Goal: Entertainment & Leisure: Browse casually

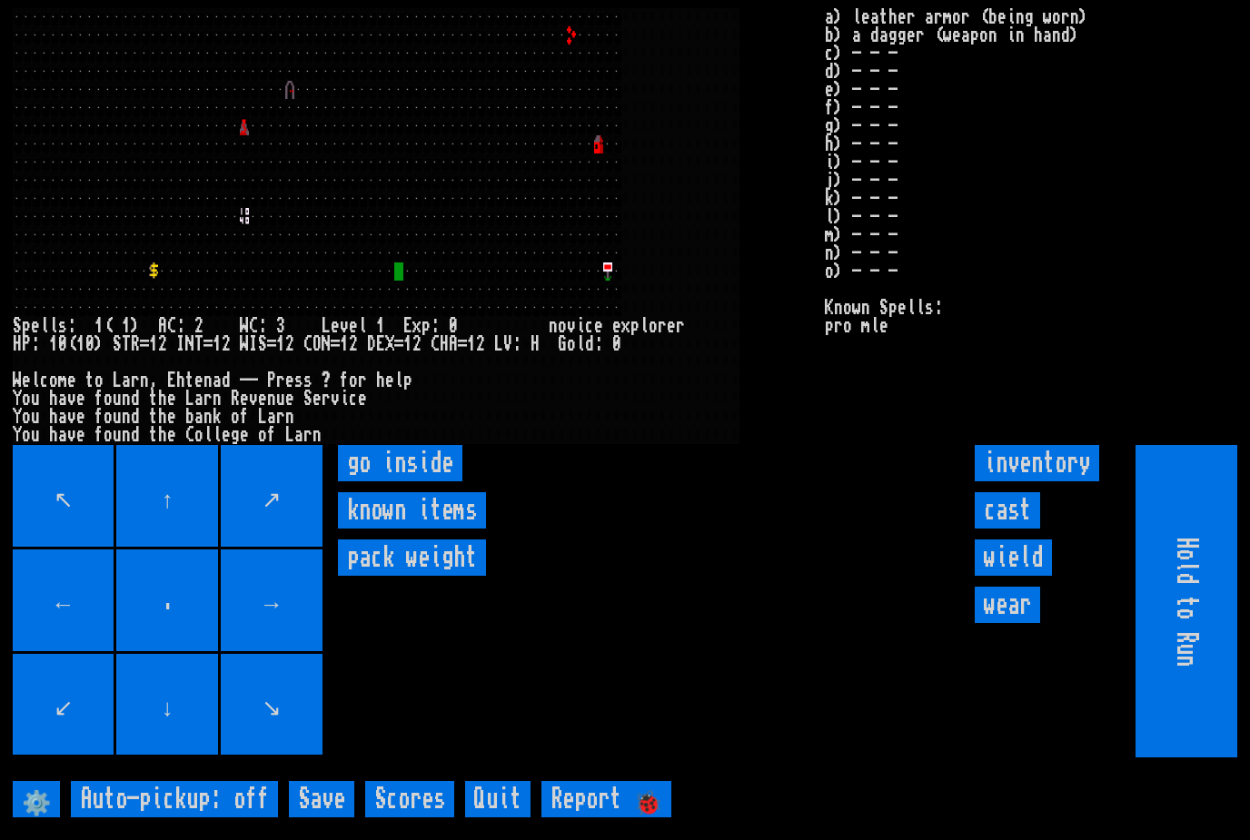
click at [370, 482] on inside "go inside" at bounding box center [400, 463] width 124 height 36
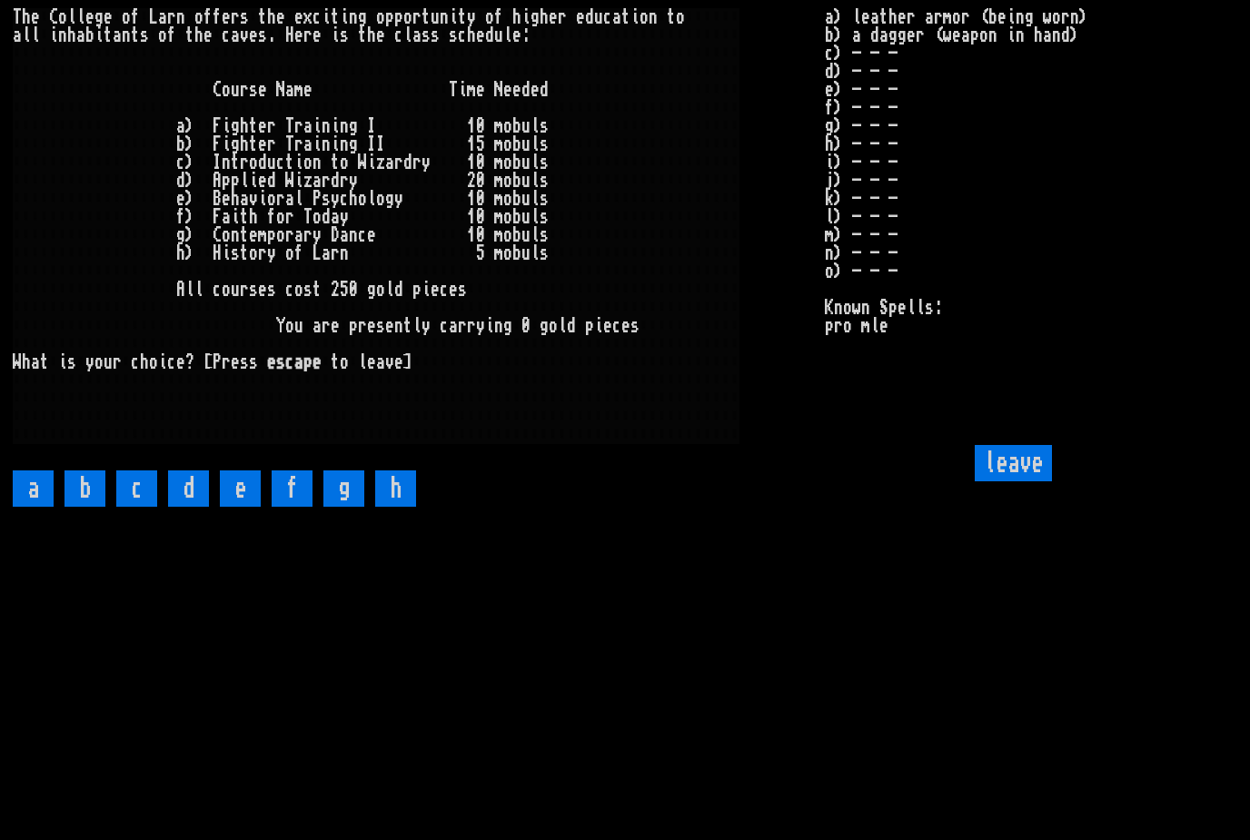
click at [1027, 482] on input "leave" at bounding box center [1013, 463] width 77 height 36
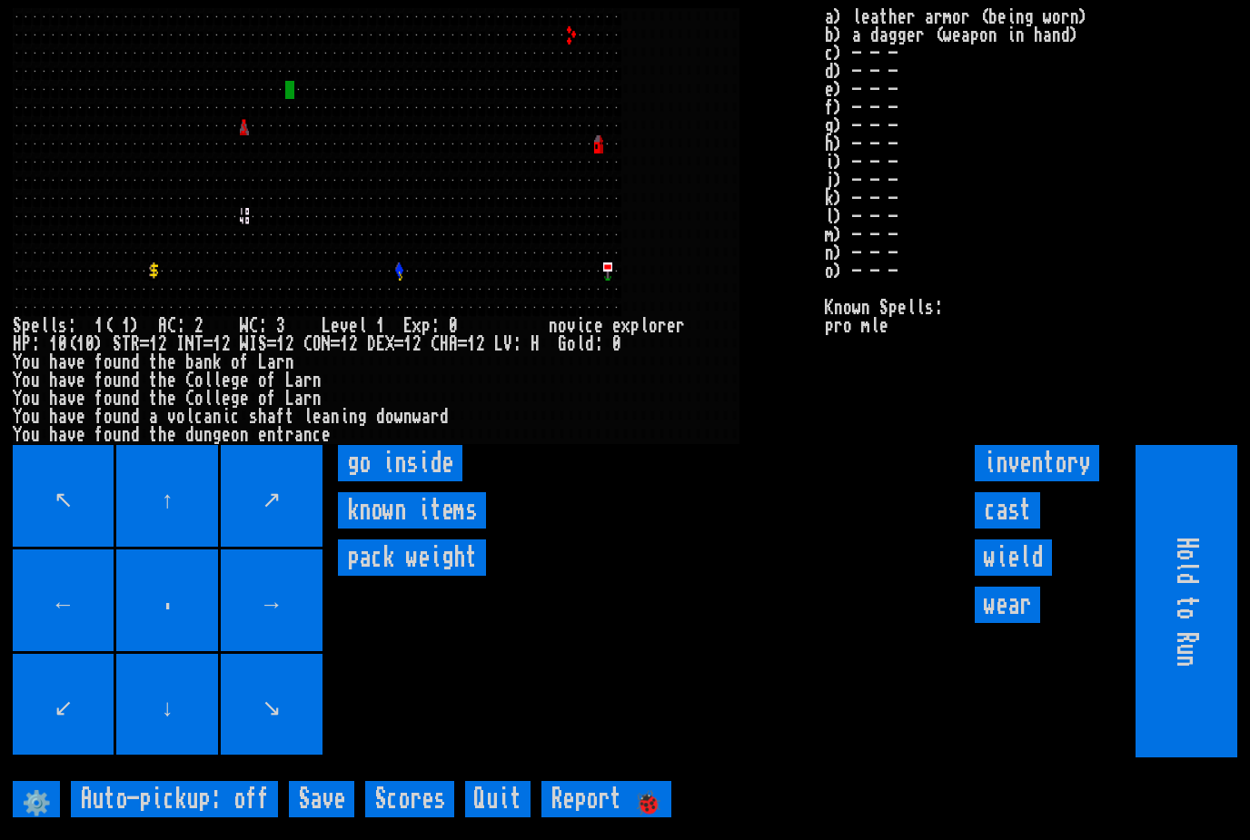
click at [375, 482] on inside "go inside" at bounding box center [400, 463] width 124 height 36
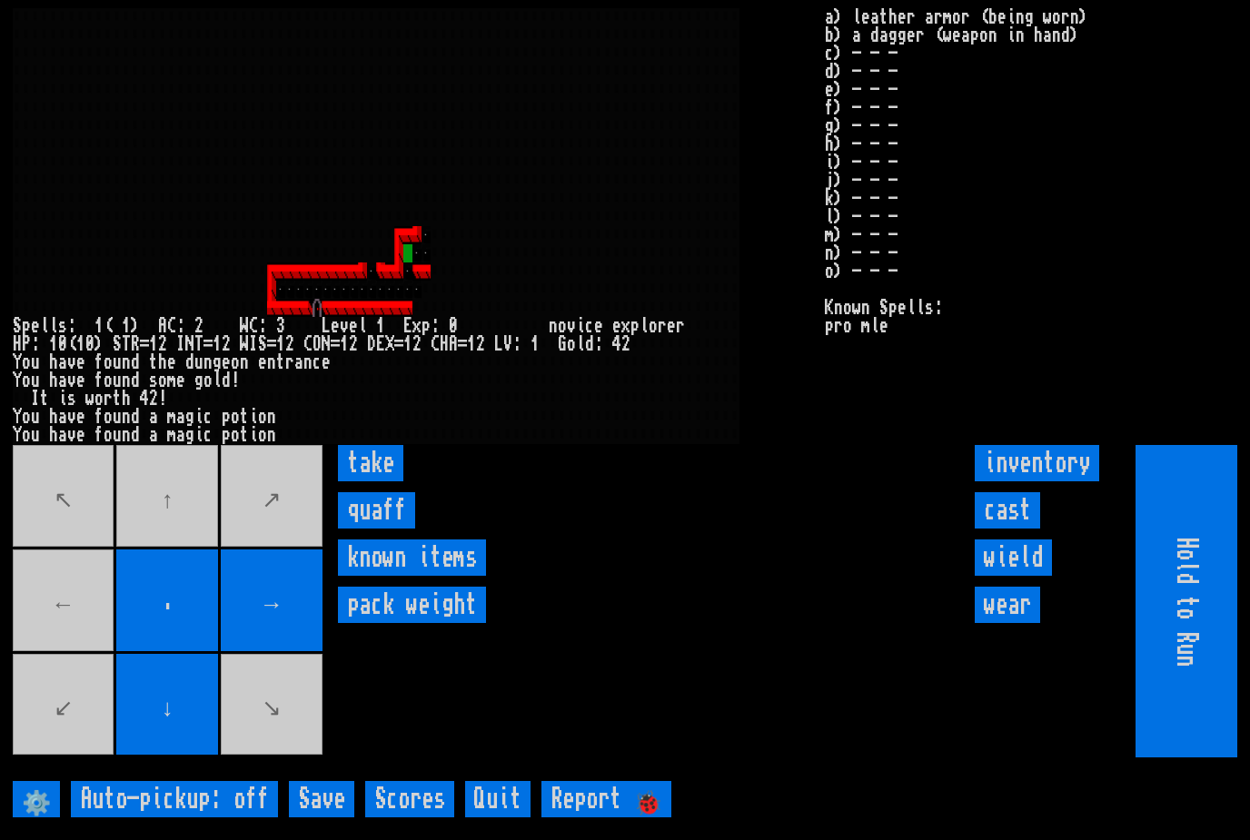
click at [361, 482] on input "take" at bounding box center [370, 463] width 65 height 36
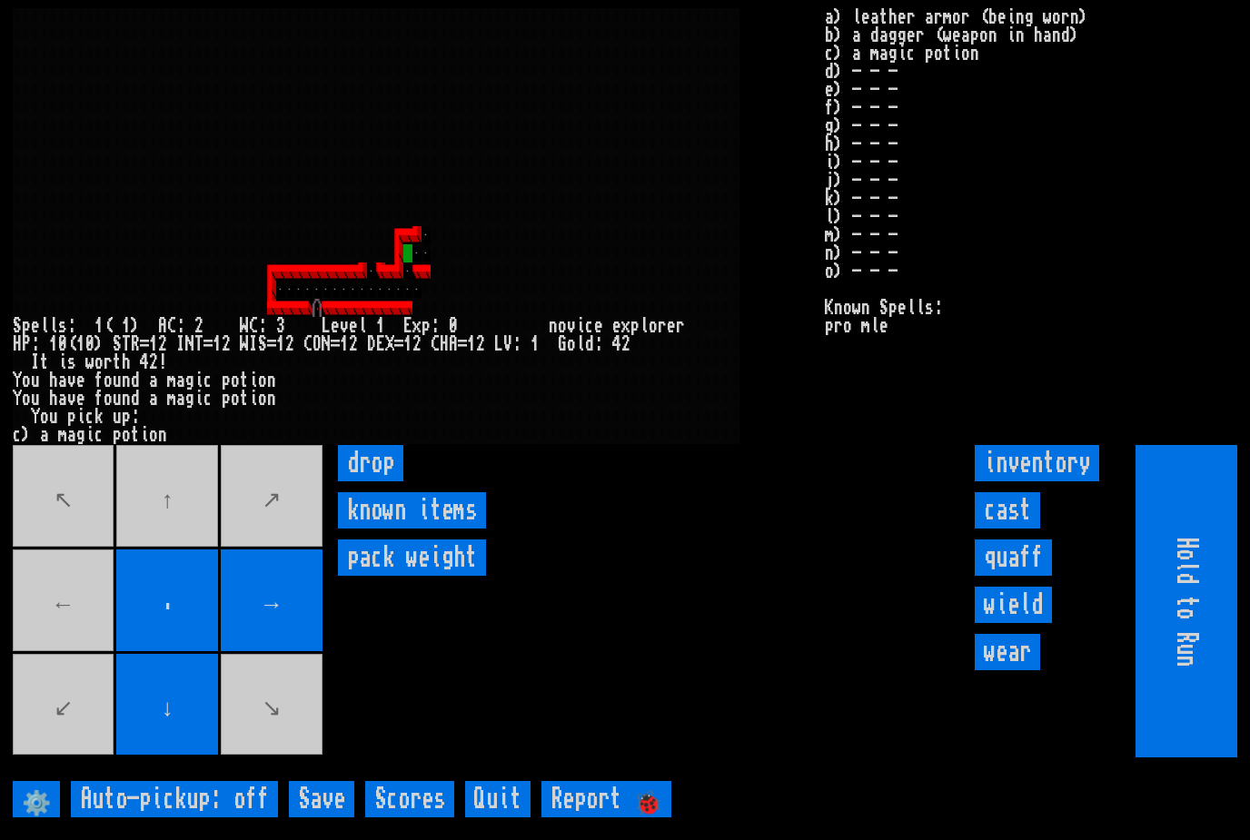
click at [1038, 576] on input "quaff" at bounding box center [1013, 558] width 77 height 36
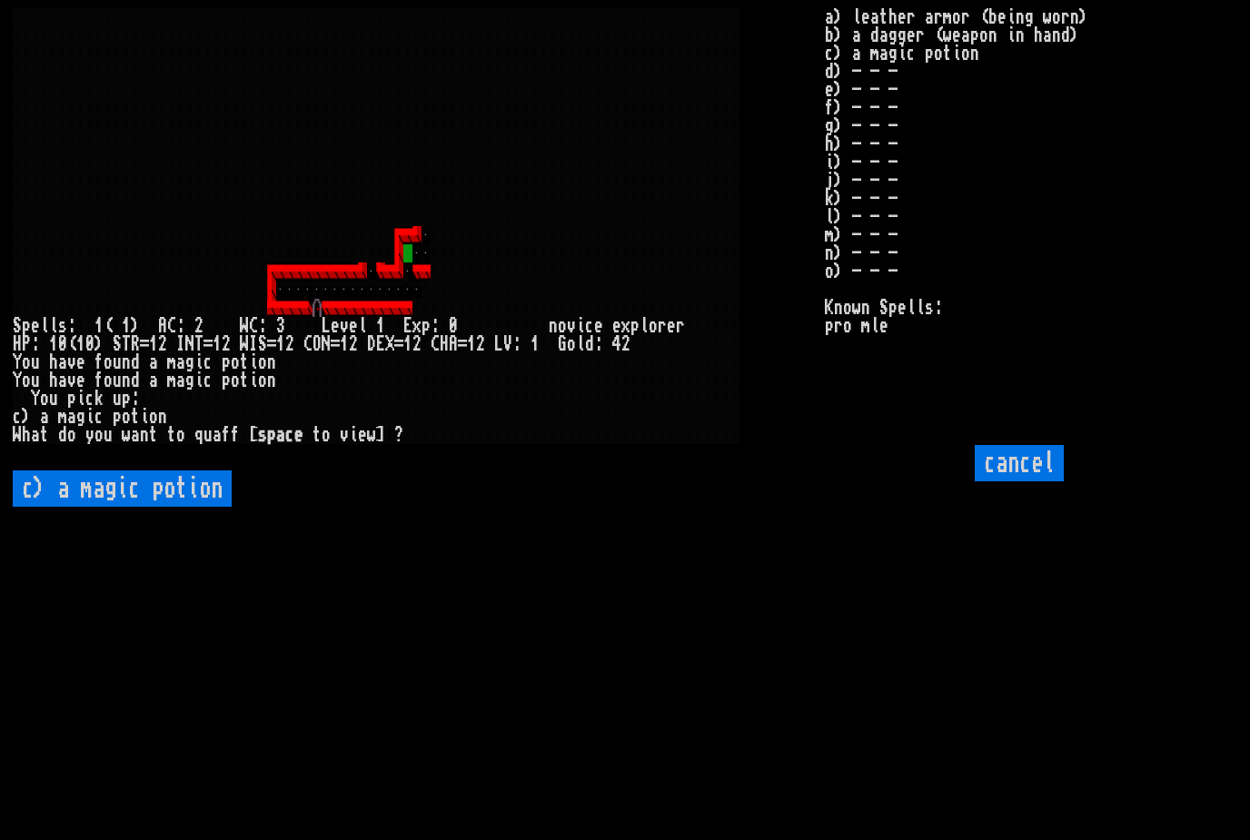
click at [108, 507] on potion "c) a magic potion" at bounding box center [122, 489] width 219 height 36
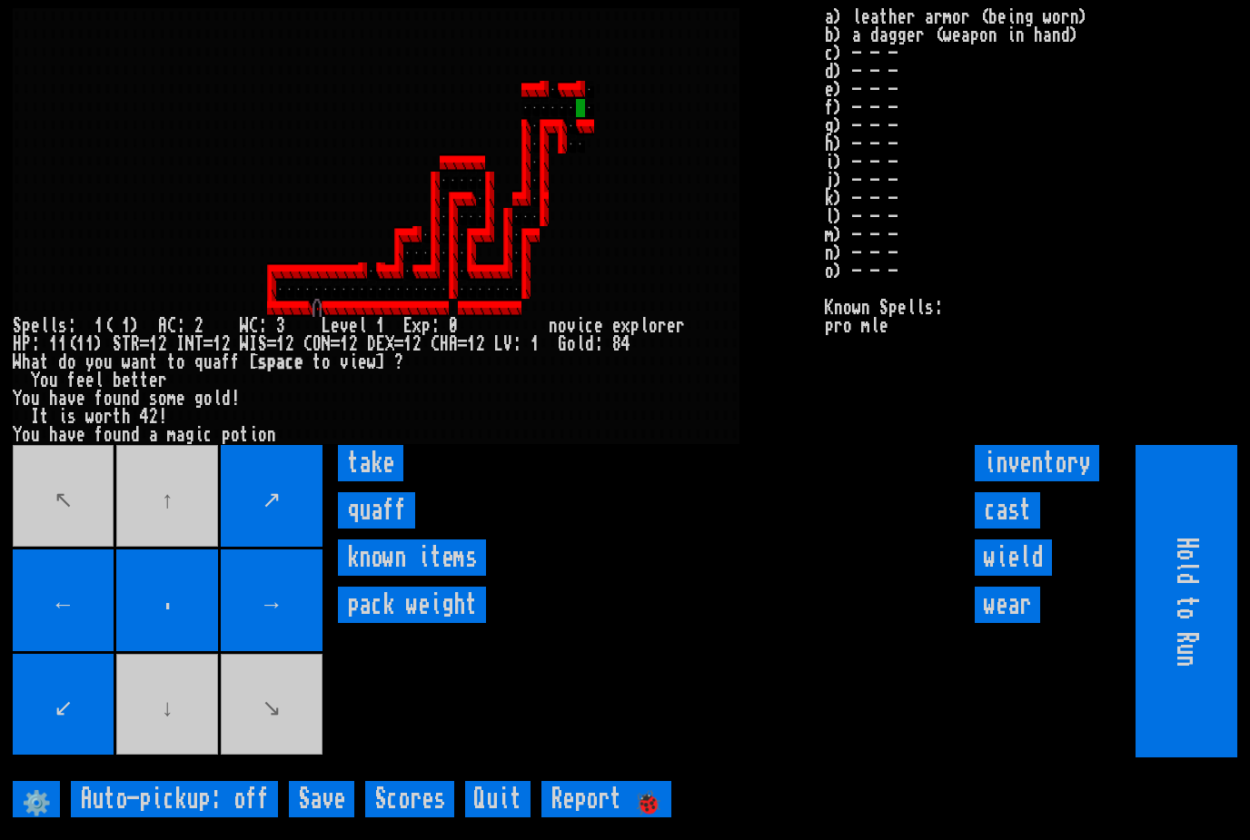
click at [360, 529] on input "quaff" at bounding box center [376, 510] width 77 height 36
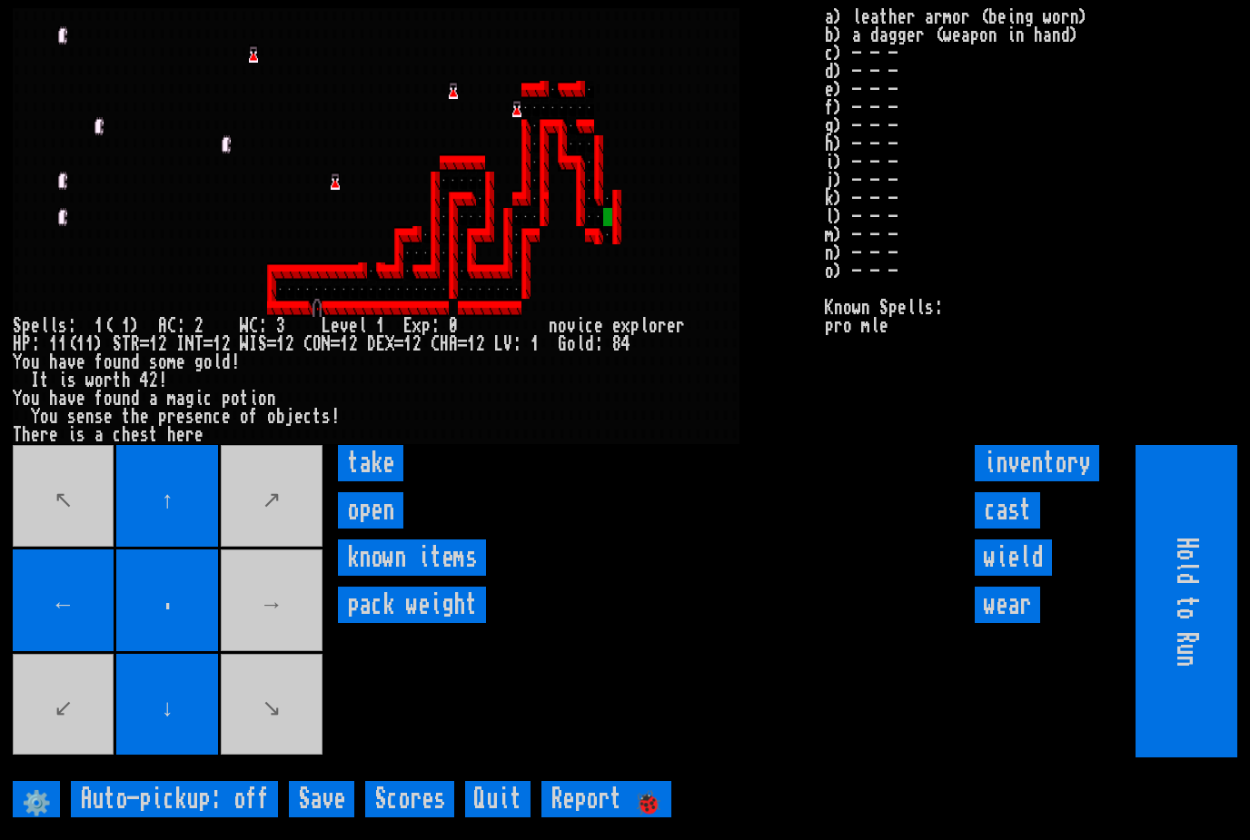
click at [369, 529] on input "open" at bounding box center [370, 510] width 65 height 36
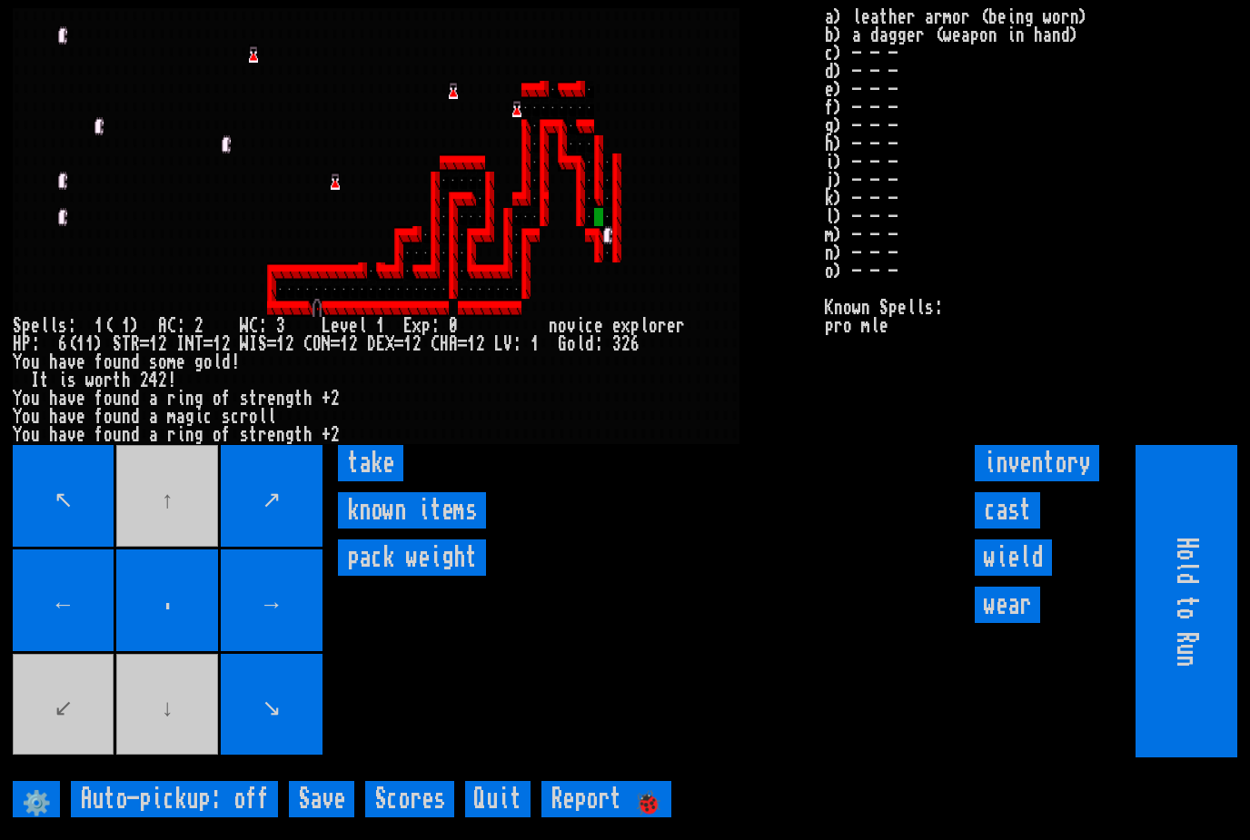
click at [366, 482] on input "take" at bounding box center [370, 463] width 65 height 36
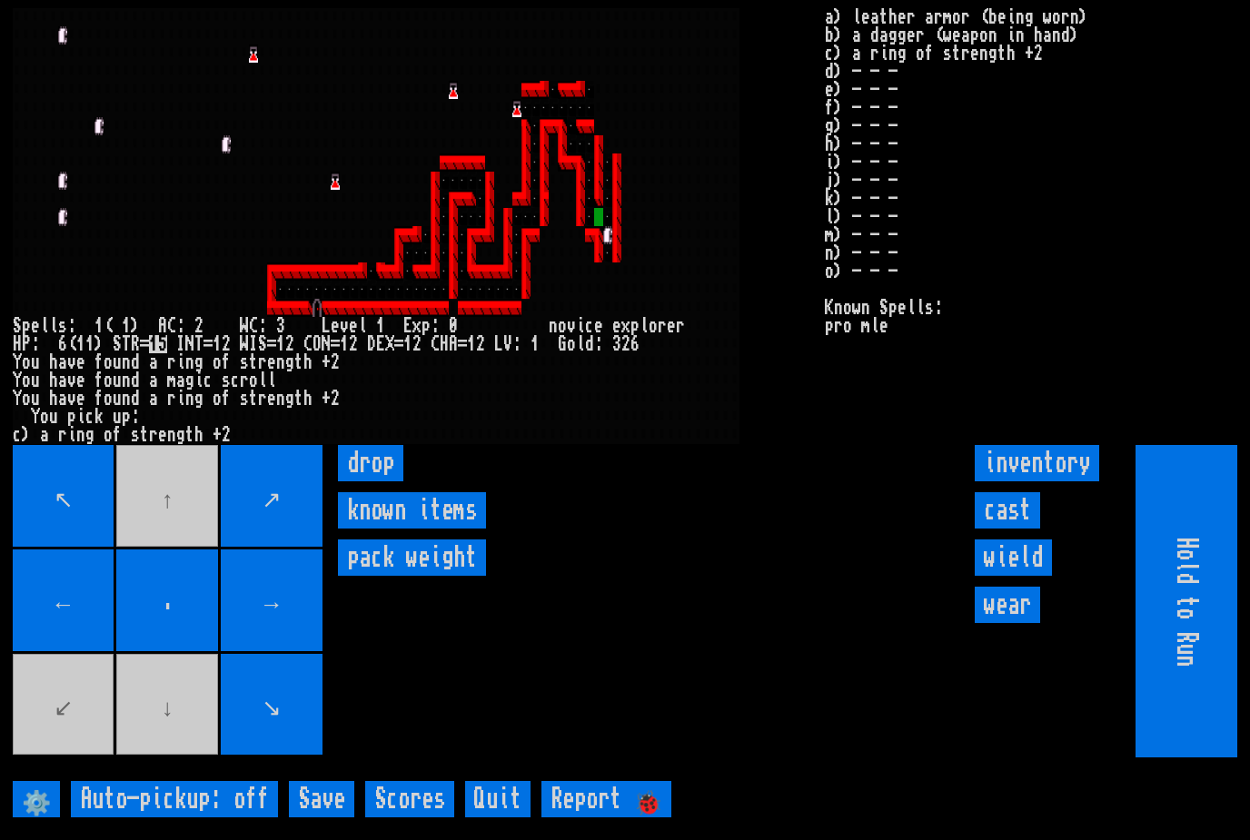
click at [1036, 576] on input "wield" at bounding box center [1013, 558] width 77 height 36
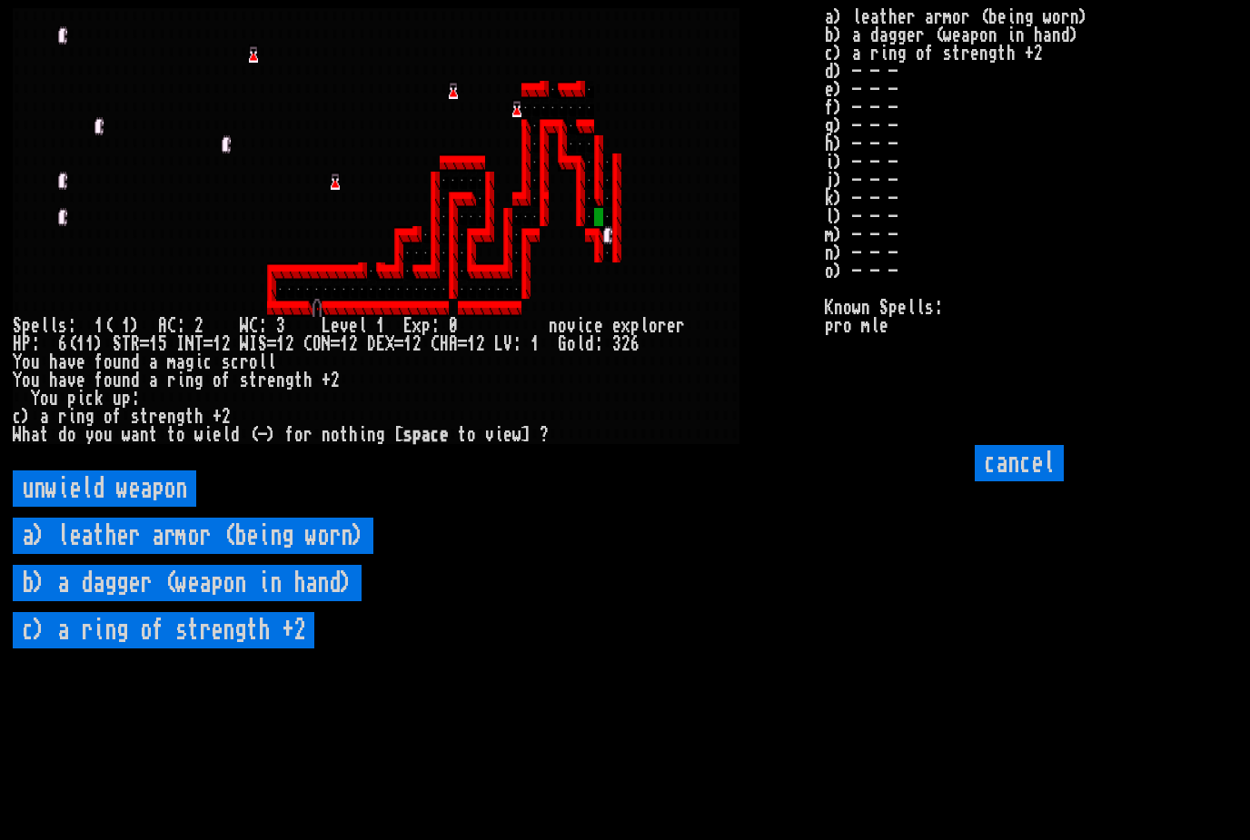
click at [1031, 482] on input "cancel" at bounding box center [1019, 463] width 89 height 36
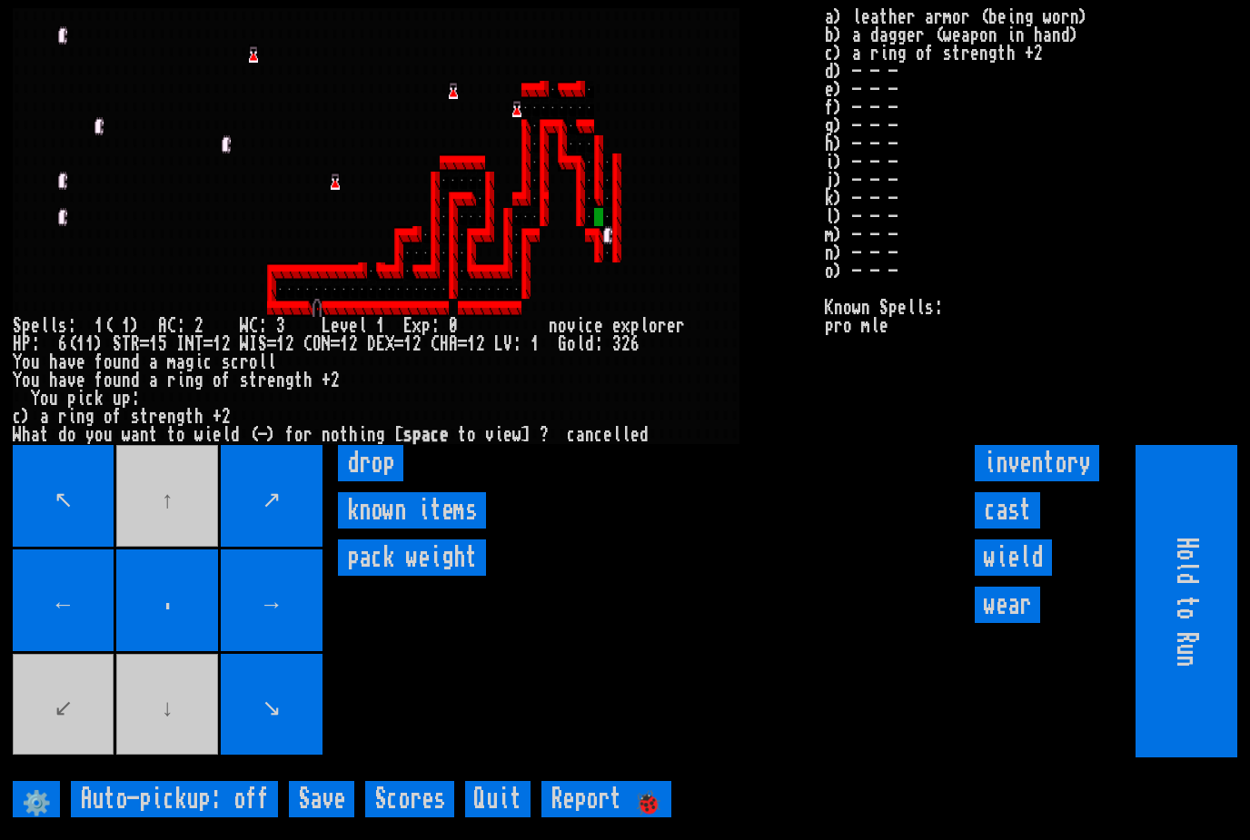
click at [1018, 623] on input "wear" at bounding box center [1007, 605] width 65 height 36
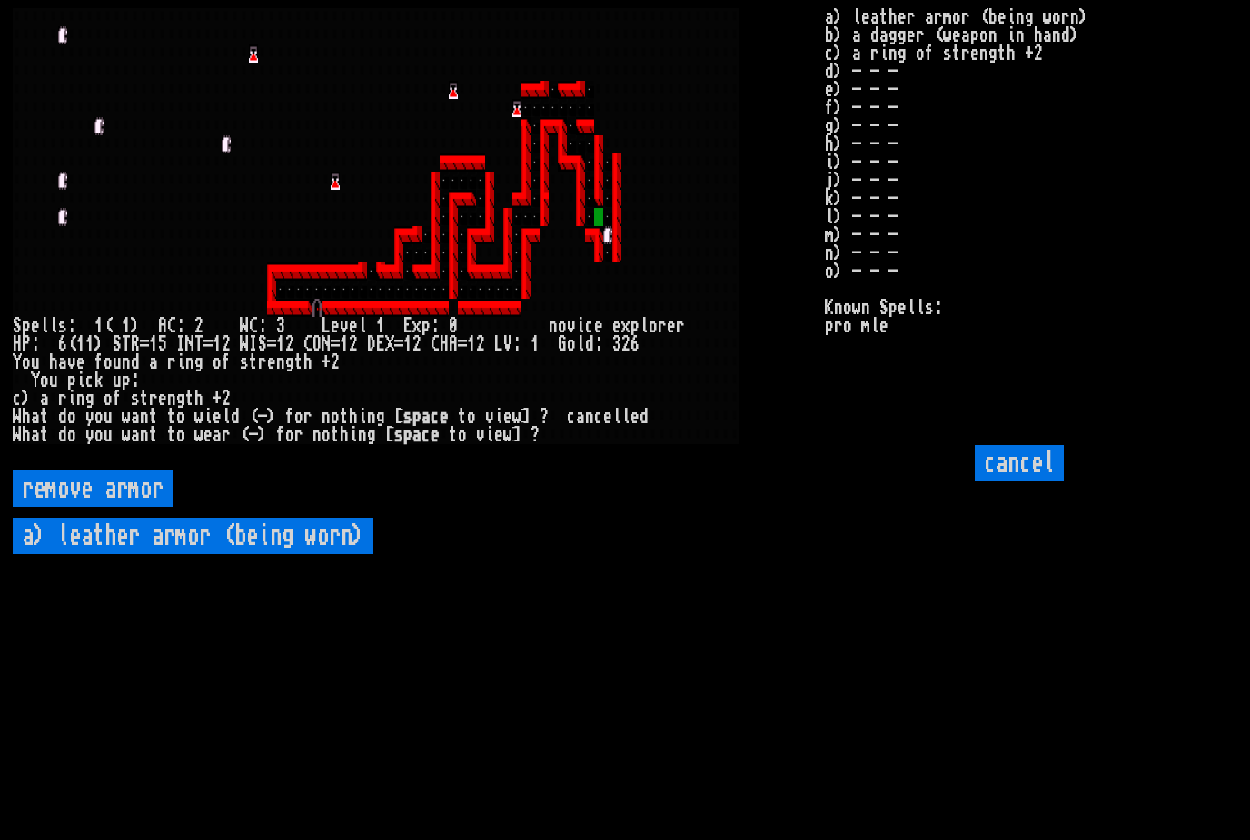
click at [1034, 482] on input "cancel" at bounding box center [1019, 463] width 89 height 36
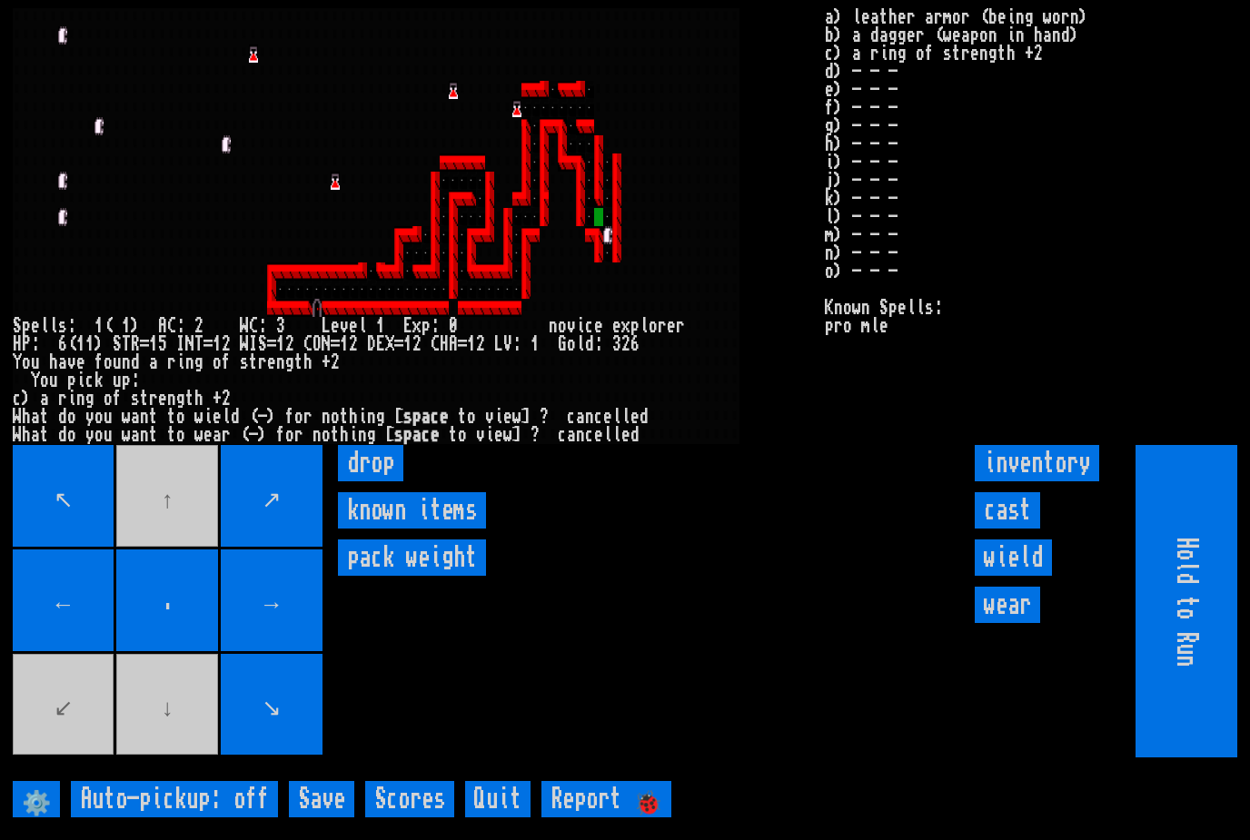
click at [1037, 576] on input "wield" at bounding box center [1013, 558] width 77 height 36
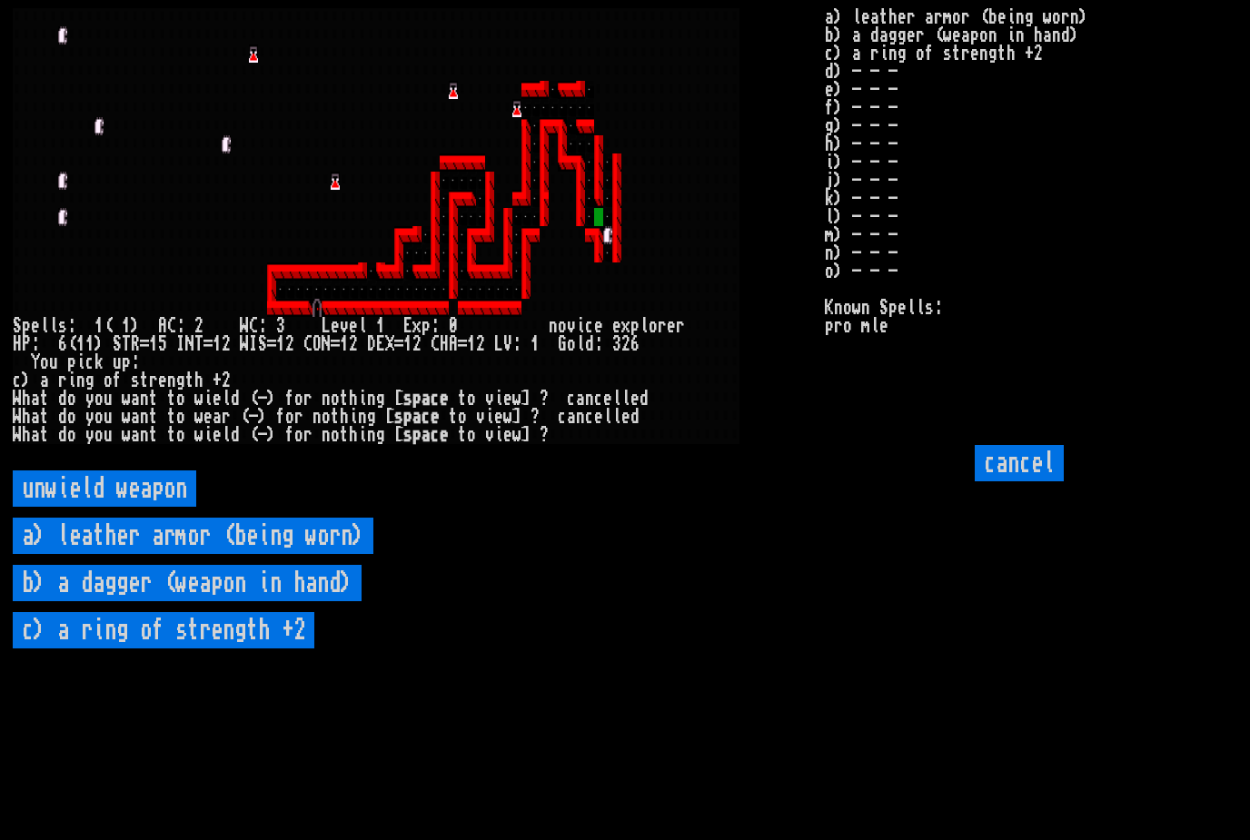
click at [148, 649] on \+2 "c) a ring of strength +2" at bounding box center [164, 630] width 302 height 36
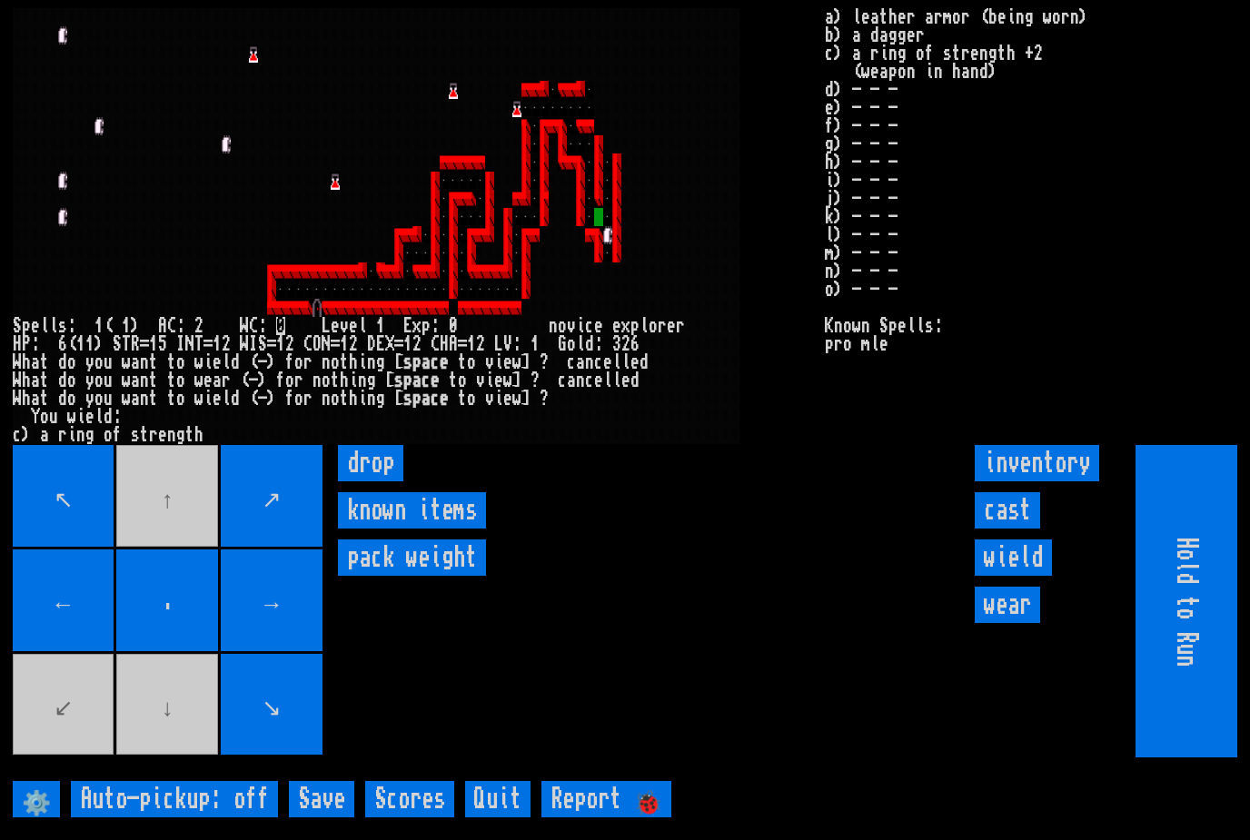
click at [1020, 623] on input "wear" at bounding box center [1007, 605] width 65 height 36
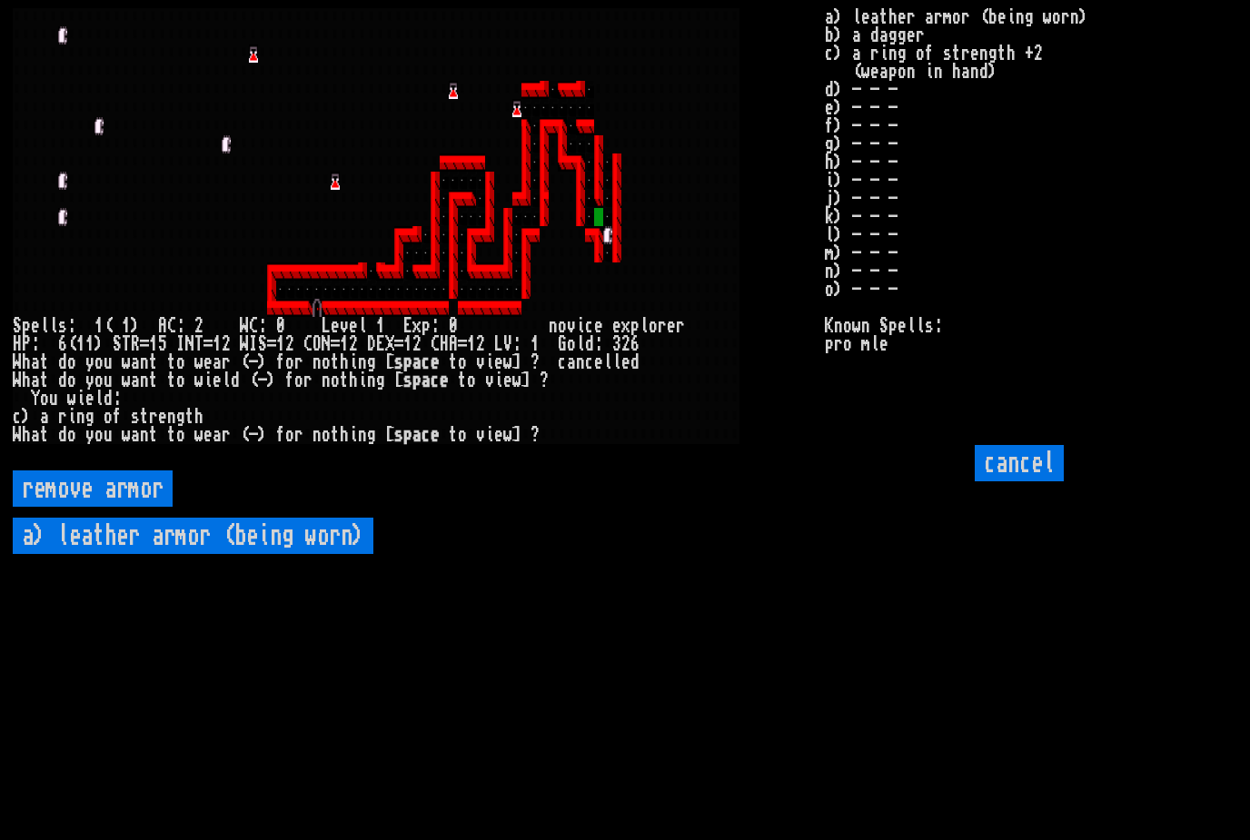
click at [1042, 482] on input "cancel" at bounding box center [1019, 463] width 89 height 36
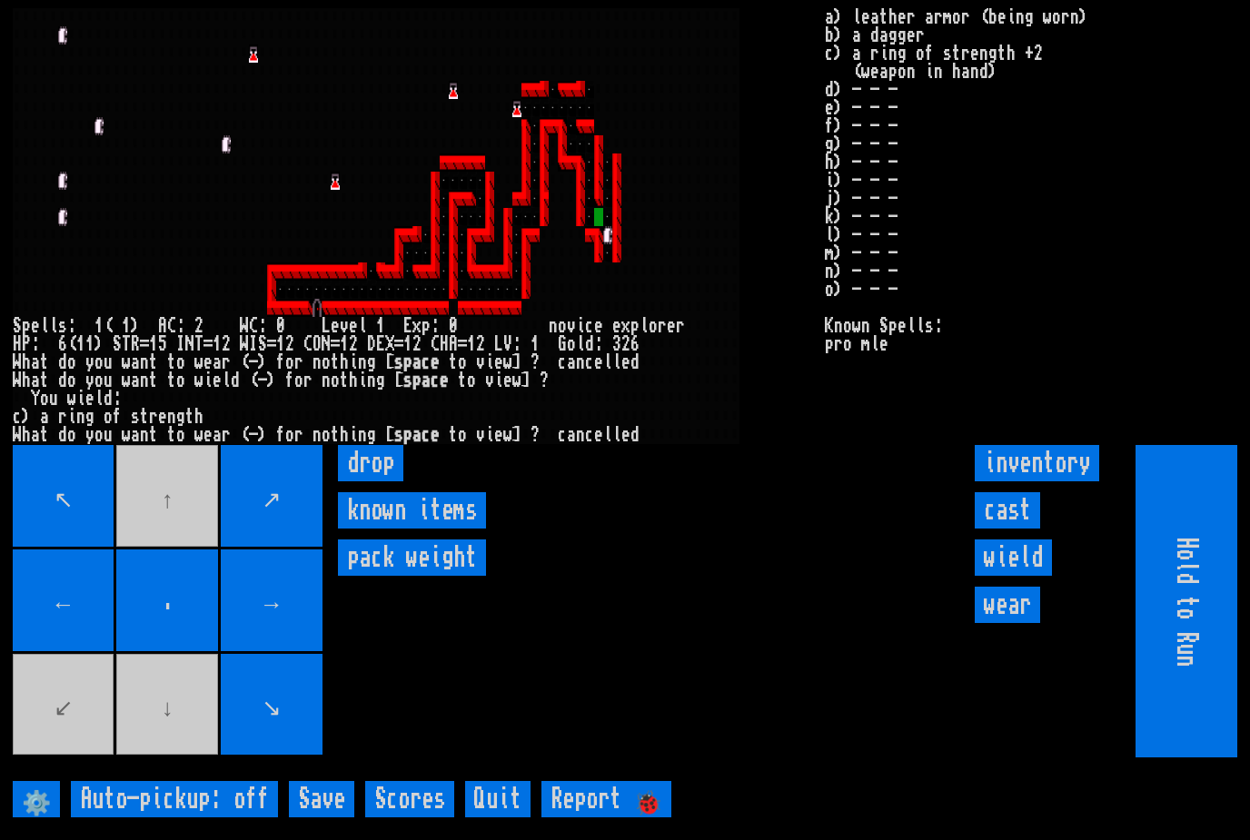
click at [1024, 576] on input "wield" at bounding box center [1013, 558] width 77 height 36
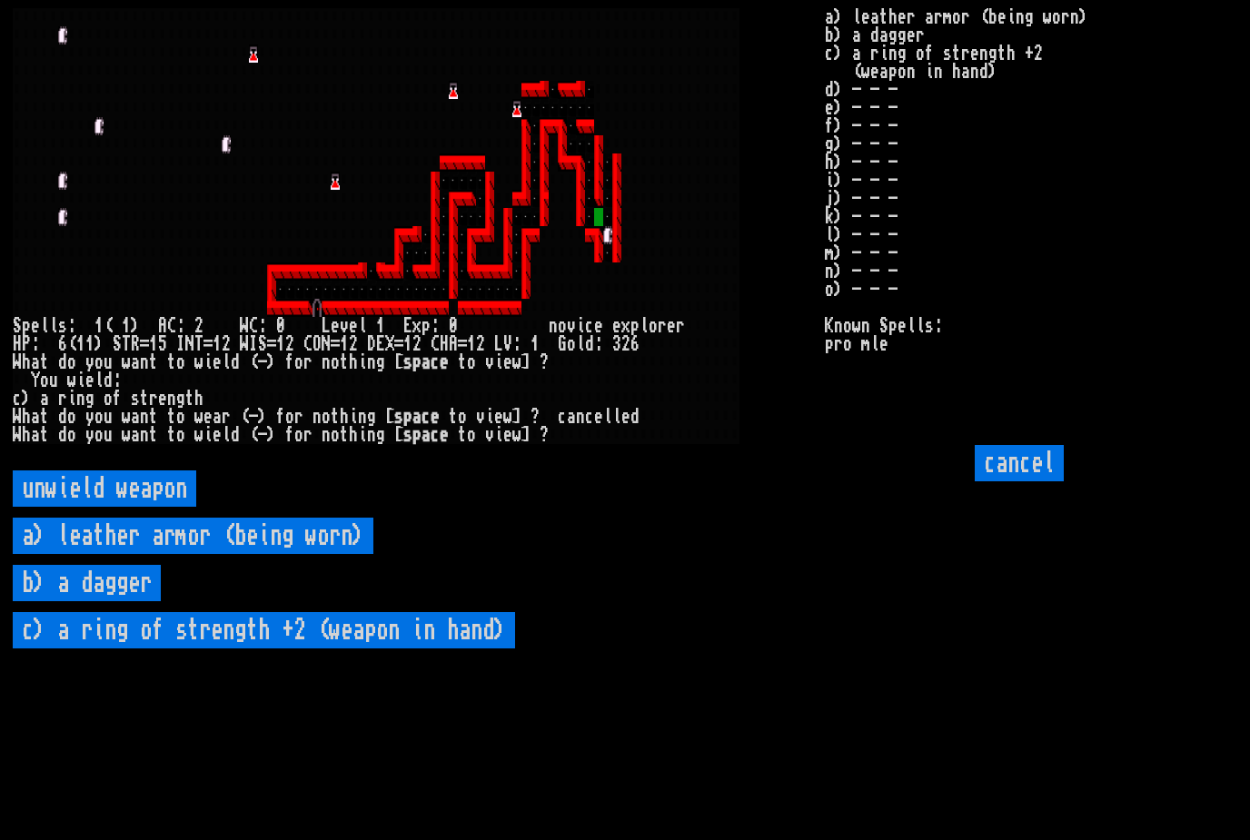
click at [112, 601] on dagger "b) a dagger" at bounding box center [87, 583] width 148 height 36
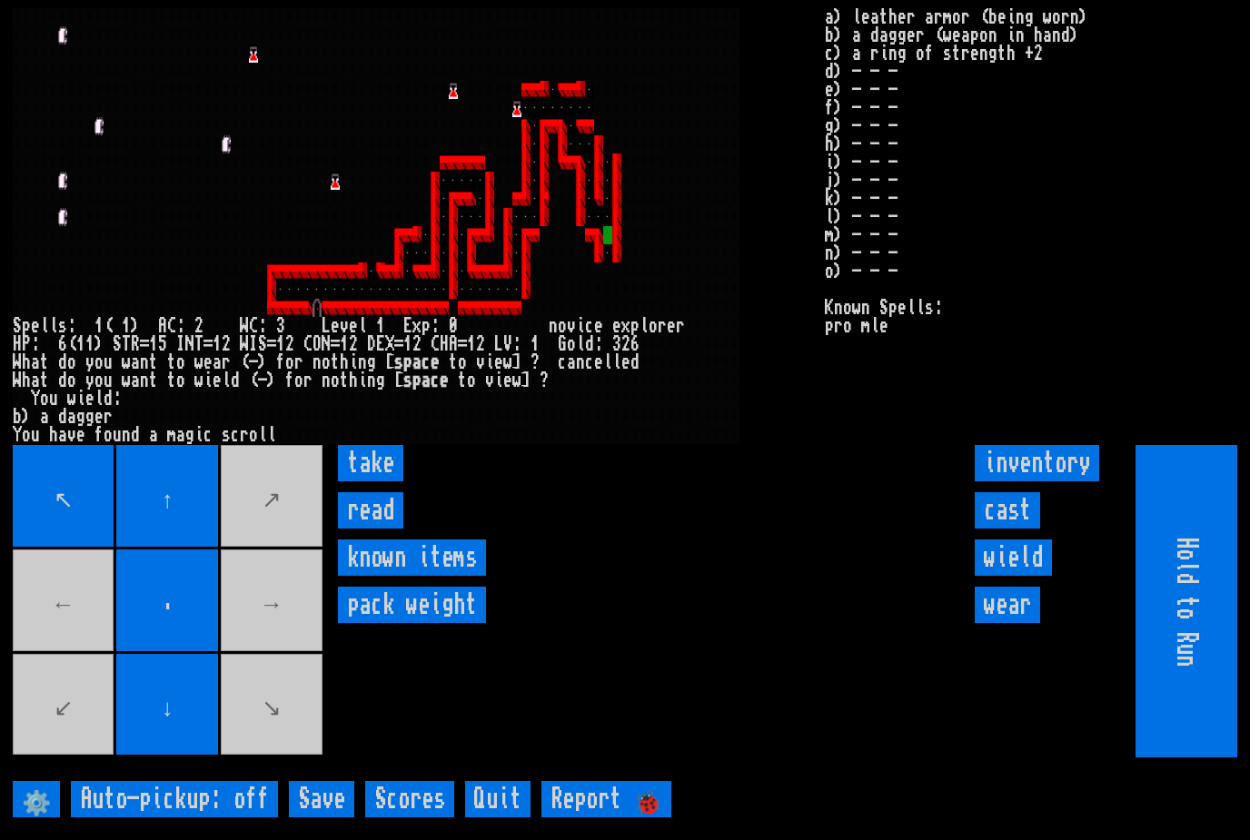
click at [367, 529] on input "read" at bounding box center [370, 510] width 65 height 36
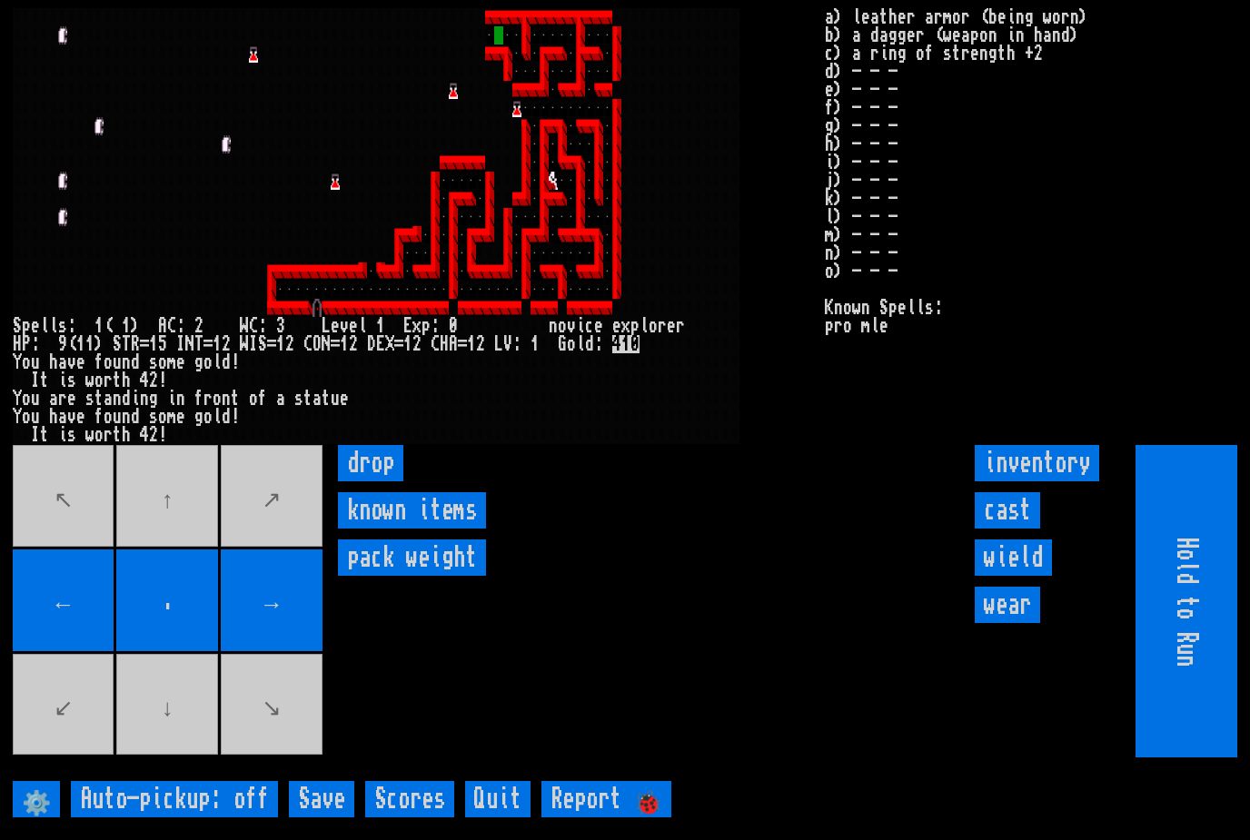
click at [1070, 482] on input "inventory" at bounding box center [1037, 463] width 124 height 36
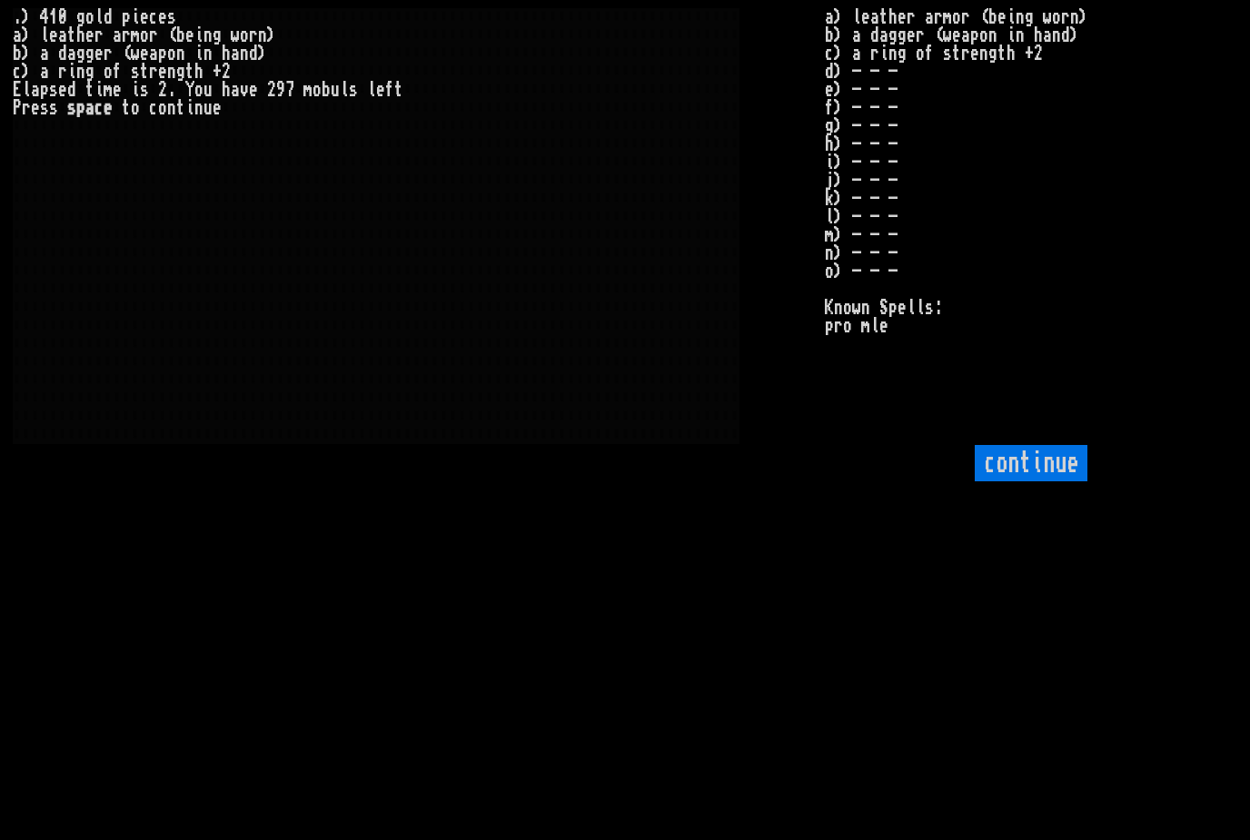
click at [1051, 482] on input "continue" at bounding box center [1031, 463] width 113 height 36
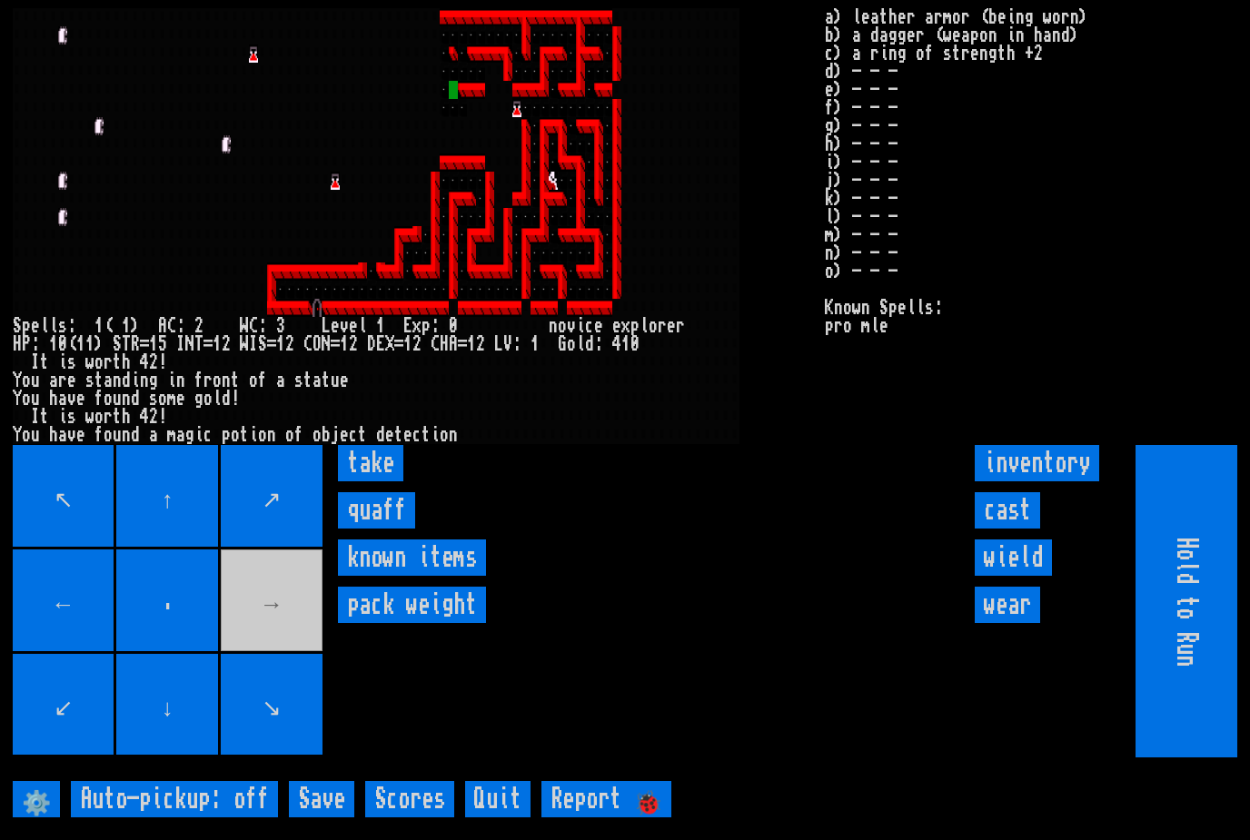
click at [366, 529] on input "quaff" at bounding box center [376, 510] width 77 height 36
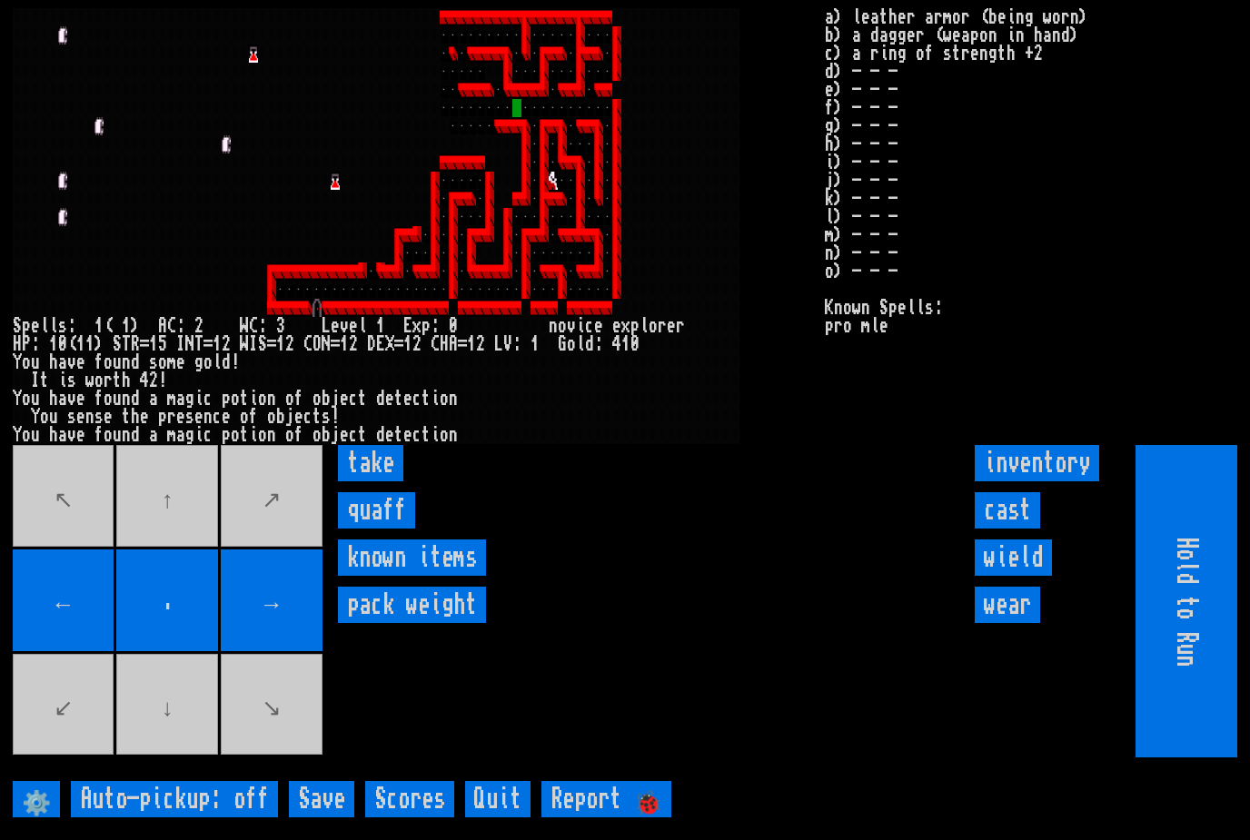
click at [358, 529] on input "quaff" at bounding box center [376, 510] width 77 height 36
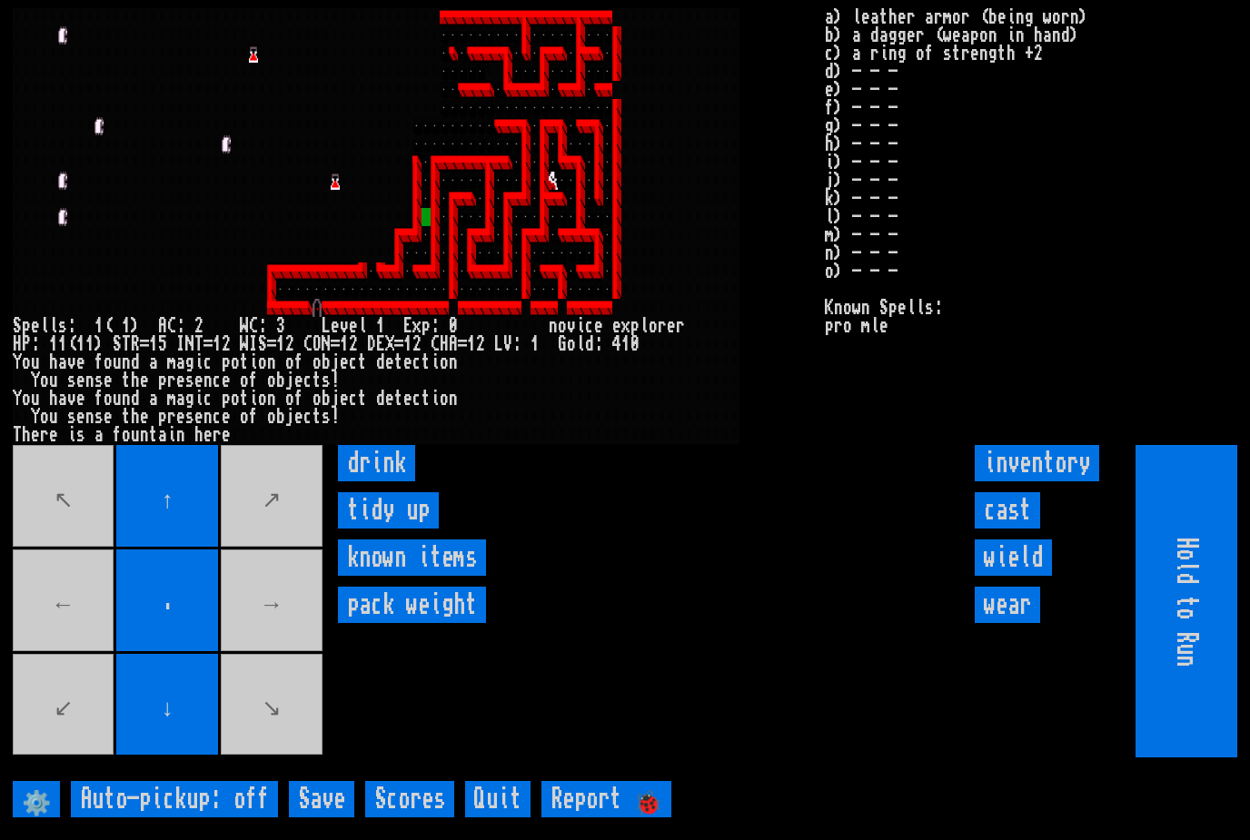
click at [363, 482] on input "drink" at bounding box center [376, 463] width 77 height 36
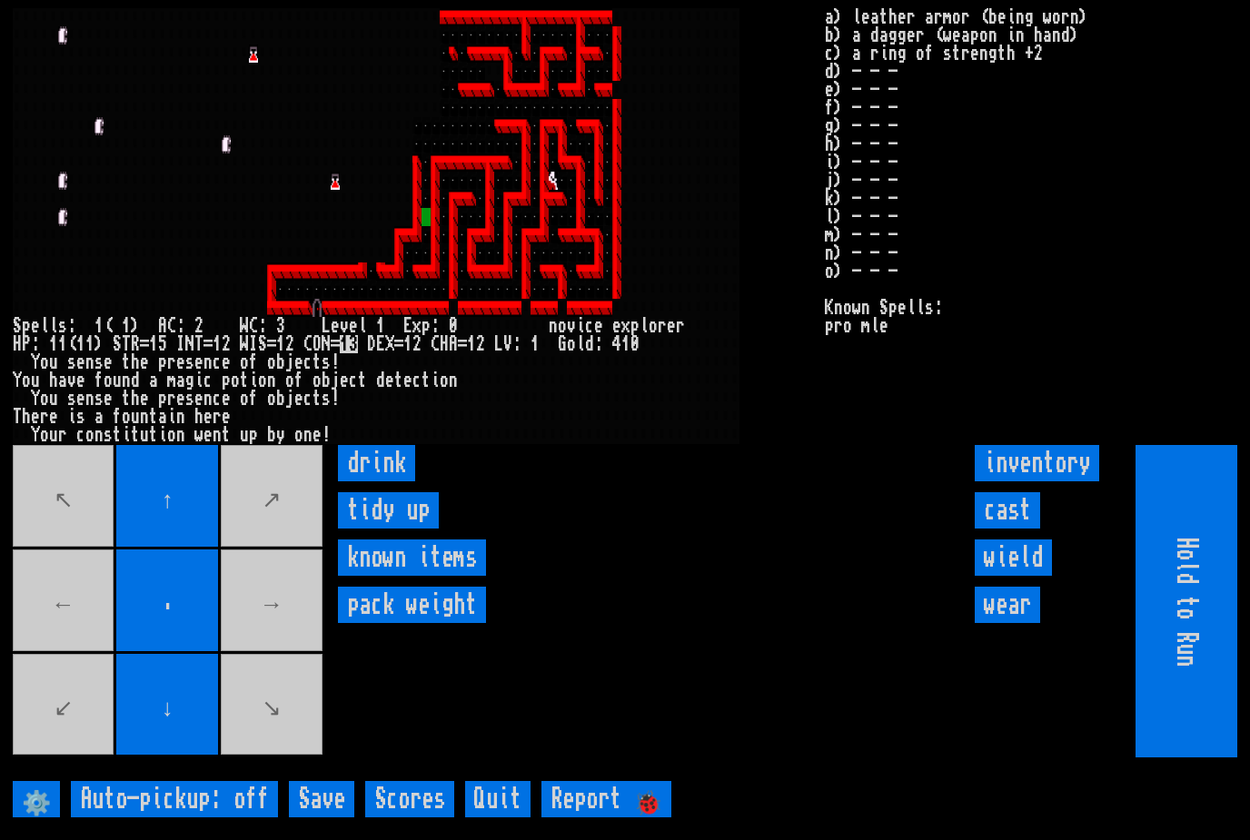
click at [377, 482] on input "drink" at bounding box center [376, 463] width 77 height 36
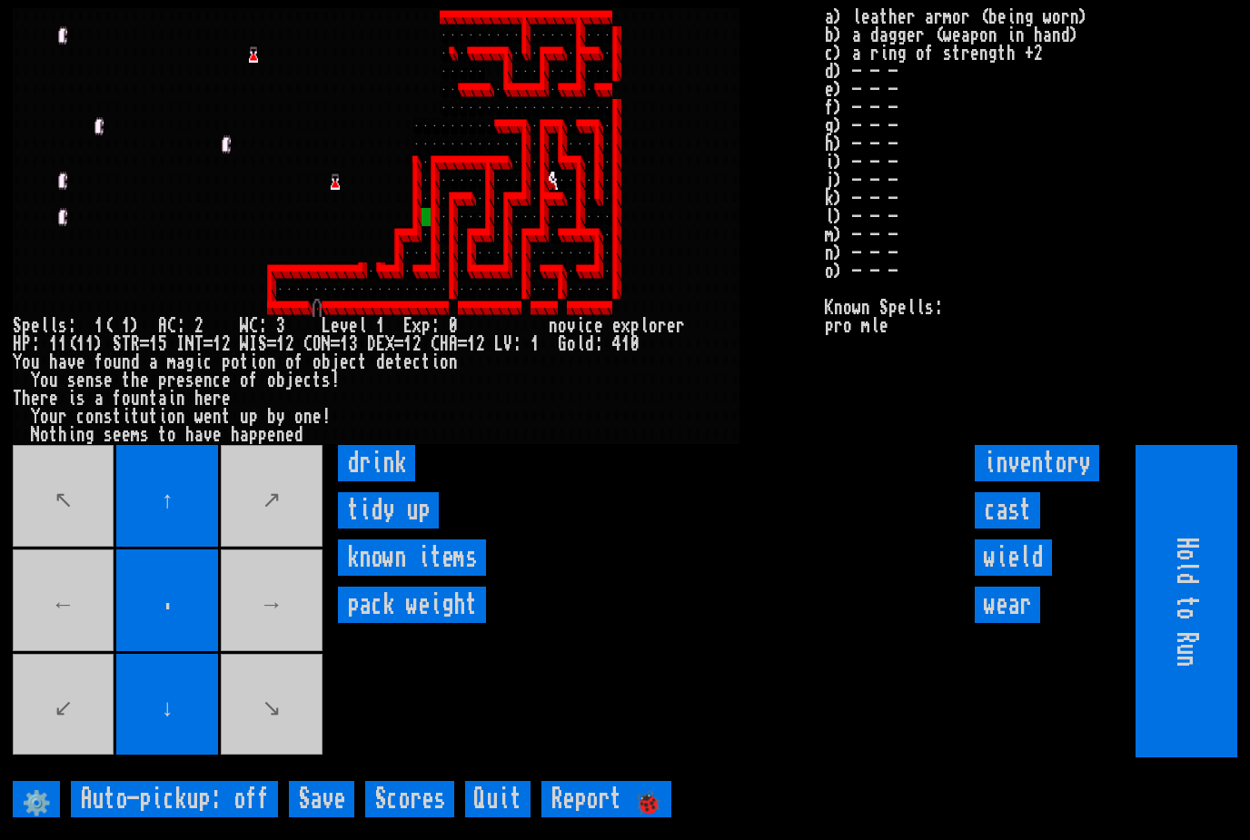
click at [373, 481] on input "drink" at bounding box center [376, 463] width 77 height 36
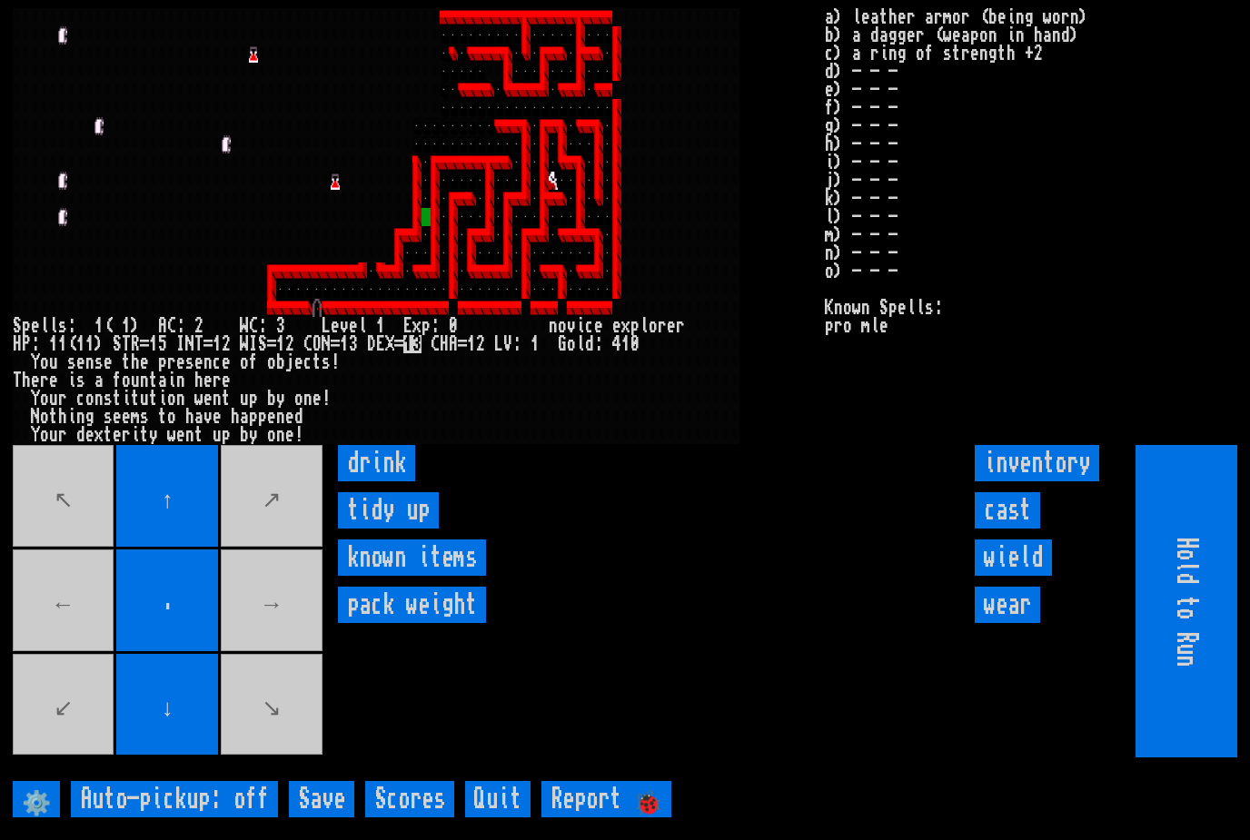
click at [380, 479] on input "drink" at bounding box center [376, 463] width 77 height 36
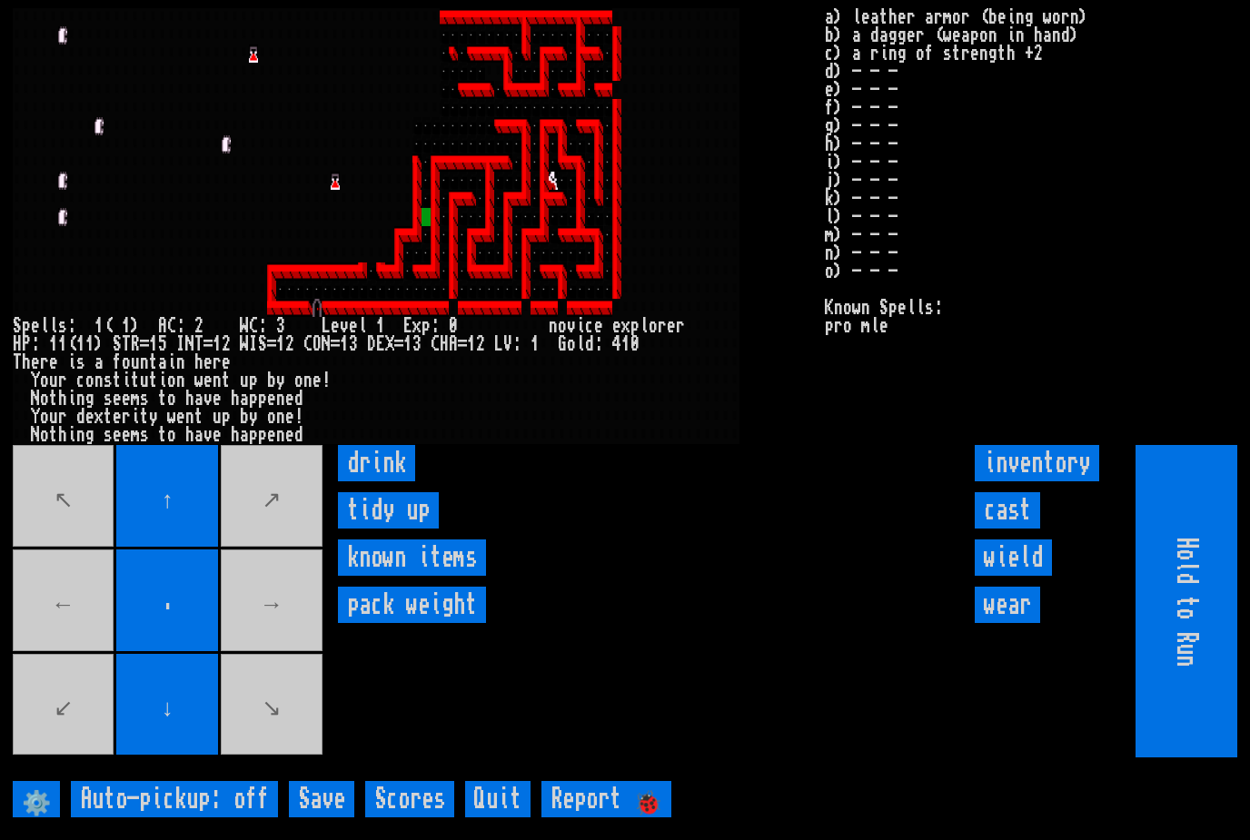
click at [372, 482] on input "drink" at bounding box center [376, 463] width 77 height 36
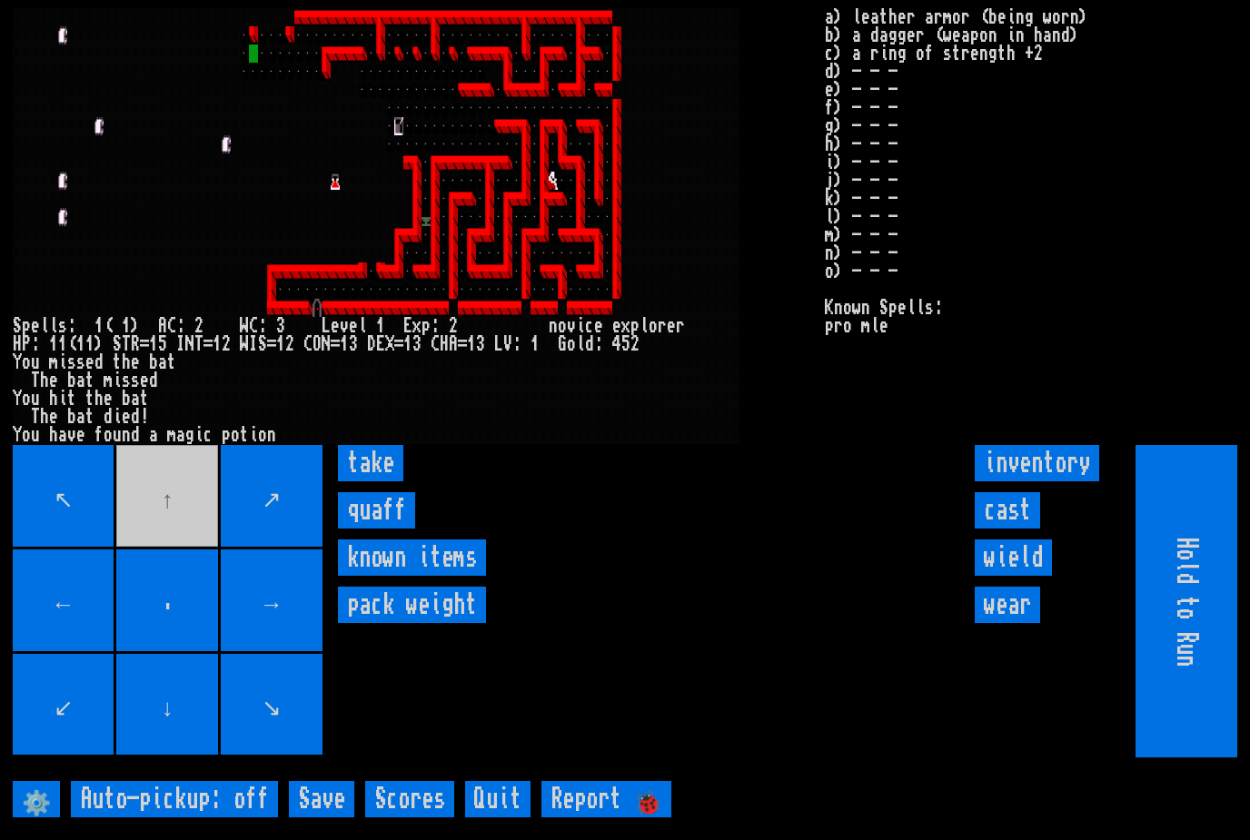
click at [373, 529] on input "quaff" at bounding box center [376, 510] width 77 height 36
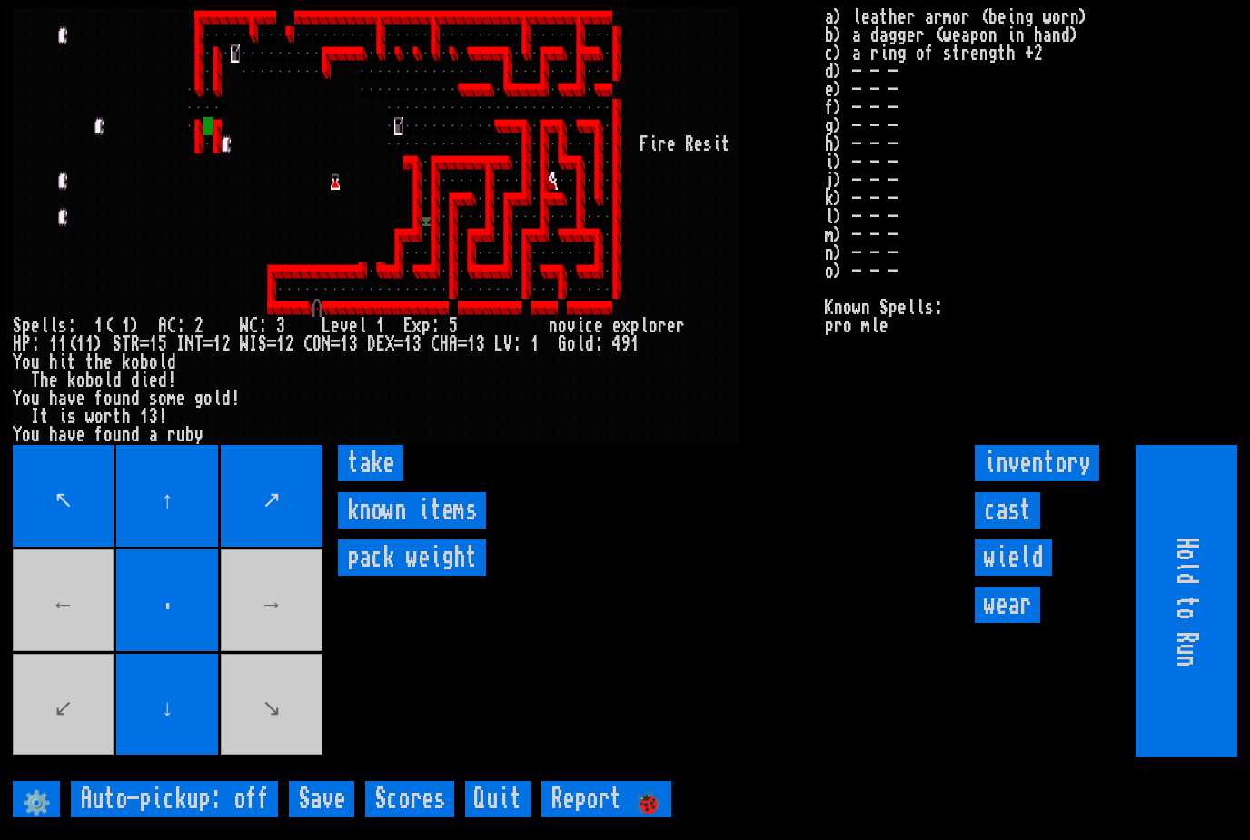
click at [366, 482] on input "take" at bounding box center [370, 463] width 65 height 36
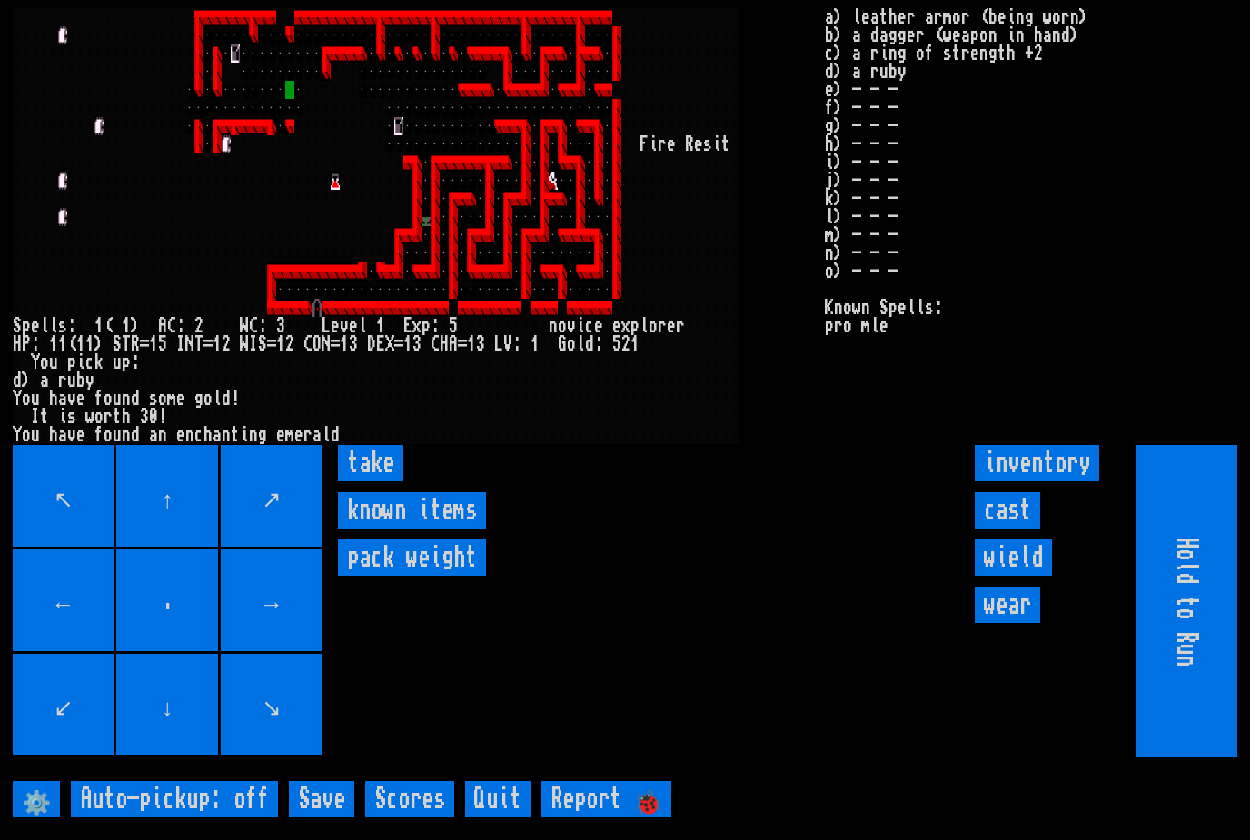
click at [375, 482] on input "take" at bounding box center [370, 463] width 65 height 36
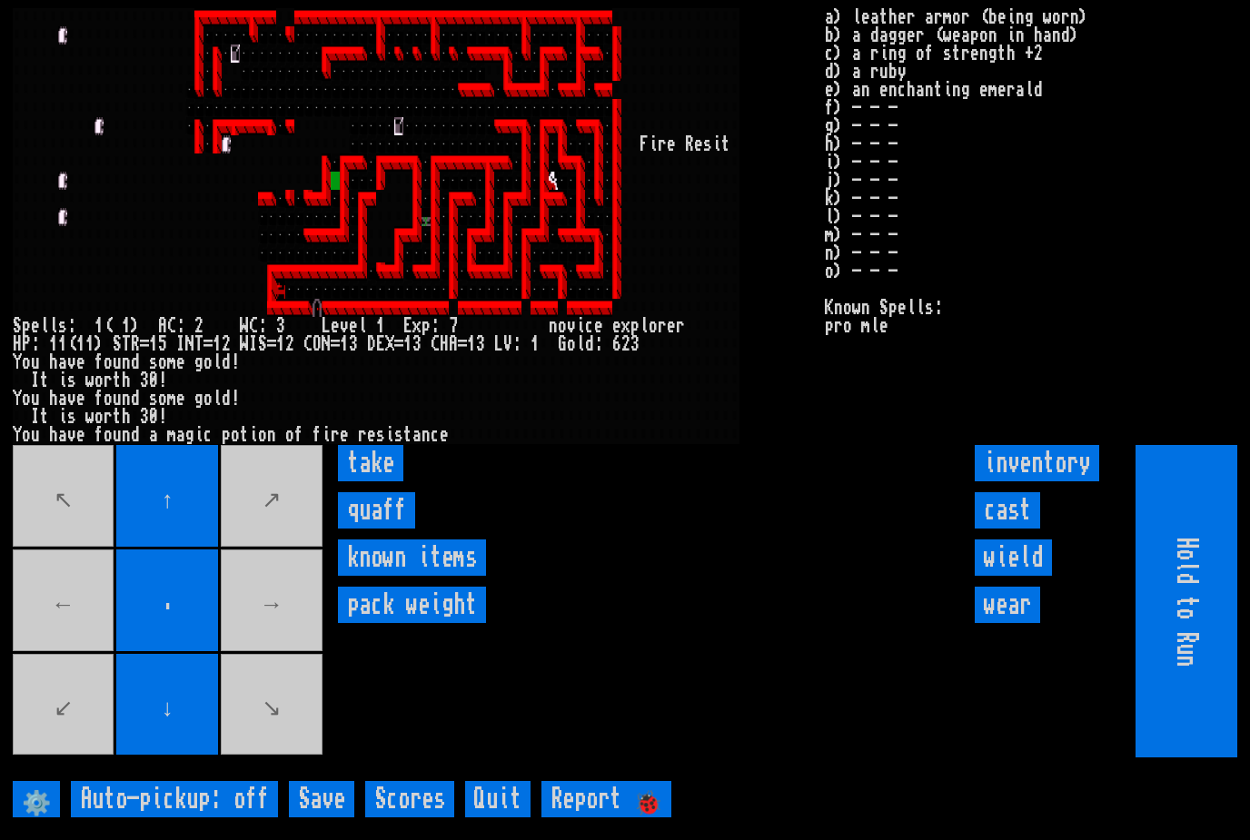
click at [406, 529] on input "quaff" at bounding box center [376, 510] width 77 height 36
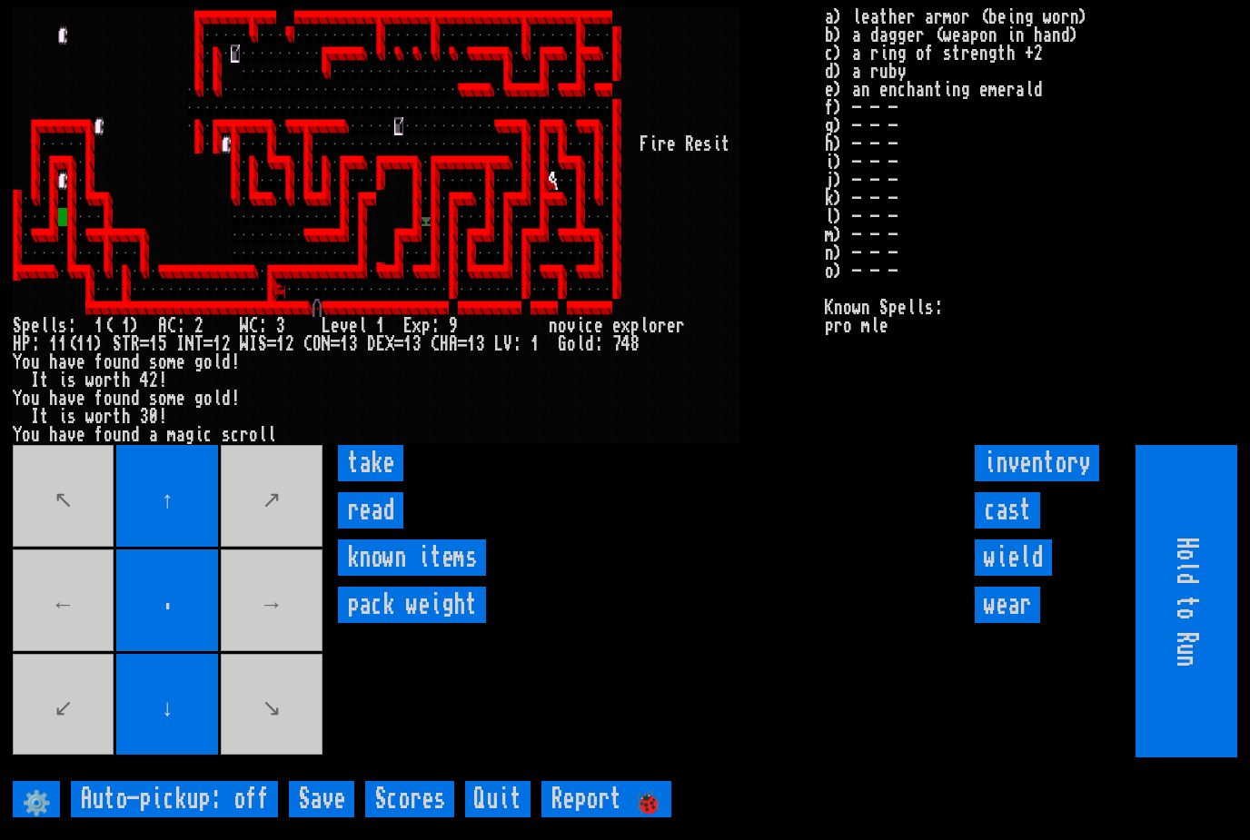
click at [367, 529] on input "read" at bounding box center [370, 510] width 65 height 36
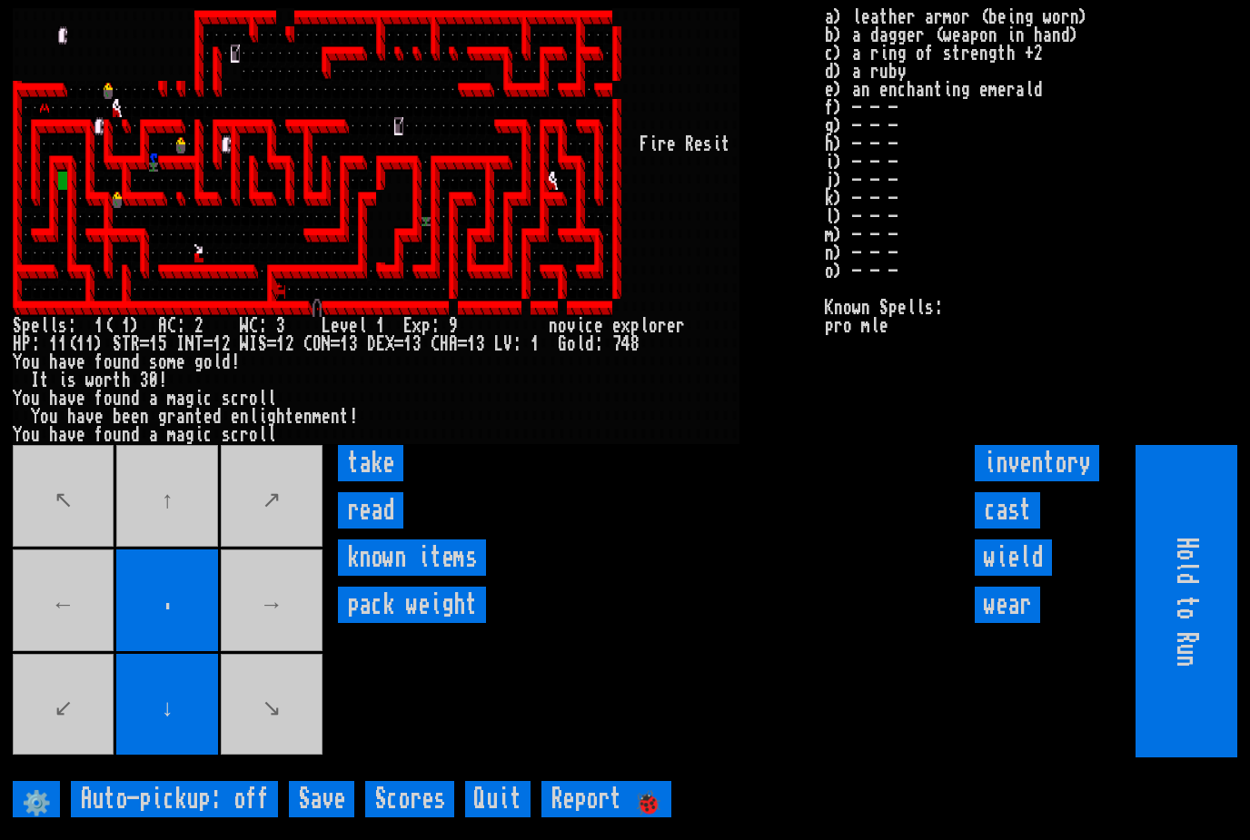
click at [365, 529] on input "read" at bounding box center [370, 510] width 65 height 36
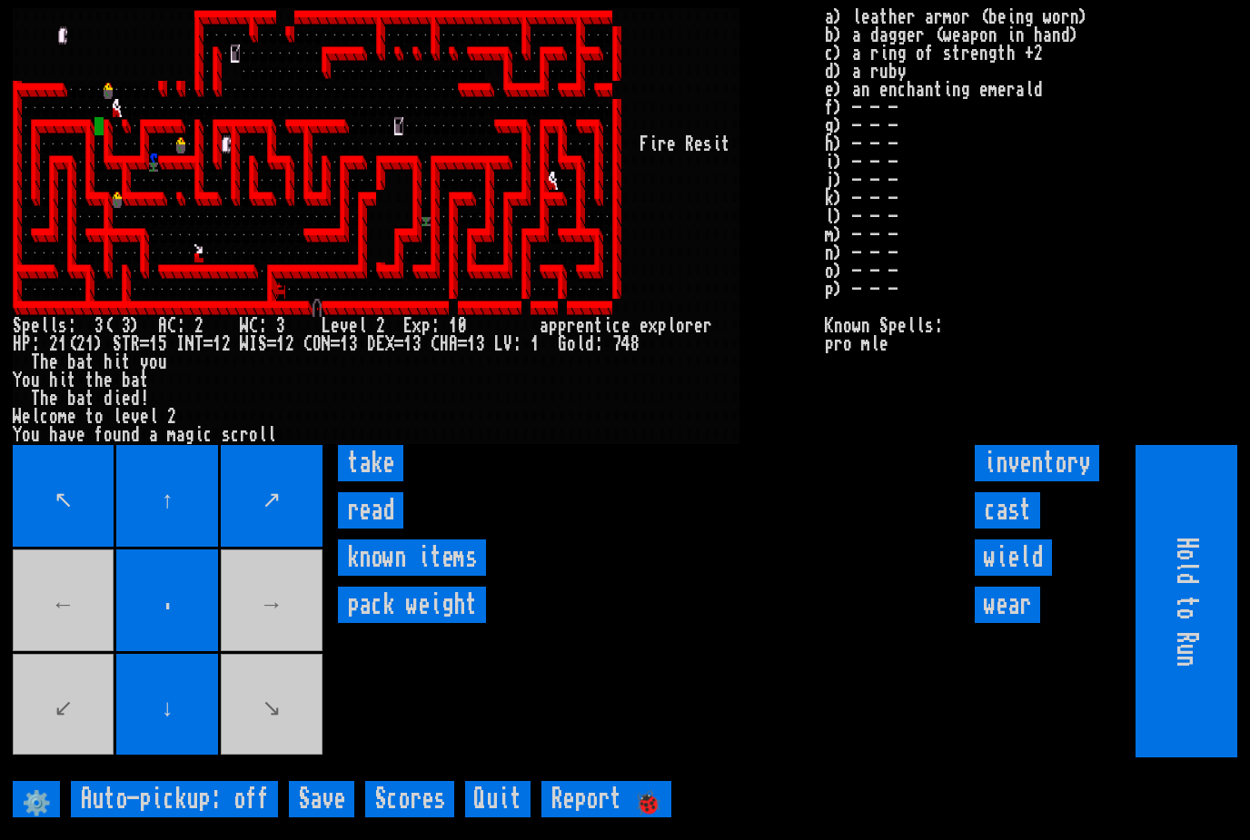
click at [377, 529] on input "read" at bounding box center [370, 510] width 65 height 36
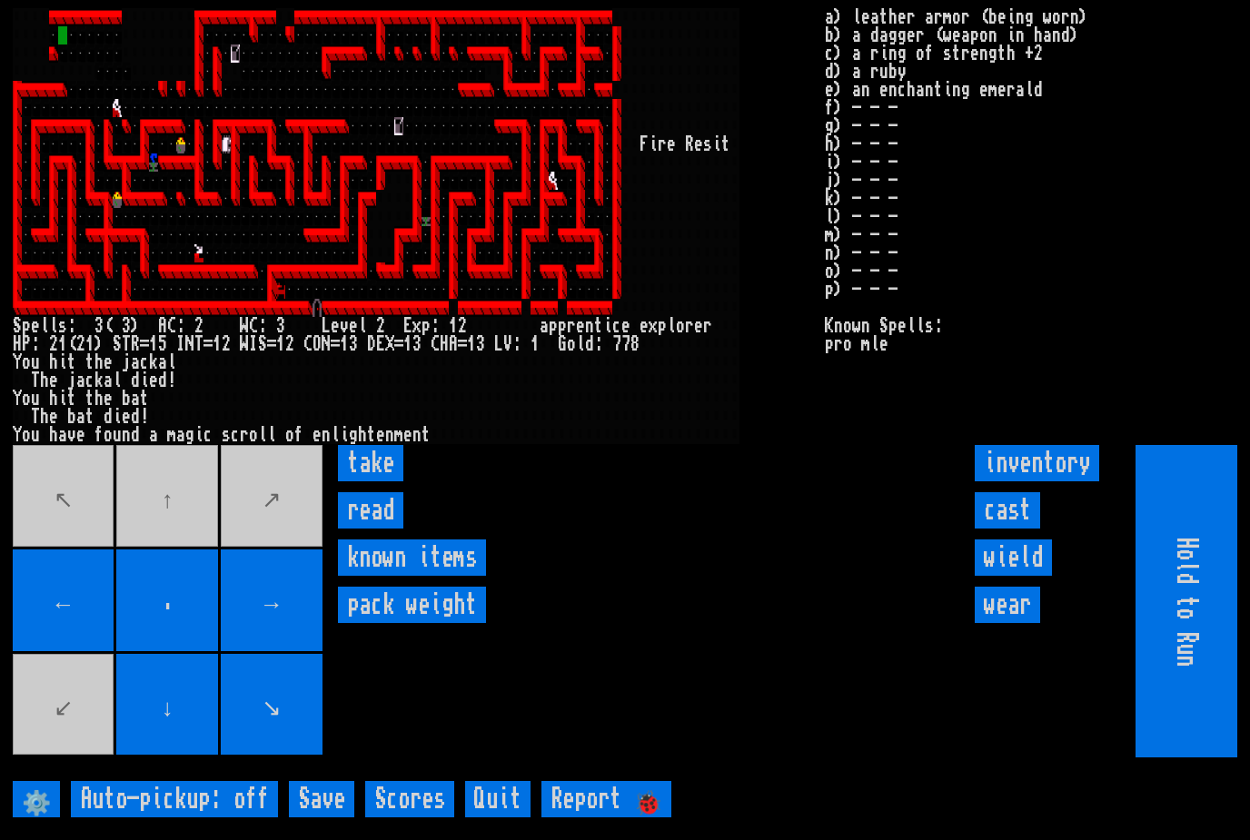
click at [383, 529] on input "read" at bounding box center [370, 510] width 65 height 36
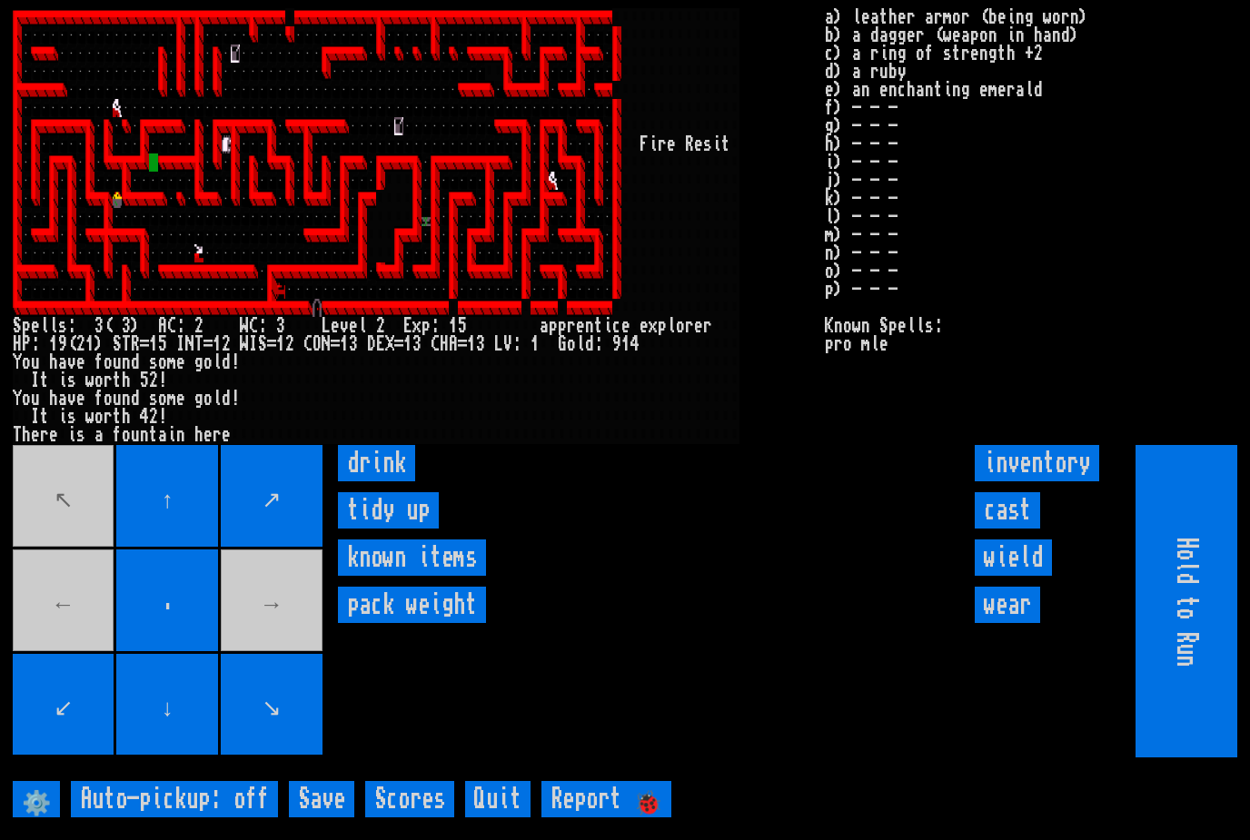
click at [375, 482] on input "drink" at bounding box center [376, 463] width 77 height 36
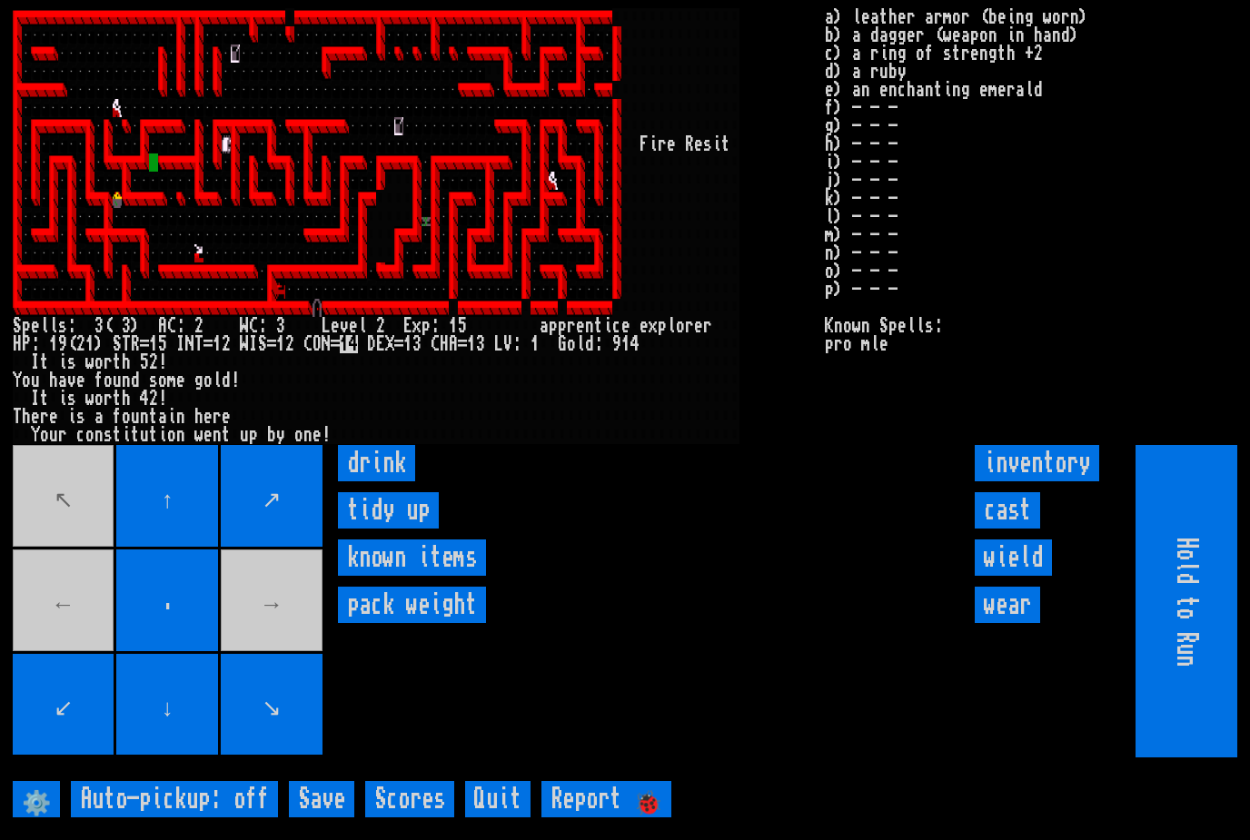
click at [373, 482] on input "drink" at bounding box center [376, 463] width 77 height 36
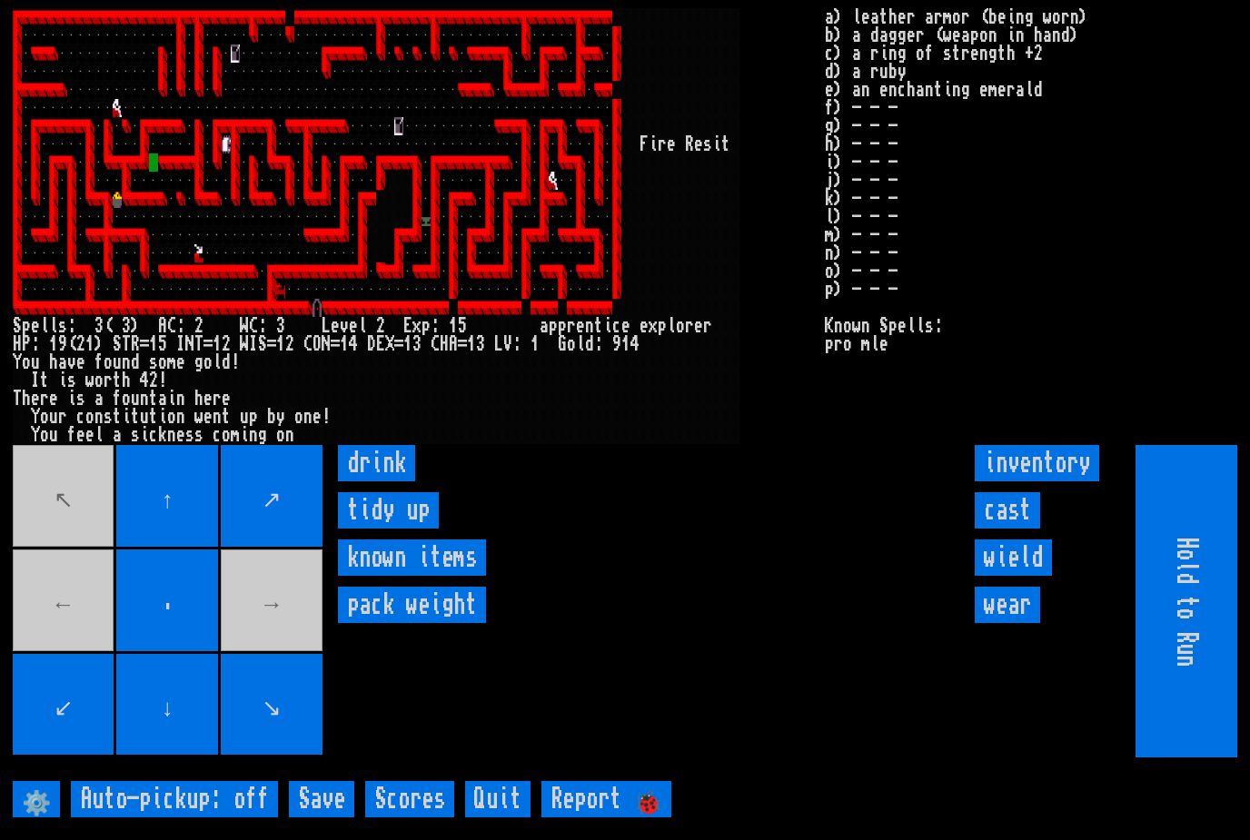
click at [379, 482] on input "drink" at bounding box center [376, 463] width 77 height 36
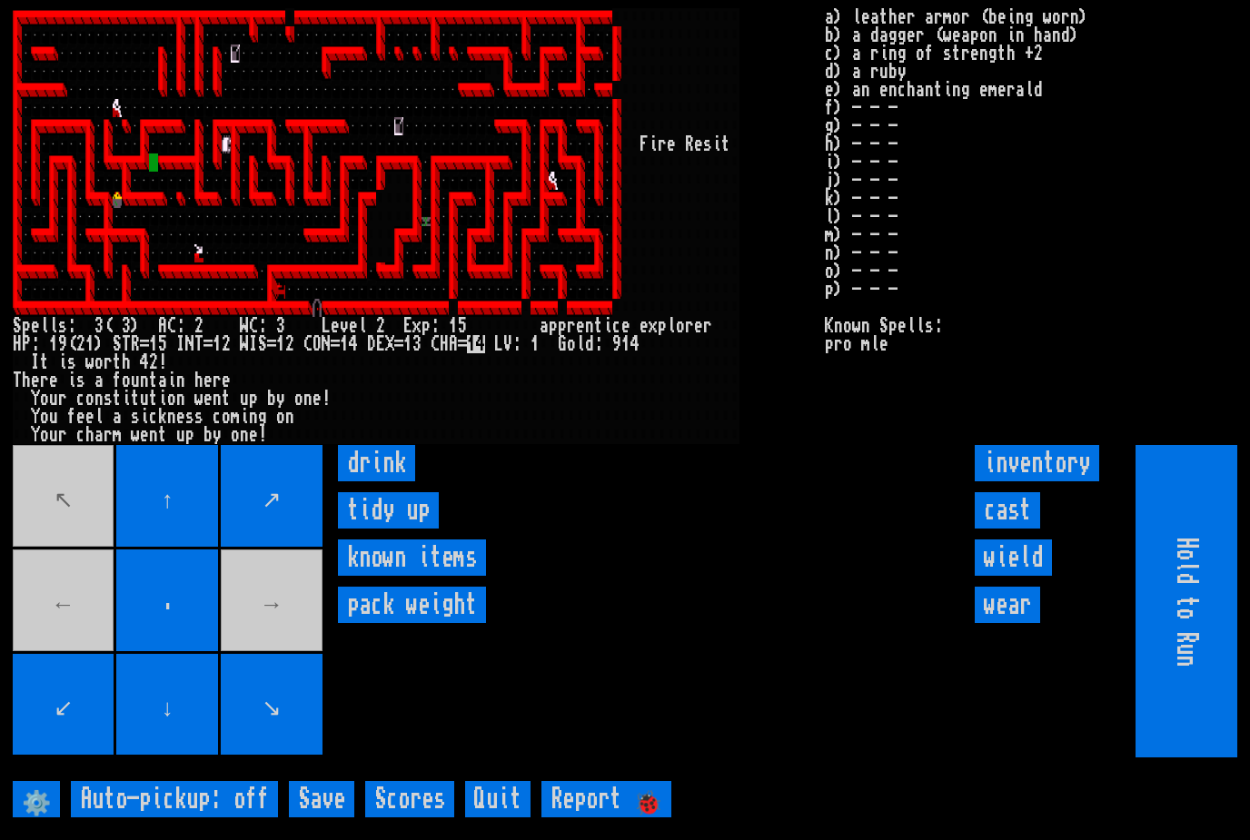
click at [385, 482] on input "drink" at bounding box center [376, 463] width 77 height 36
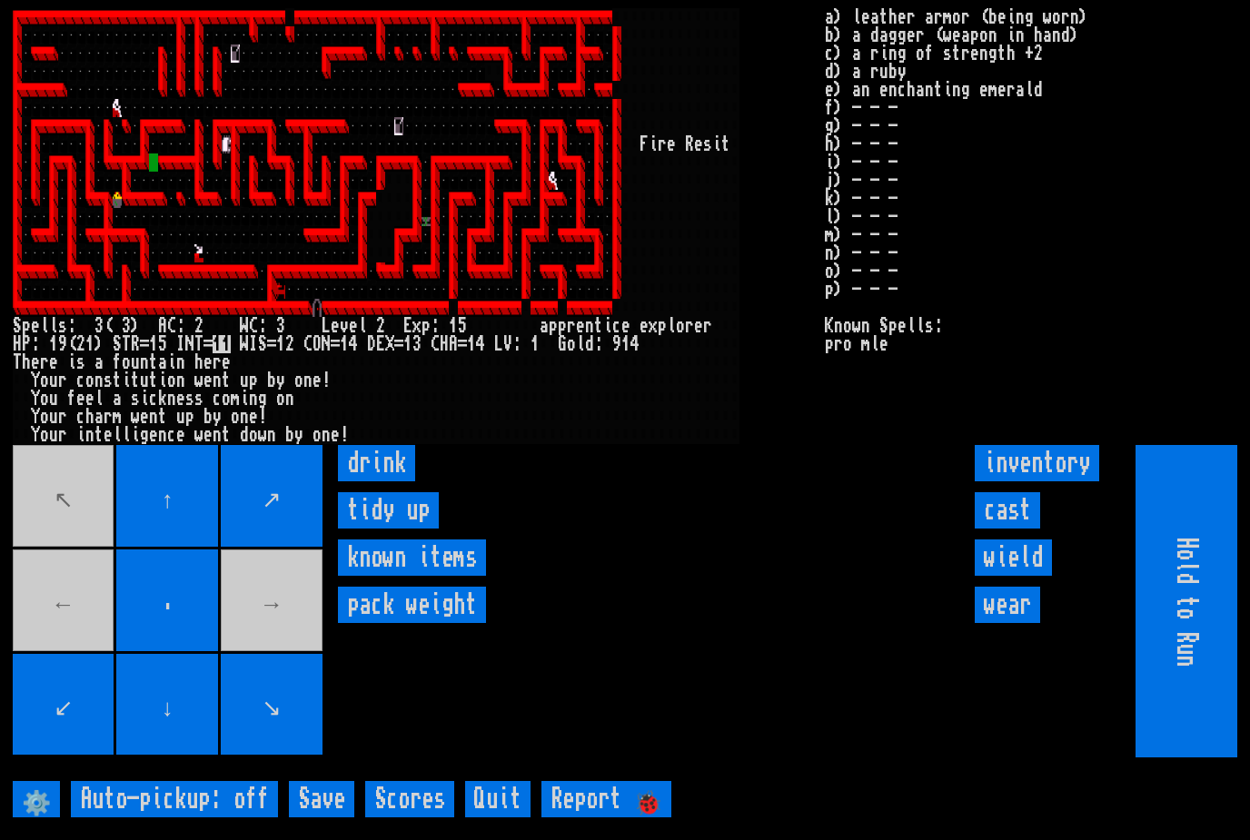
click at [387, 482] on input "drink" at bounding box center [376, 463] width 77 height 36
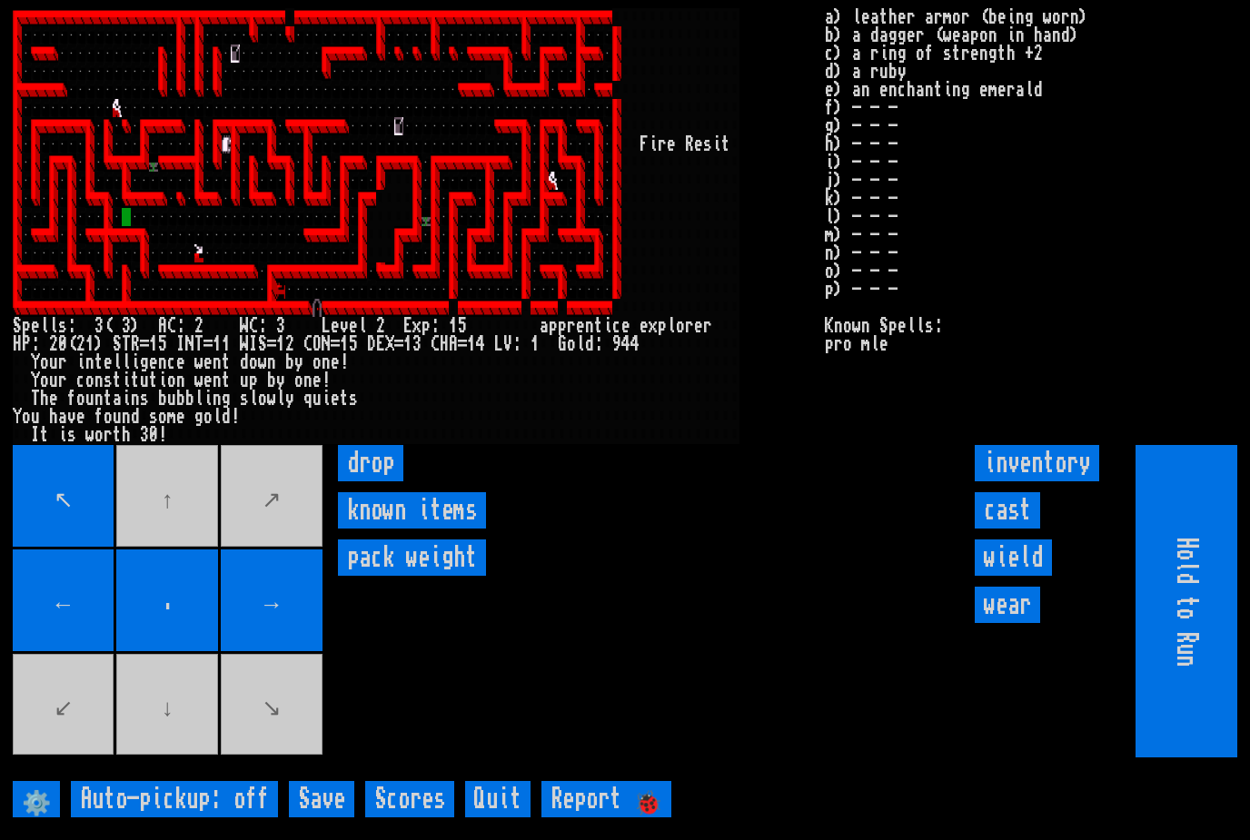
click at [276, 741] on movebuttons "↖ ↑ ↗ ← . → ↙ ↓ ↘" at bounding box center [169, 601] width 313 height 313
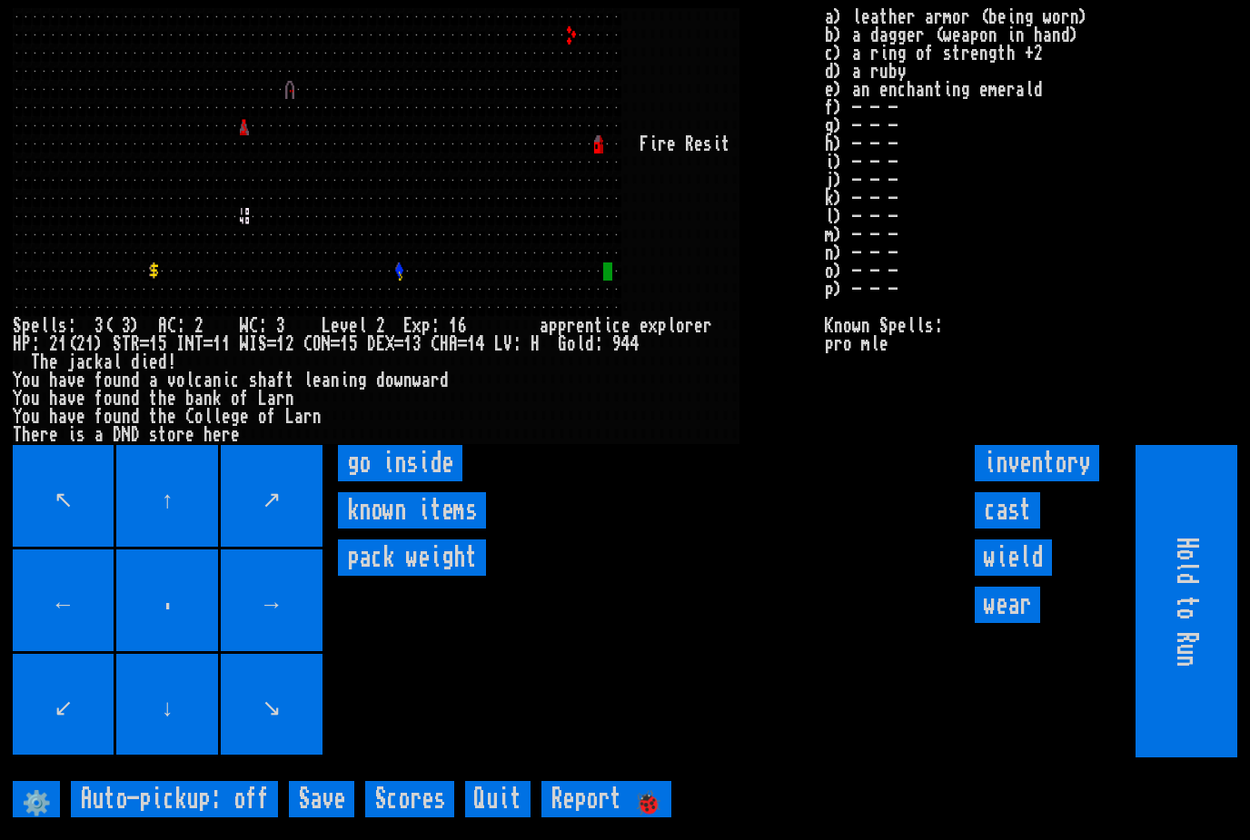
click at [427, 482] on inside "go inside" at bounding box center [400, 463] width 124 height 36
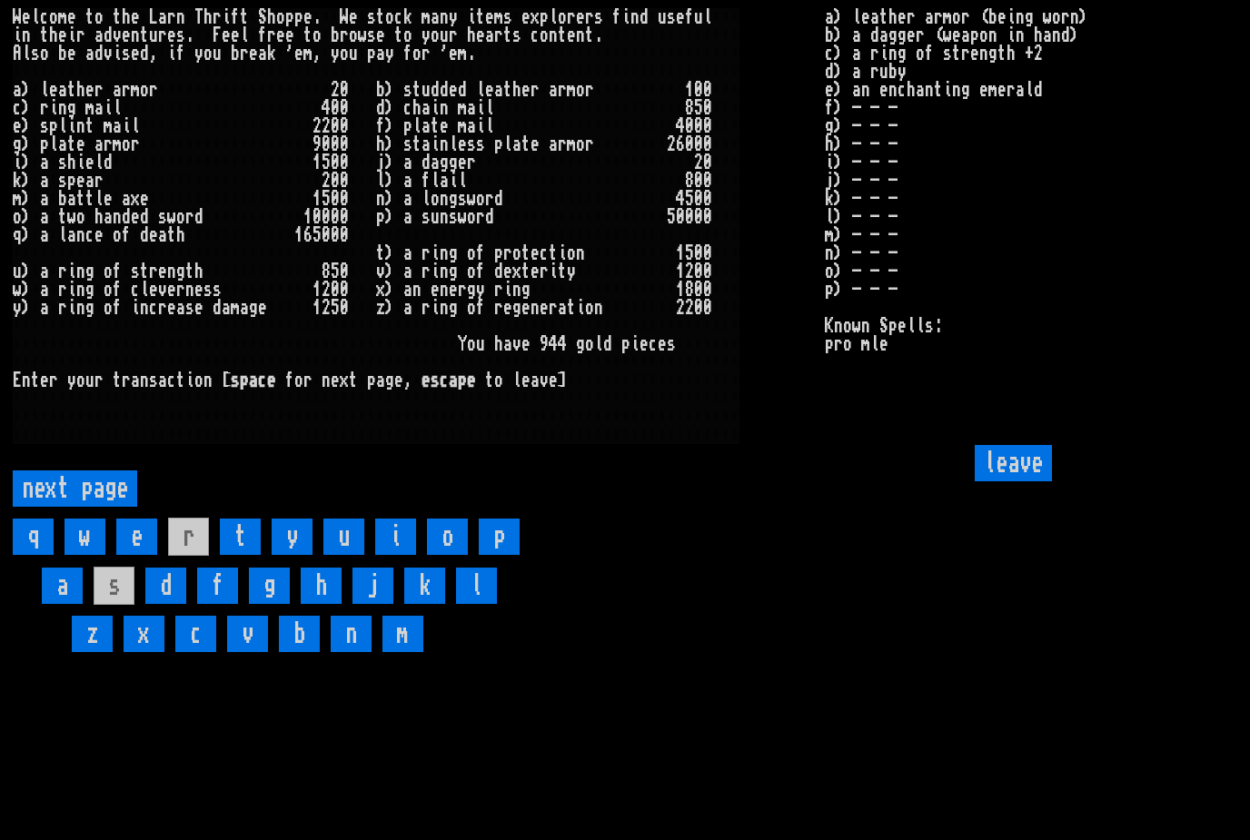
click at [1038, 482] on input "leave" at bounding box center [1013, 463] width 77 height 36
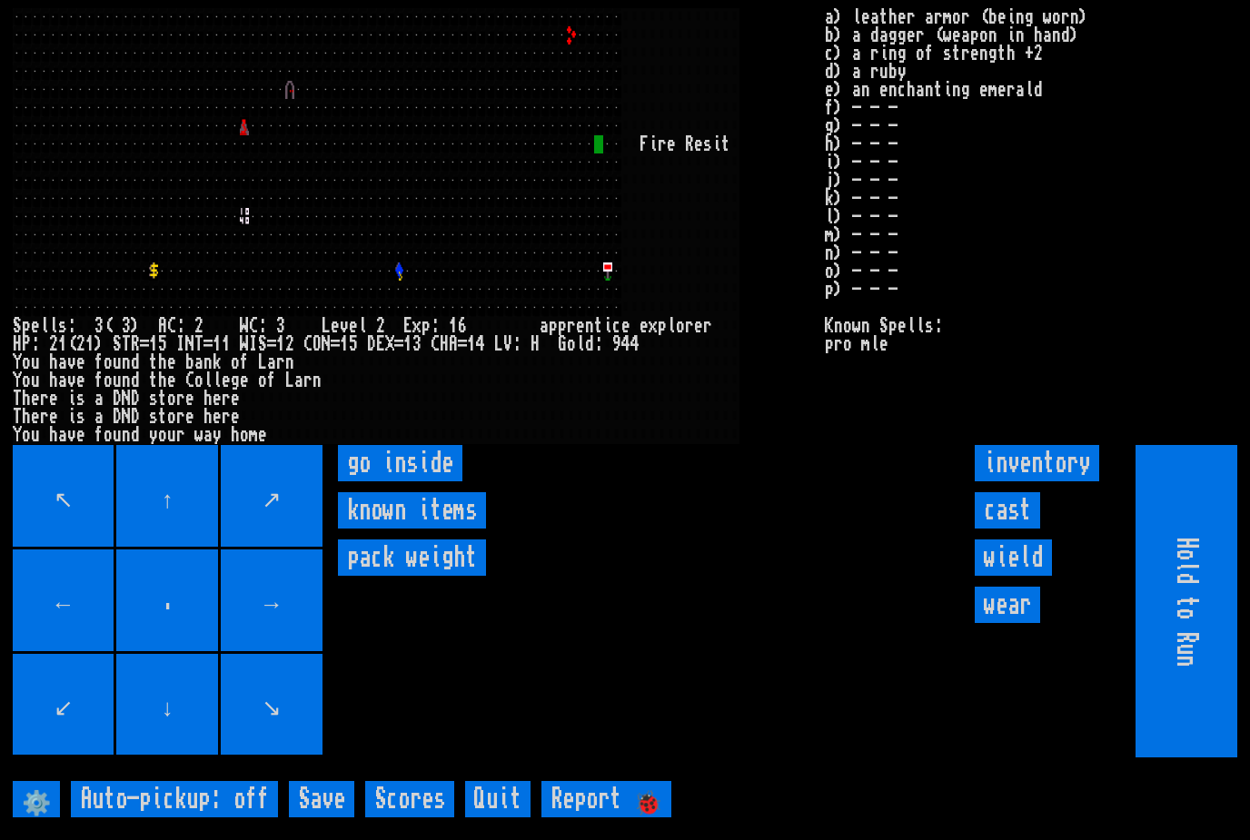
click at [387, 482] on inside "go inside" at bounding box center [400, 463] width 124 height 36
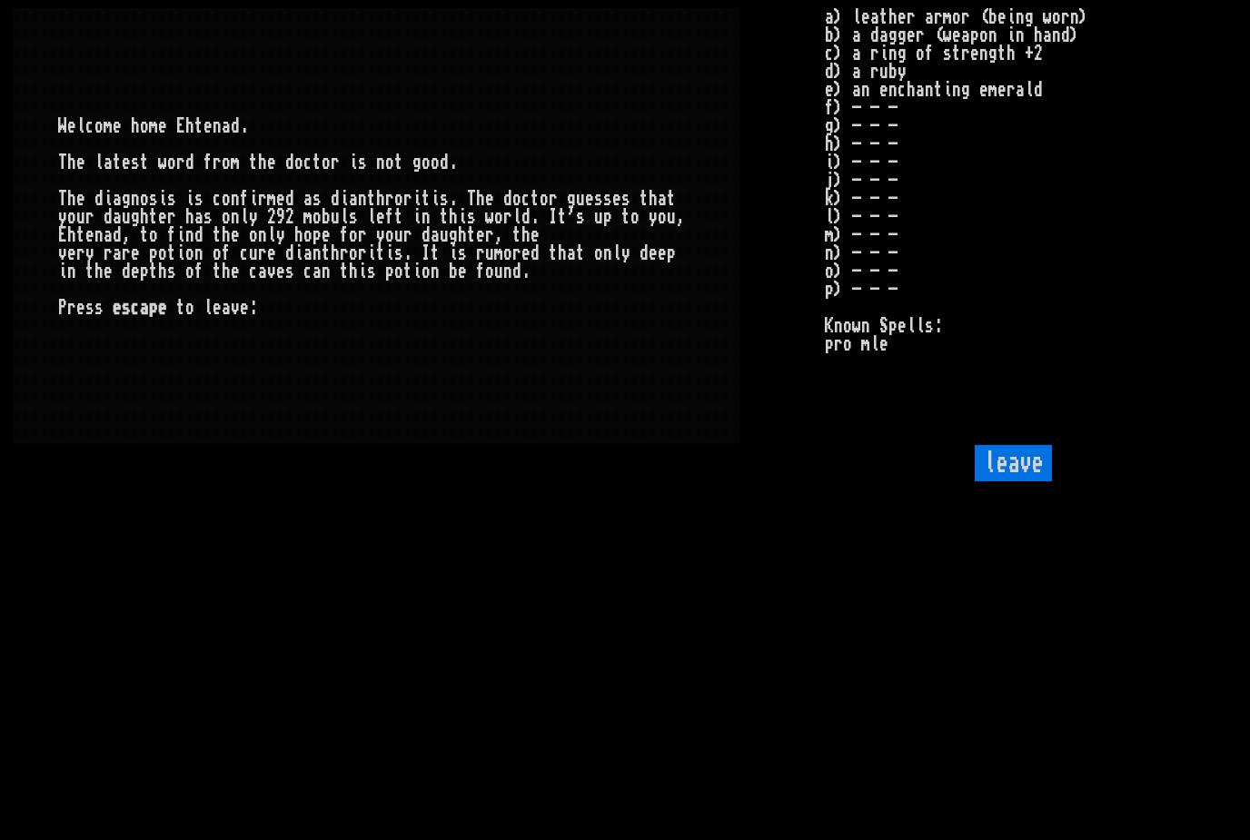
click at [1029, 482] on input "leave" at bounding box center [1013, 463] width 77 height 36
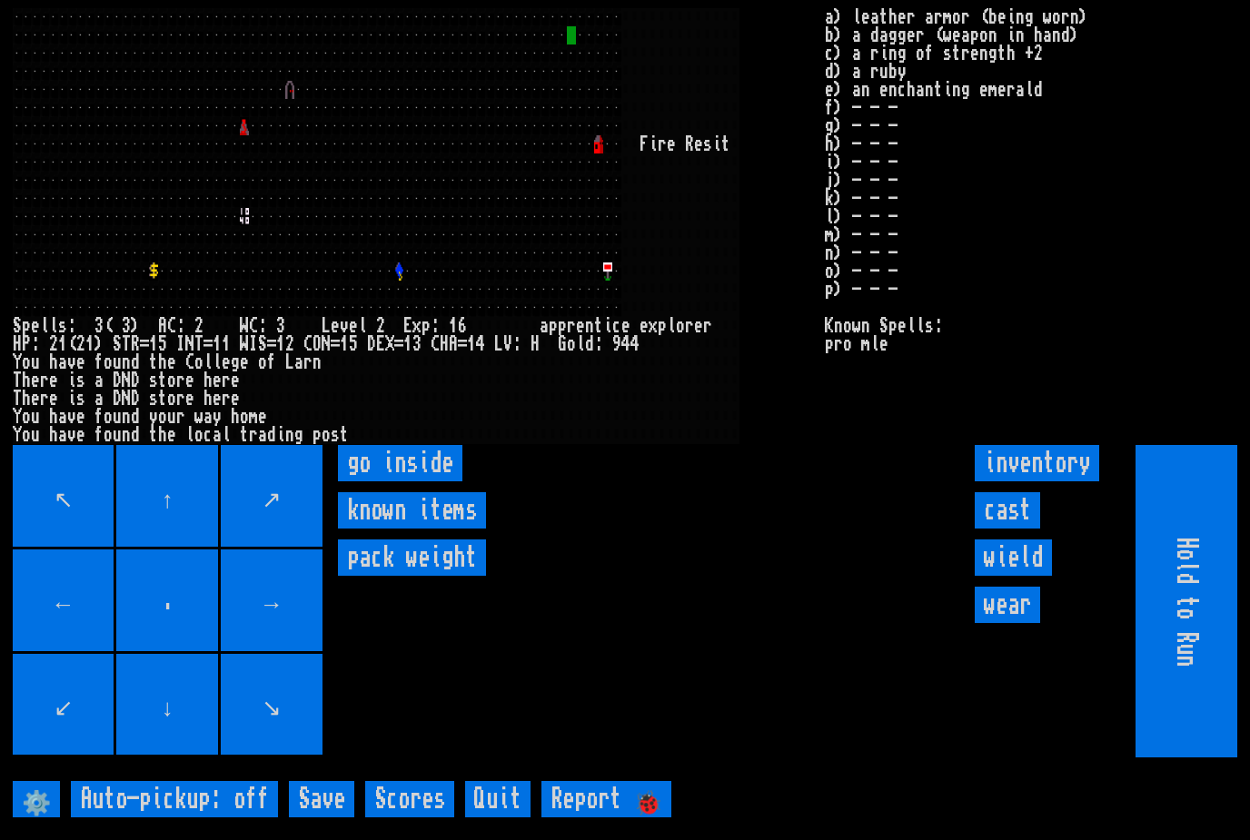
click at [380, 482] on inside "go inside" at bounding box center [400, 463] width 124 height 36
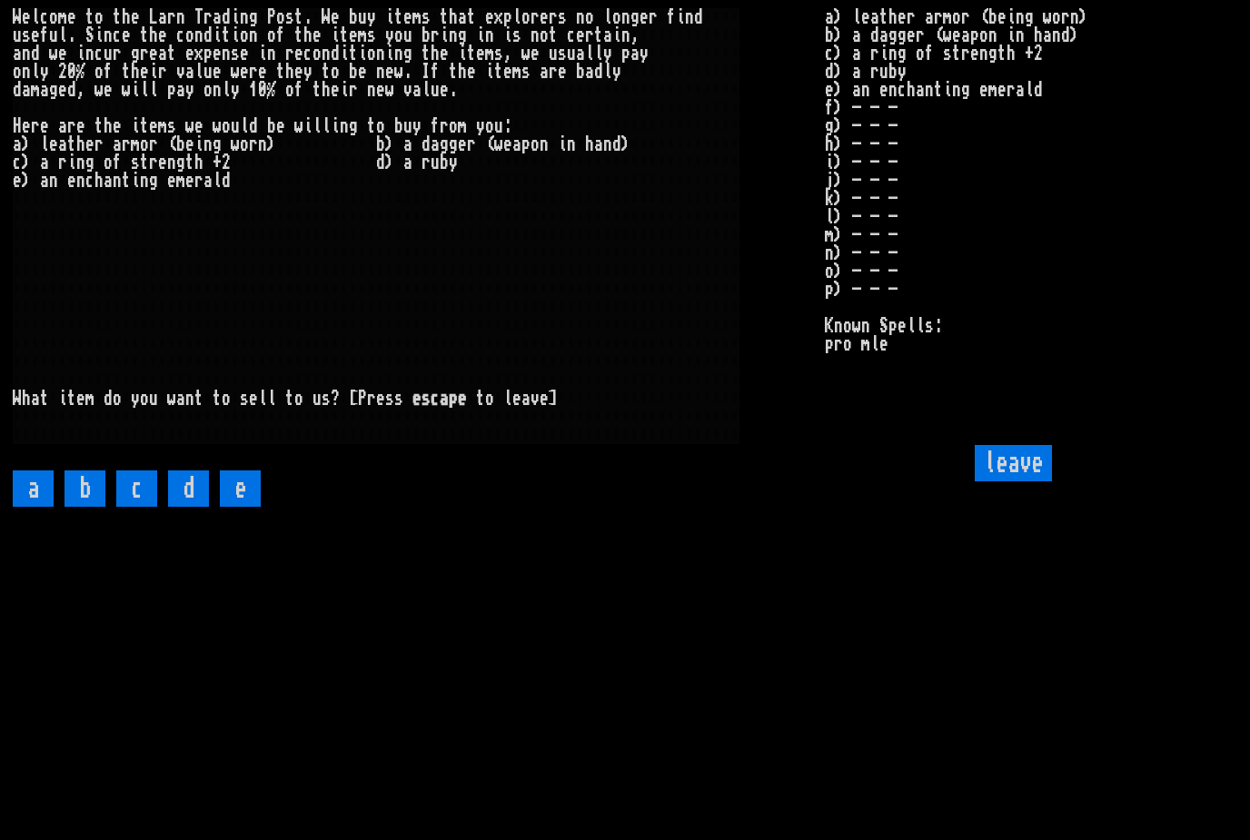
click at [151, 507] on input "c" at bounding box center [136, 489] width 41 height 36
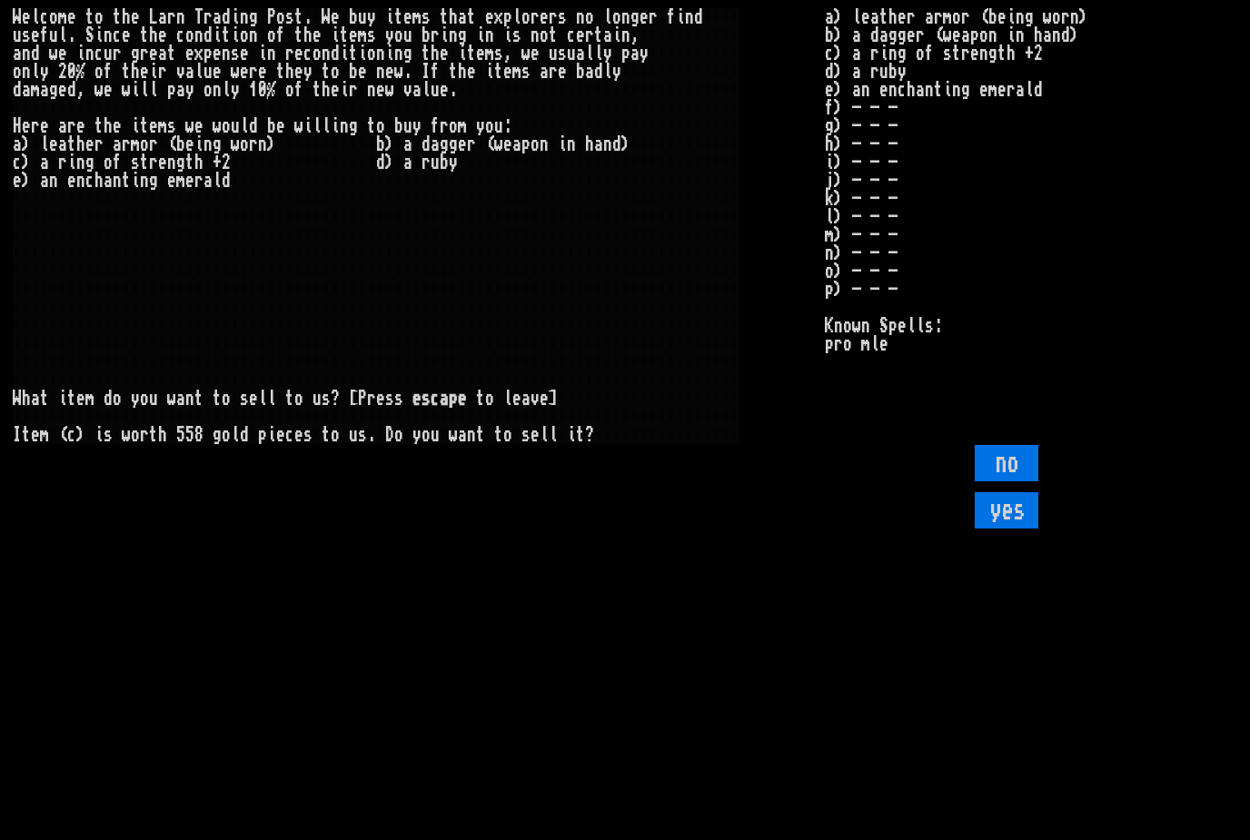
click at [1013, 529] on input "yes" at bounding box center [1007, 510] width 64 height 36
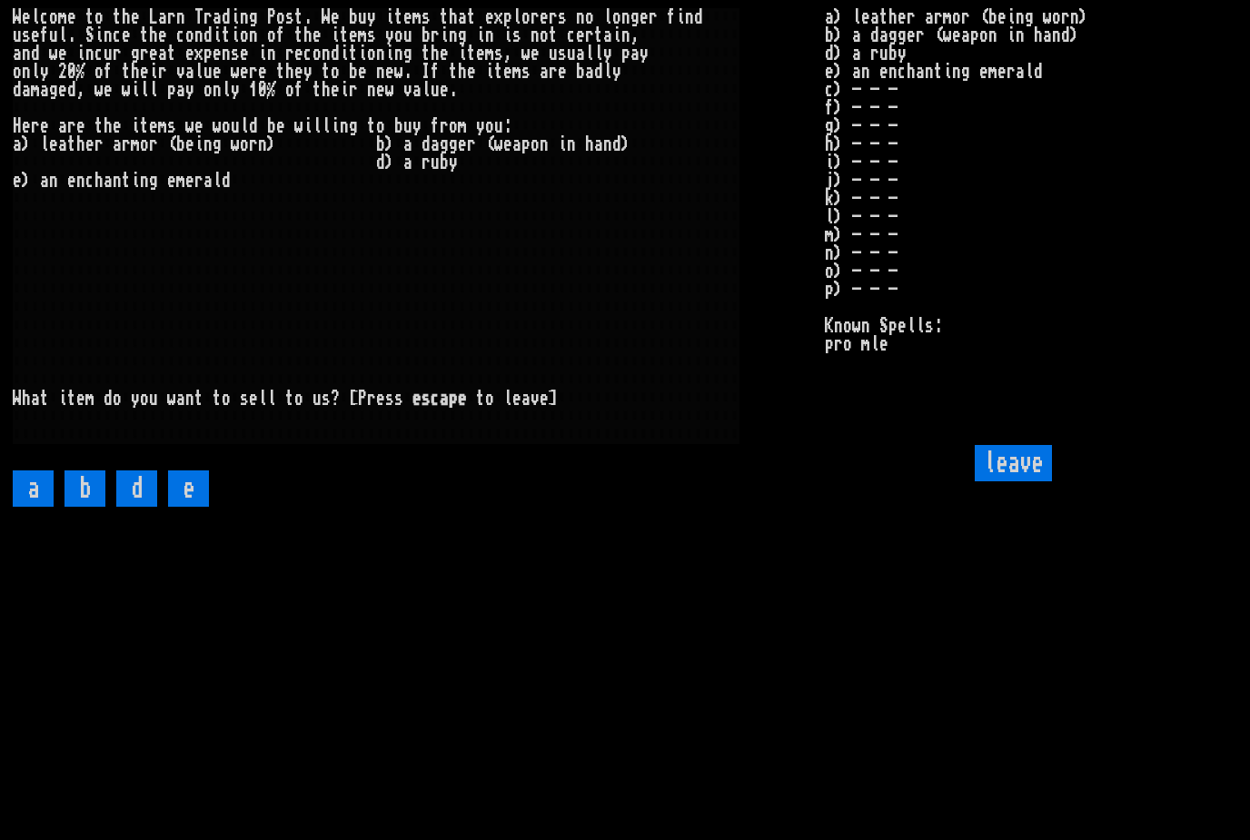
click at [197, 507] on input "e" at bounding box center [188, 489] width 41 height 36
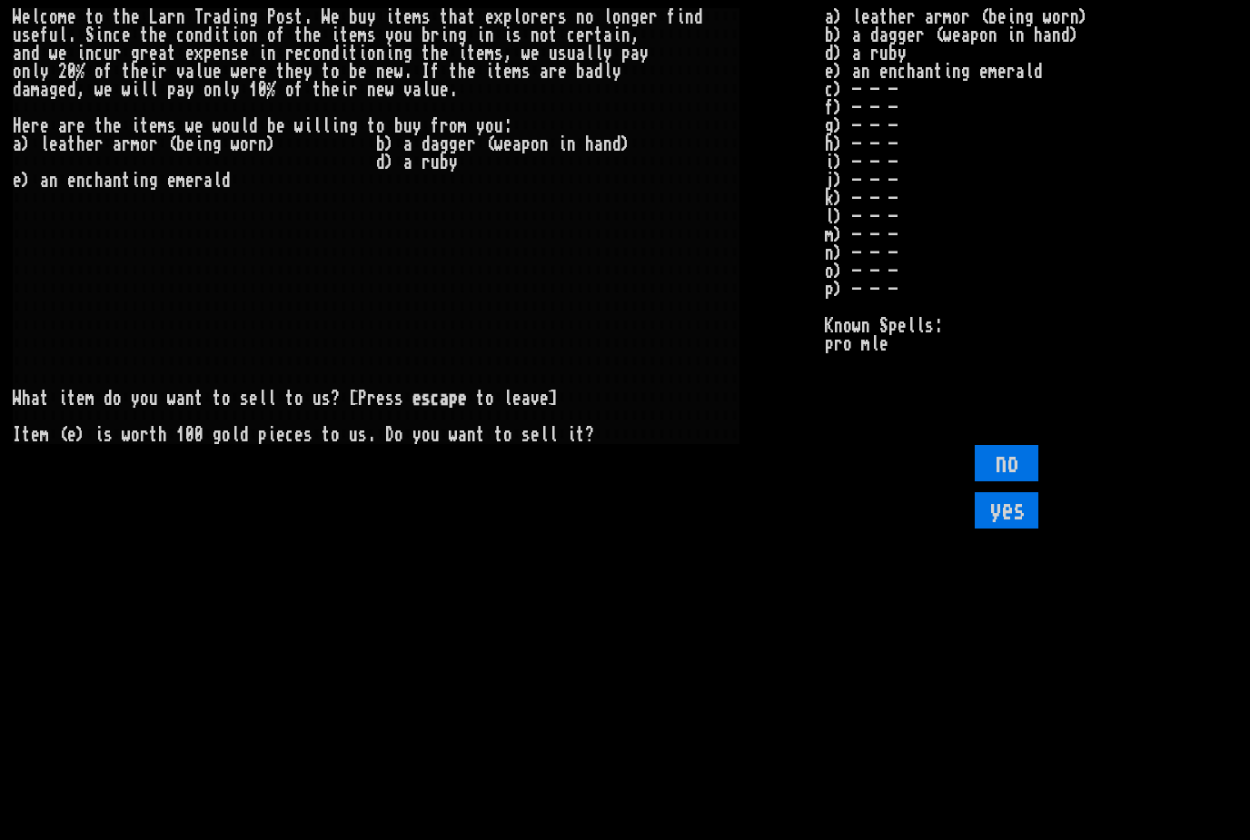
click at [1019, 529] on input "yes" at bounding box center [1007, 510] width 64 height 36
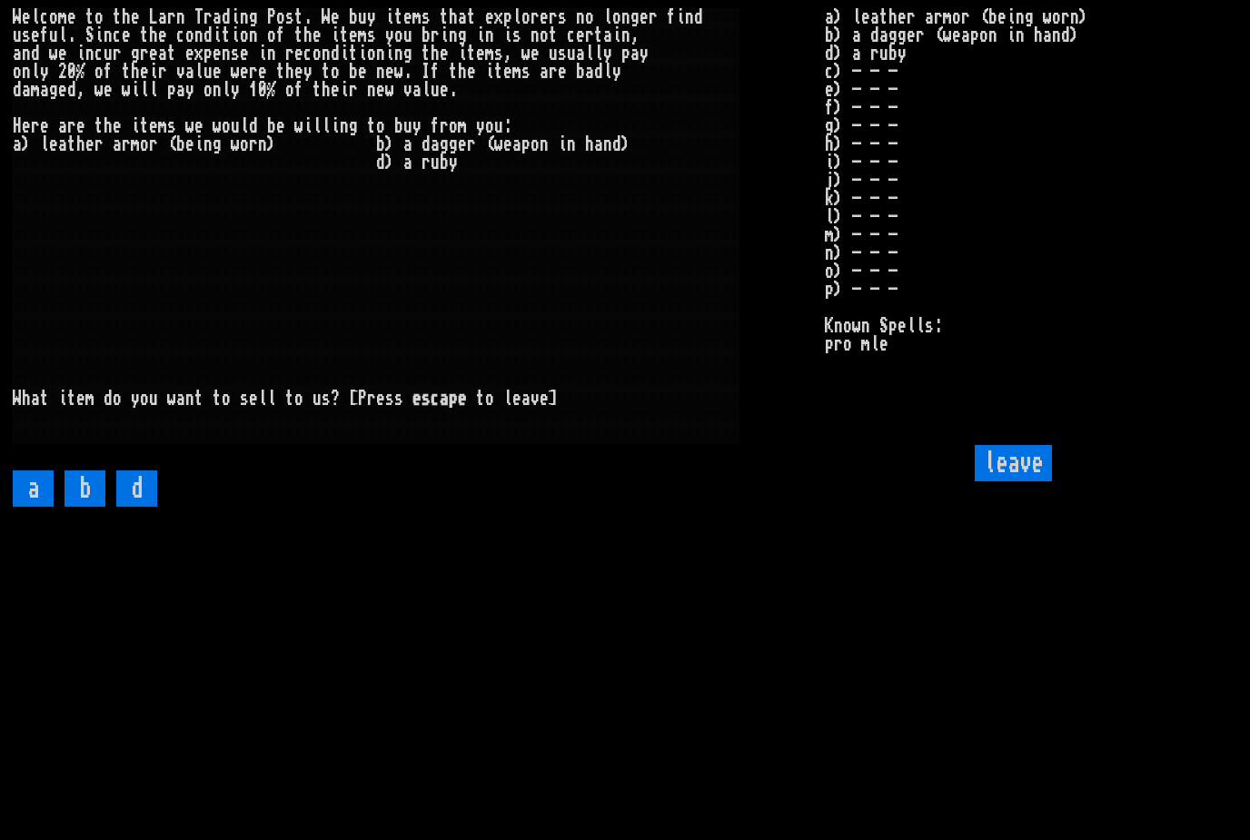
click at [147, 507] on input "d" at bounding box center [136, 489] width 41 height 36
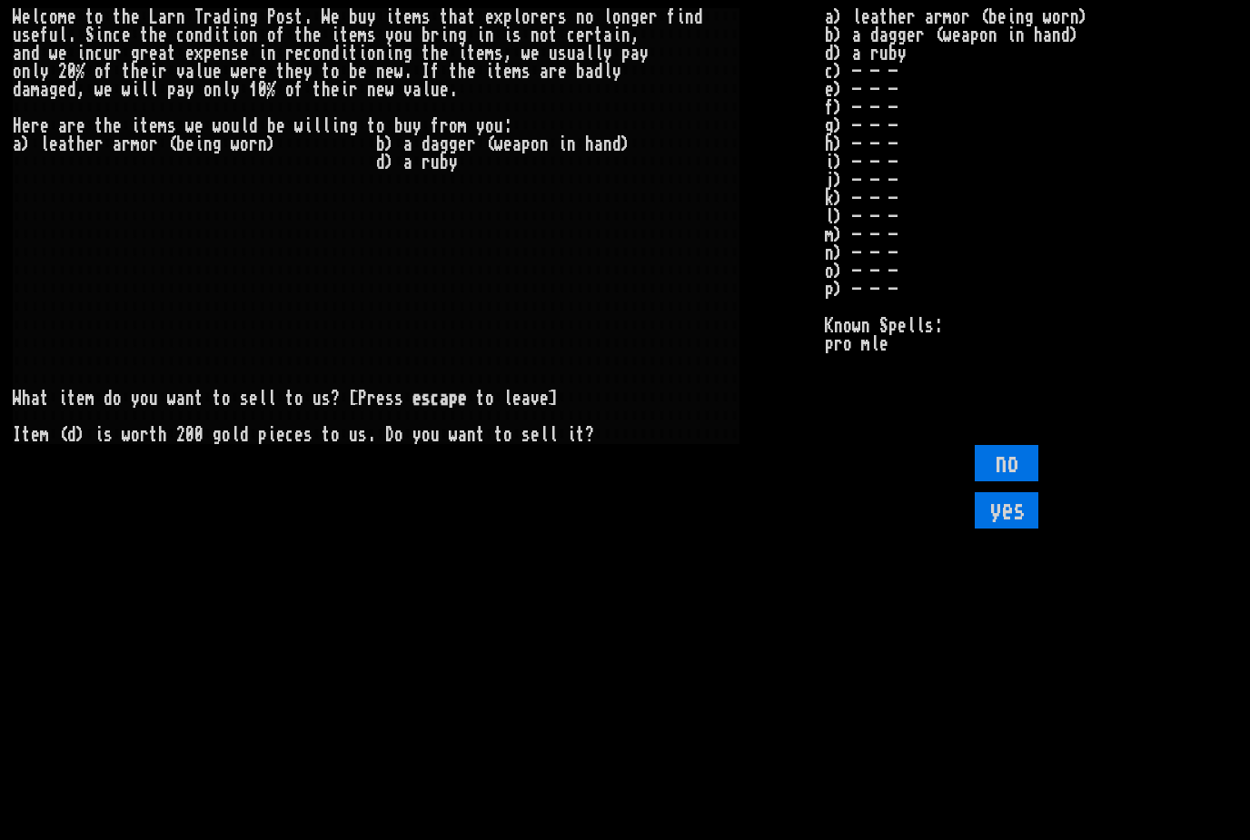
click at [1019, 529] on input "yes" at bounding box center [1007, 510] width 64 height 36
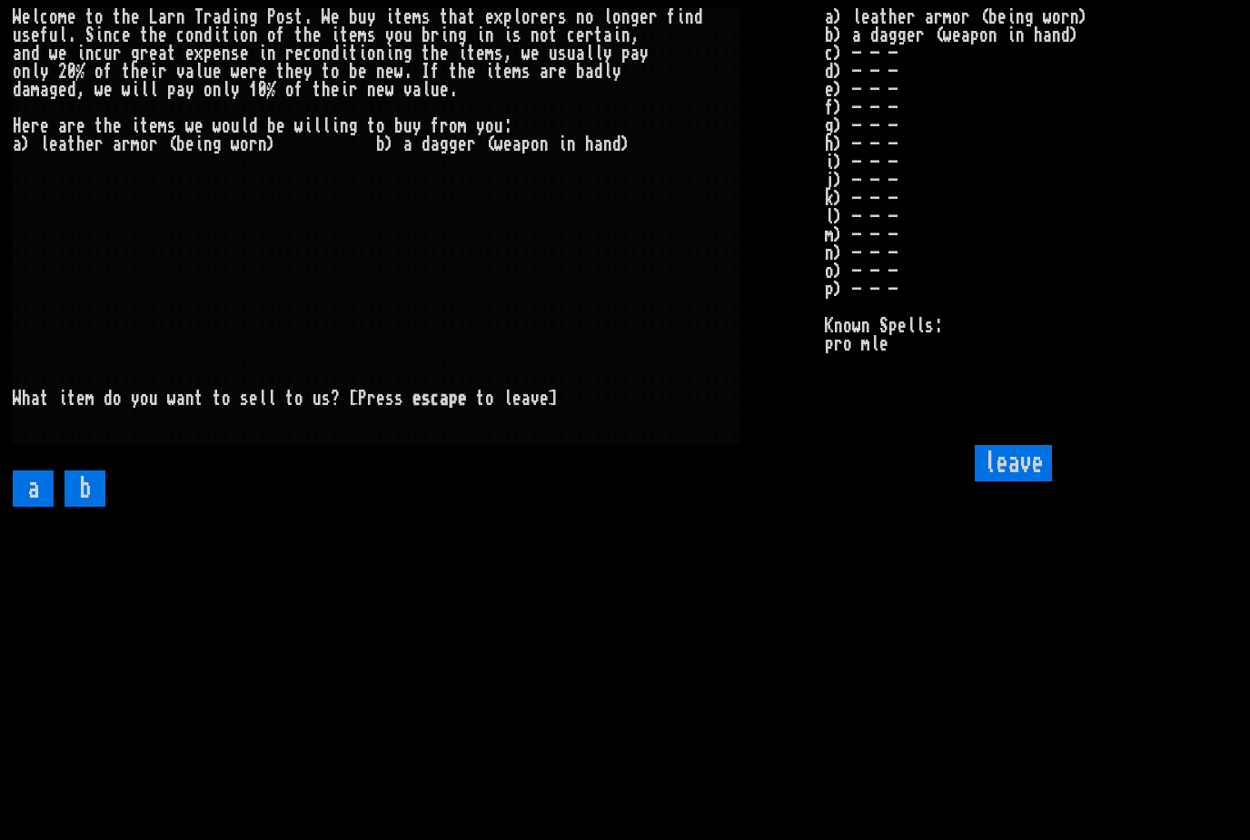
click at [1024, 482] on input "leave" at bounding box center [1013, 463] width 77 height 36
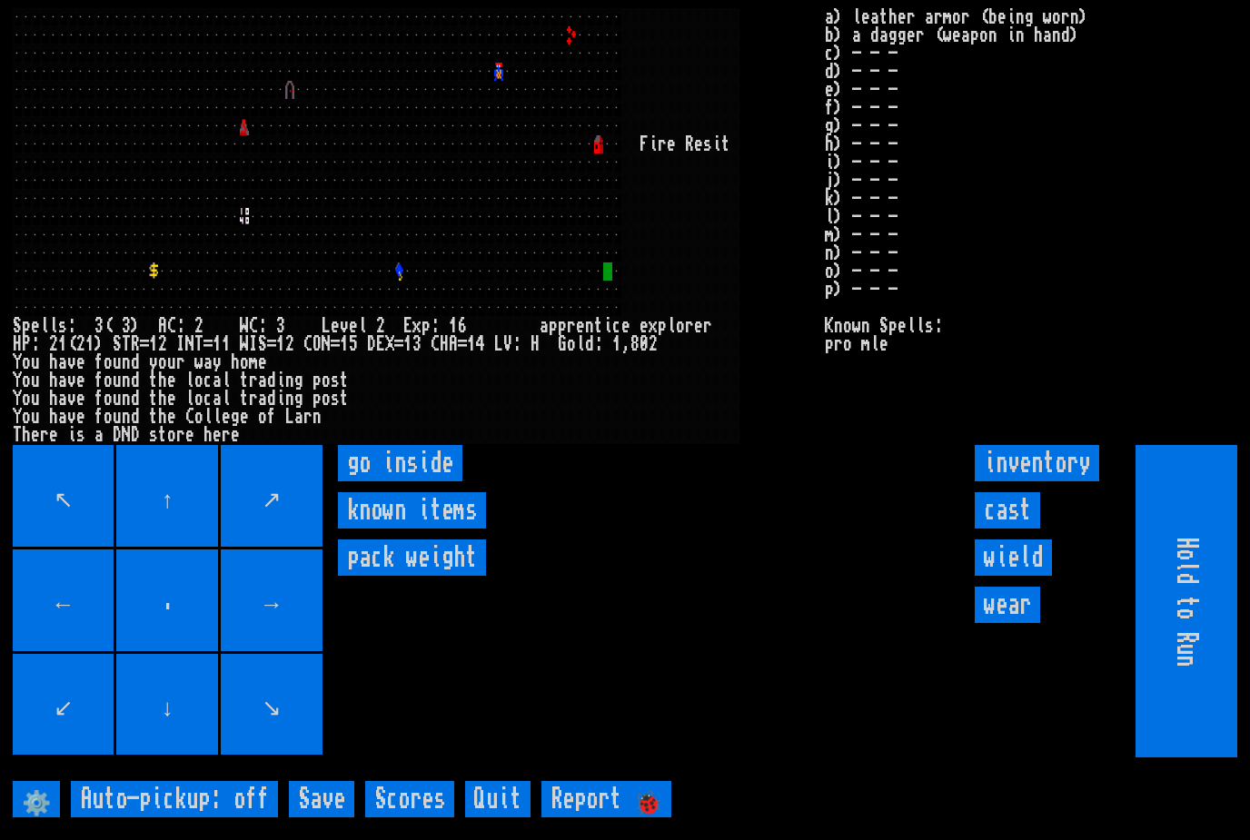
click at [442, 482] on inside "go inside" at bounding box center [400, 463] width 124 height 36
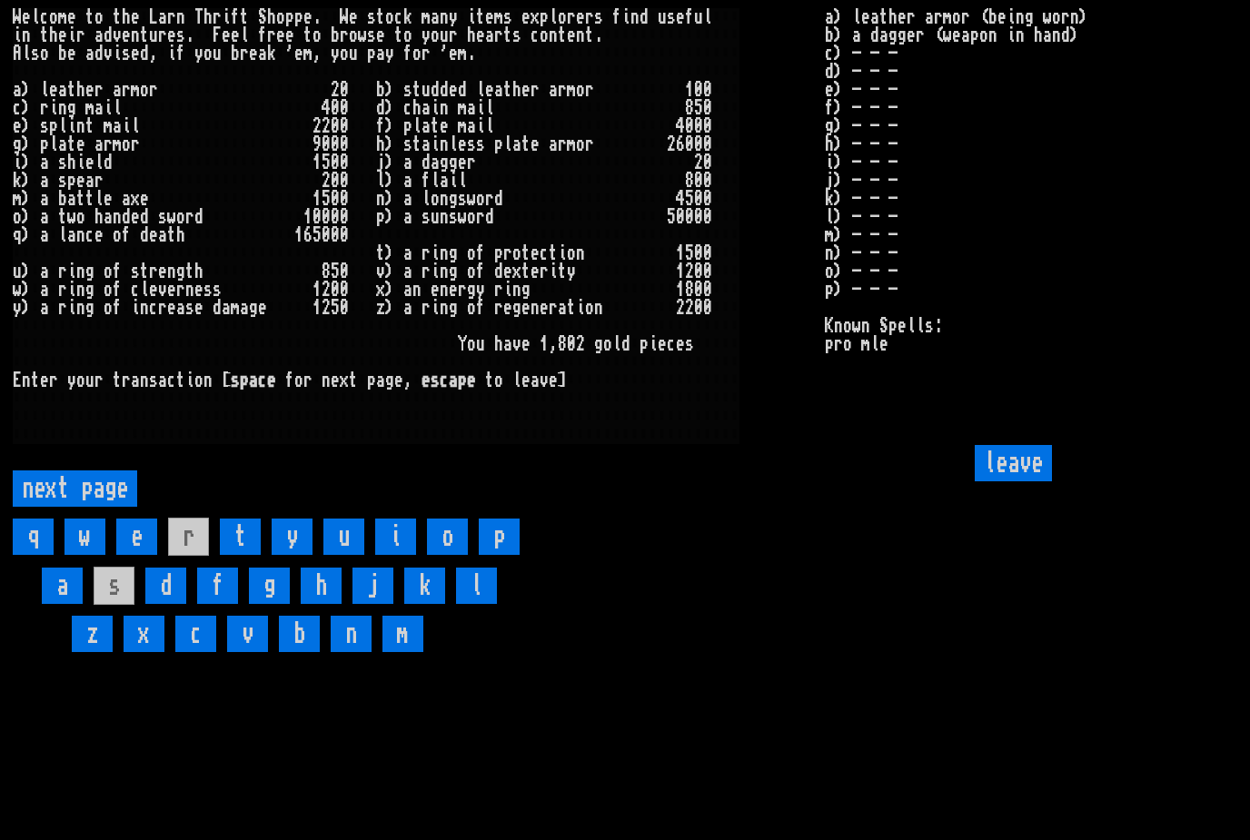
click at [84, 507] on page "next page" at bounding box center [75, 489] width 124 height 36
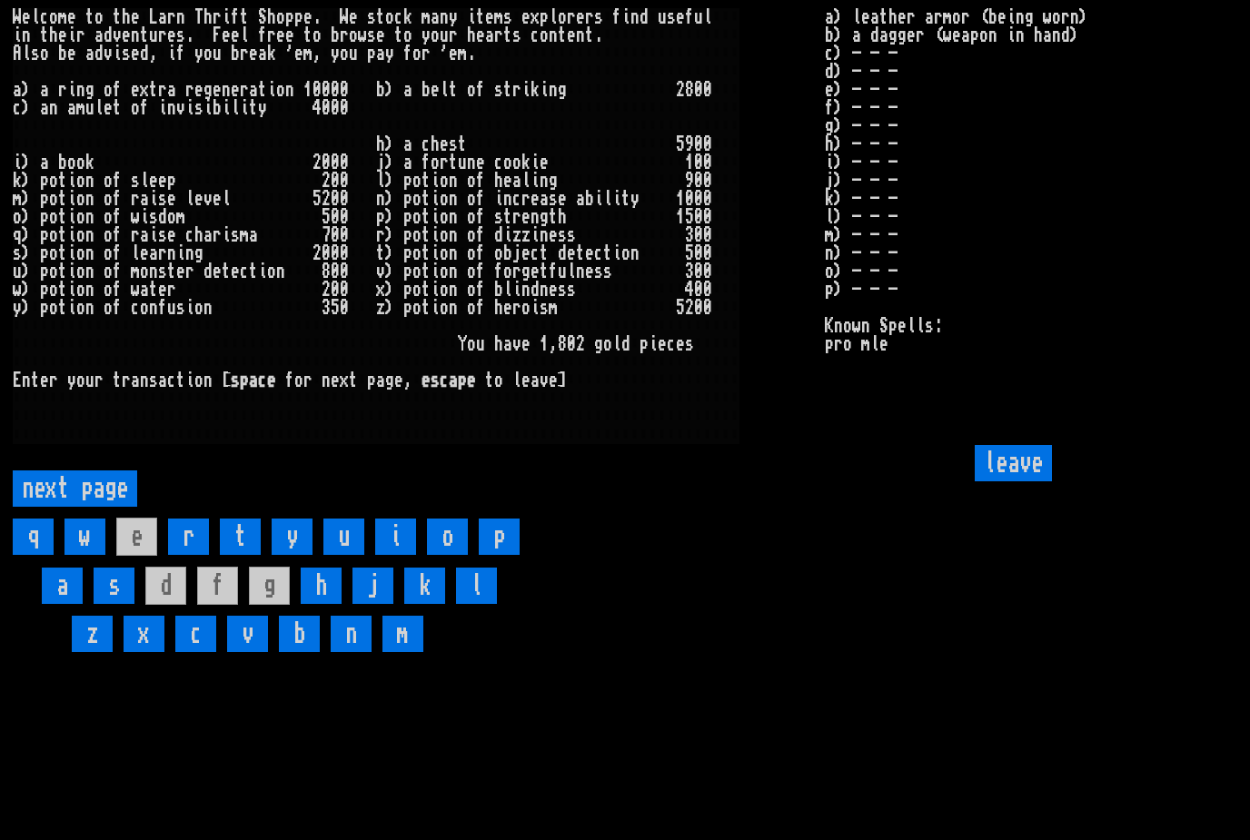
click at [94, 507] on page "next page" at bounding box center [75, 489] width 124 height 36
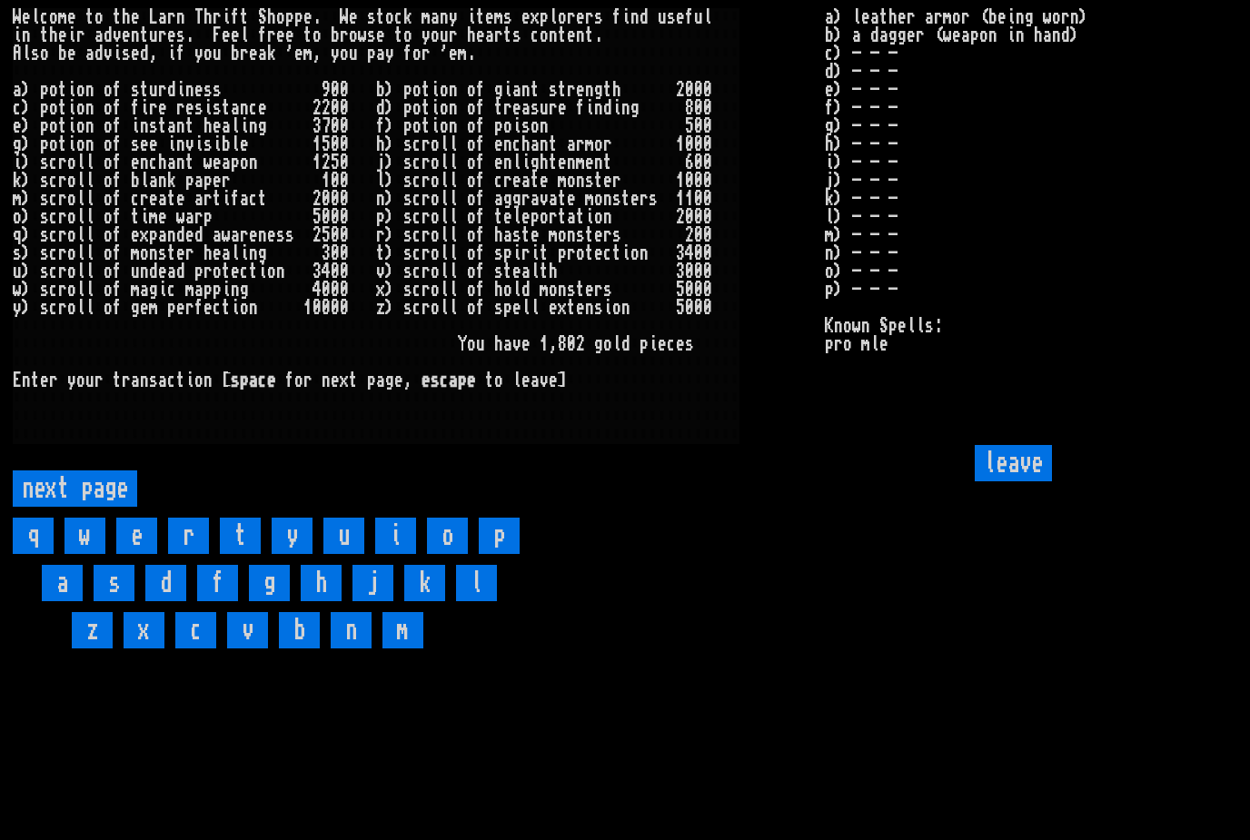
click at [84, 507] on page "next page" at bounding box center [75, 489] width 124 height 36
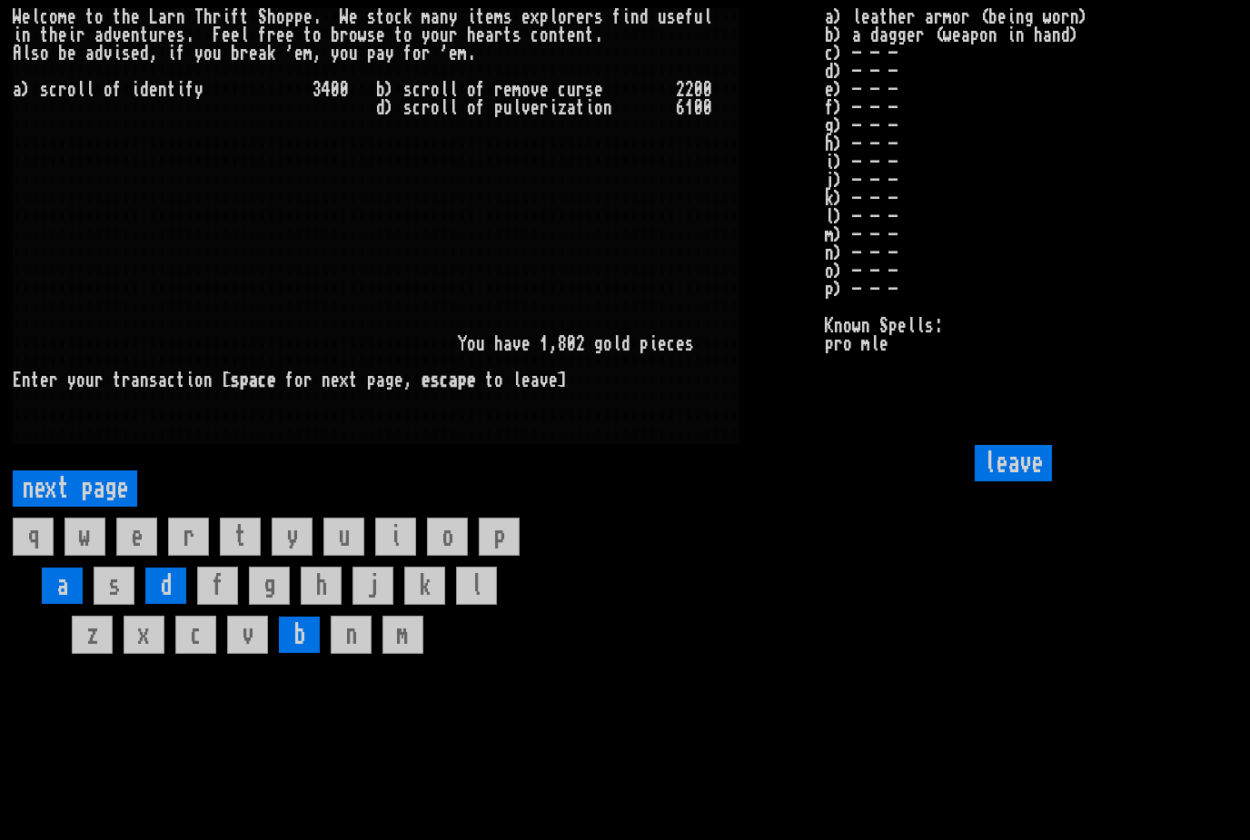
click at [94, 507] on page "next page" at bounding box center [75, 489] width 124 height 36
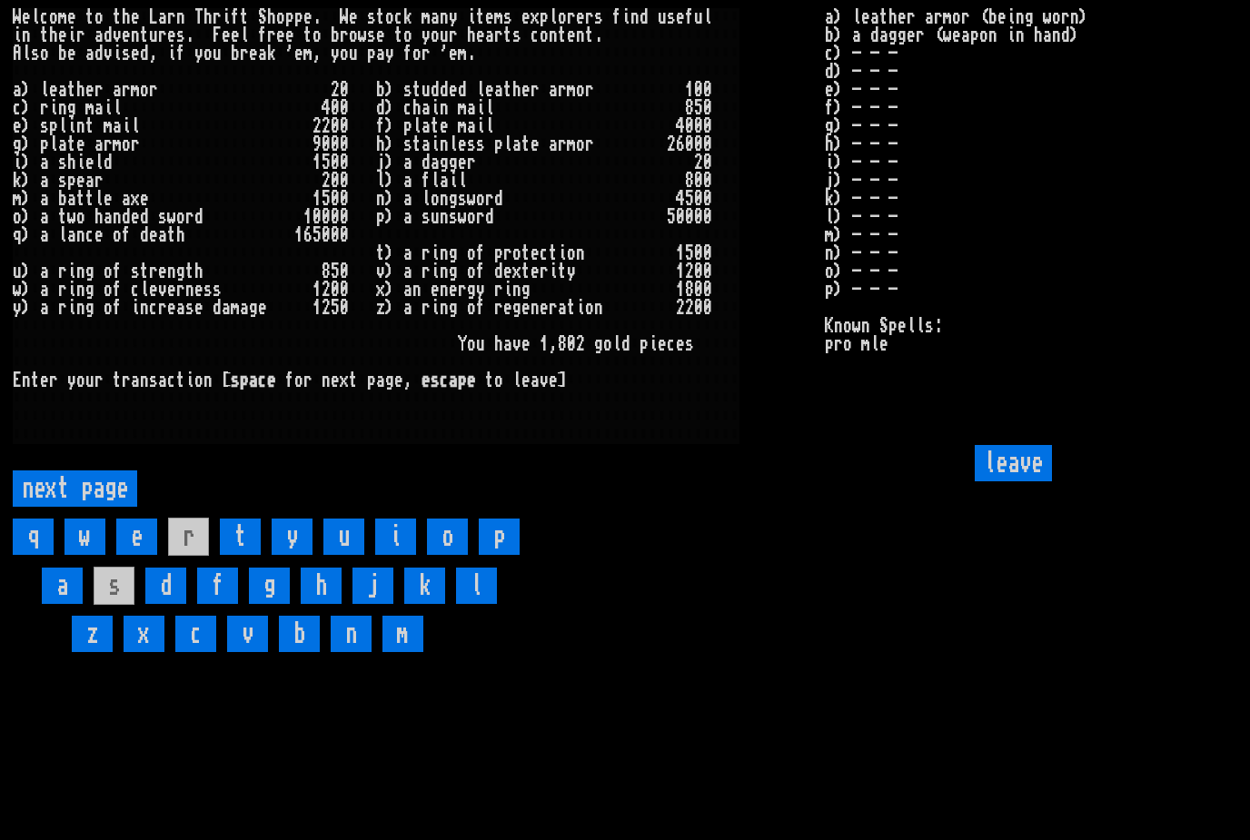
click at [198, 652] on input "c" at bounding box center [195, 634] width 41 height 36
click at [481, 604] on input "l" at bounding box center [476, 586] width 41 height 36
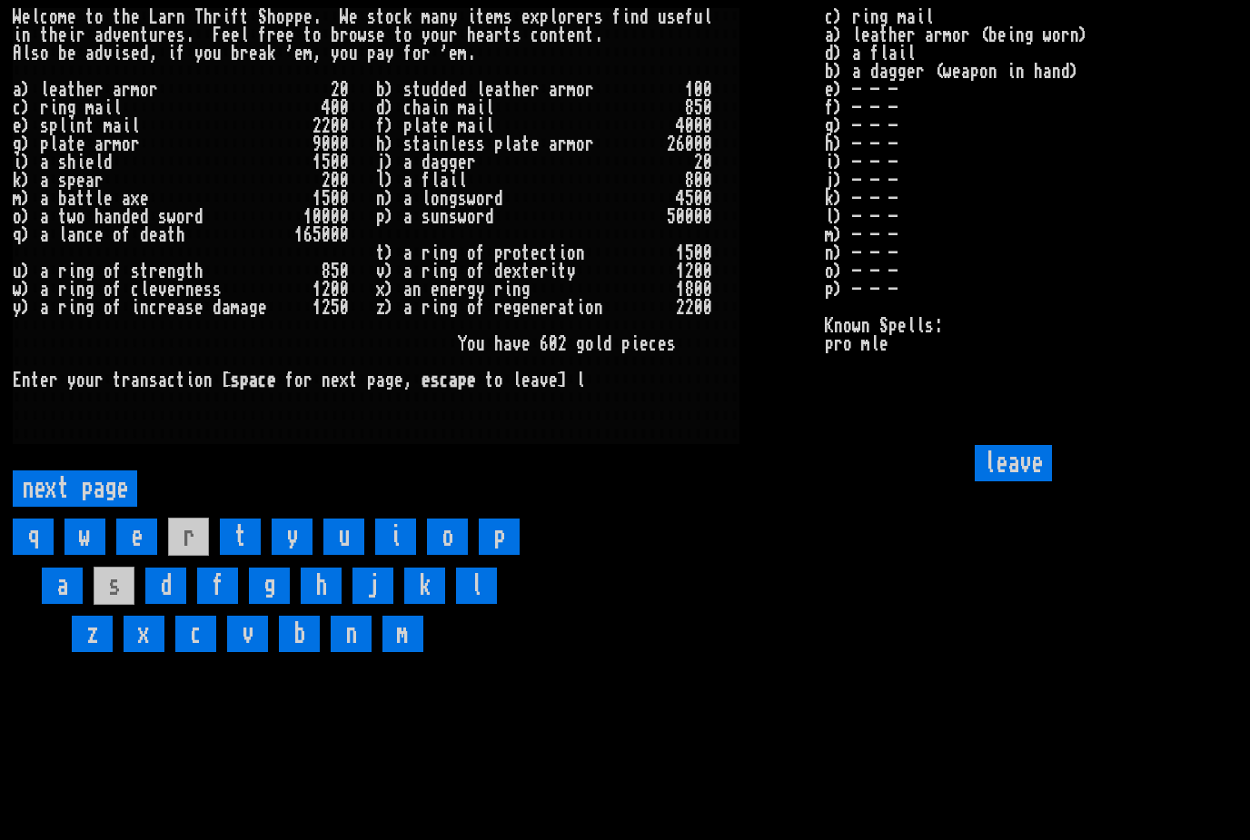
click at [1029, 482] on input "leave" at bounding box center [1013, 463] width 77 height 36
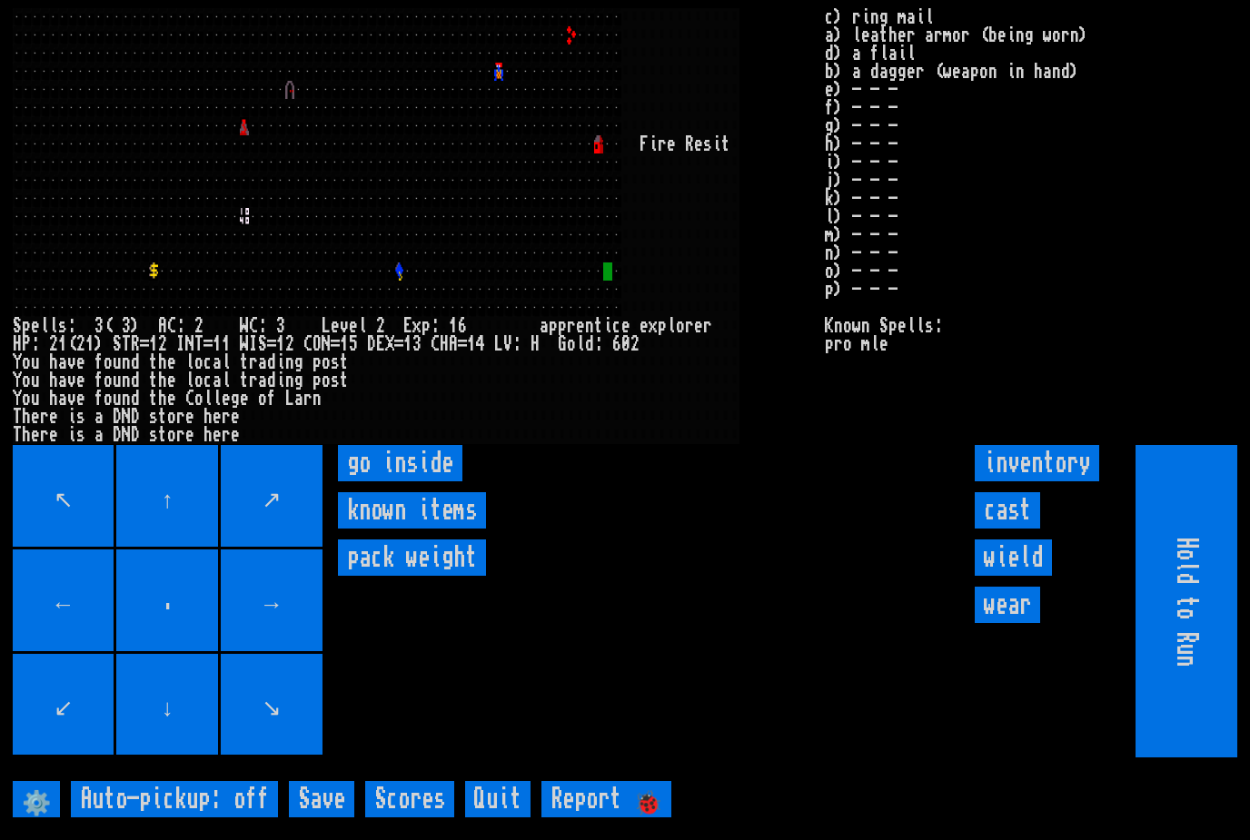
click at [1034, 576] on input "wield" at bounding box center [1013, 558] width 77 height 36
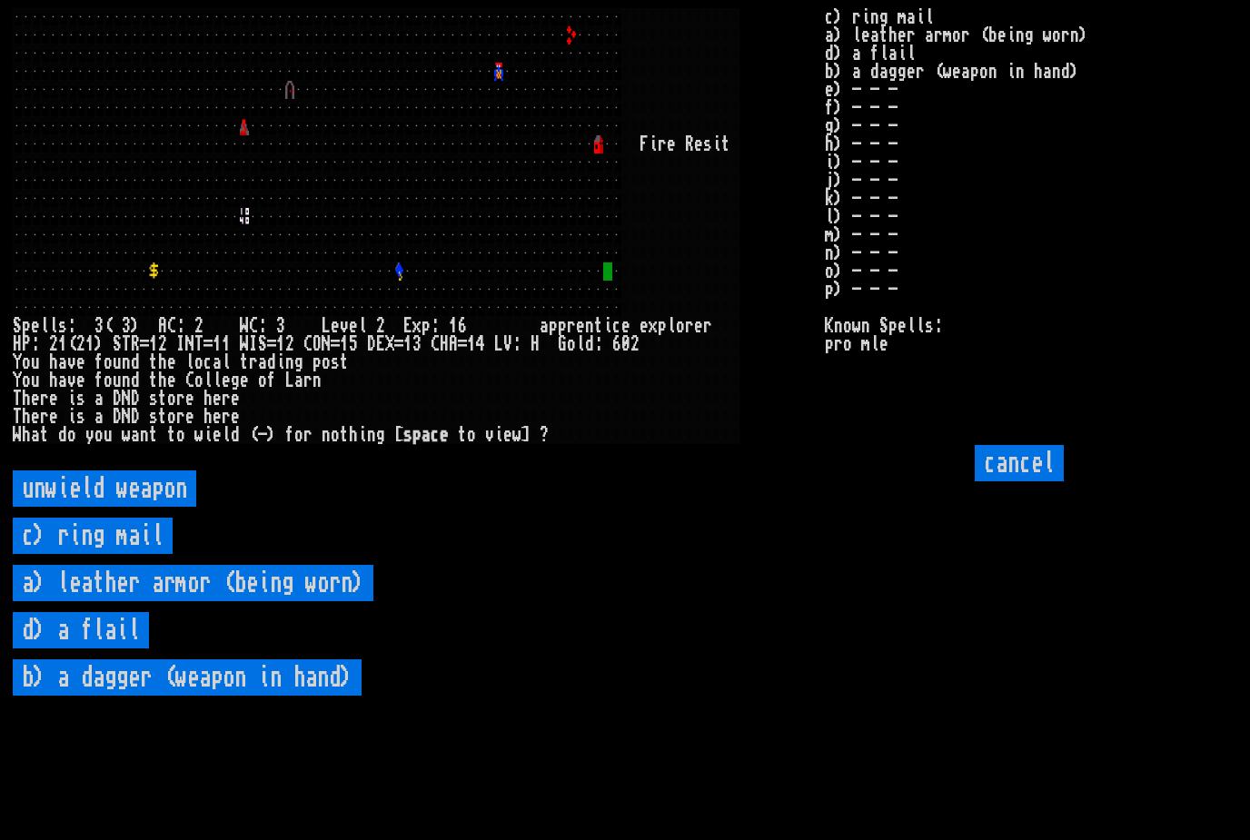
click at [104, 649] on flail "d) a flail" at bounding box center [81, 630] width 136 height 36
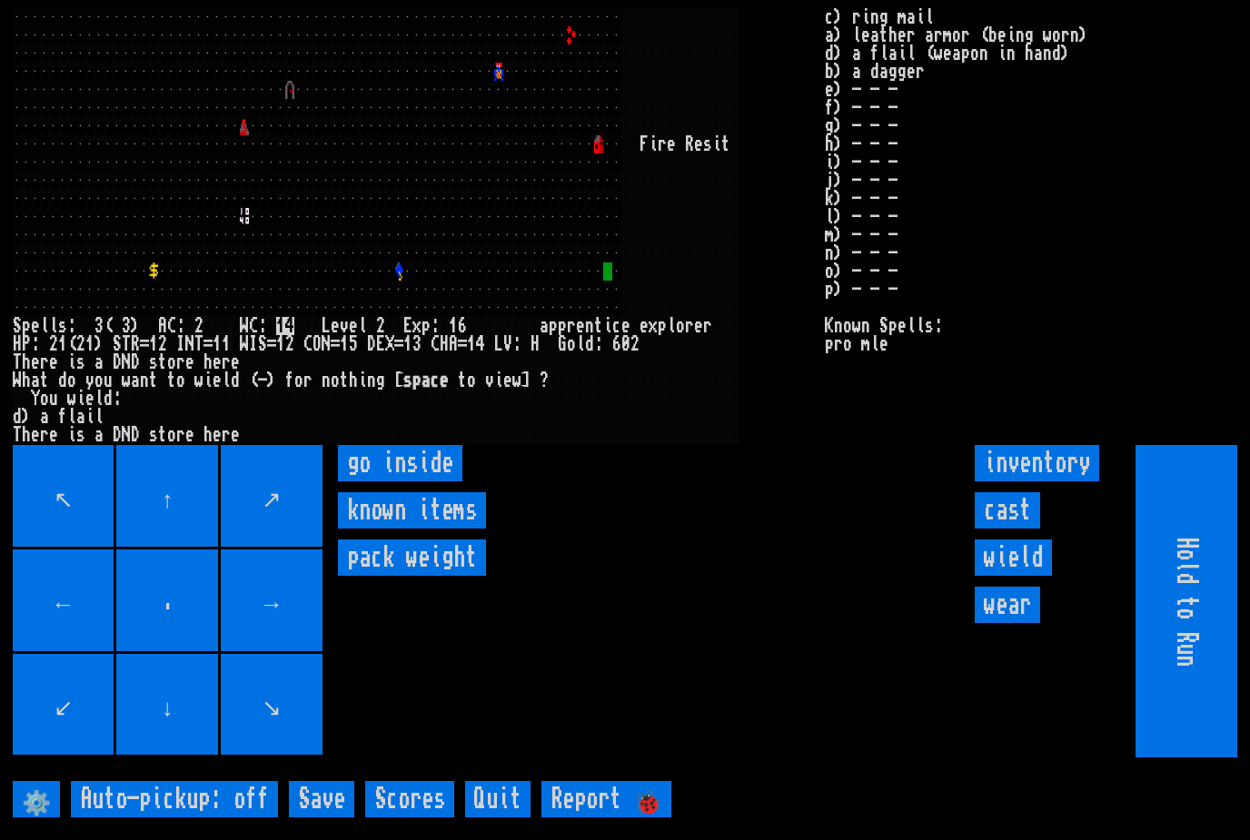
click at [1022, 623] on input "wear" at bounding box center [1007, 605] width 65 height 36
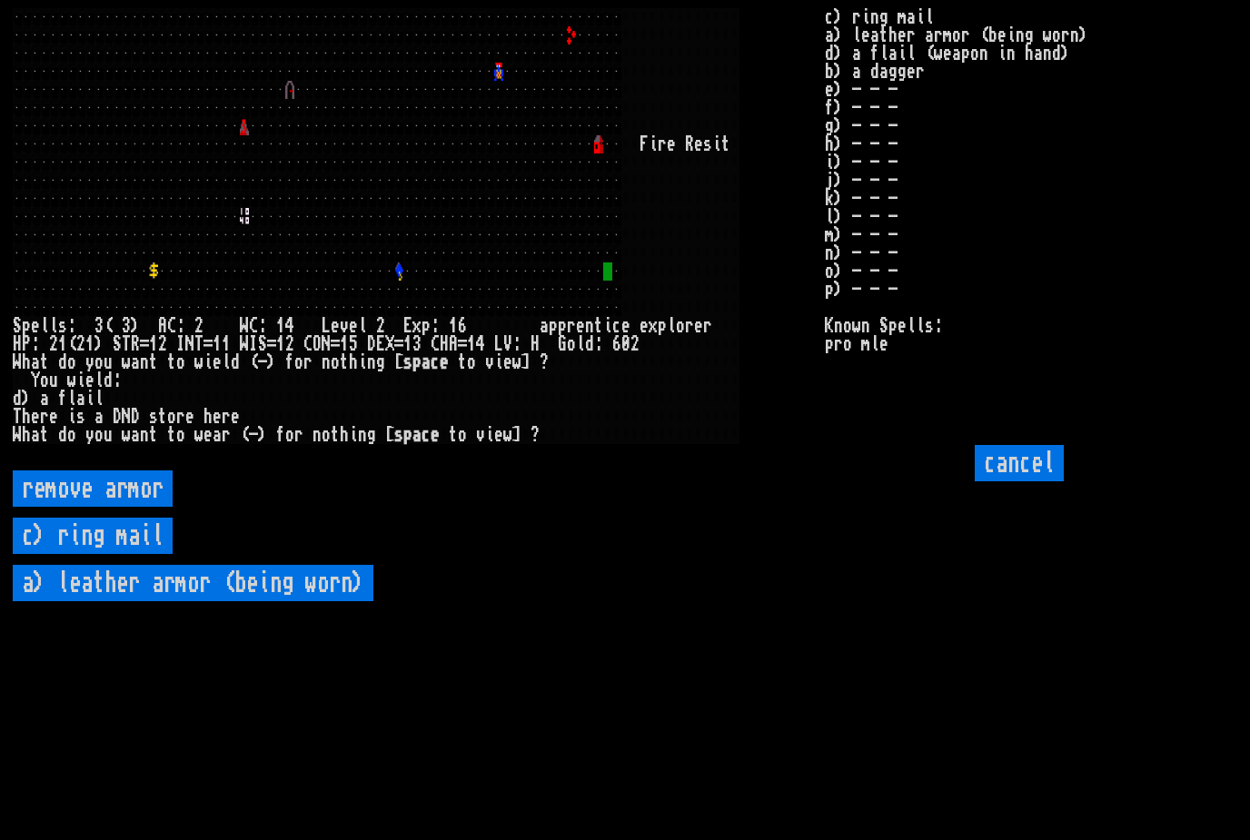
click at [95, 554] on mail "c) ring mail" at bounding box center [93, 536] width 160 height 36
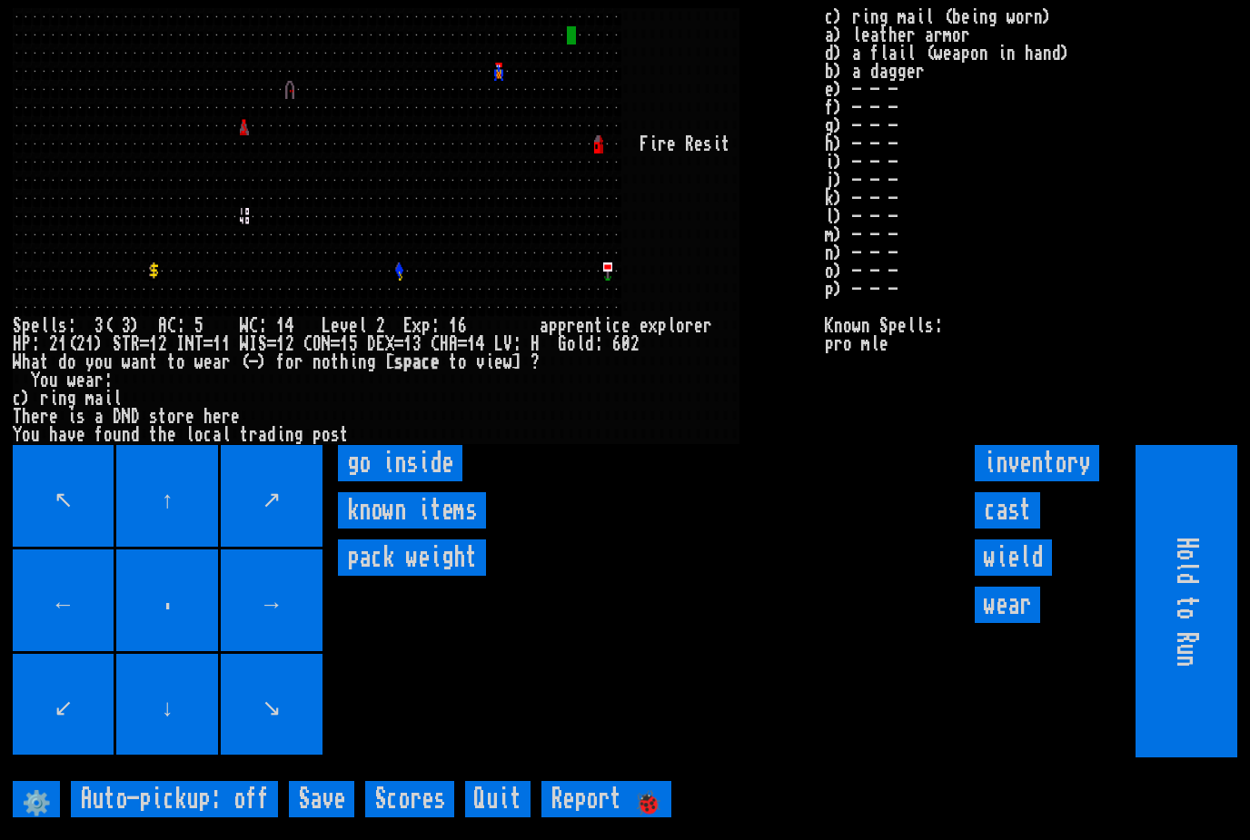
click at [384, 482] on inside "go inside" at bounding box center [400, 463] width 124 height 36
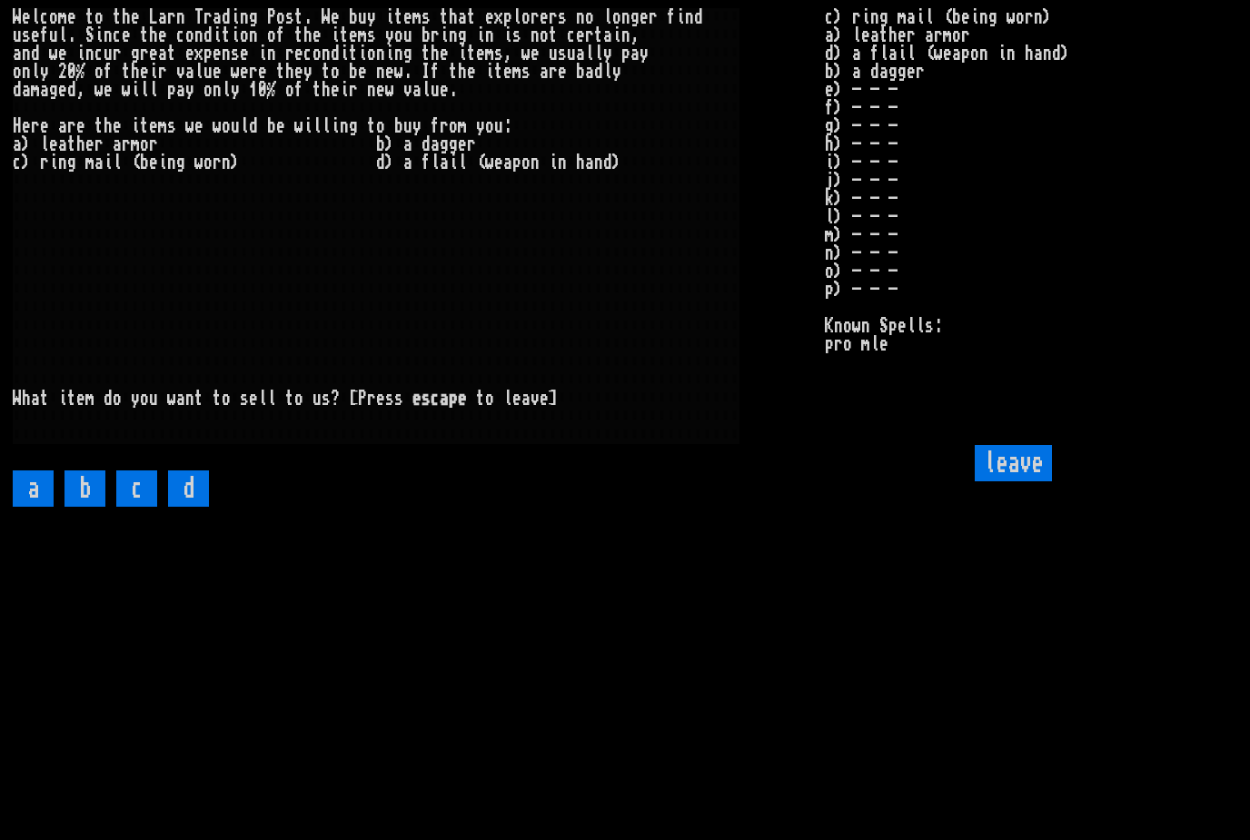
click at [32, 507] on input "a" at bounding box center [33, 489] width 41 height 36
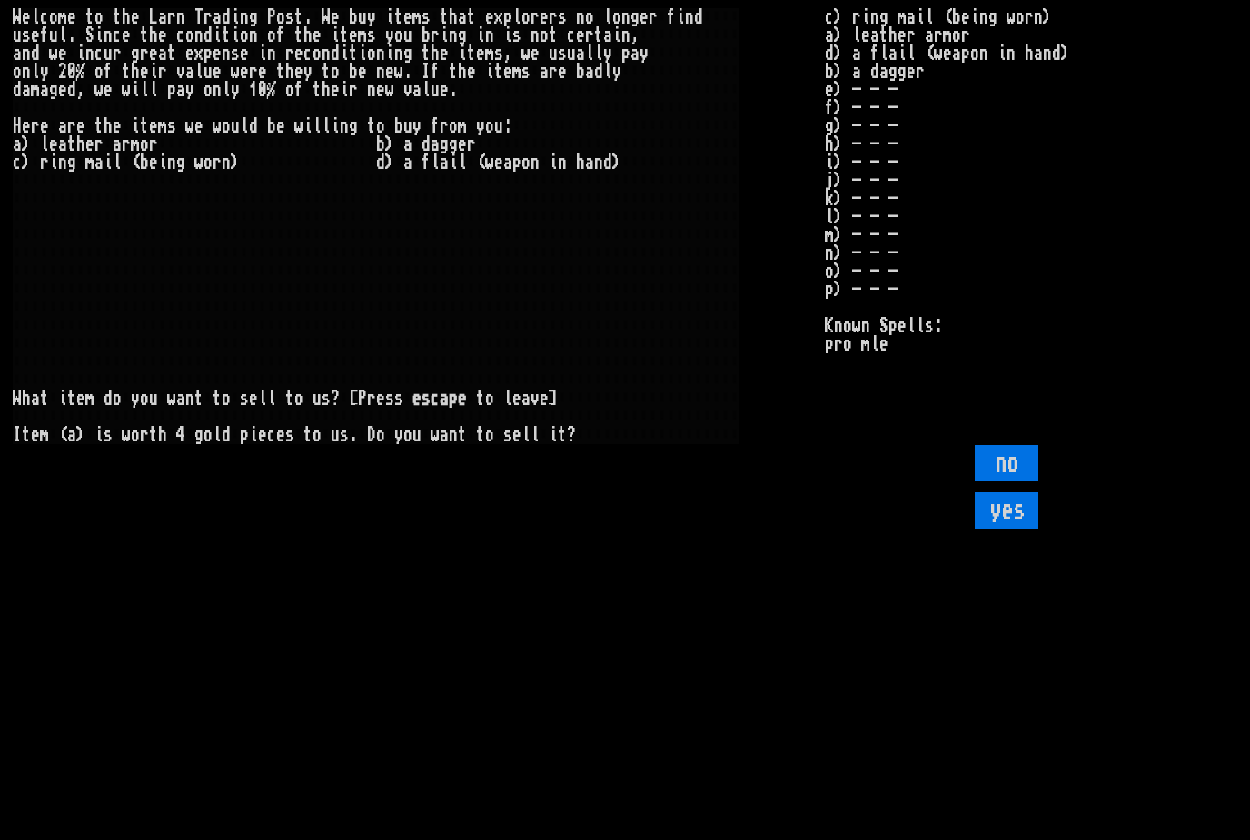
click at [1014, 529] on input "yes" at bounding box center [1007, 510] width 64 height 36
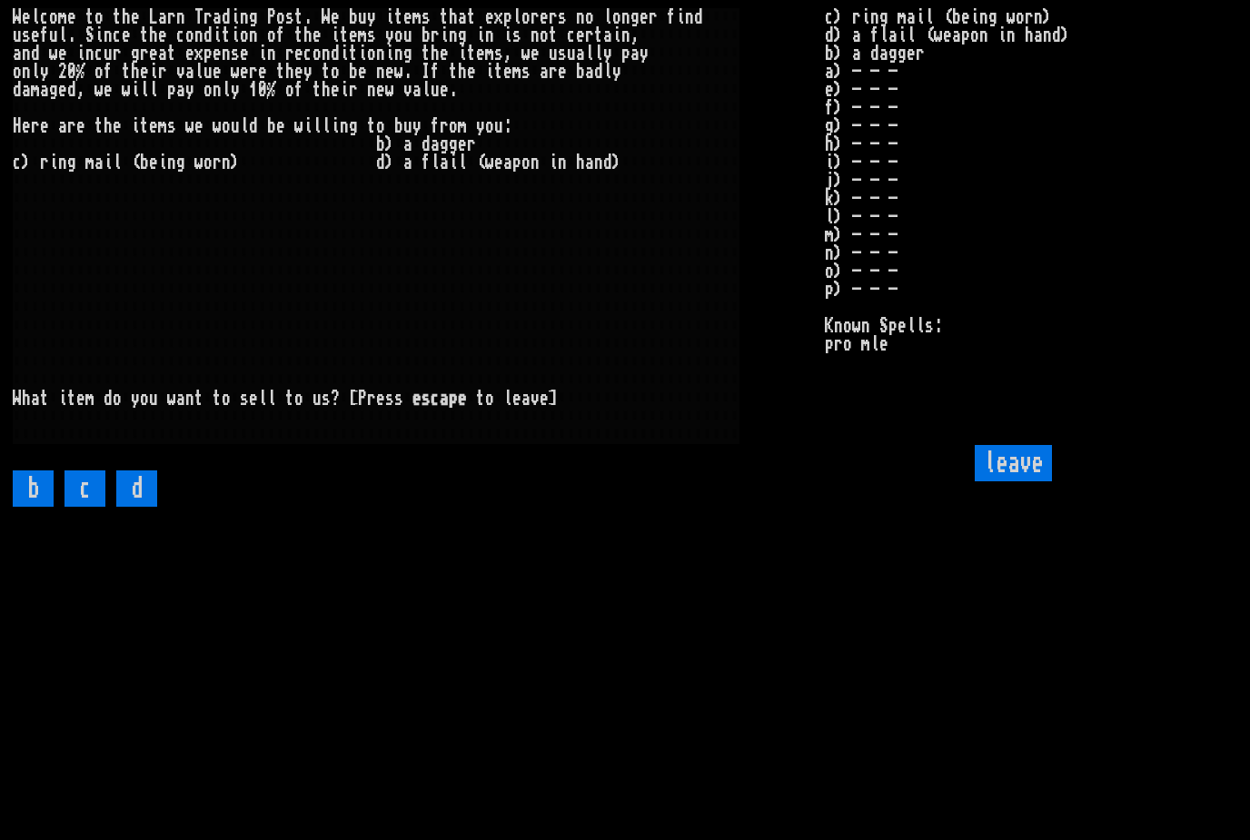
click at [30, 507] on input "b" at bounding box center [33, 489] width 41 height 36
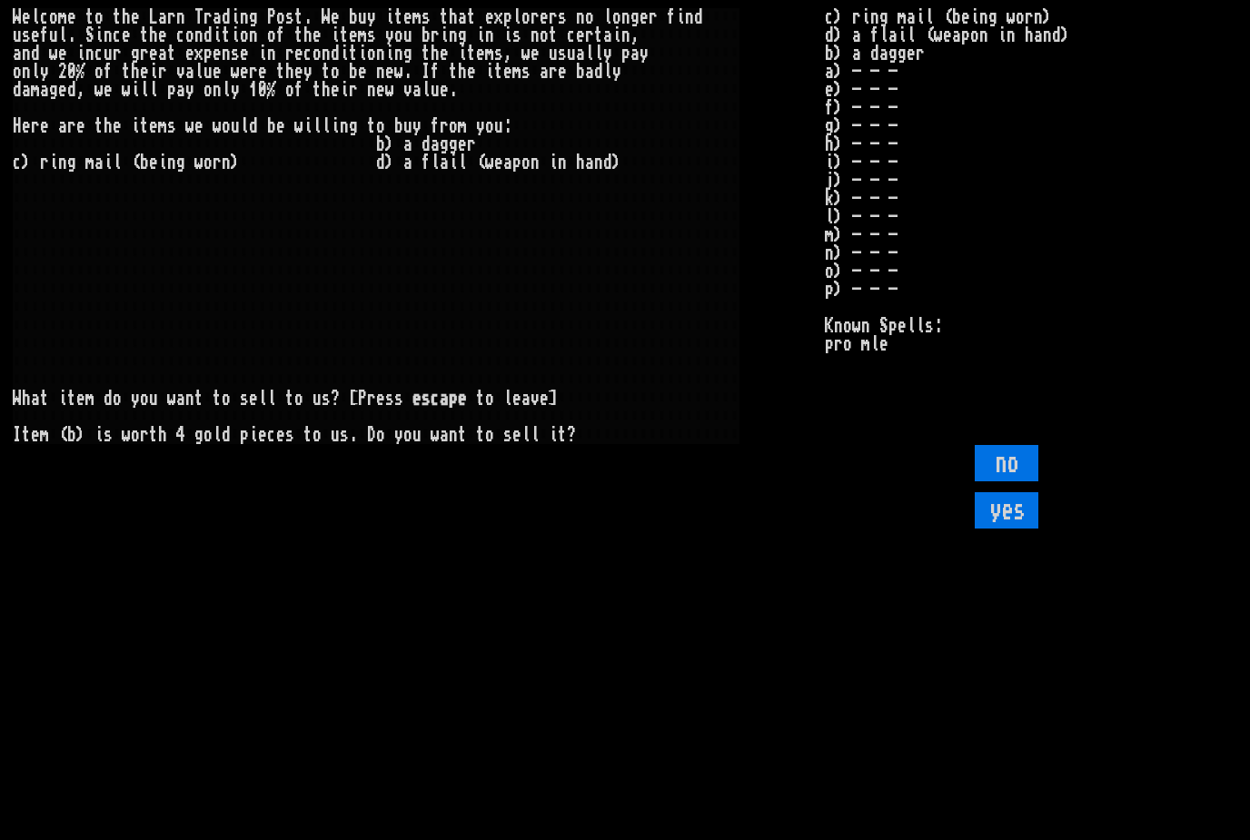
click at [1028, 529] on input "yes" at bounding box center [1007, 510] width 64 height 36
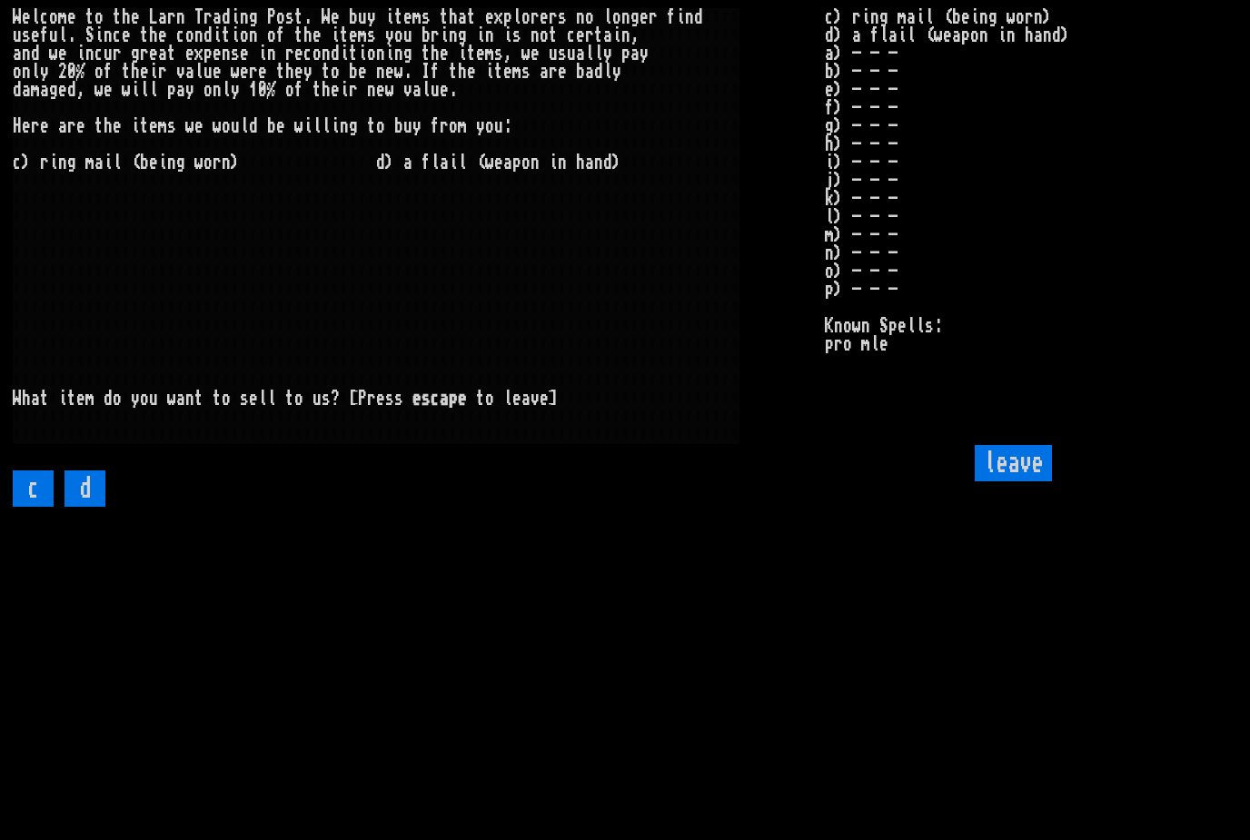
click at [1035, 482] on input "leave" at bounding box center [1013, 463] width 77 height 36
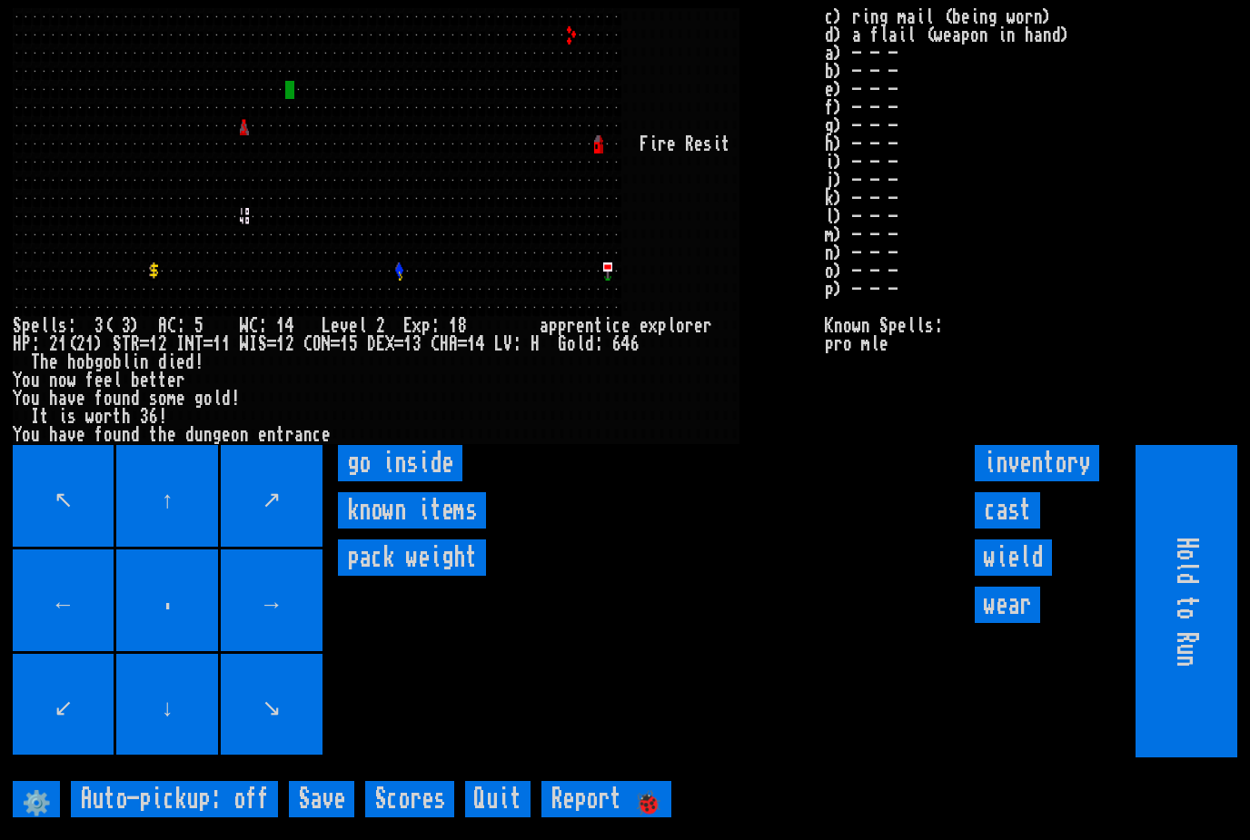
click at [379, 482] on inside "go inside" at bounding box center [400, 463] width 124 height 36
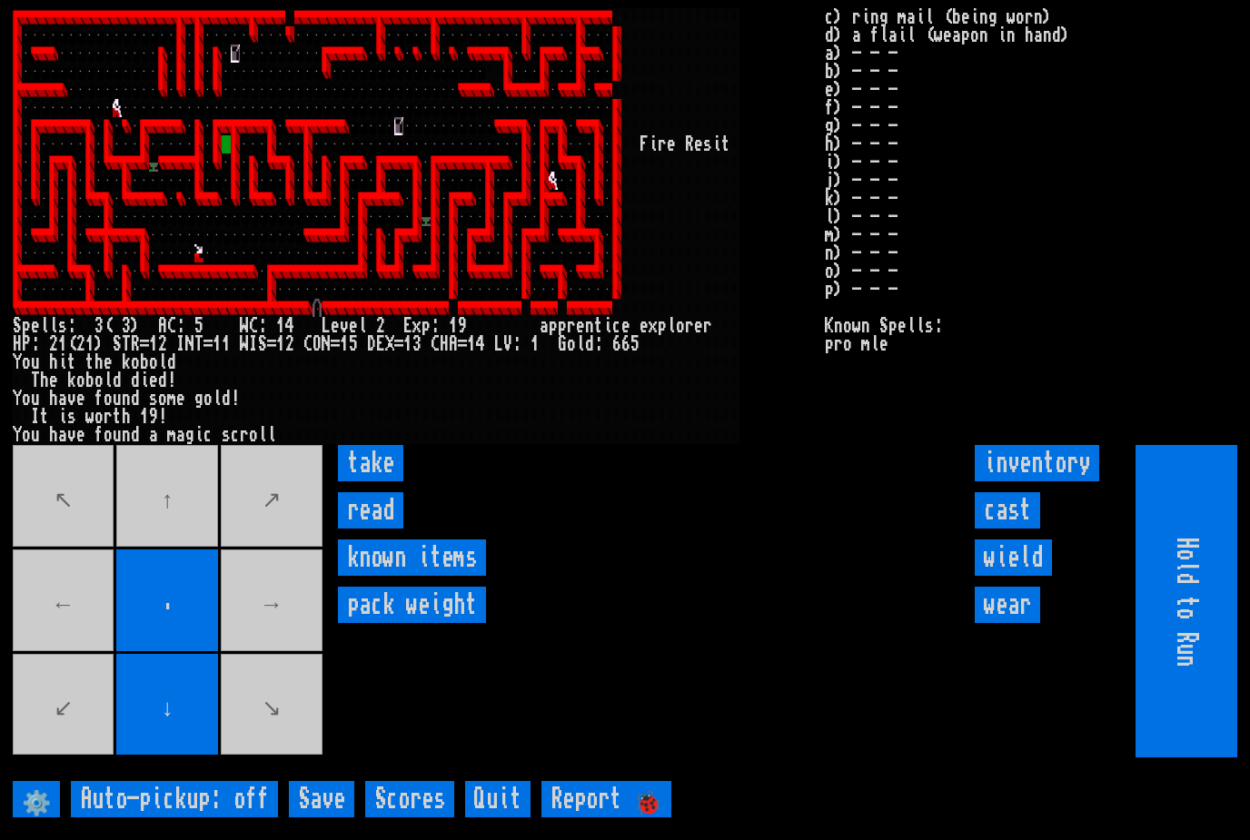
click at [363, 529] on input "read" at bounding box center [370, 510] width 65 height 36
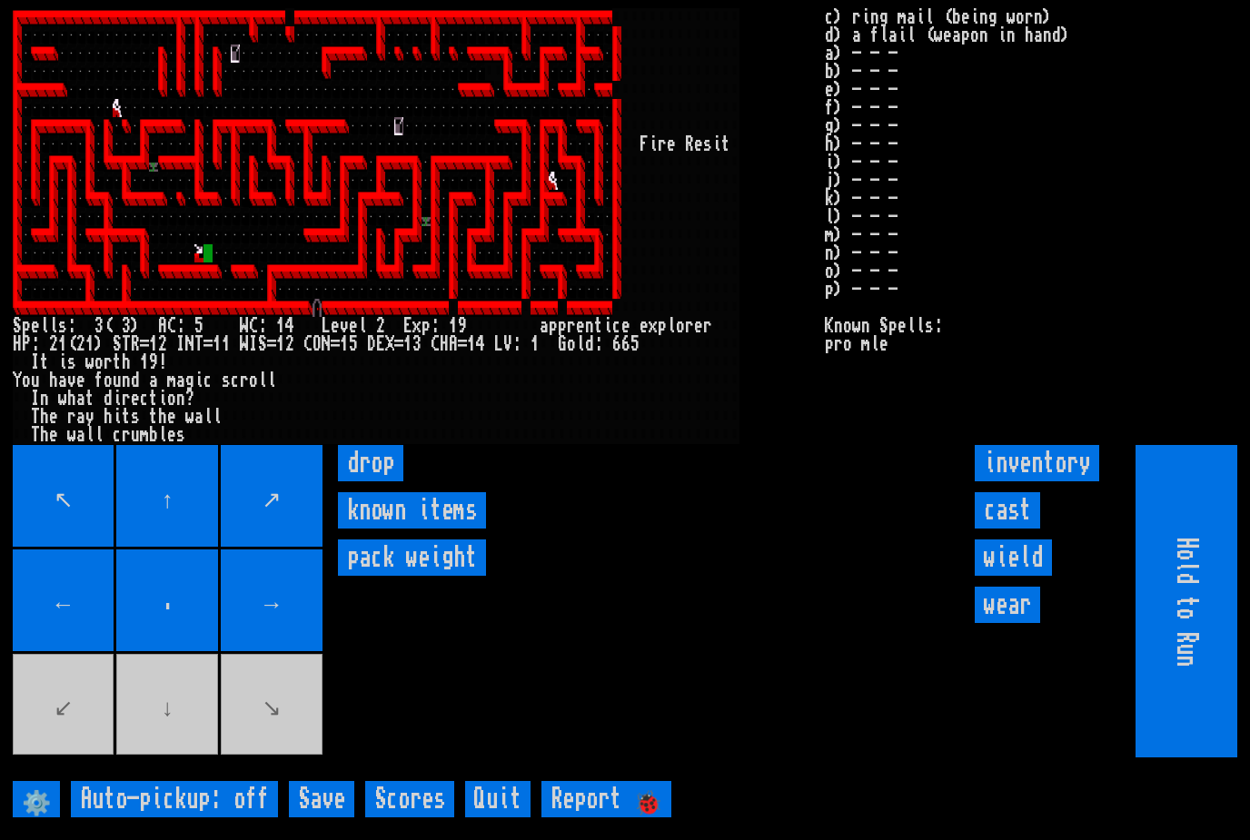
click at [1024, 529] on input "cast" at bounding box center [1007, 510] width 65 height 36
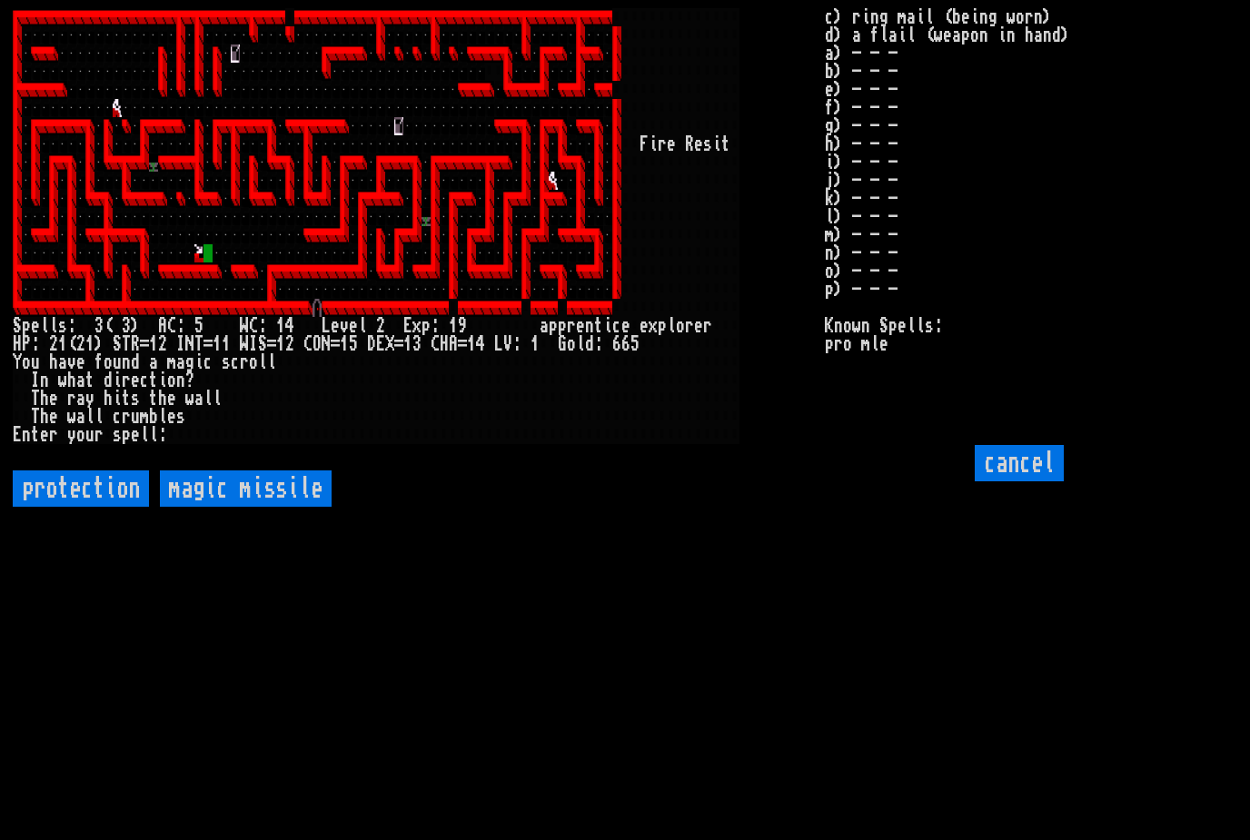
click at [1029, 482] on input "cancel" at bounding box center [1019, 463] width 89 height 36
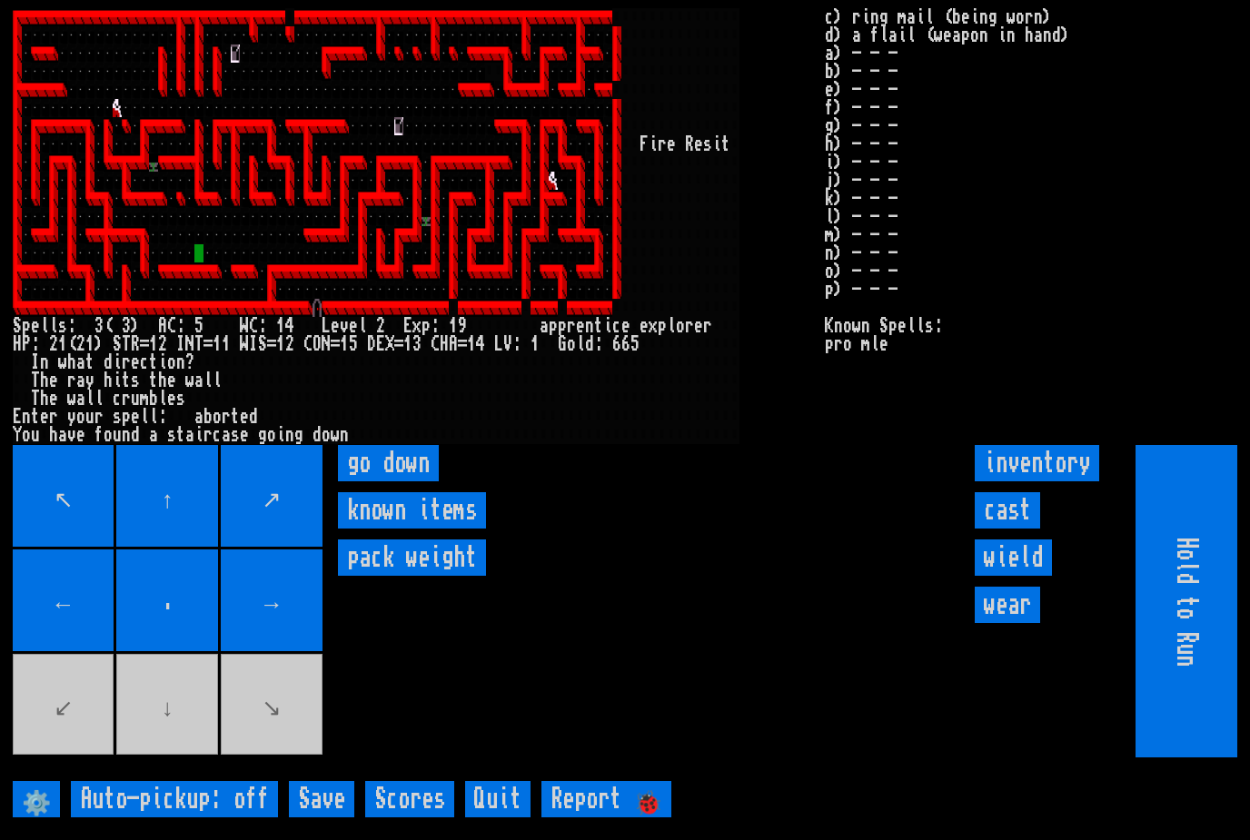
click at [386, 482] on down "go down" at bounding box center [388, 463] width 101 height 36
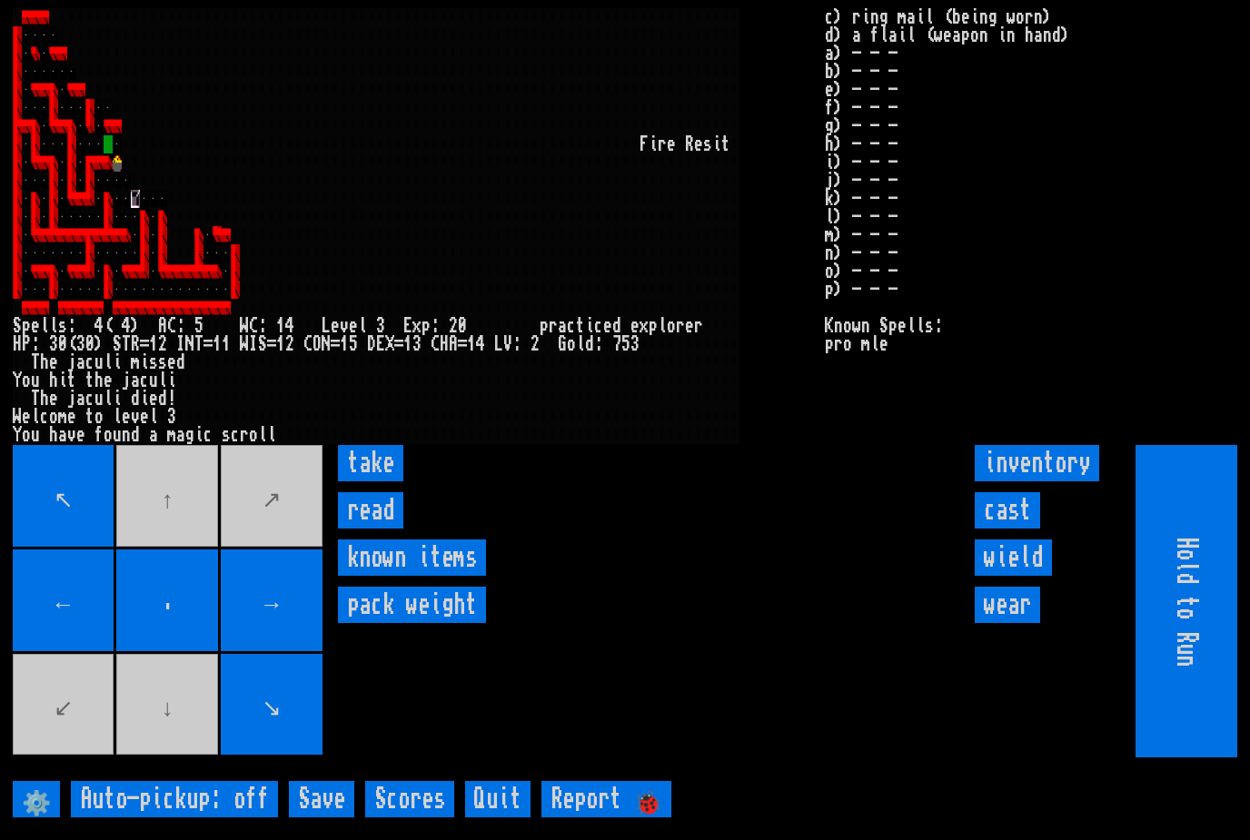
click at [367, 529] on input "read" at bounding box center [370, 510] width 65 height 36
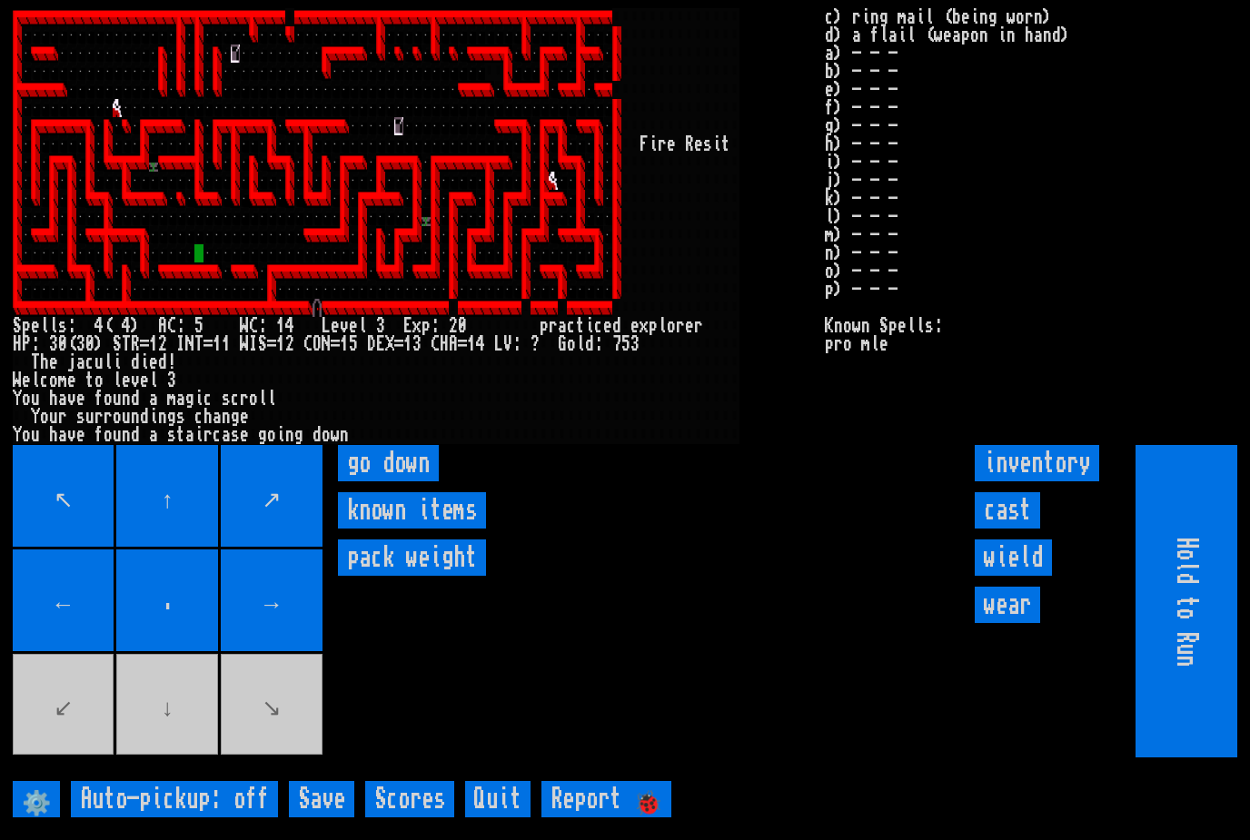
click at [383, 482] on down "go down" at bounding box center [388, 463] width 101 height 36
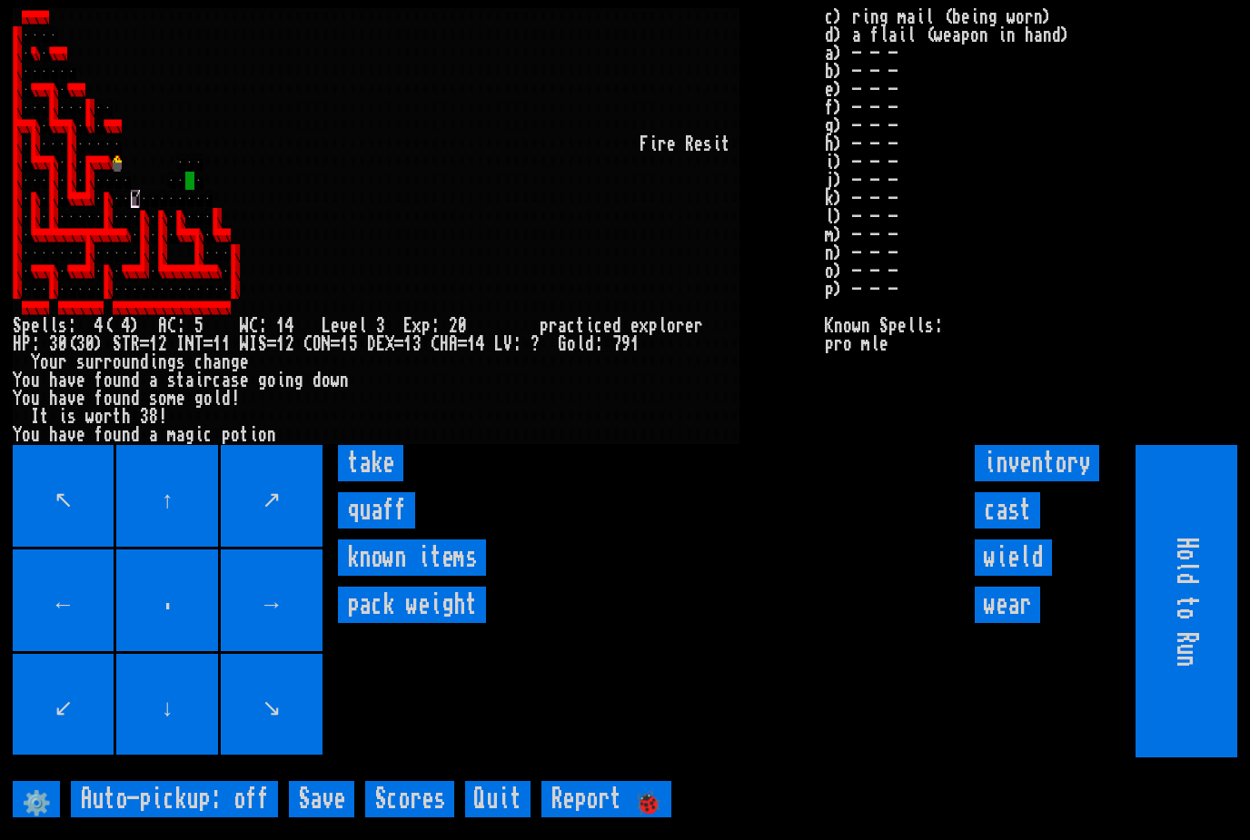
click at [362, 529] on input "quaff" at bounding box center [376, 510] width 77 height 36
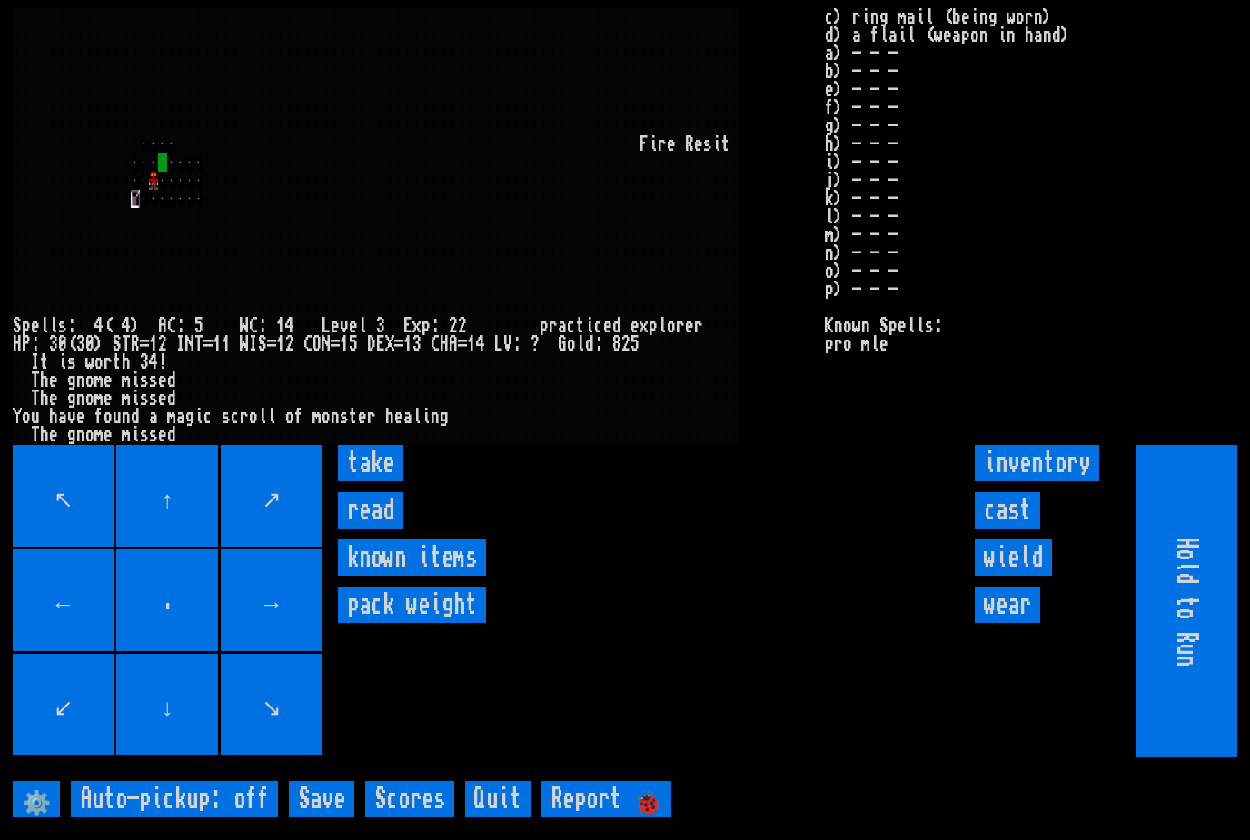
click at [360, 529] on input "read" at bounding box center [370, 510] width 65 height 36
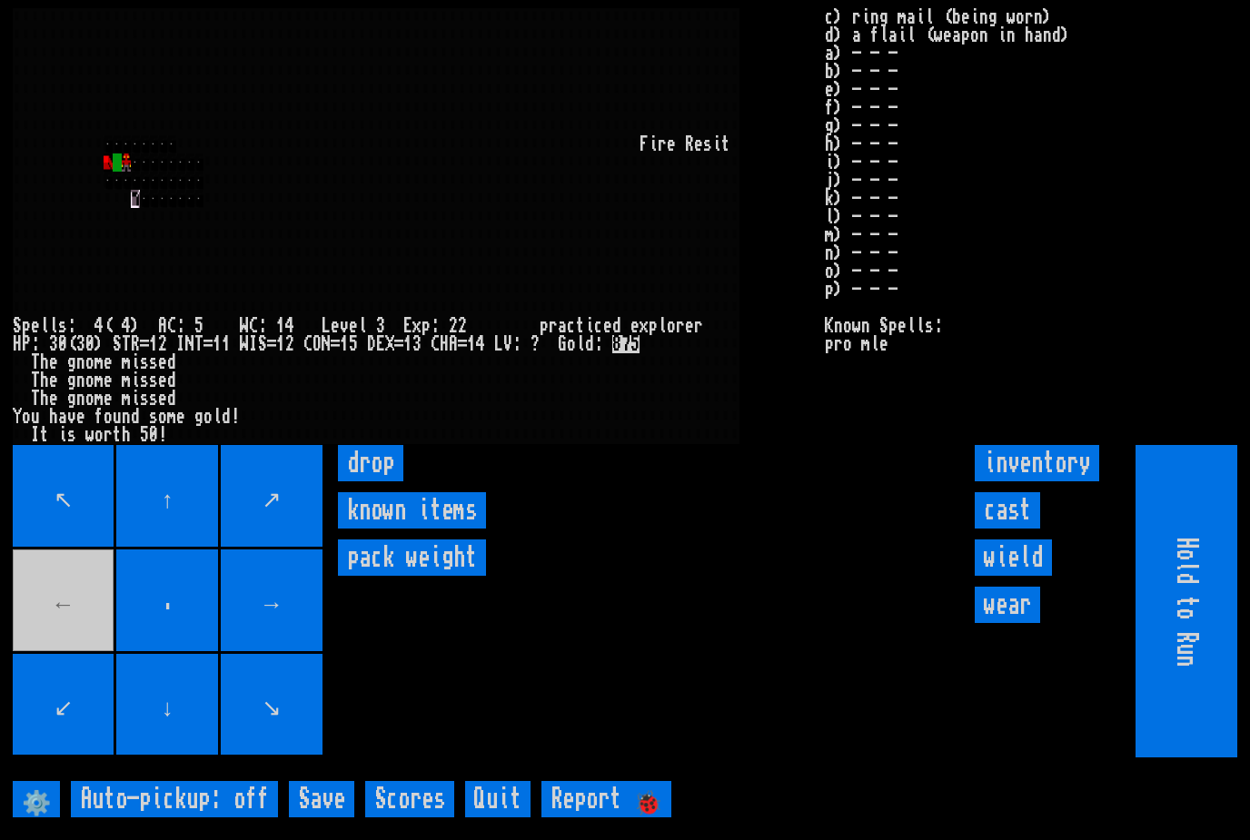
click at [43, 626] on movebuttons "↖ ↑ ↗ ← . → ↙ ↓ ↘" at bounding box center [169, 601] width 313 height 313
click at [57, 622] on movebuttons "↖ ↑ ↗ ← . → ↙ ↓ ↘" at bounding box center [169, 601] width 313 height 313
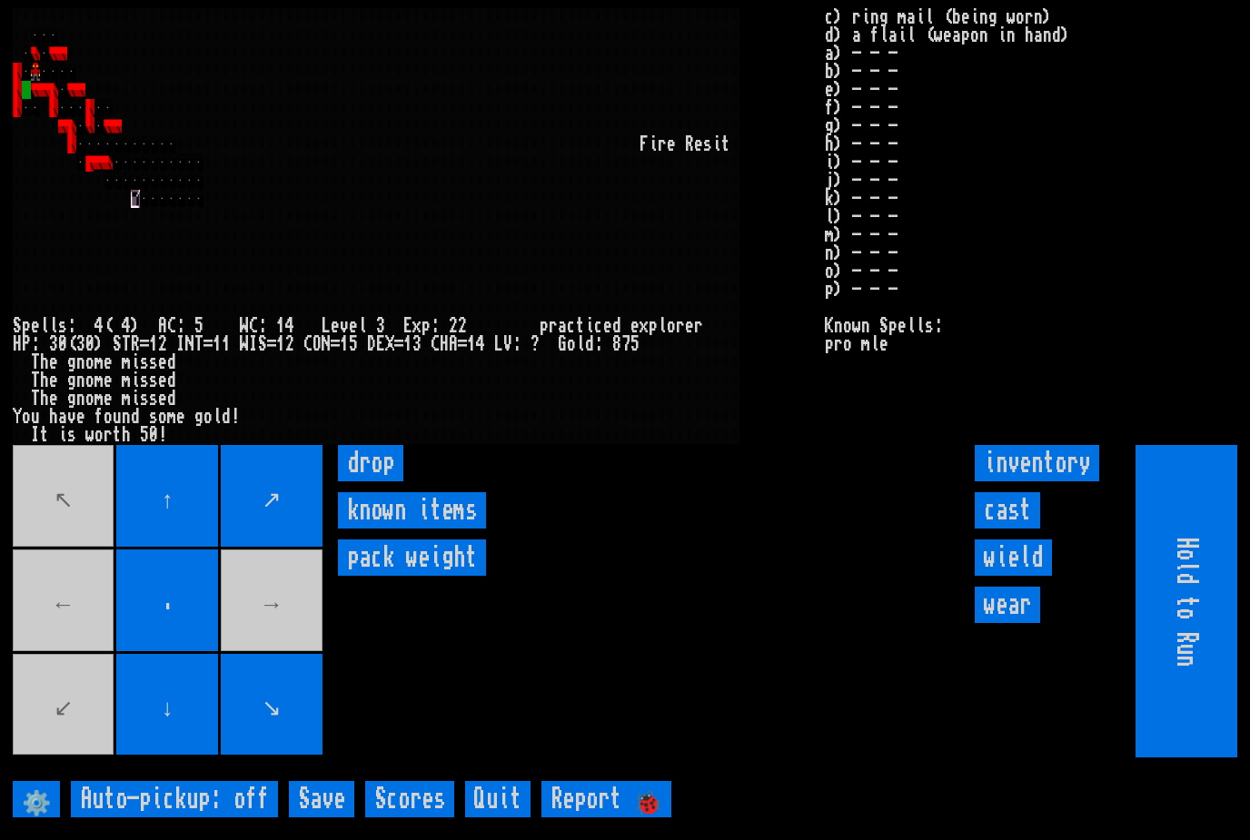
click at [74, 757] on movebuttons "↖ ↑ ↗ ← . → ↙ ↓ ↘" at bounding box center [169, 601] width 313 height 313
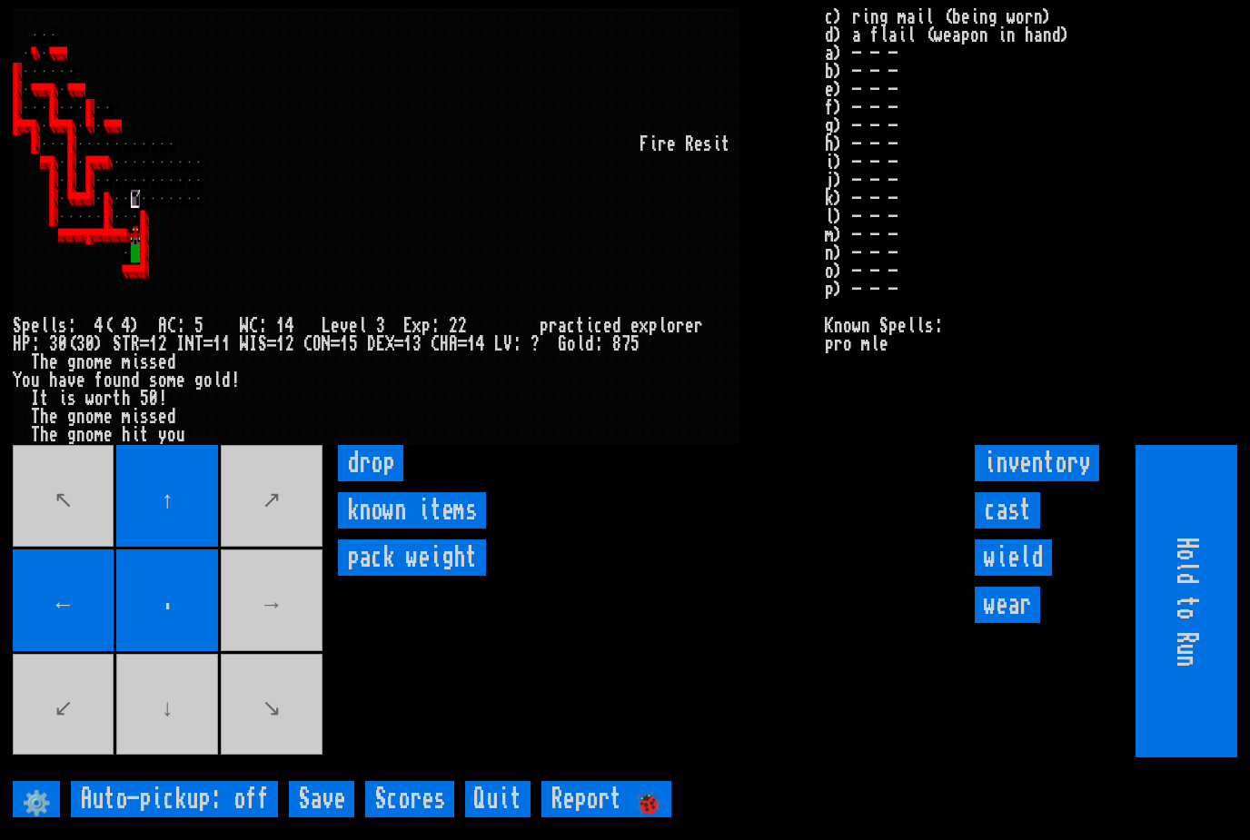
click at [46, 712] on movebuttons "↖ ↑ ↗ ← . → ↙ ↓ ↘" at bounding box center [169, 601] width 313 height 313
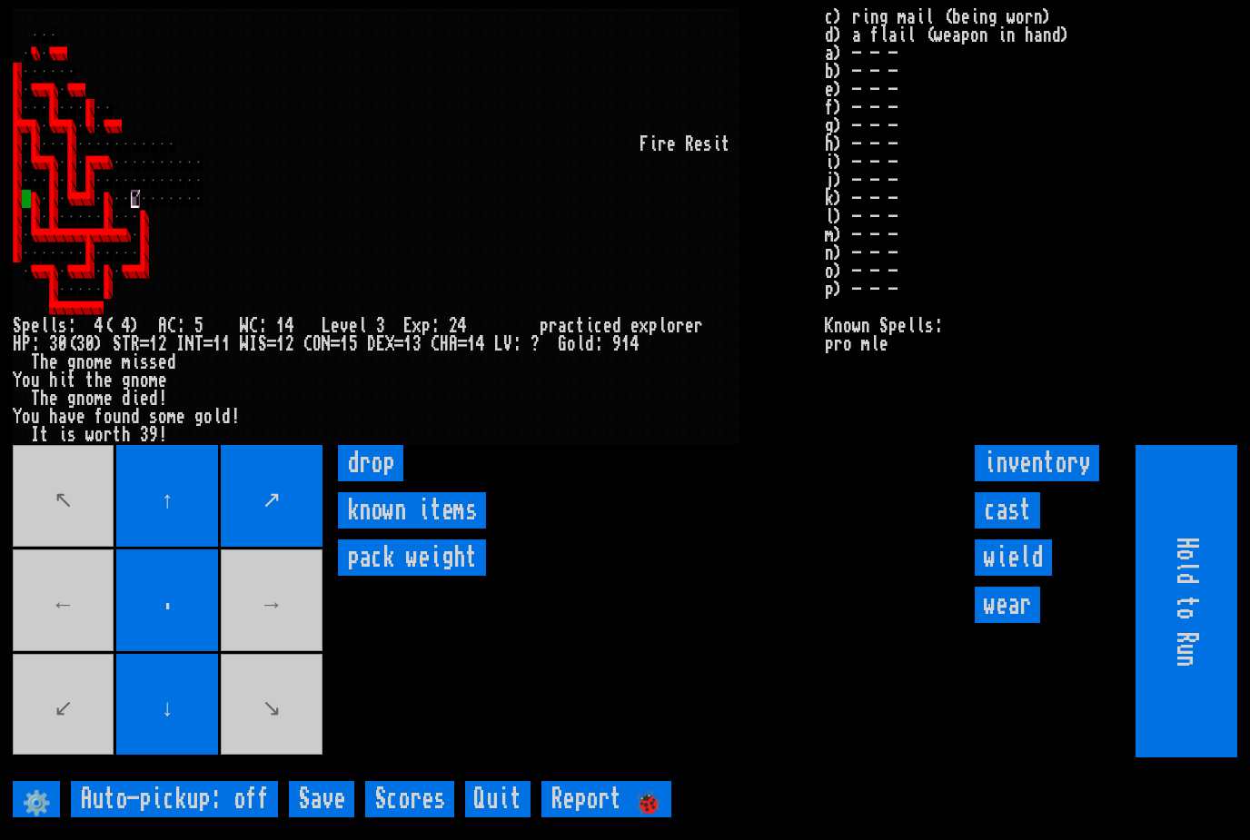
click at [49, 745] on movebuttons "↖ ↑ ↗ ← . → ↙ ↓ ↘" at bounding box center [169, 601] width 313 height 313
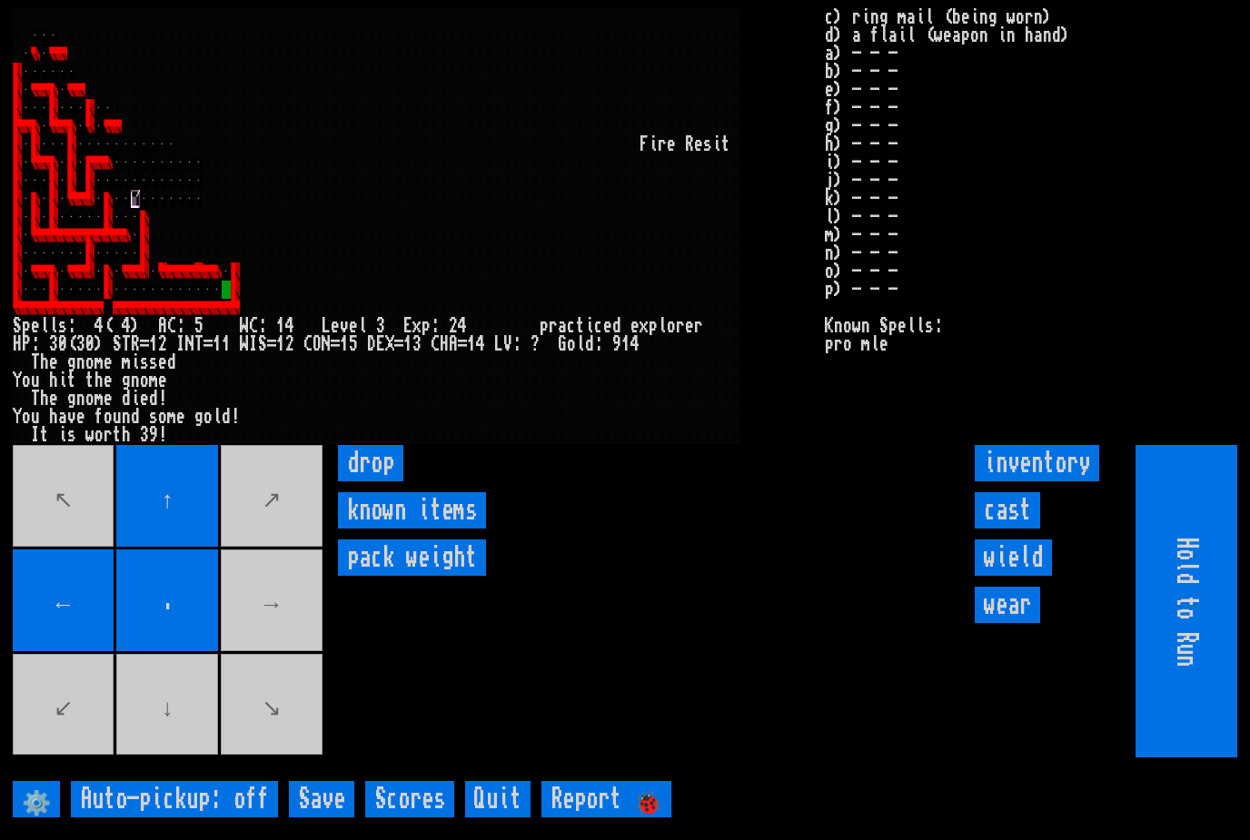
click at [279, 631] on movebuttons "↖ ↑ ↗ ← . → ↙ ↓ ↘" at bounding box center [169, 601] width 313 height 313
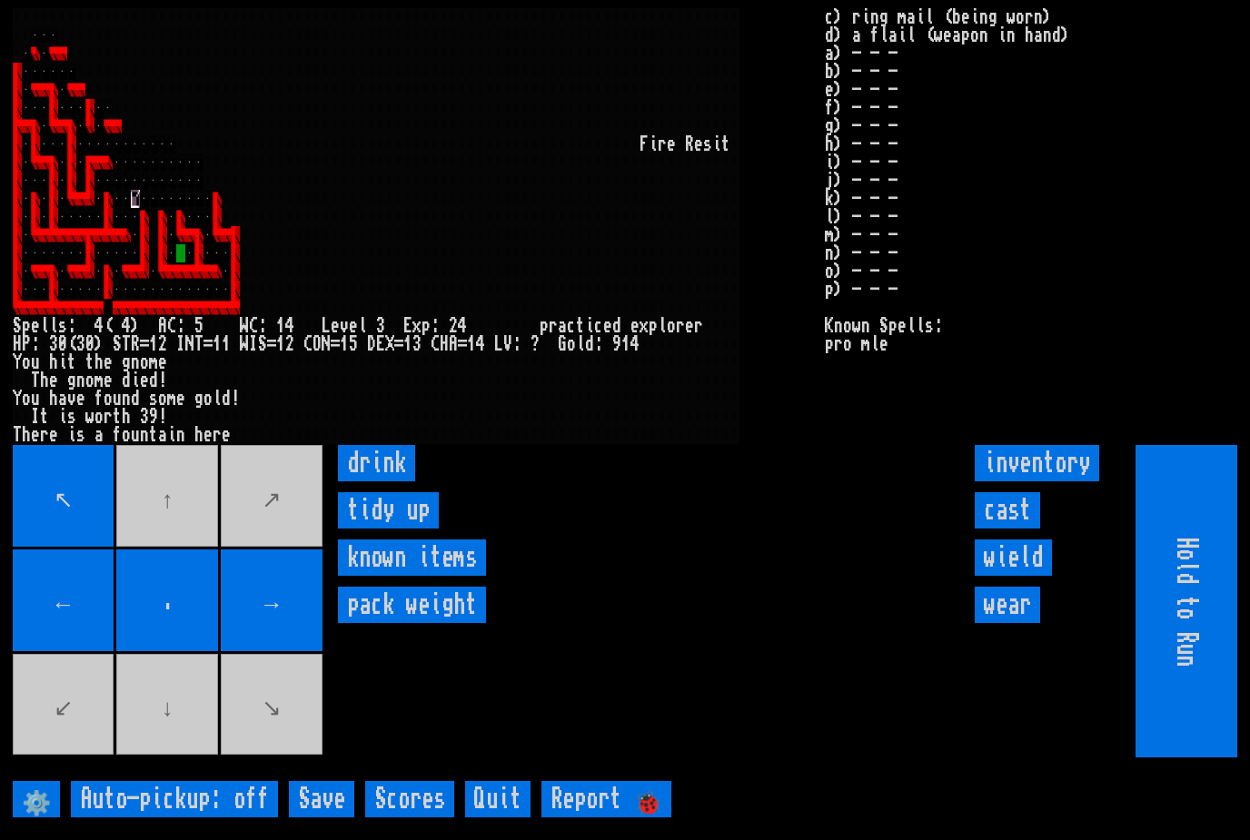
click at [370, 482] on input "drink" at bounding box center [376, 463] width 77 height 36
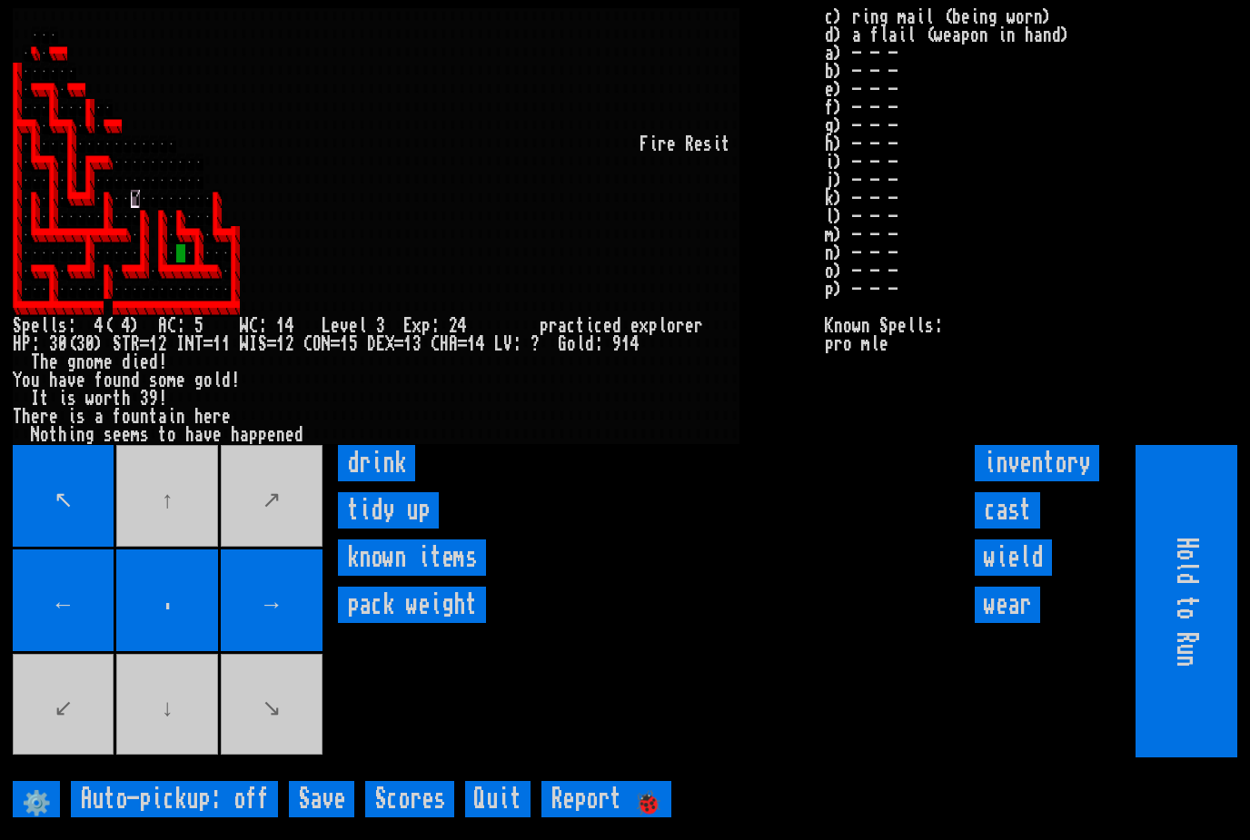
click at [368, 482] on input "drink" at bounding box center [376, 463] width 77 height 36
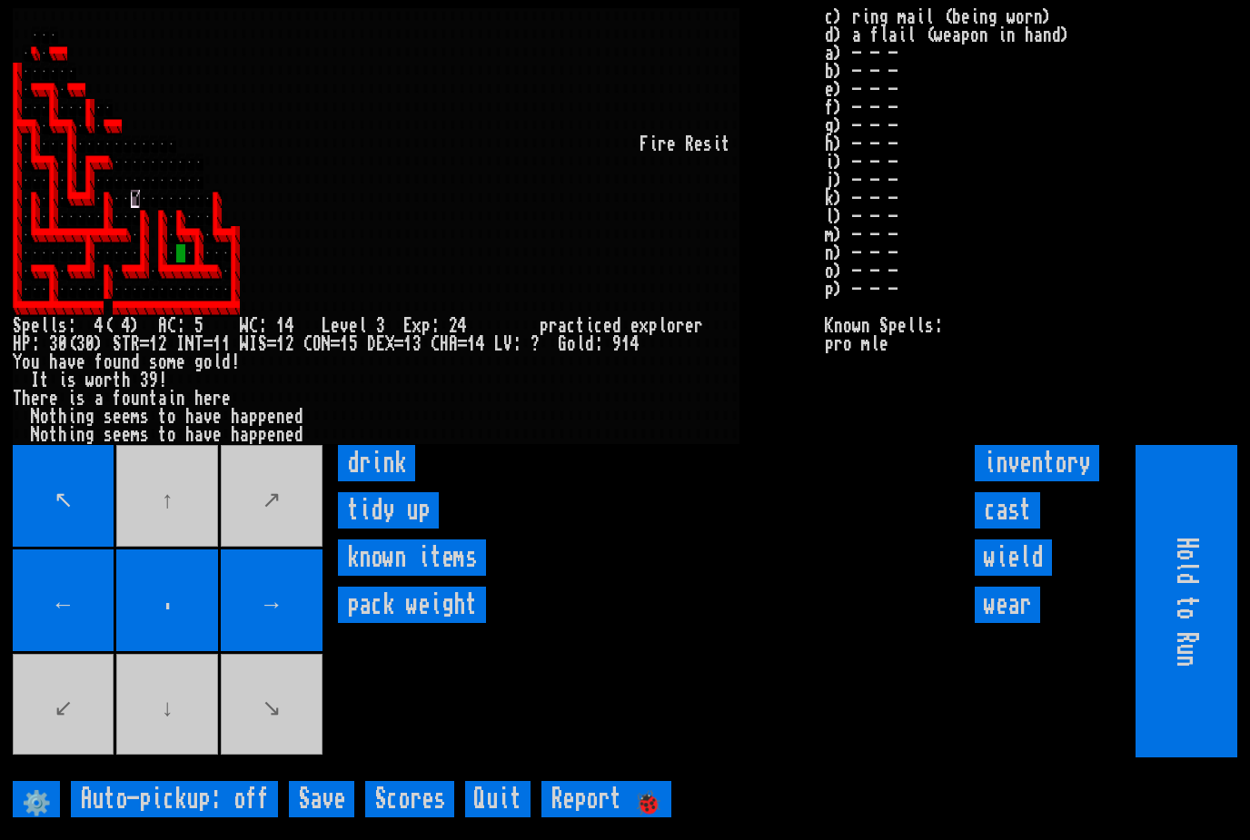
click at [360, 482] on input "drink" at bounding box center [376, 463] width 77 height 36
click at [363, 482] on input "drink" at bounding box center [376, 463] width 77 height 36
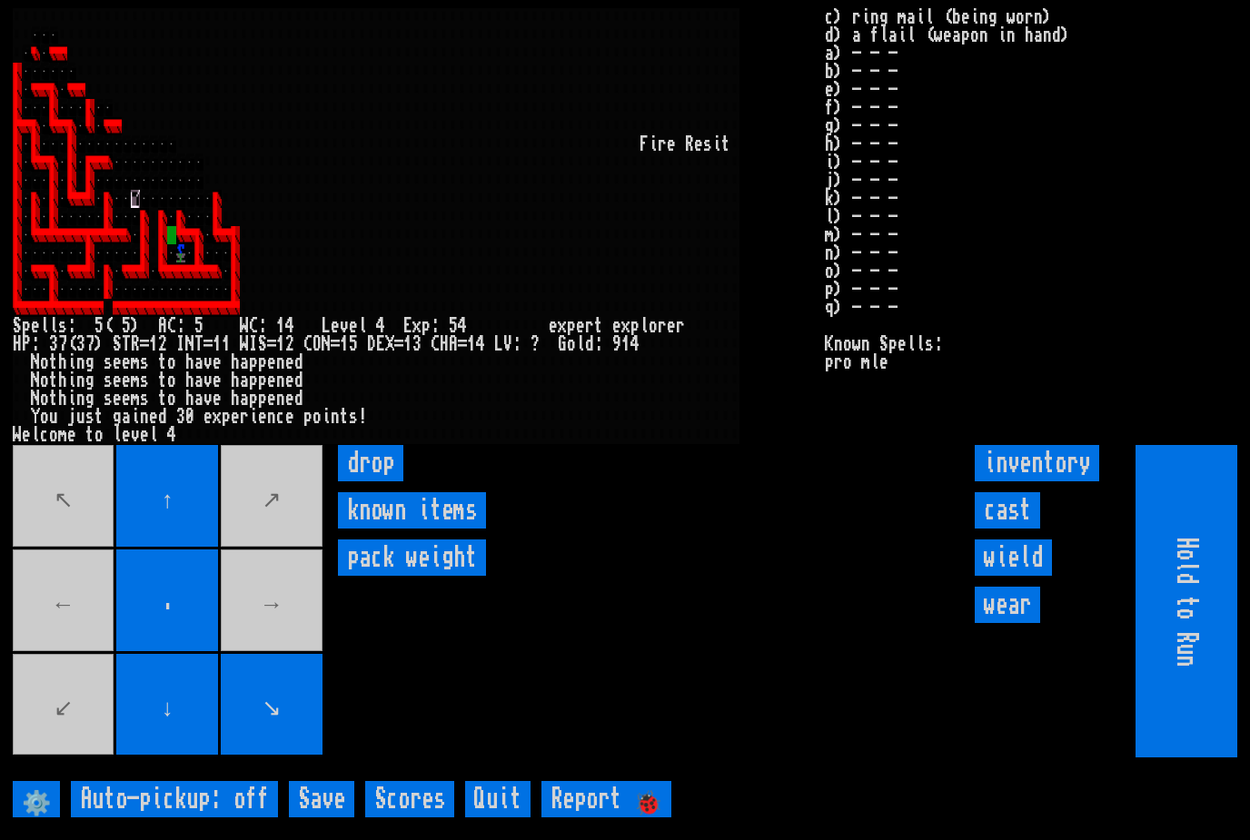
click at [57, 501] on movebuttons "↖ ↑ ↗ ← . → ↙ ↓ ↘" at bounding box center [169, 601] width 313 height 313
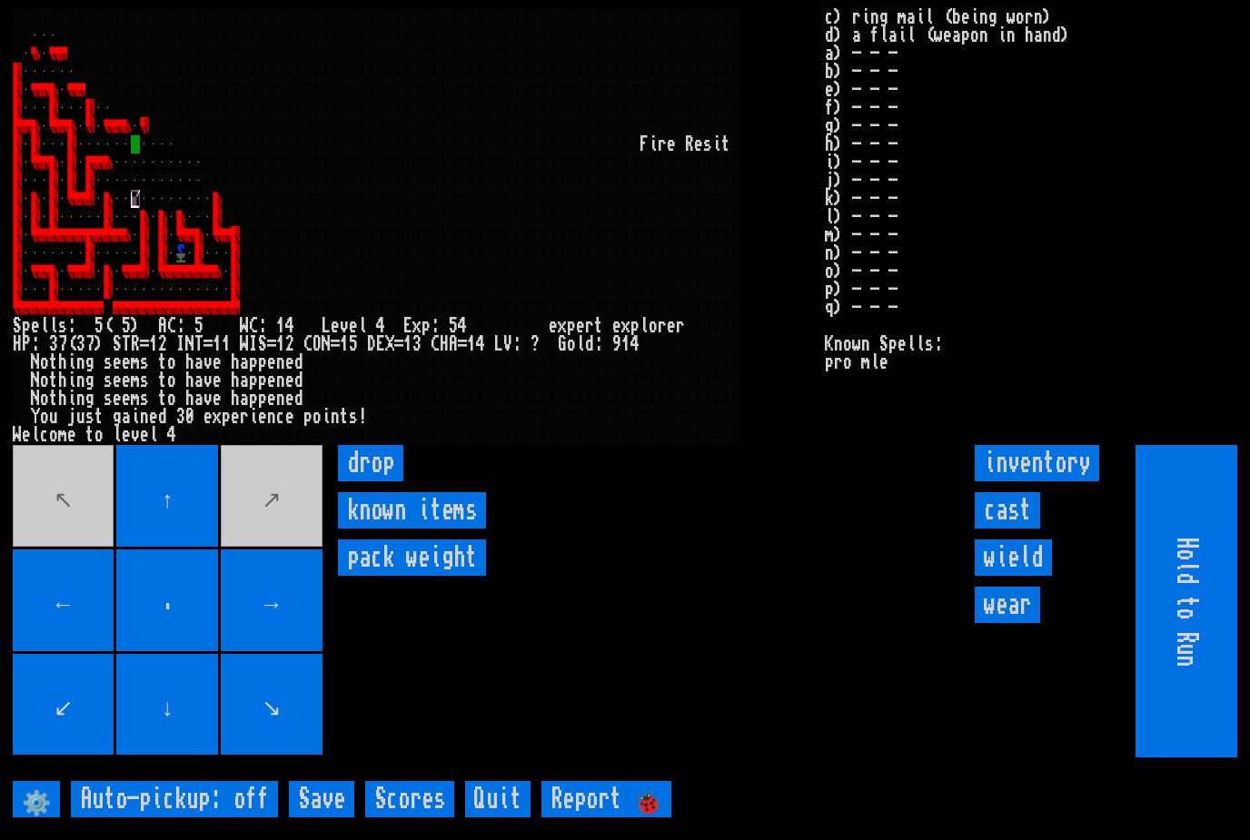
click at [58, 503] on movebuttons "↖ ↑ ↗ ← . → ↙ ↓ ↘" at bounding box center [169, 601] width 313 height 313
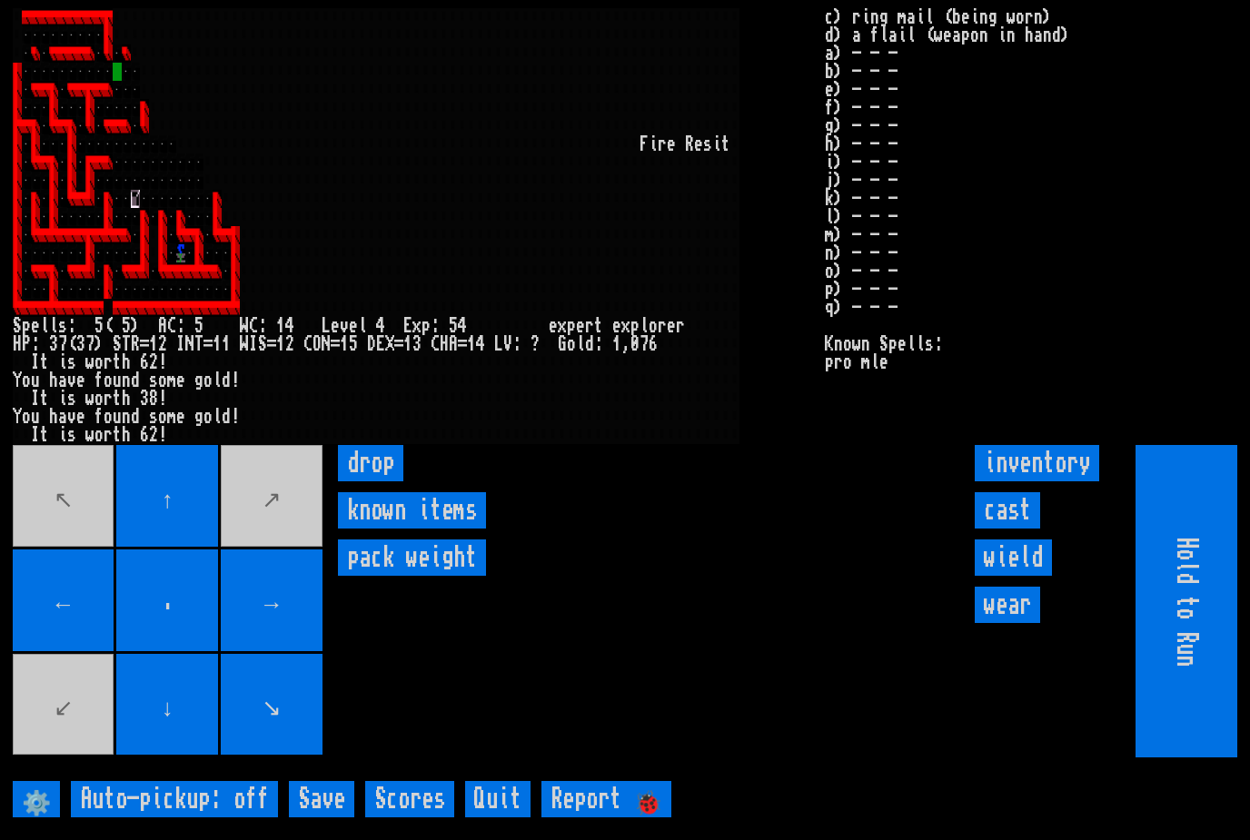
click at [275, 523] on movebuttons "↖ ↑ ↗ ← . → ↙ ↓ ↘" at bounding box center [169, 601] width 313 height 313
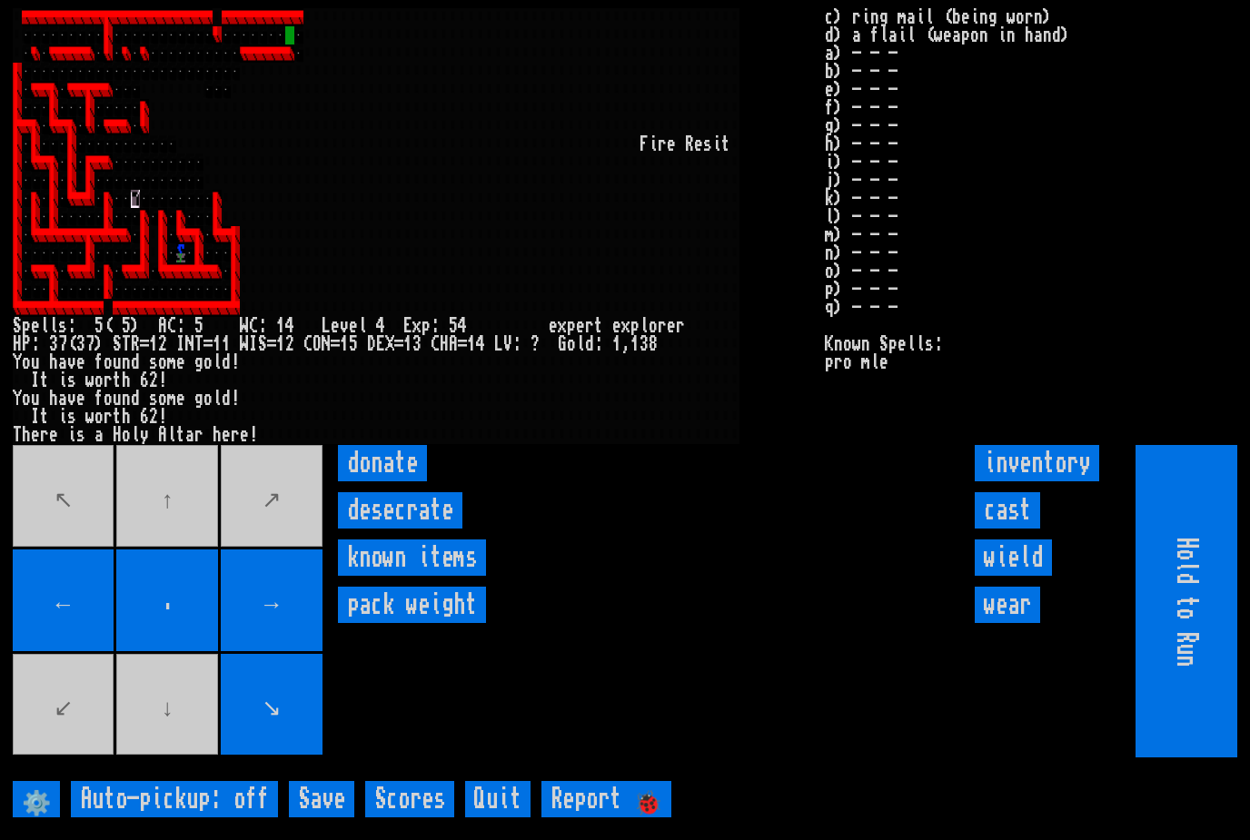
click at [371, 482] on input "donate" at bounding box center [382, 463] width 89 height 36
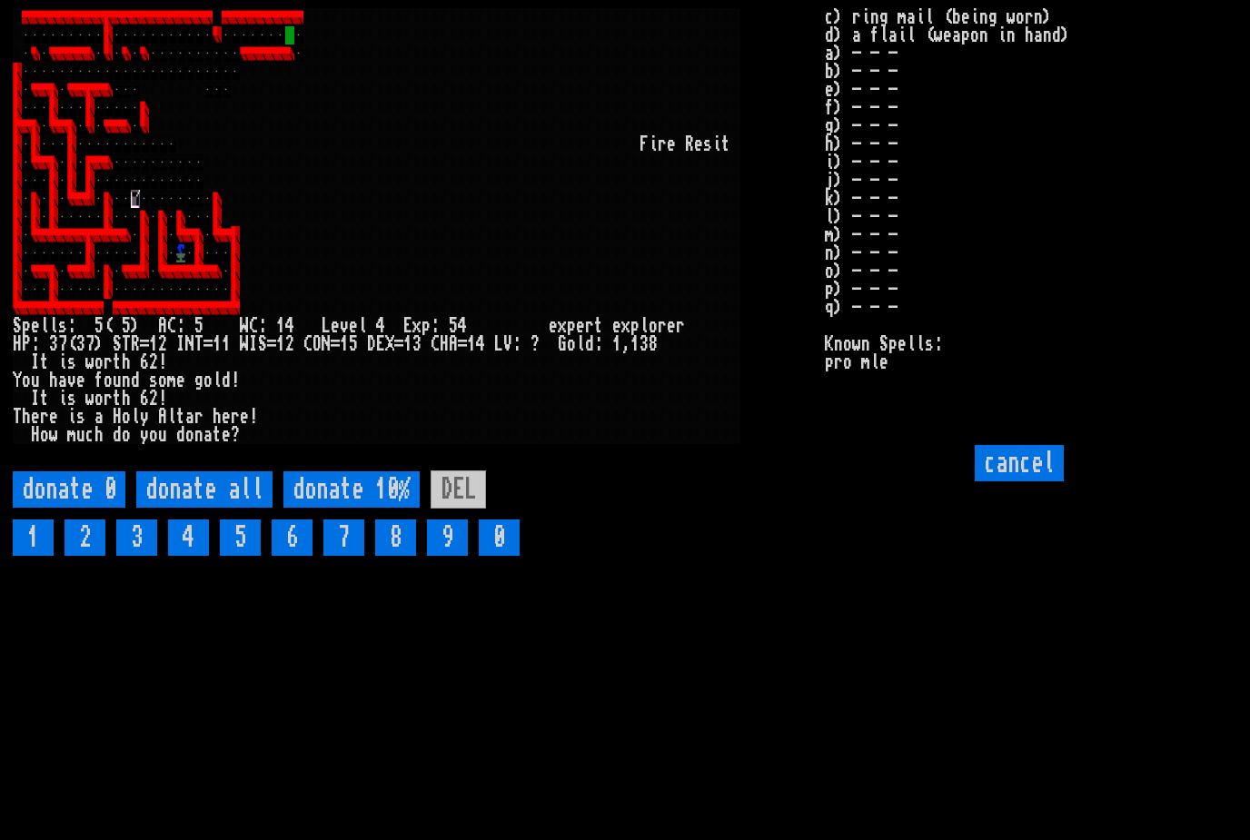
click at [345, 508] on 10\% "donate 10%" at bounding box center [351, 490] width 136 height 36
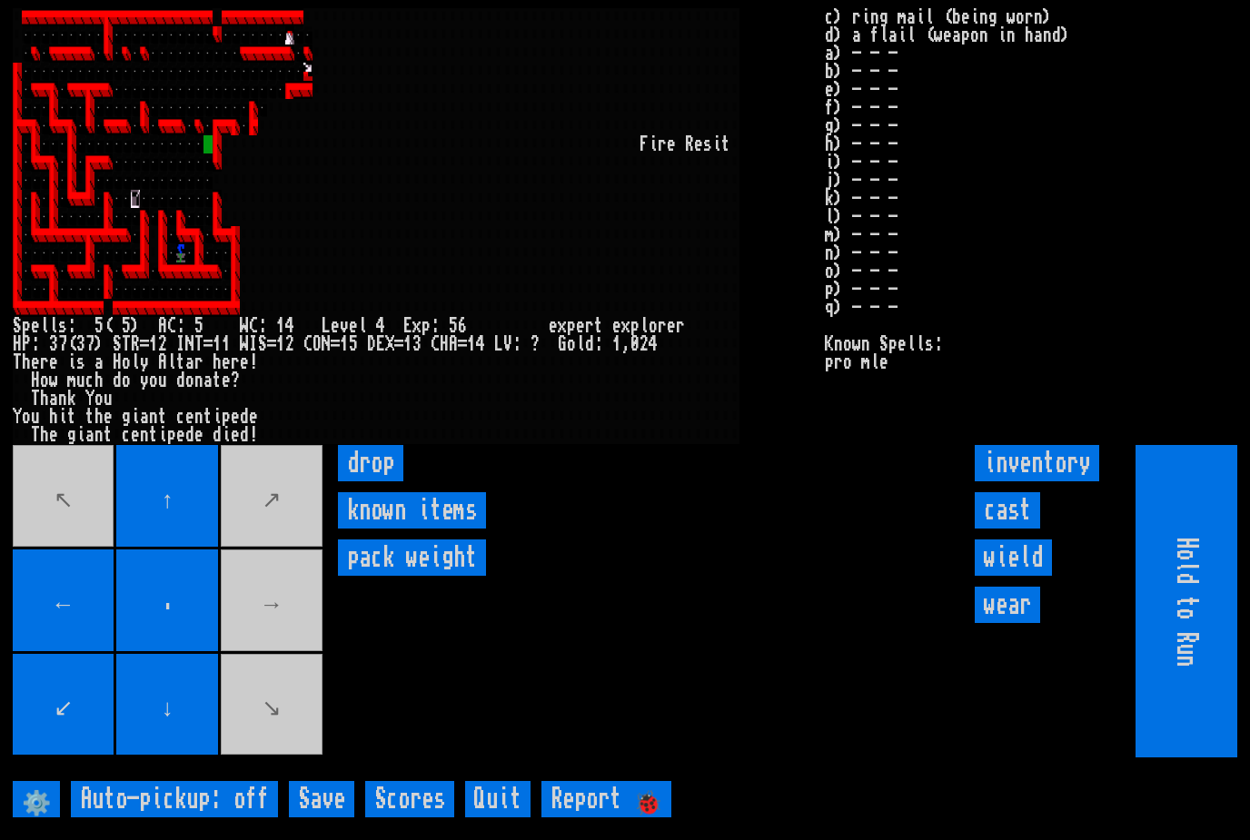
click at [288, 744] on movebuttons "↖ ↑ ↗ ← . → ↙ ↓ ↘" at bounding box center [169, 601] width 313 height 313
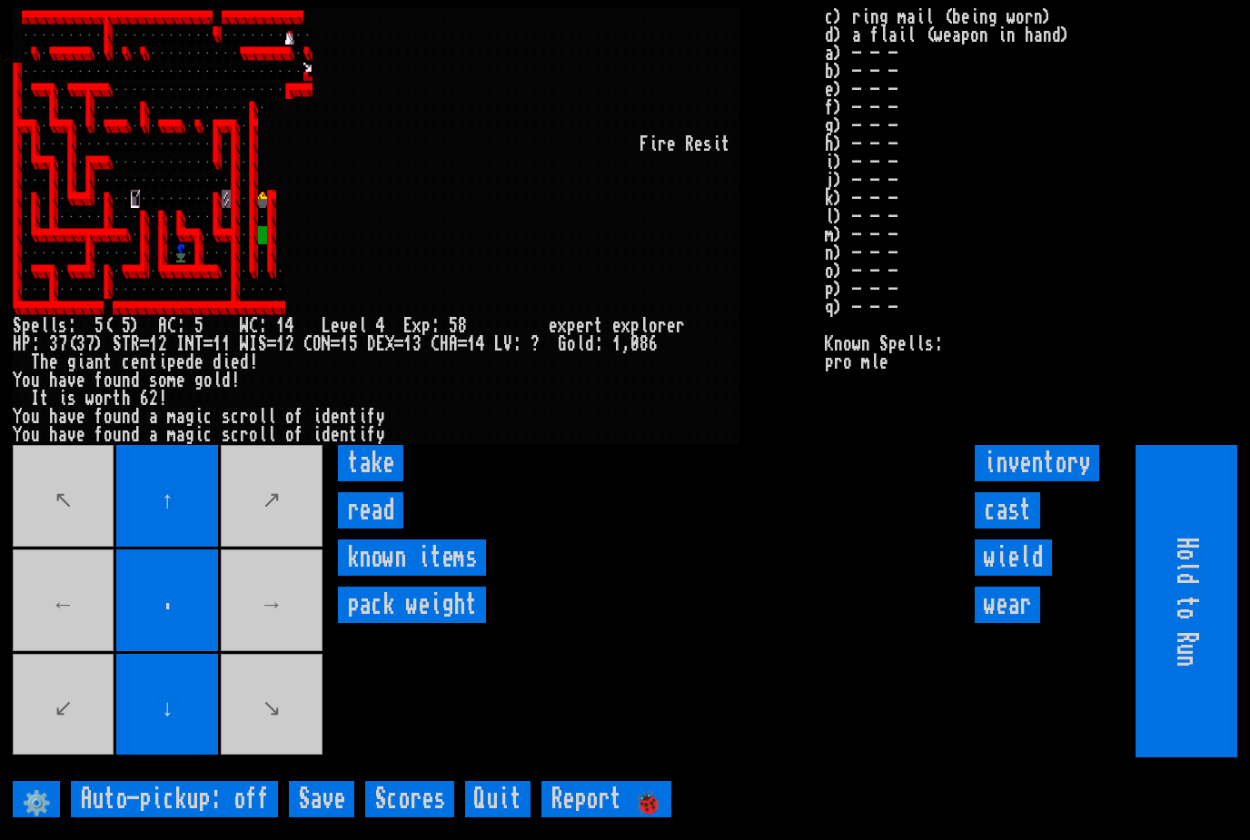
click at [358, 529] on input "read" at bounding box center [370, 510] width 65 height 36
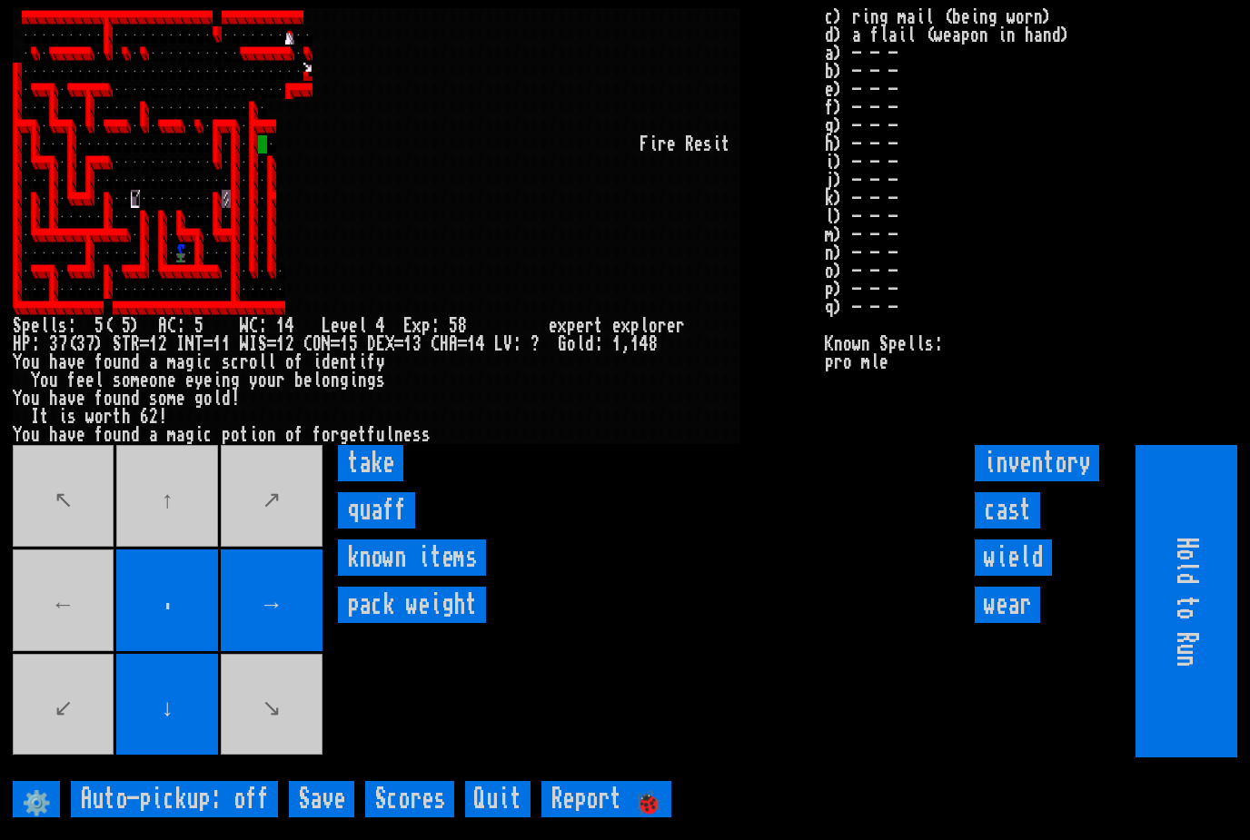
click at [368, 529] on input "quaff" at bounding box center [376, 510] width 77 height 36
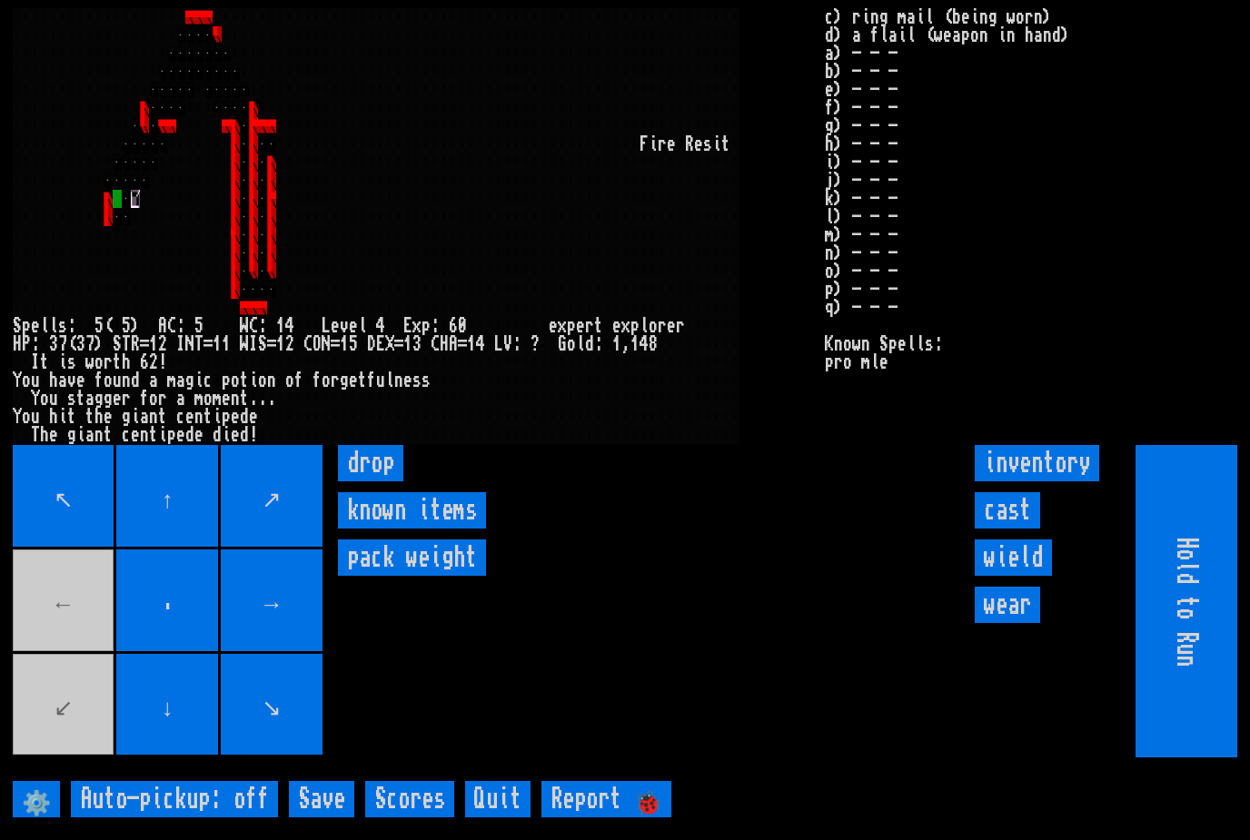
click at [41, 744] on movebuttons "↖ ↑ ↗ ← . → ↙ ↓ ↘" at bounding box center [169, 601] width 313 height 313
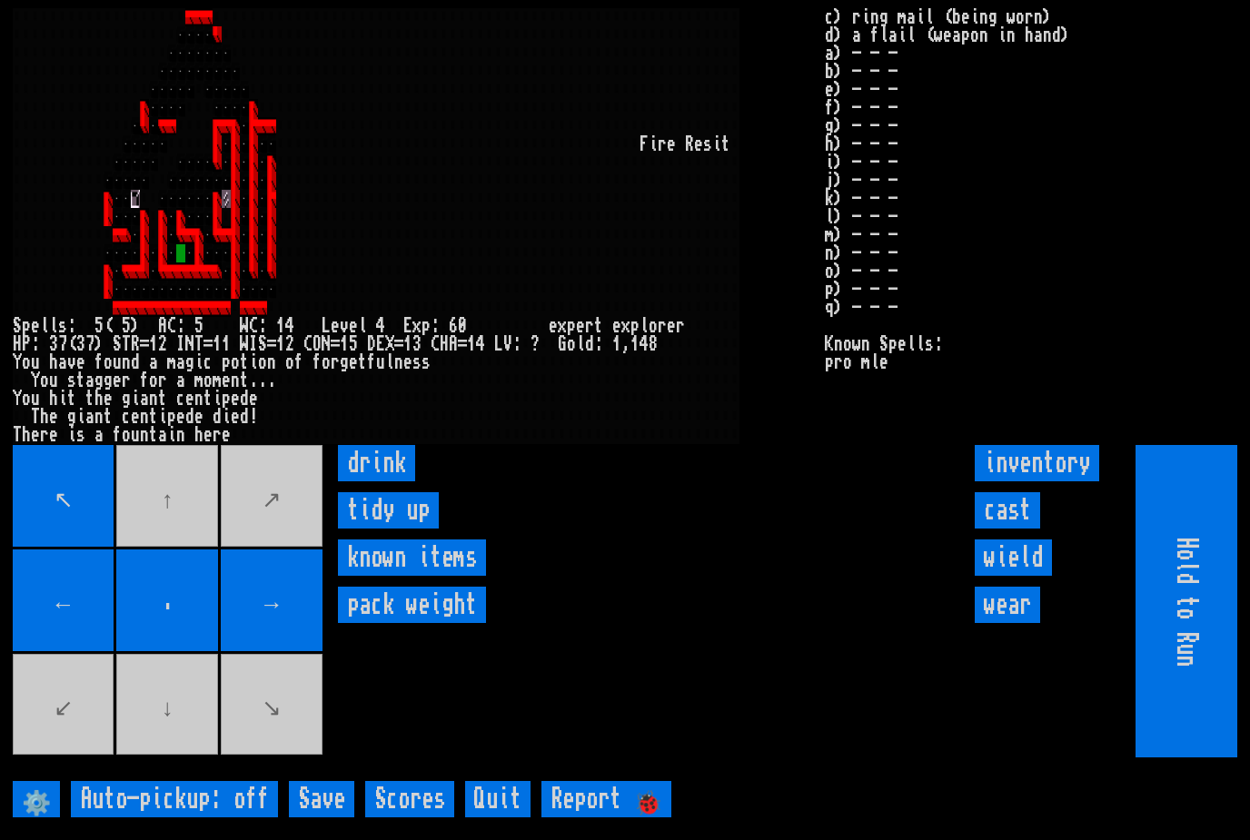
click at [368, 482] on input "drink" at bounding box center [376, 463] width 77 height 36
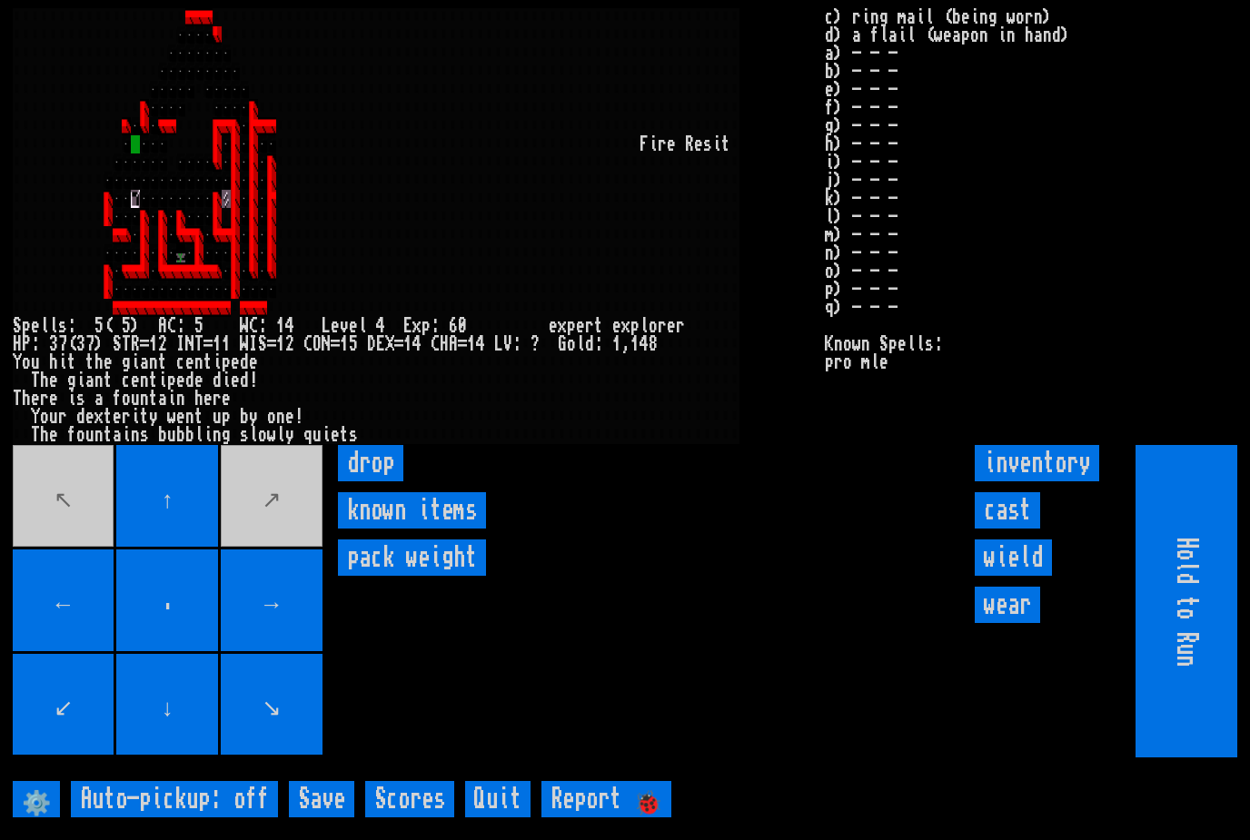
click at [44, 508] on movebuttons "↖ ↑ ↗ ← . → ↙ ↓ ↘" at bounding box center [169, 601] width 313 height 313
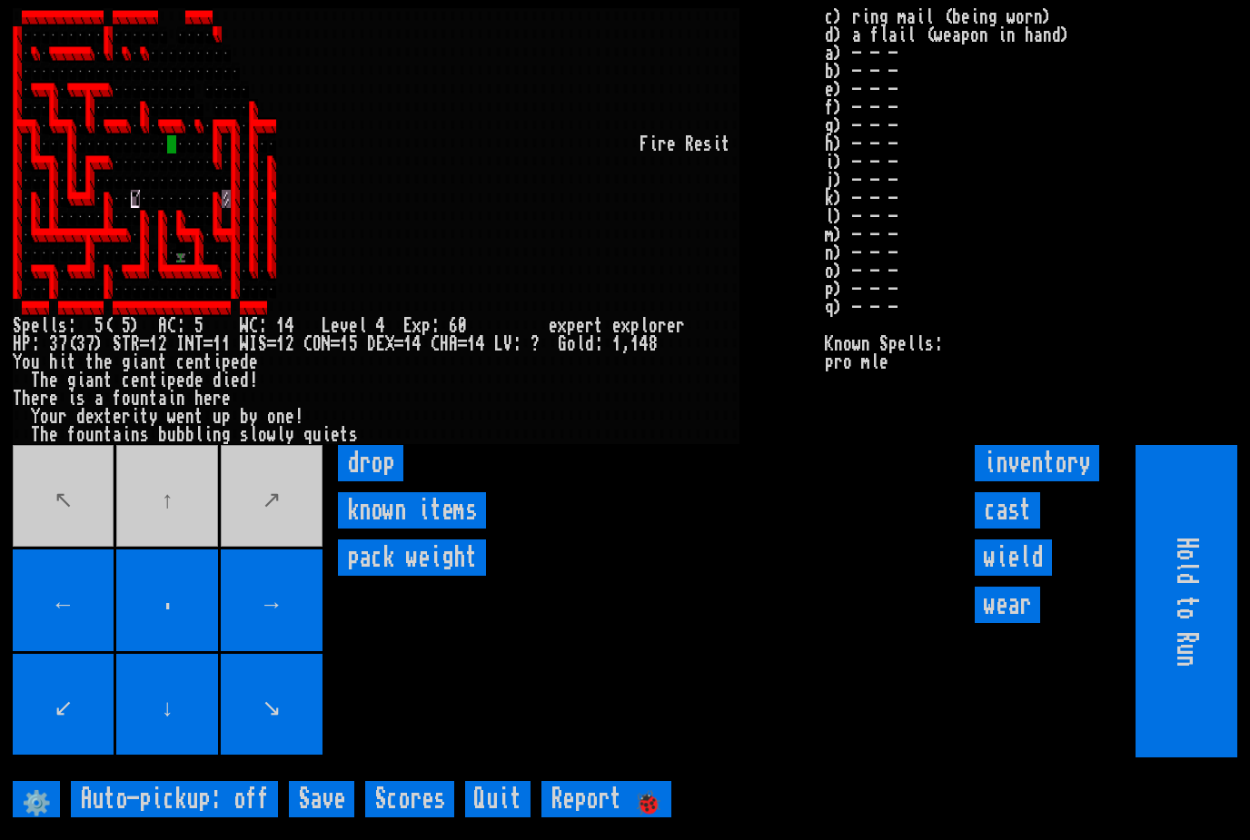
click at [285, 516] on movebuttons "↖ ↑ ↗ ← . → ↙ ↓ ↘" at bounding box center [169, 601] width 313 height 313
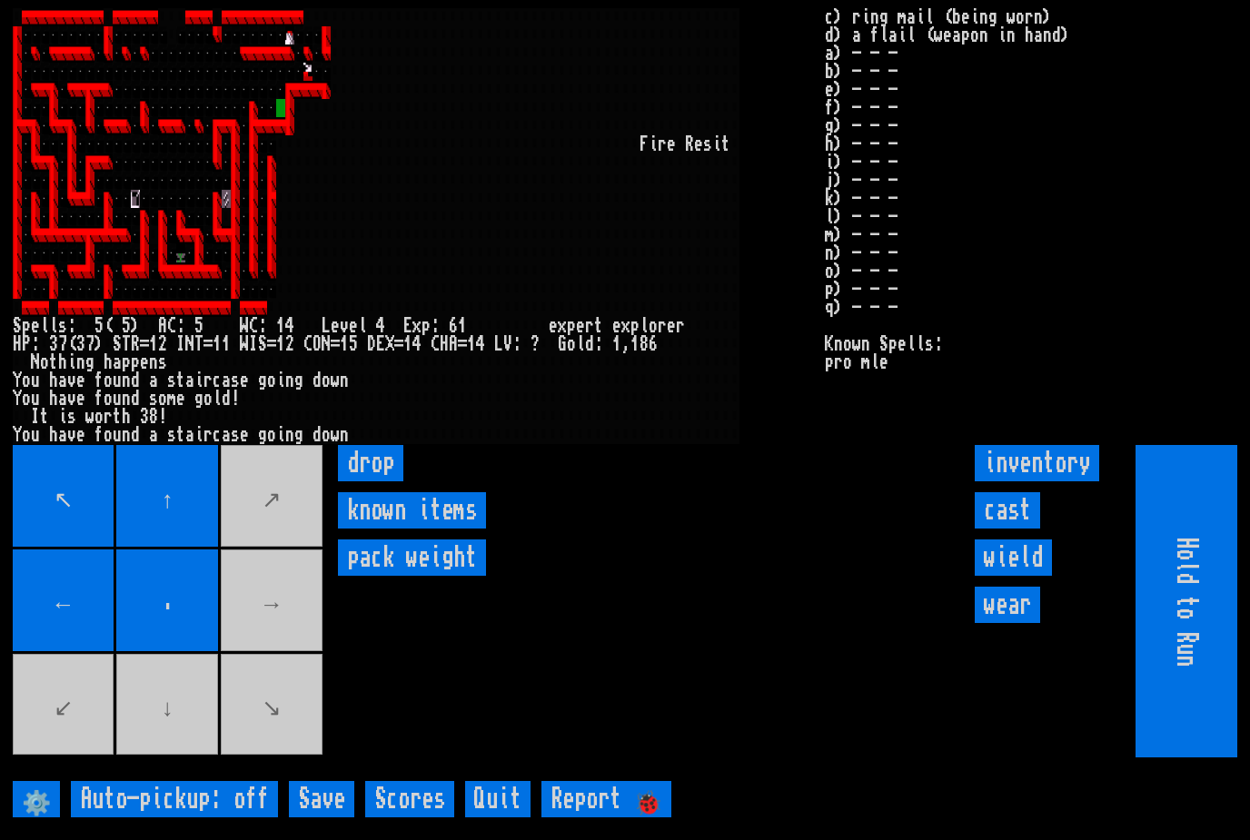
click at [286, 631] on movebuttons "↖ ↑ ↗ ← . → ↙ ↓ ↘" at bounding box center [169, 601] width 313 height 313
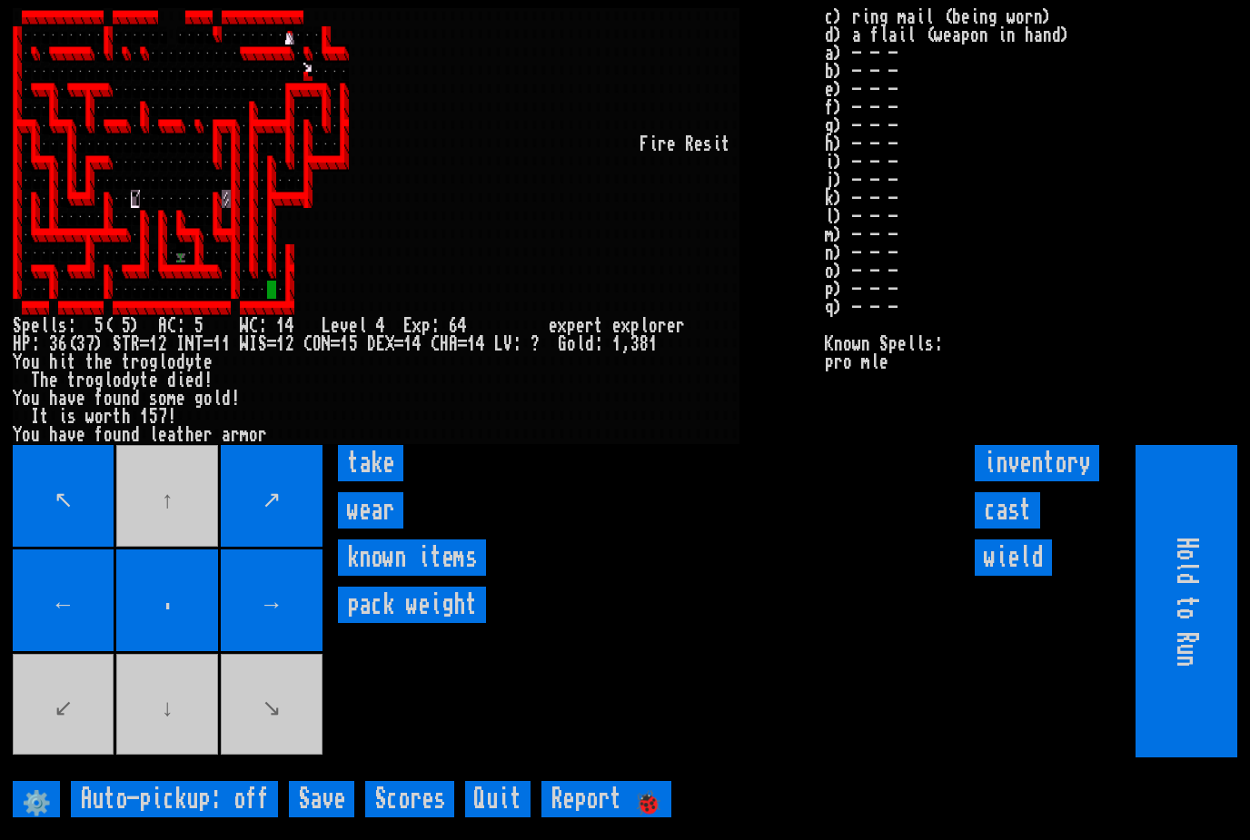
click at [368, 482] on input "take" at bounding box center [370, 463] width 65 height 36
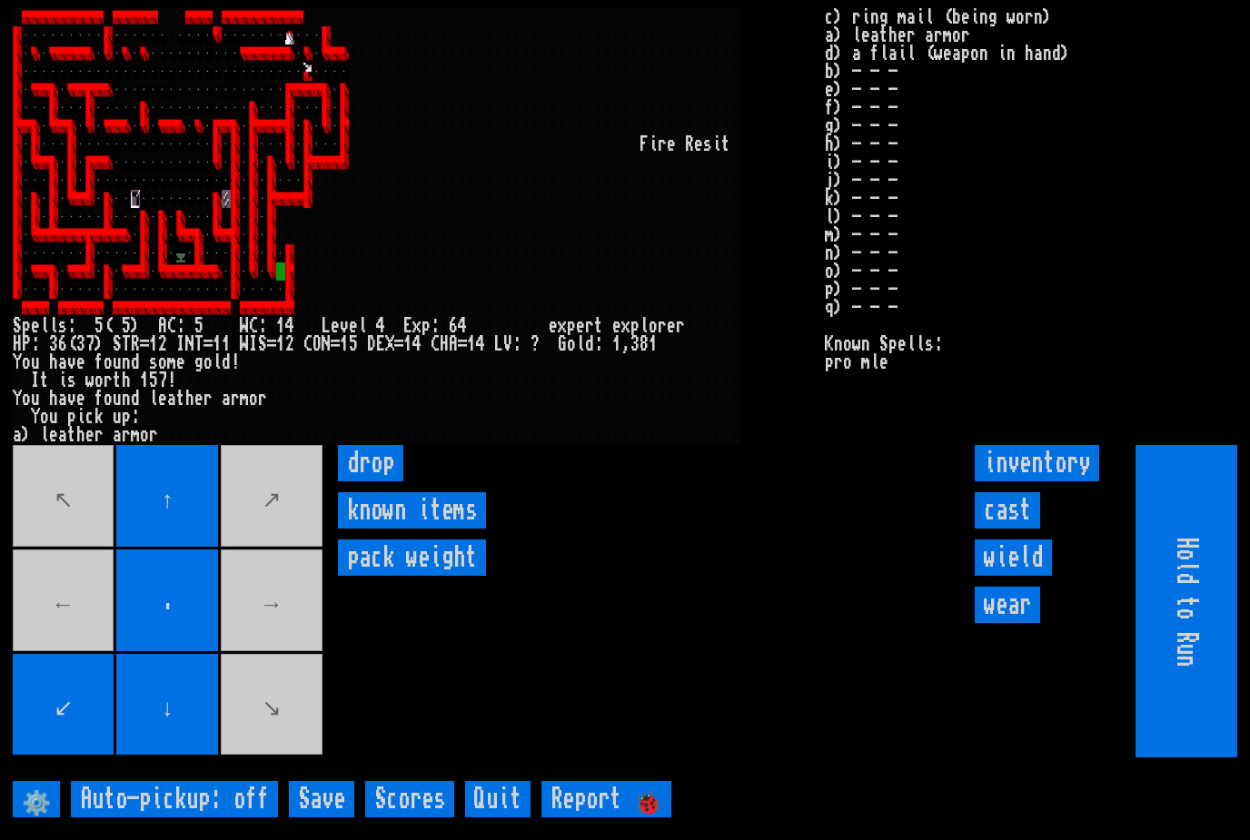
click at [264, 496] on movebuttons "↖ ↑ ↗ ← . → ↙ ↓ ↘" at bounding box center [169, 601] width 313 height 313
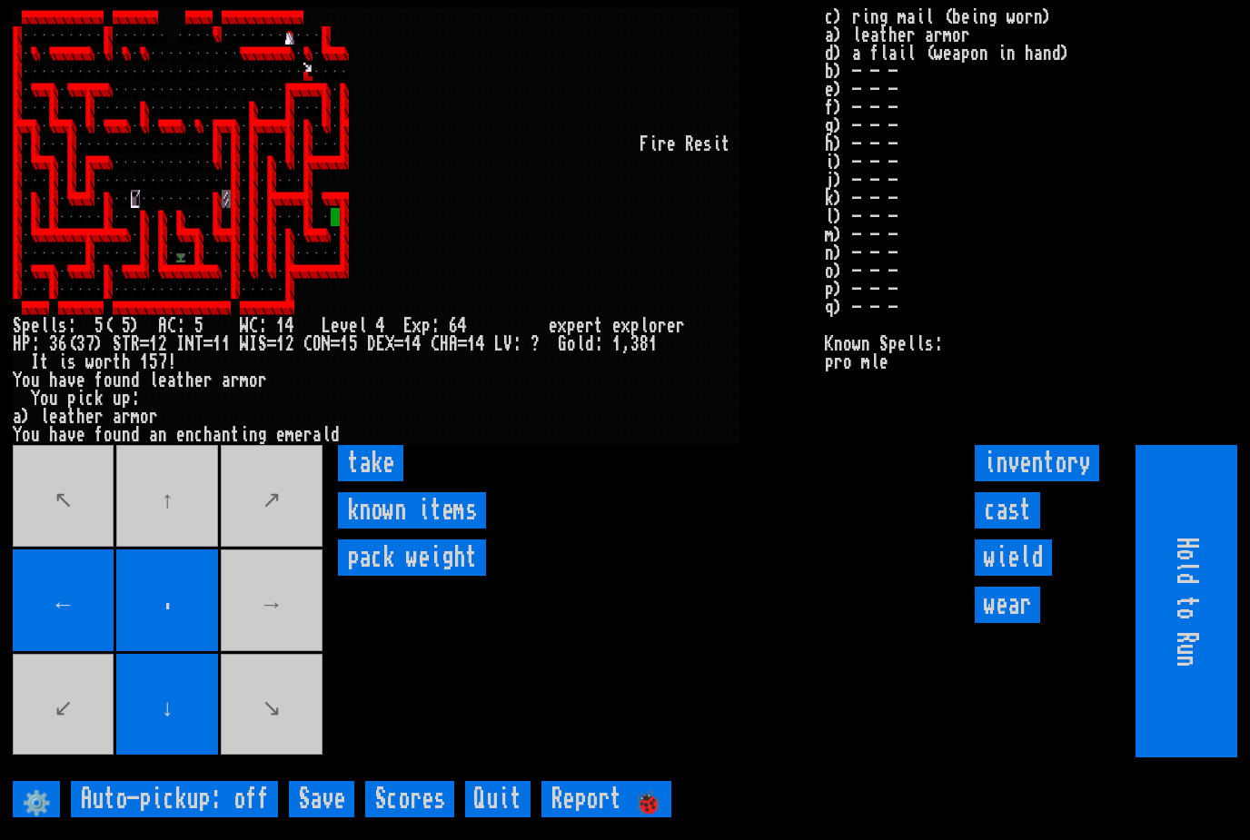
click at [363, 482] on input "take" at bounding box center [370, 463] width 65 height 36
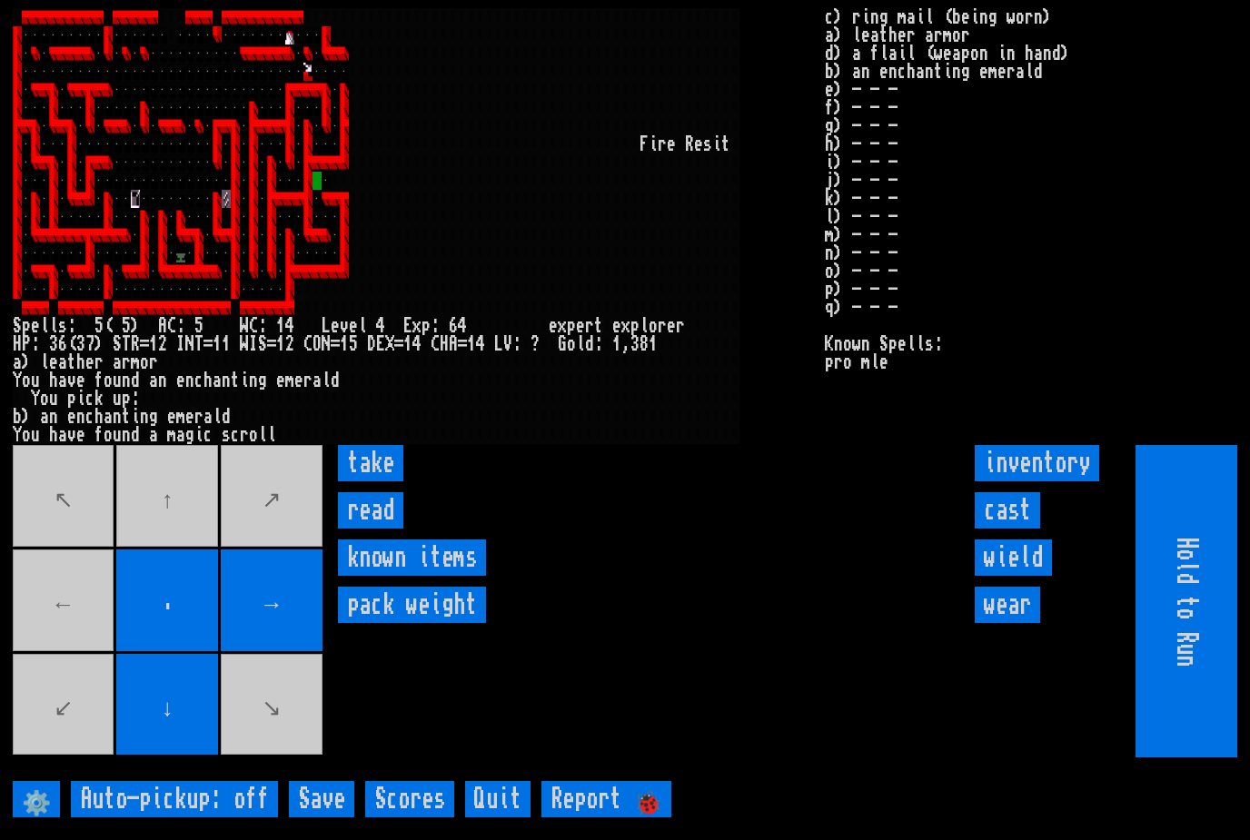
click at [364, 529] on input "read" at bounding box center [370, 510] width 65 height 36
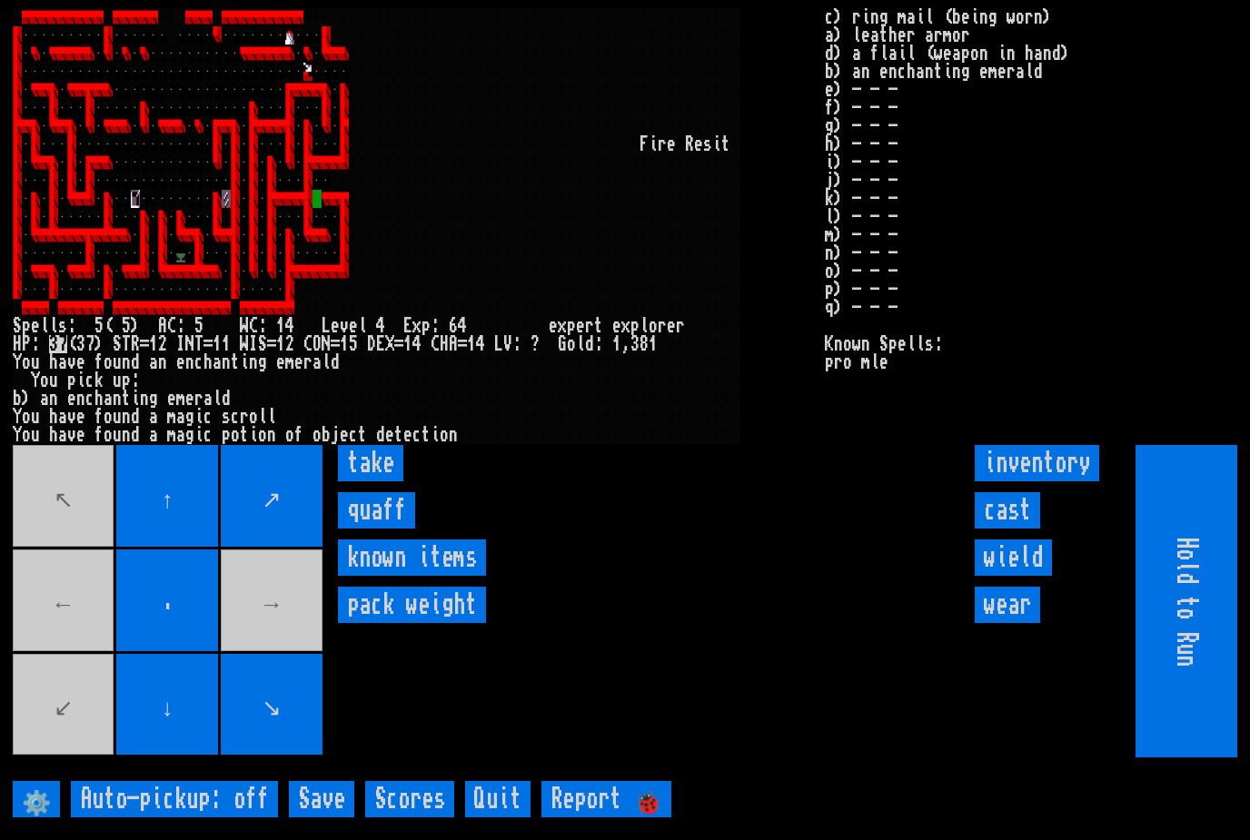
click at [361, 482] on input "take" at bounding box center [370, 463] width 65 height 36
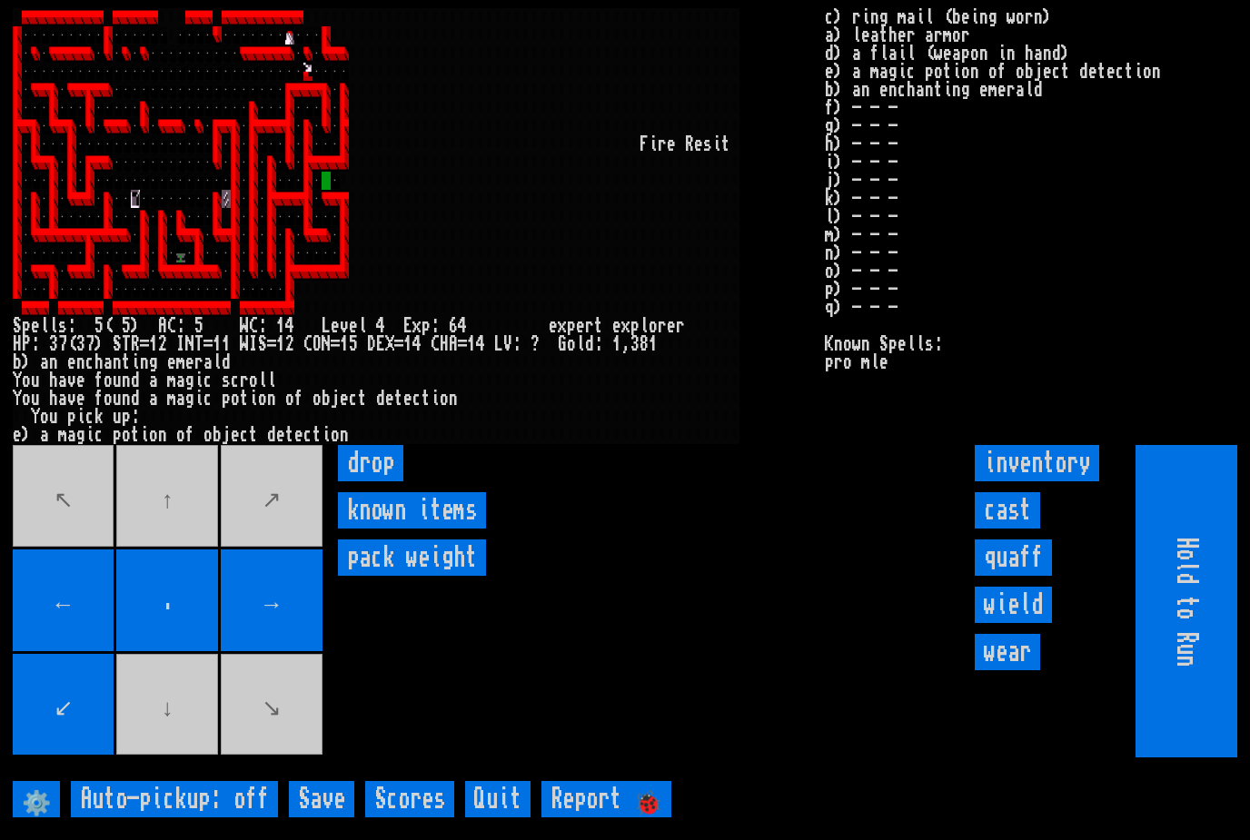
click at [1028, 576] on input "quaff" at bounding box center [1013, 558] width 77 height 36
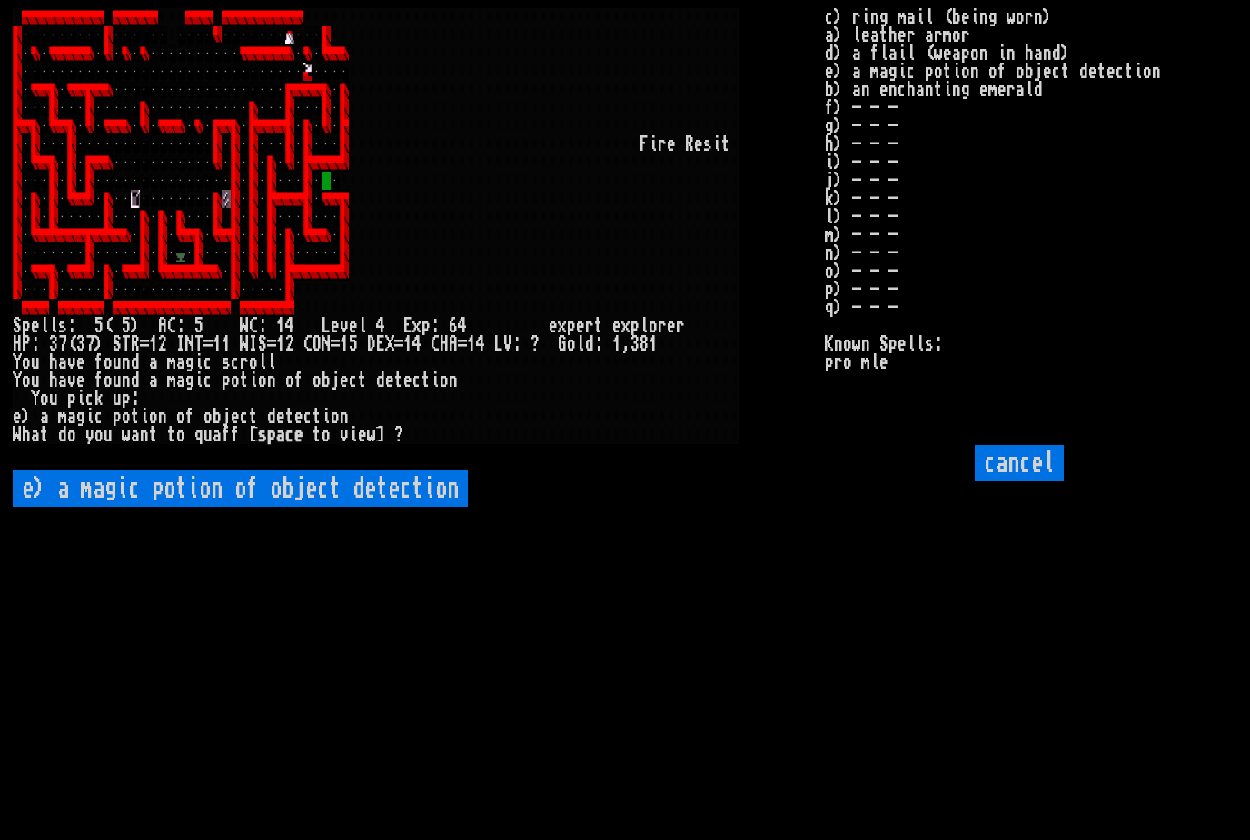
click at [152, 507] on detection "e) a magic potion of object detection" at bounding box center [240, 489] width 455 height 36
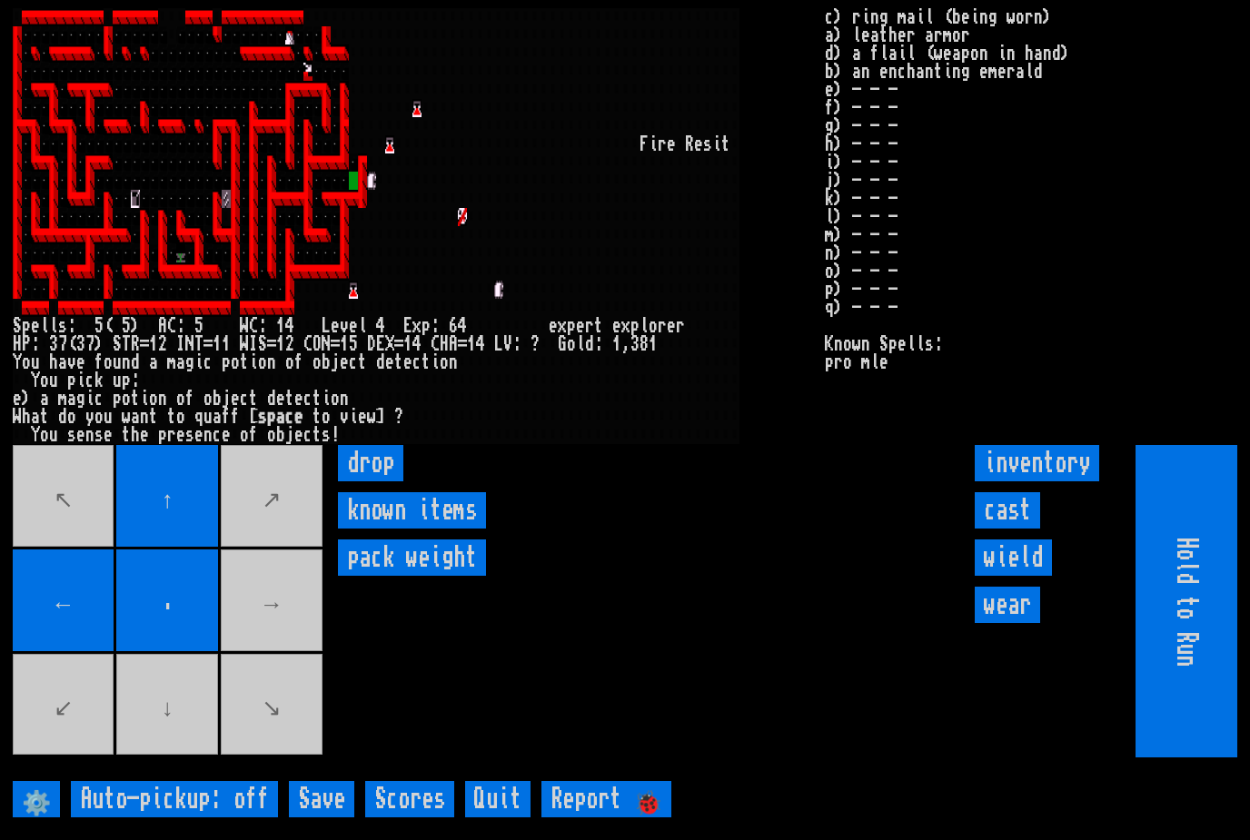
click at [282, 642] on movebuttons "↖ ↑ ↗ ← . → ↙ ↓ ↘" at bounding box center [169, 601] width 313 height 313
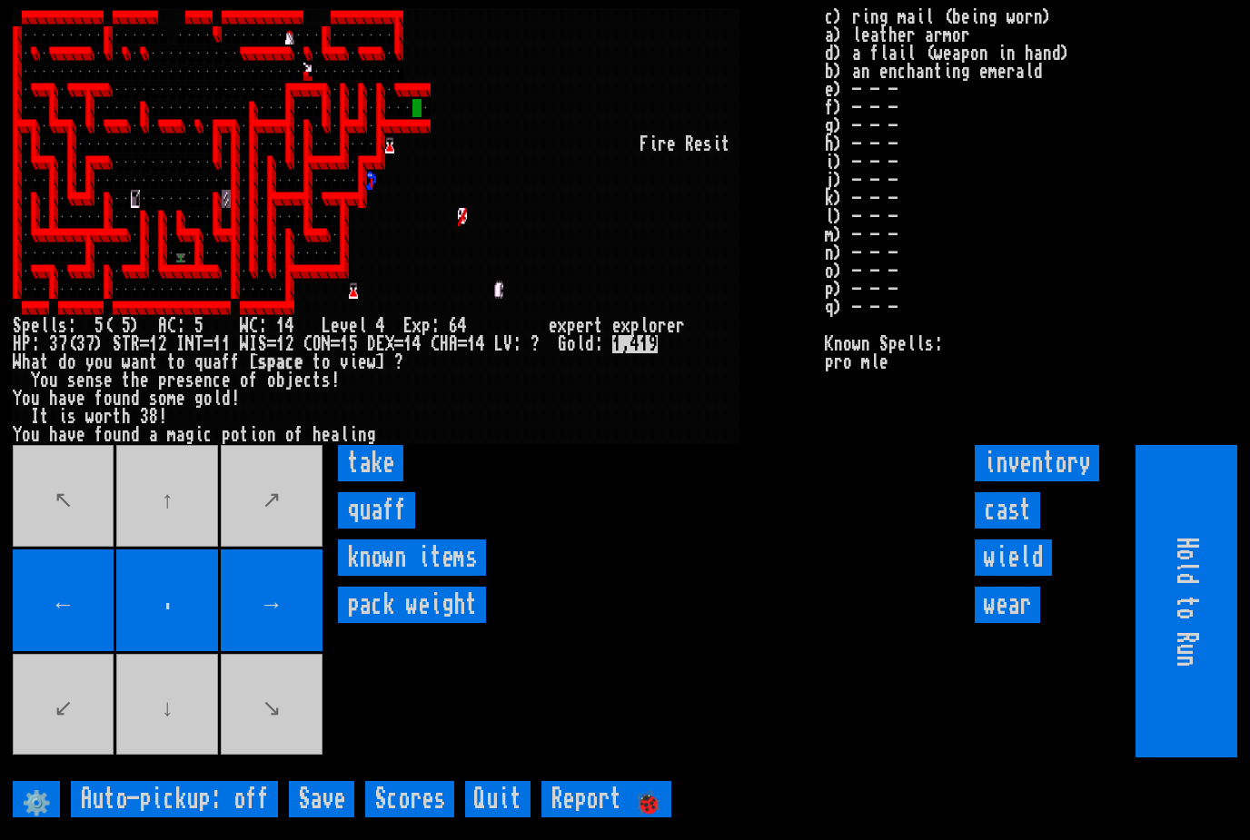
click at [364, 482] on input "take" at bounding box center [370, 463] width 65 height 36
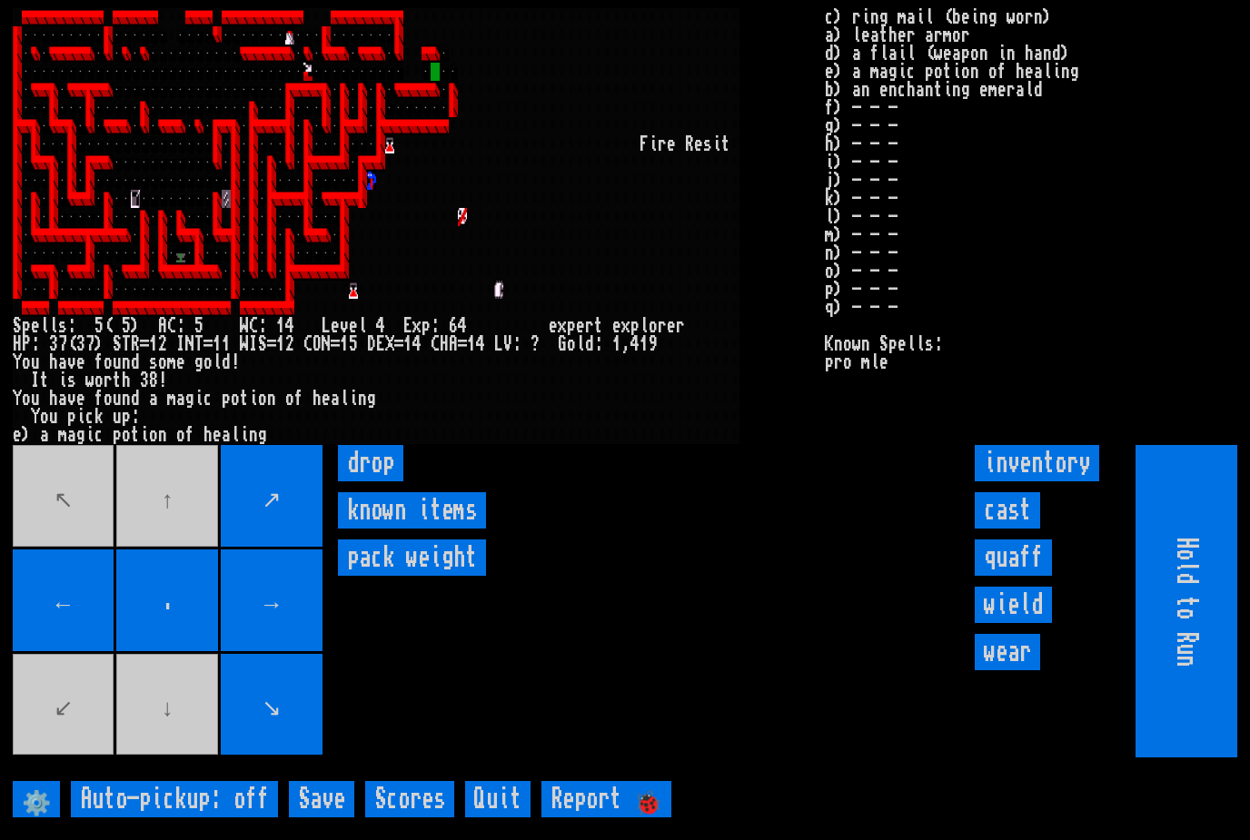
click at [50, 516] on movebuttons "↖ ↑ ↗ ← . → ↙ ↓ ↘" at bounding box center [169, 601] width 313 height 313
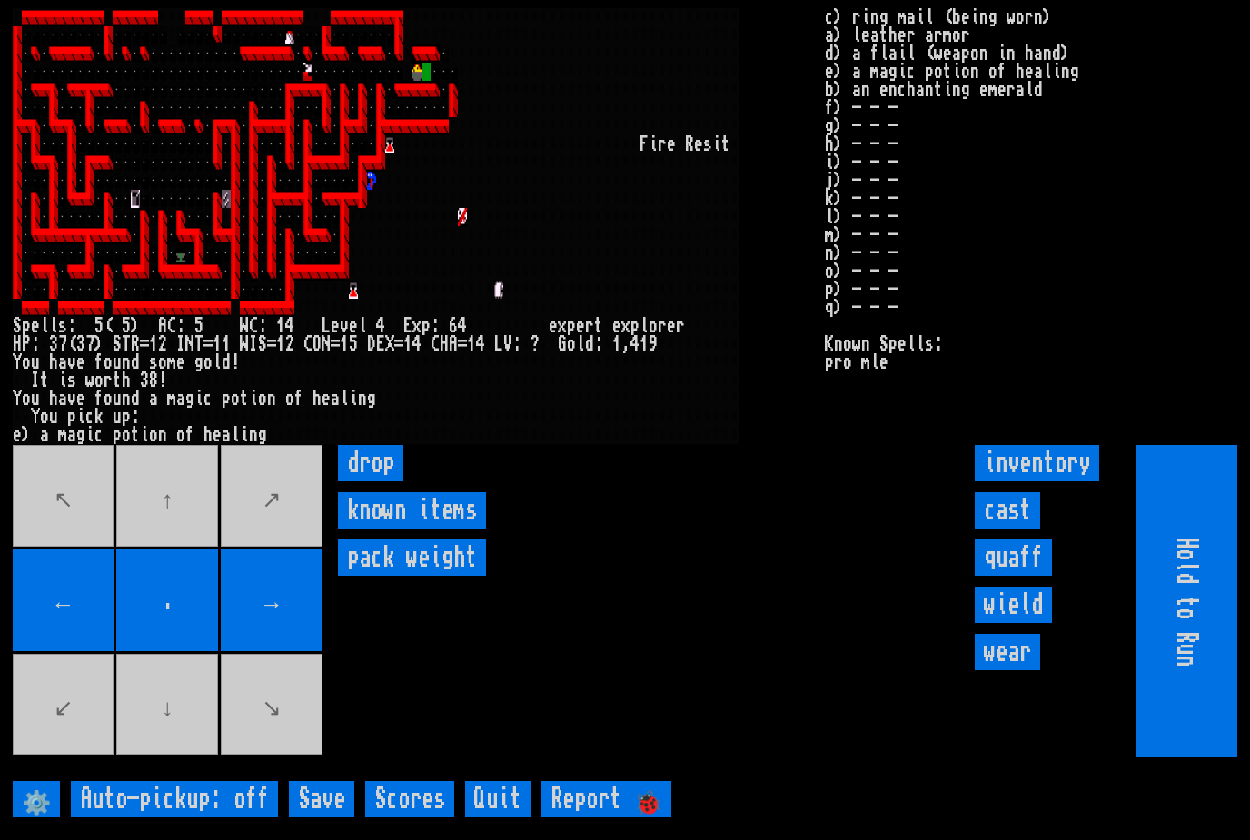
click at [54, 517] on movebuttons "↖ ↑ ↗ ← . → ↙ ↓ ↘" at bounding box center [169, 601] width 313 height 313
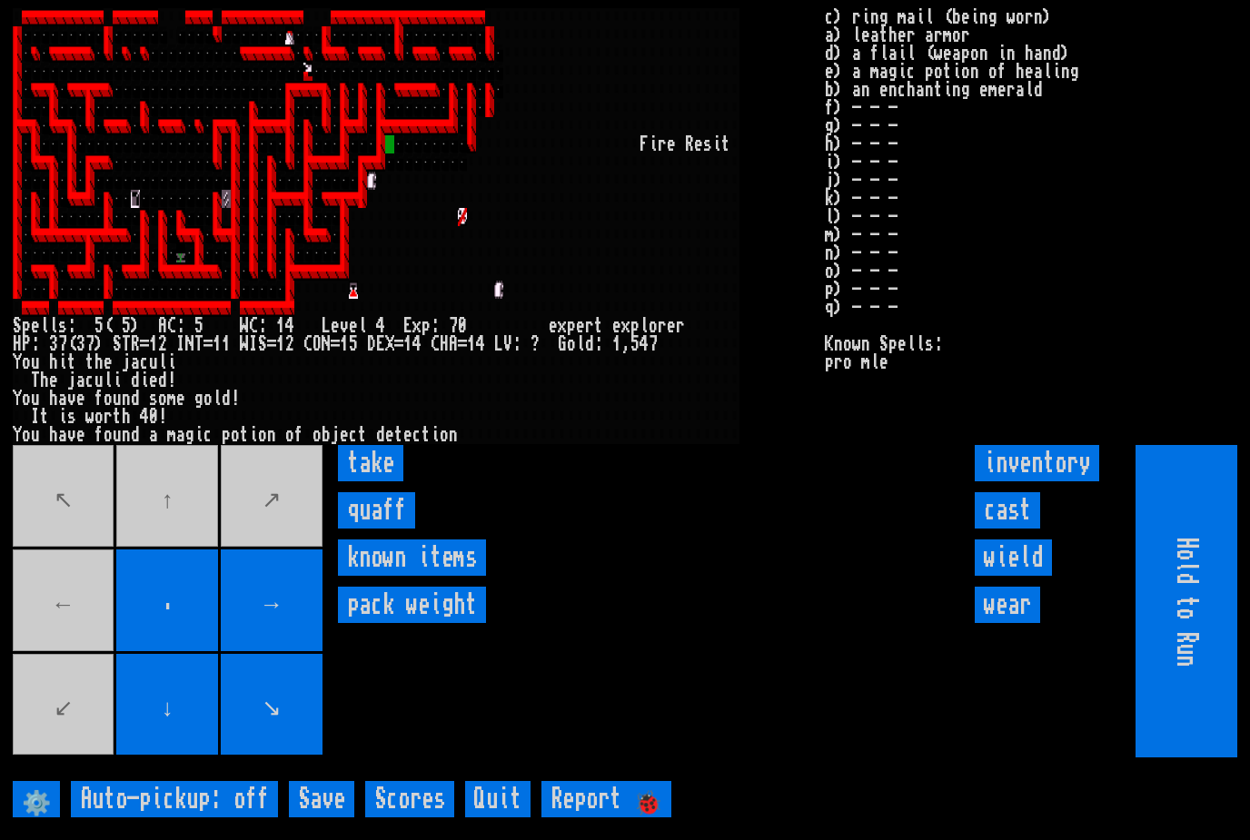
click at [368, 481] on input "take" at bounding box center [370, 463] width 65 height 36
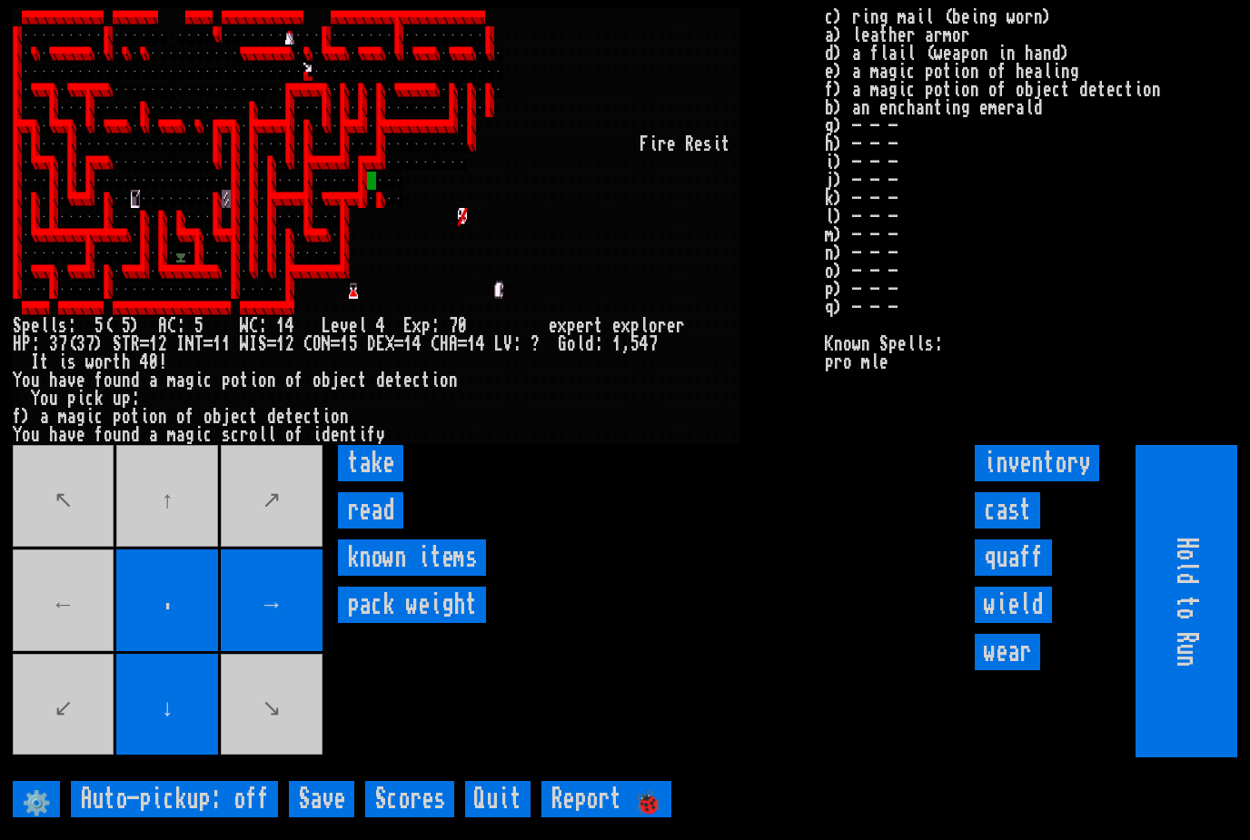
click at [371, 482] on input "take" at bounding box center [370, 463] width 65 height 36
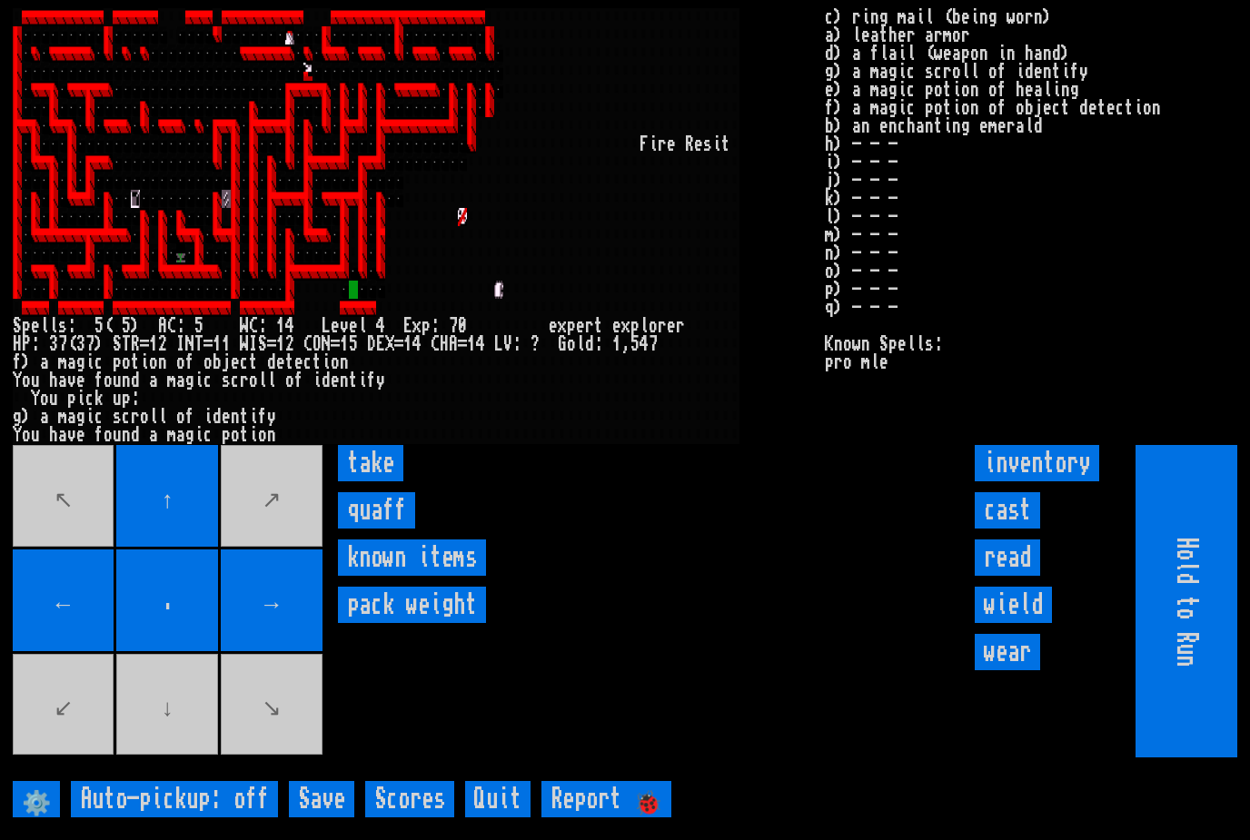
click at [373, 482] on input "take" at bounding box center [370, 463] width 65 height 36
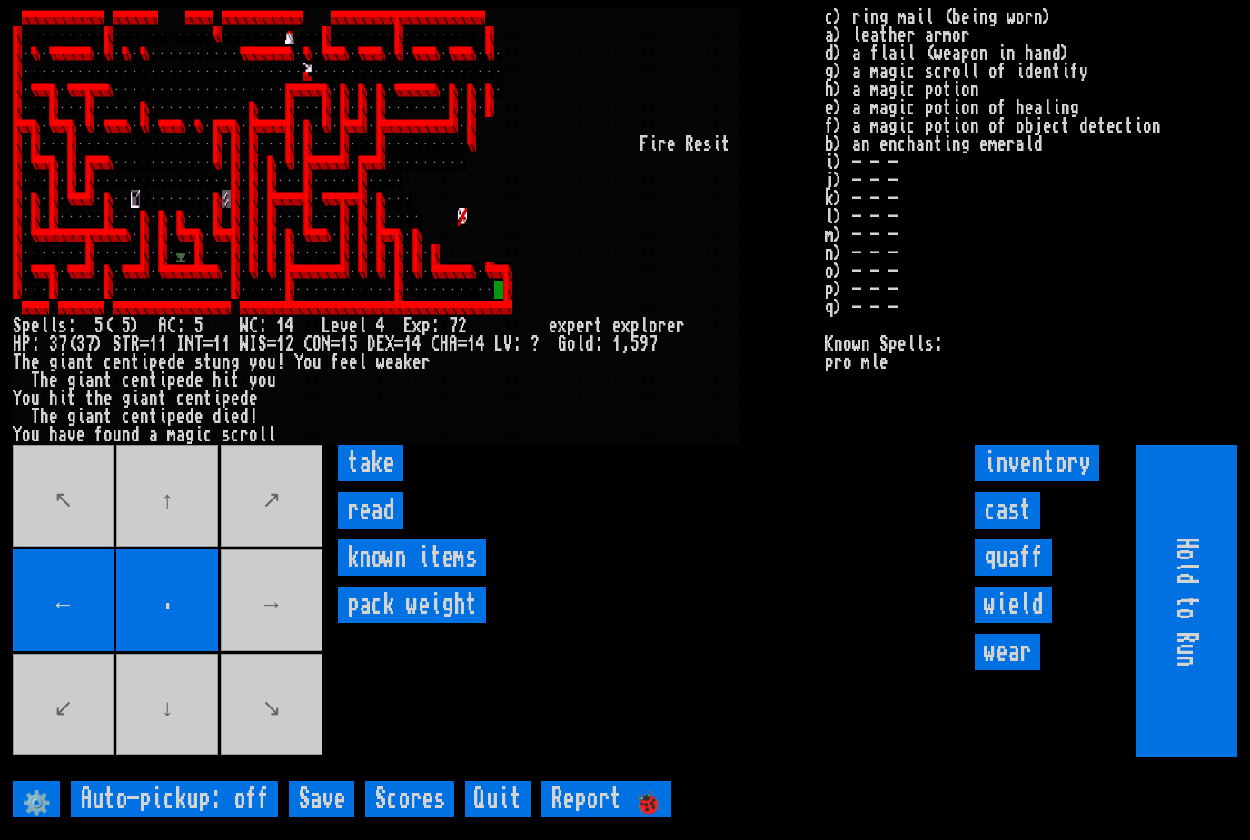
click at [377, 482] on input "take" at bounding box center [370, 463] width 65 height 36
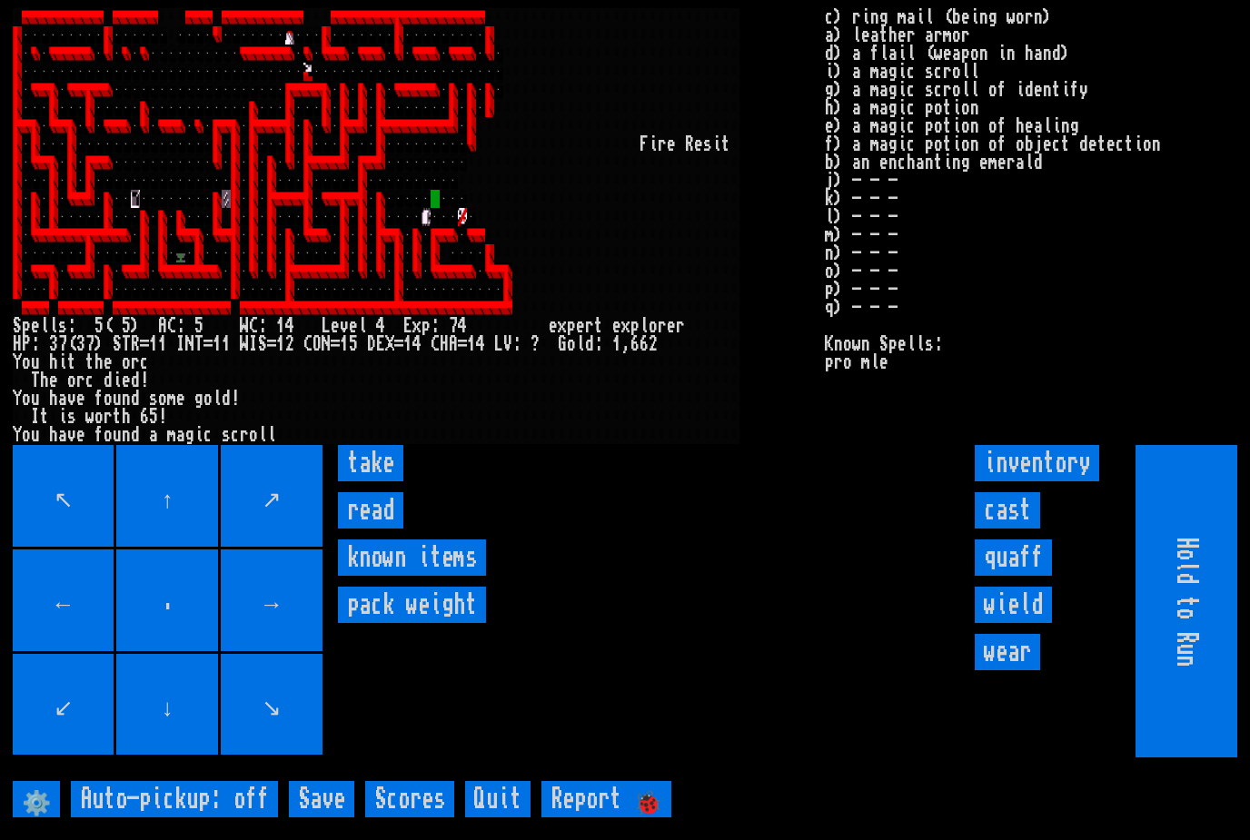
click at [377, 482] on input "take" at bounding box center [370, 463] width 65 height 36
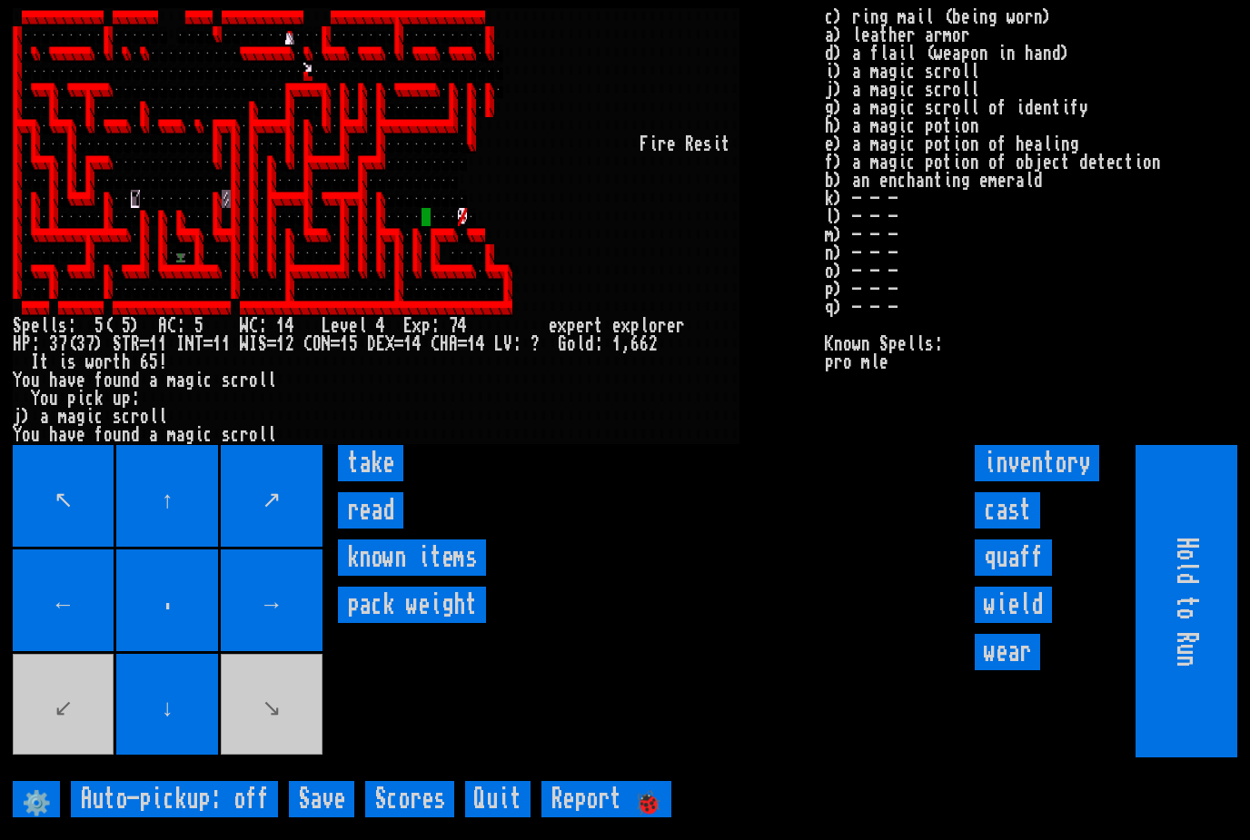
click at [391, 482] on input "take" at bounding box center [370, 463] width 65 height 36
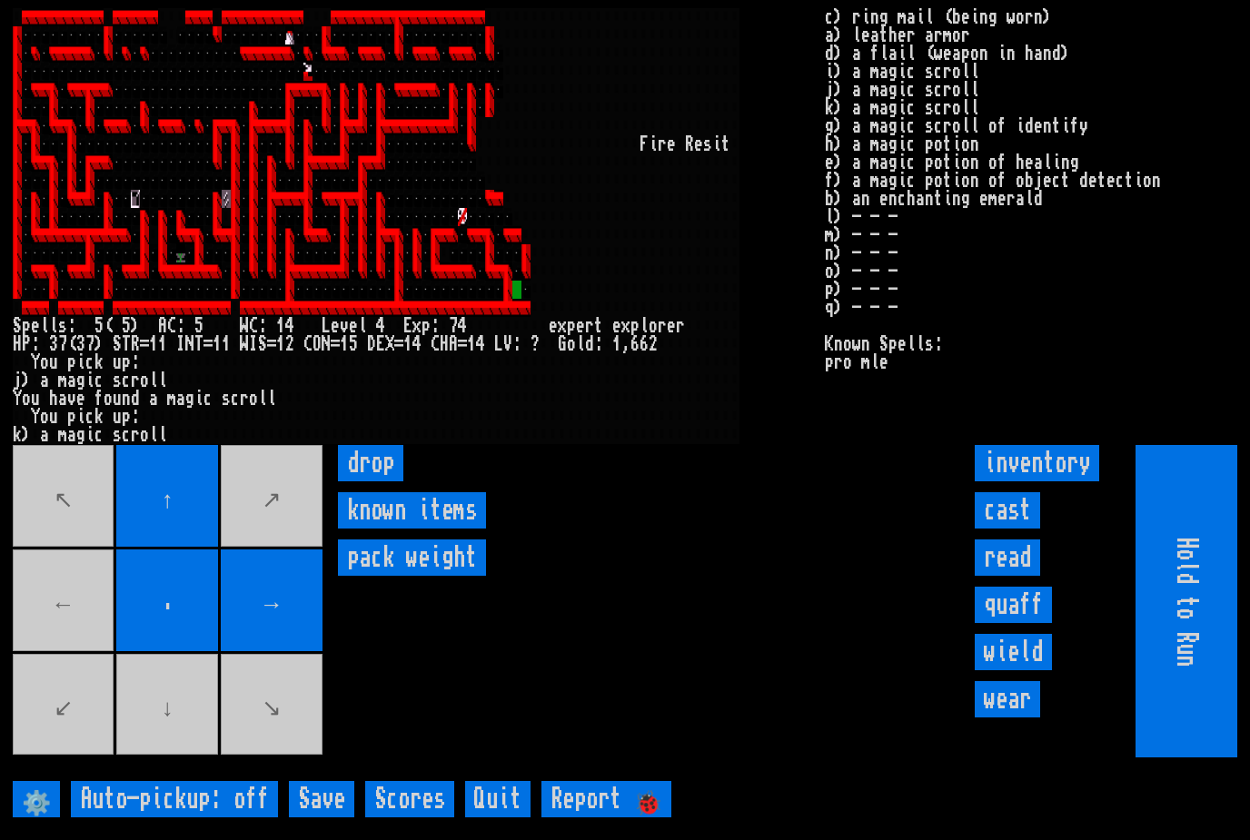
click at [275, 747] on movebuttons "↖ ↑ ↗ ← . → ↙ ↓ ↘" at bounding box center [169, 601] width 313 height 313
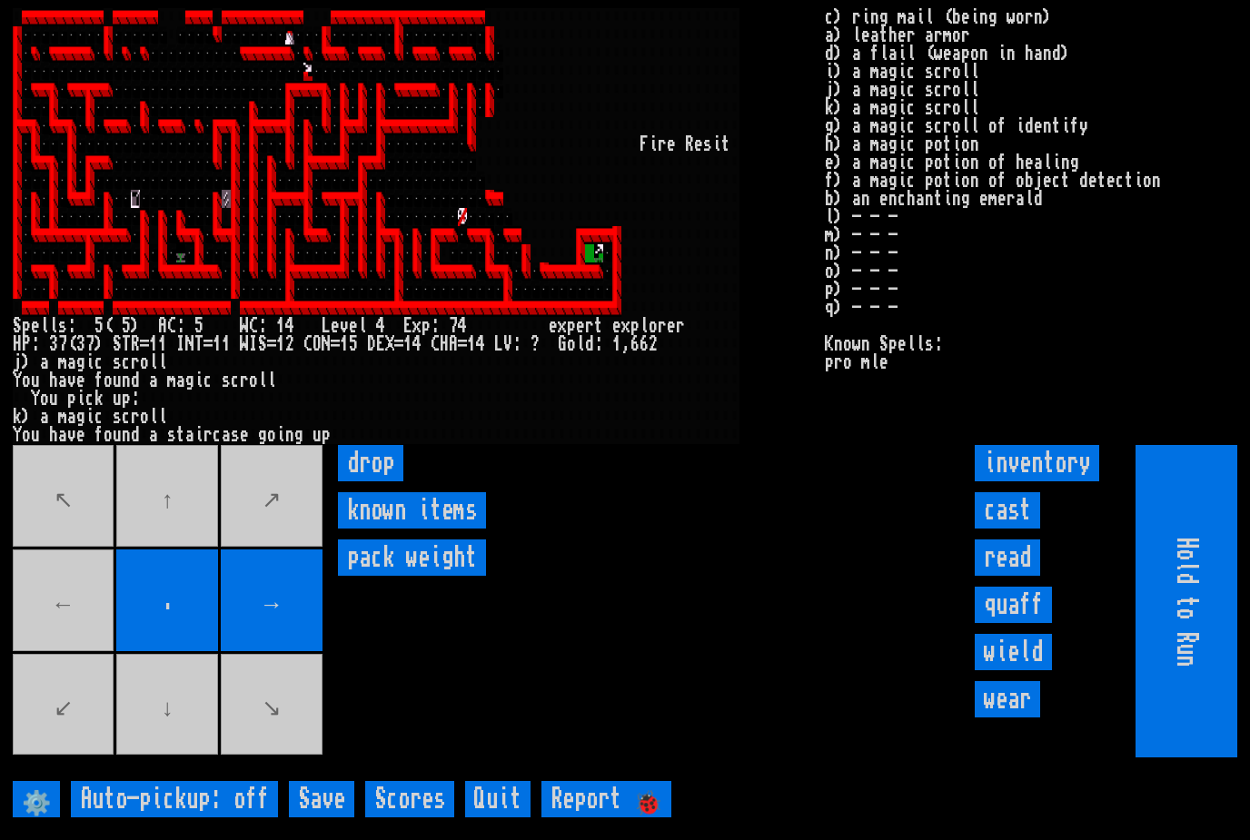
click at [41, 623] on movebuttons "↖ ↑ ↗ ← . → ↙ ↓ ↘" at bounding box center [169, 601] width 313 height 313
click at [41, 622] on movebuttons "↖ ↑ ↗ ← . → ↙ ↓ ↘" at bounding box center [169, 601] width 313 height 313
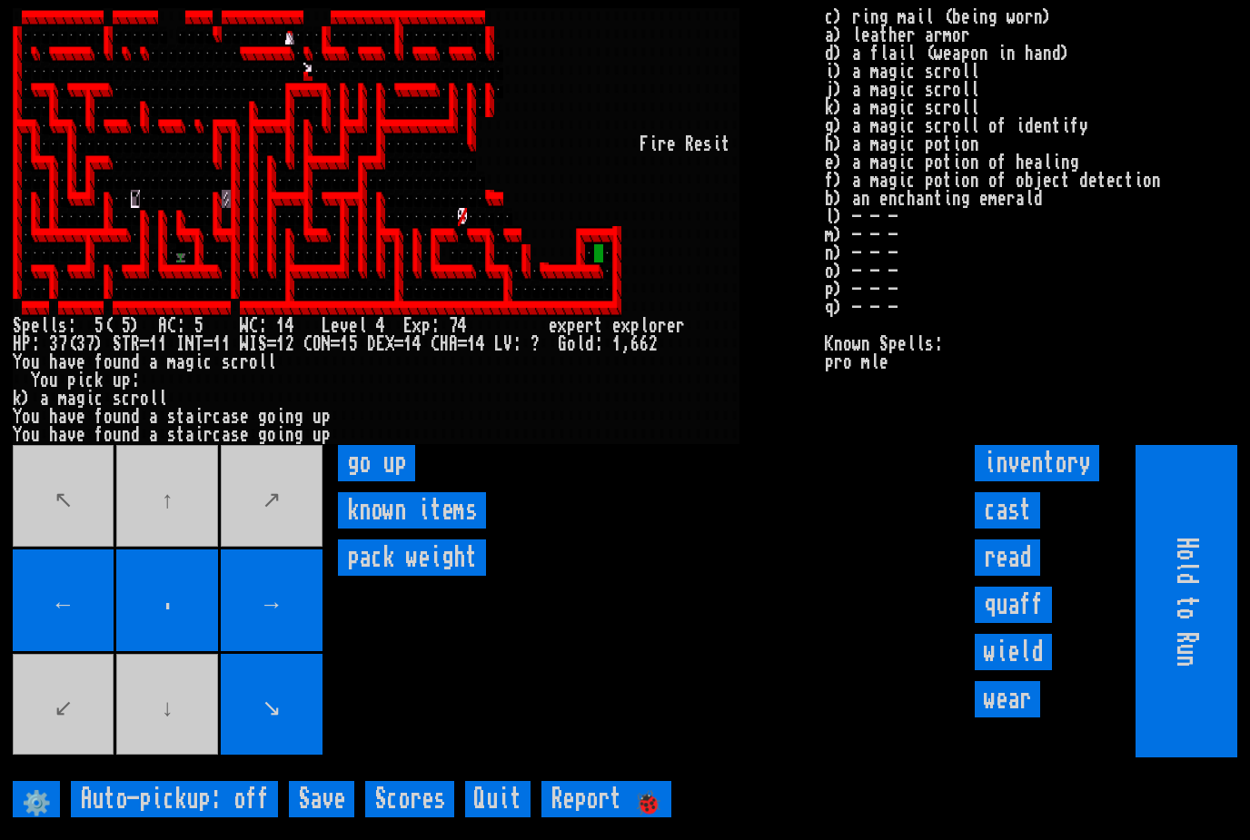
click at [390, 482] on up "go up" at bounding box center [376, 463] width 77 height 36
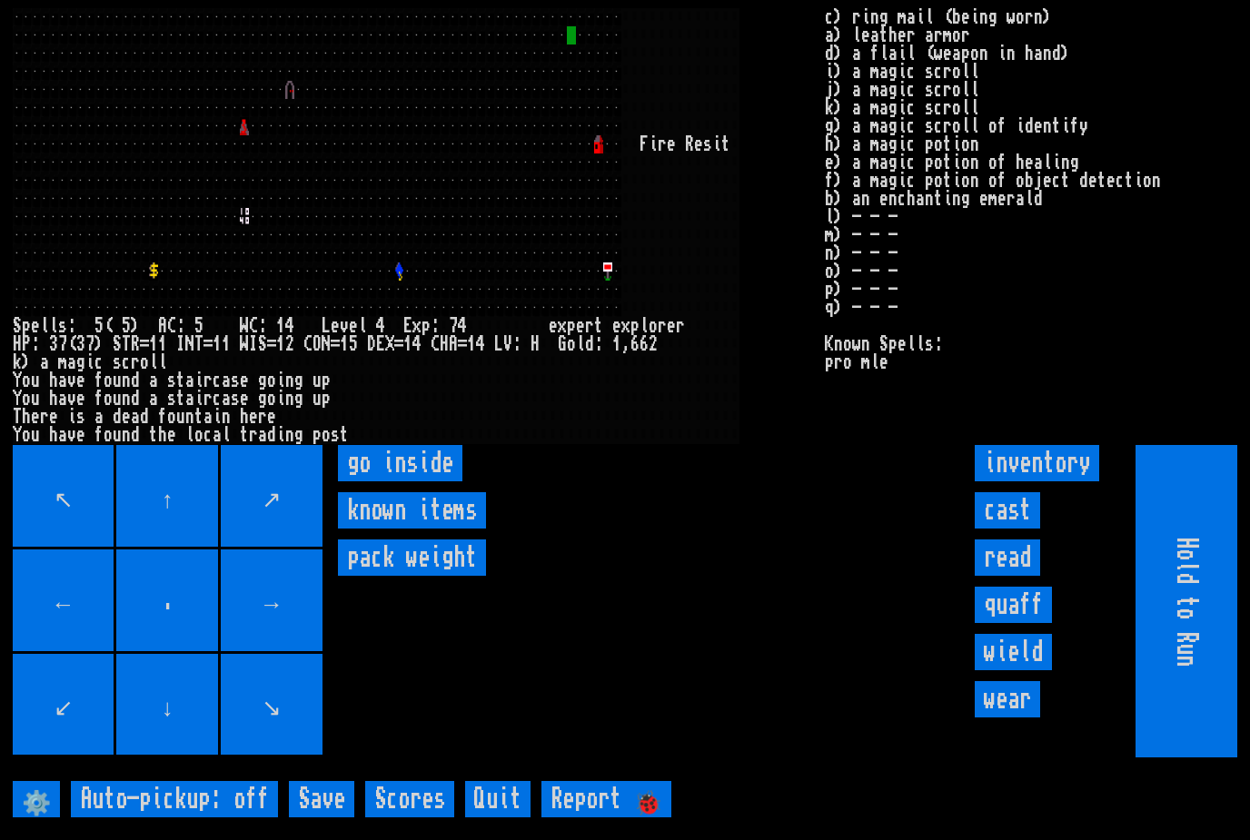
click at [382, 482] on inside "go inside" at bounding box center [400, 463] width 124 height 36
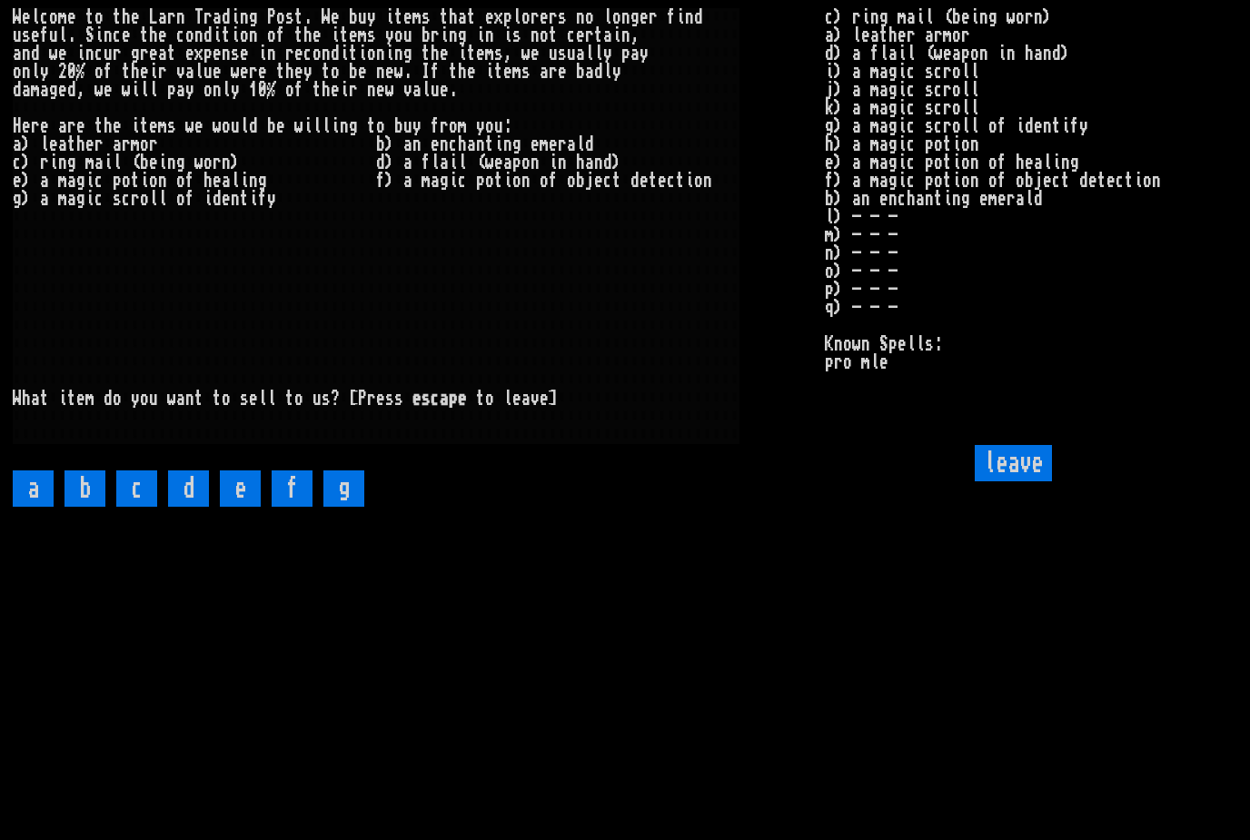
click at [34, 507] on input "a" at bounding box center [33, 489] width 41 height 36
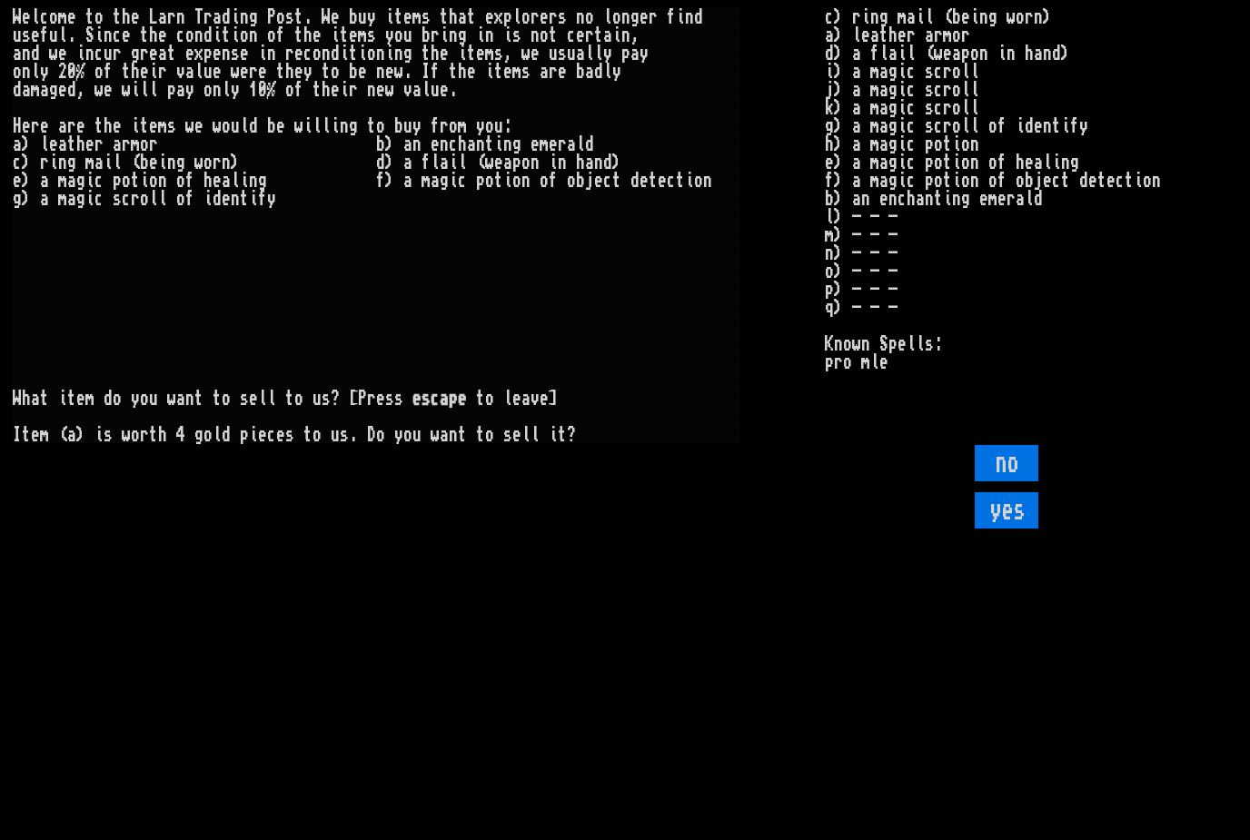
click at [1011, 529] on input "yes" at bounding box center [1007, 510] width 64 height 36
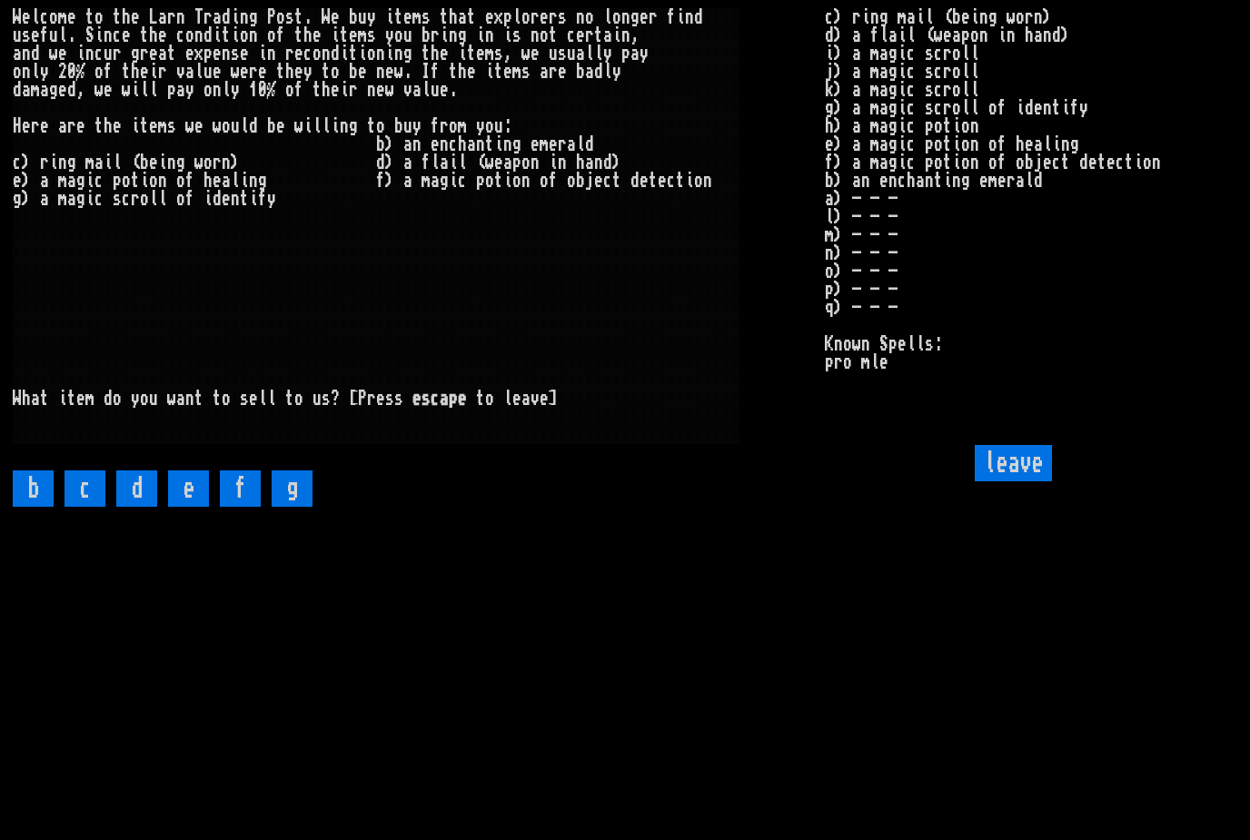
click at [45, 507] on input "b" at bounding box center [33, 489] width 41 height 36
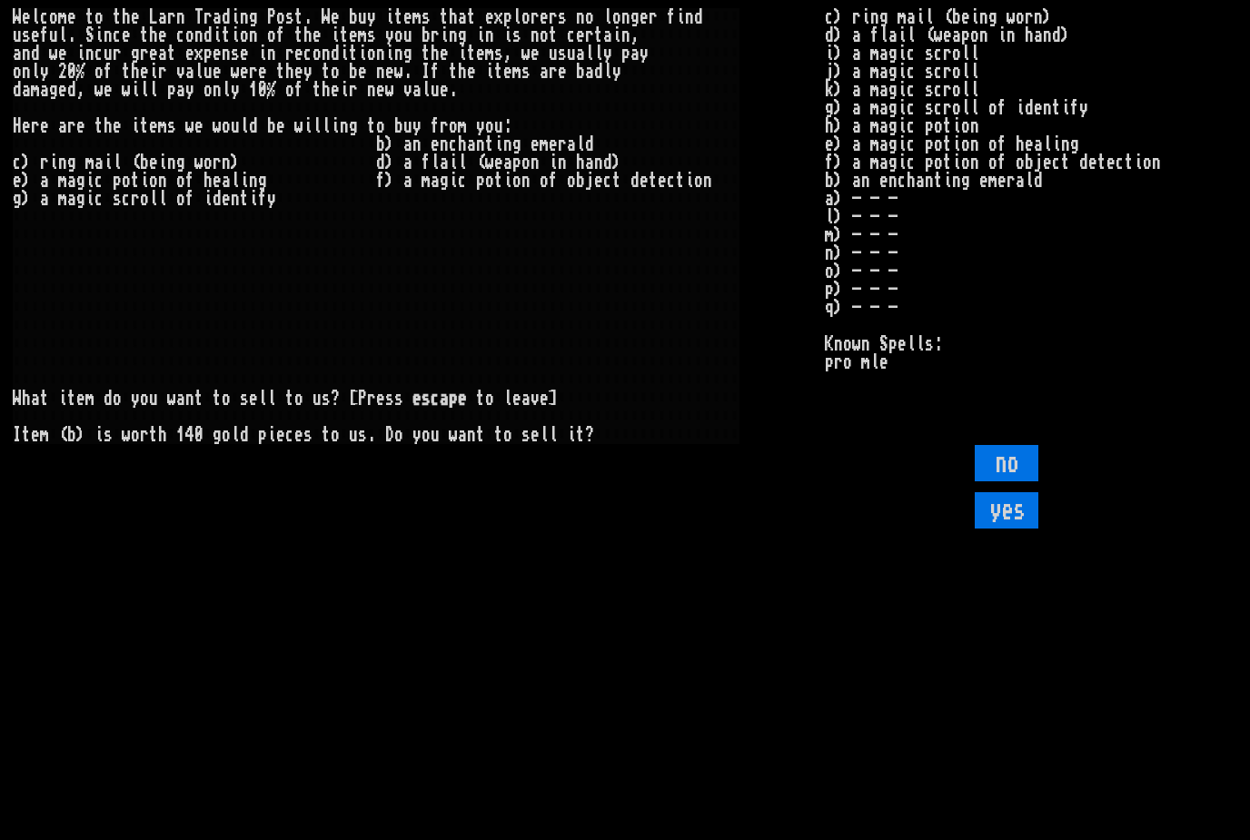
click at [1013, 529] on input "yes" at bounding box center [1007, 510] width 64 height 36
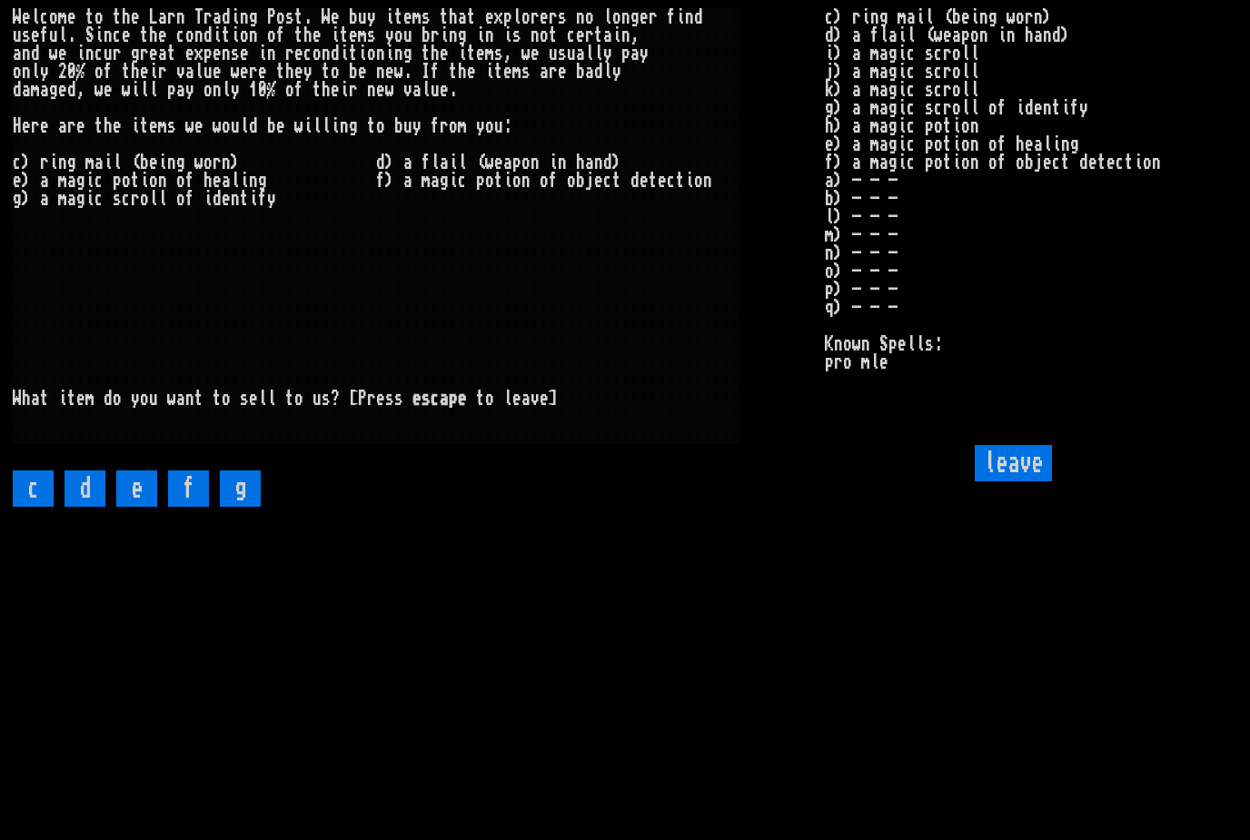
click at [1031, 482] on input "leave" at bounding box center [1013, 463] width 77 height 36
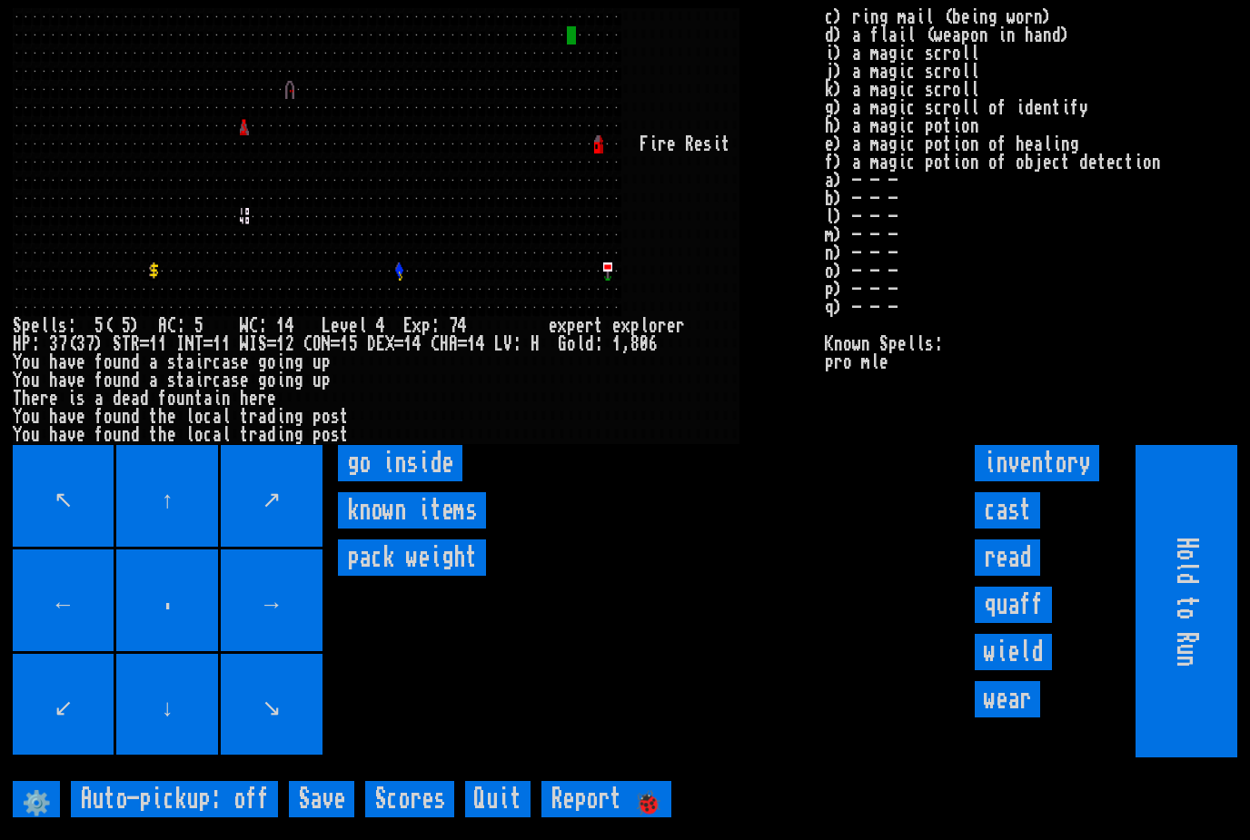
click at [1017, 576] on input "read" at bounding box center [1007, 558] width 65 height 36
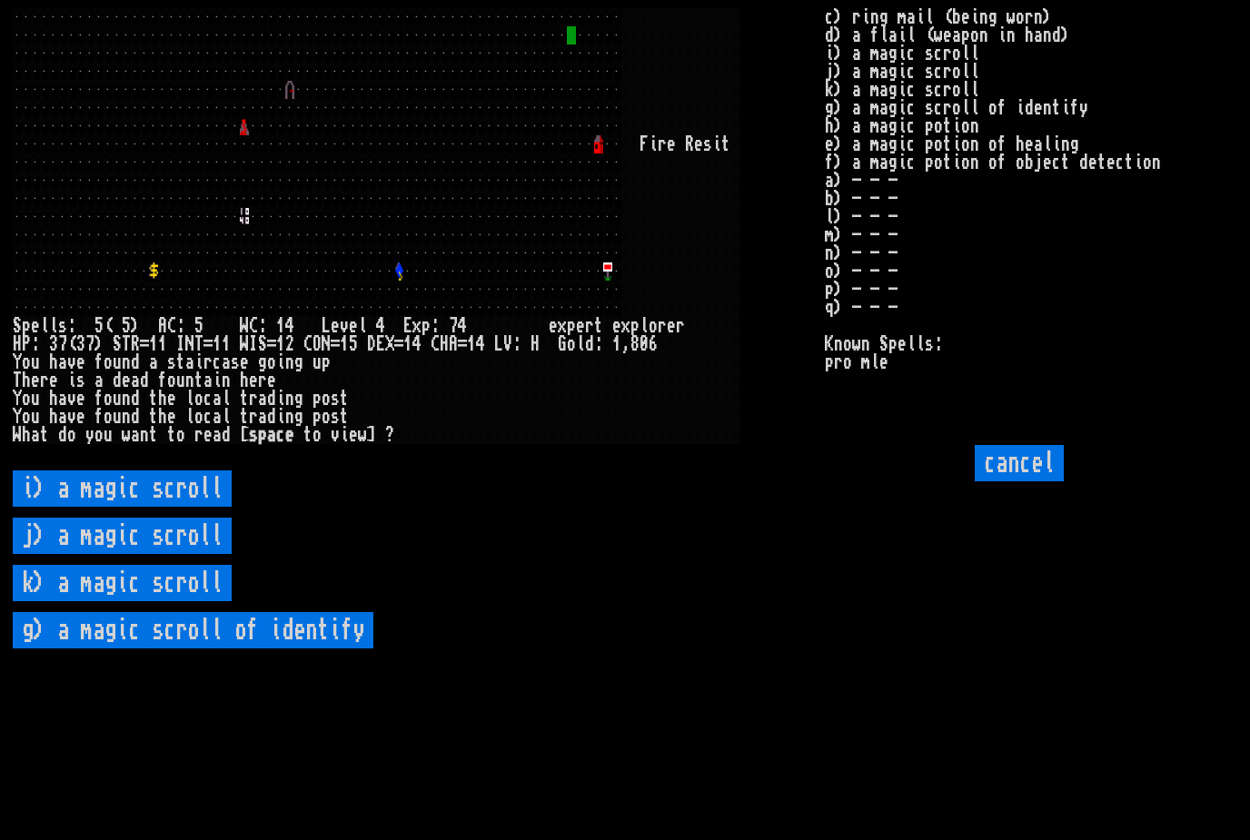
click at [180, 649] on identify "g) a magic scroll of identify" at bounding box center [193, 630] width 361 height 36
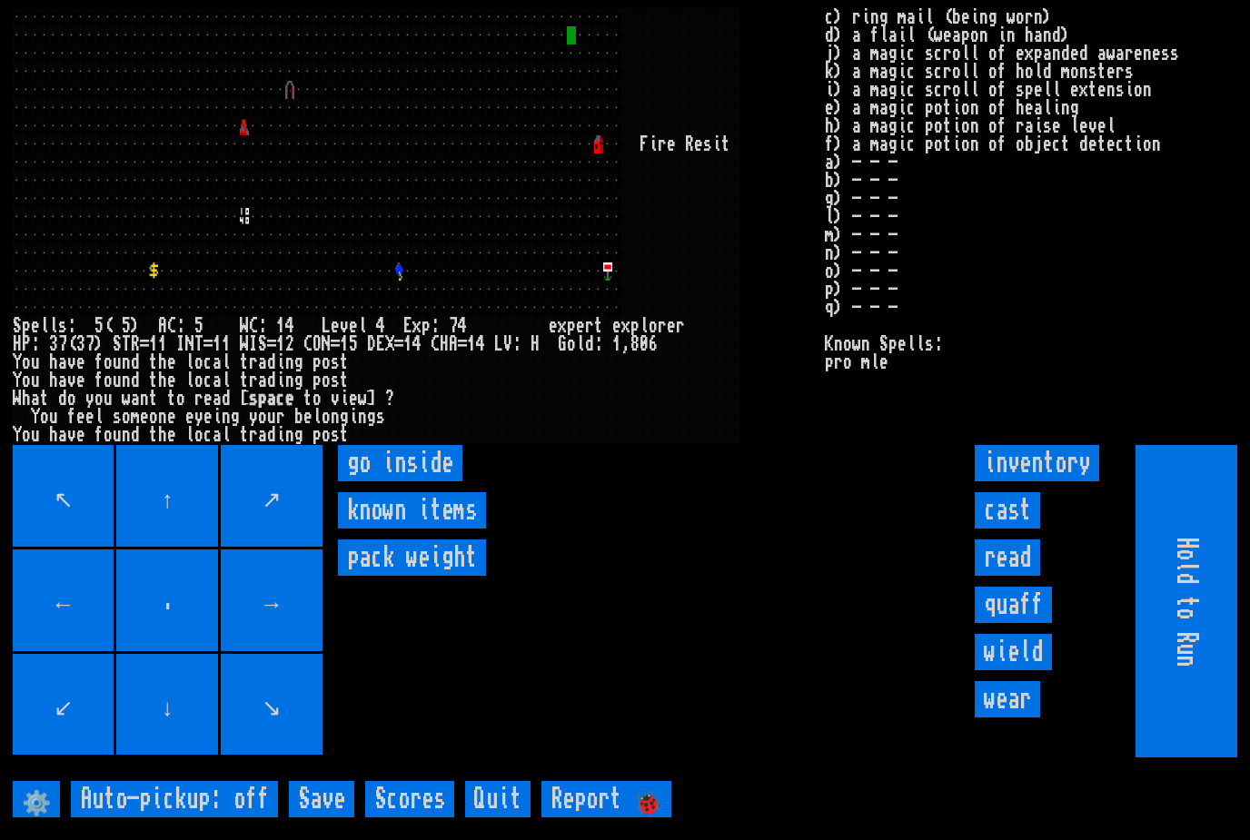
click at [1026, 623] on input "quaff" at bounding box center [1013, 605] width 77 height 36
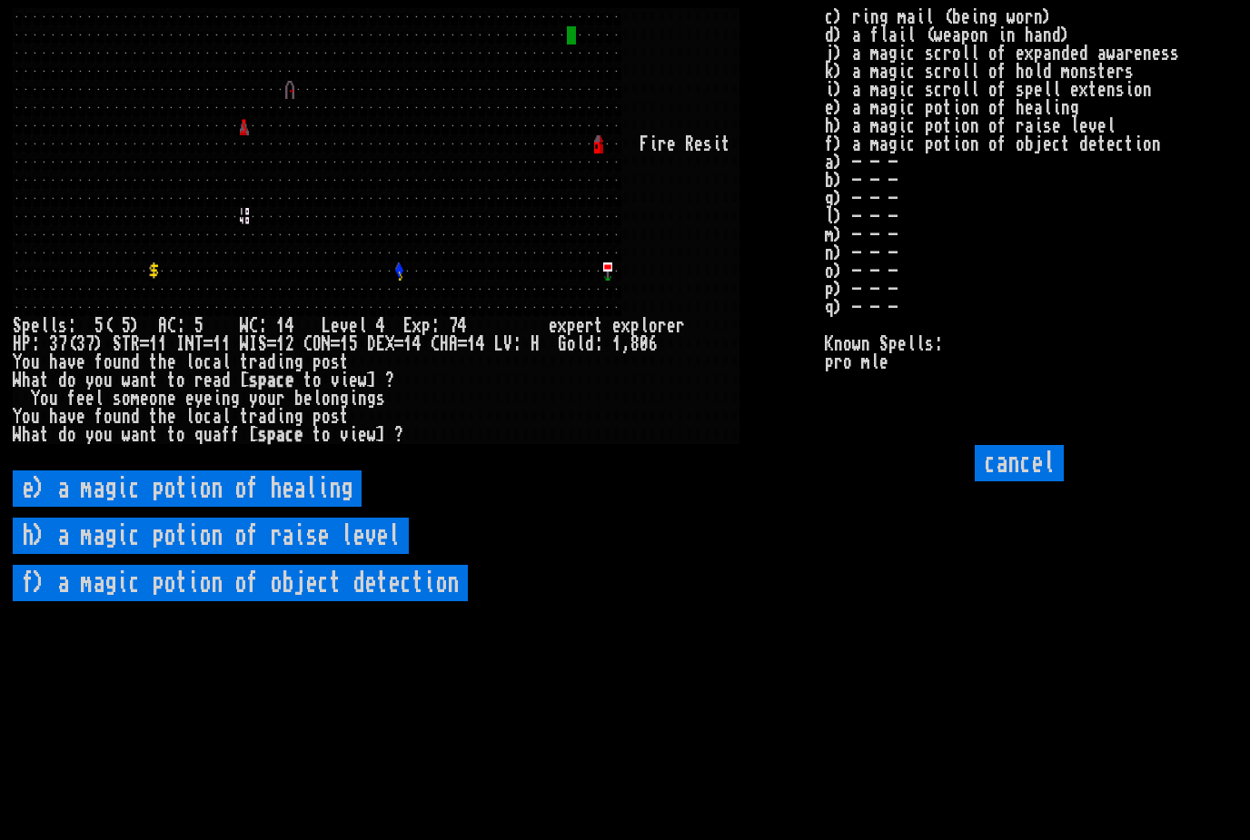
click at [123, 554] on level "h) a magic potion of raise level" at bounding box center [211, 536] width 396 height 36
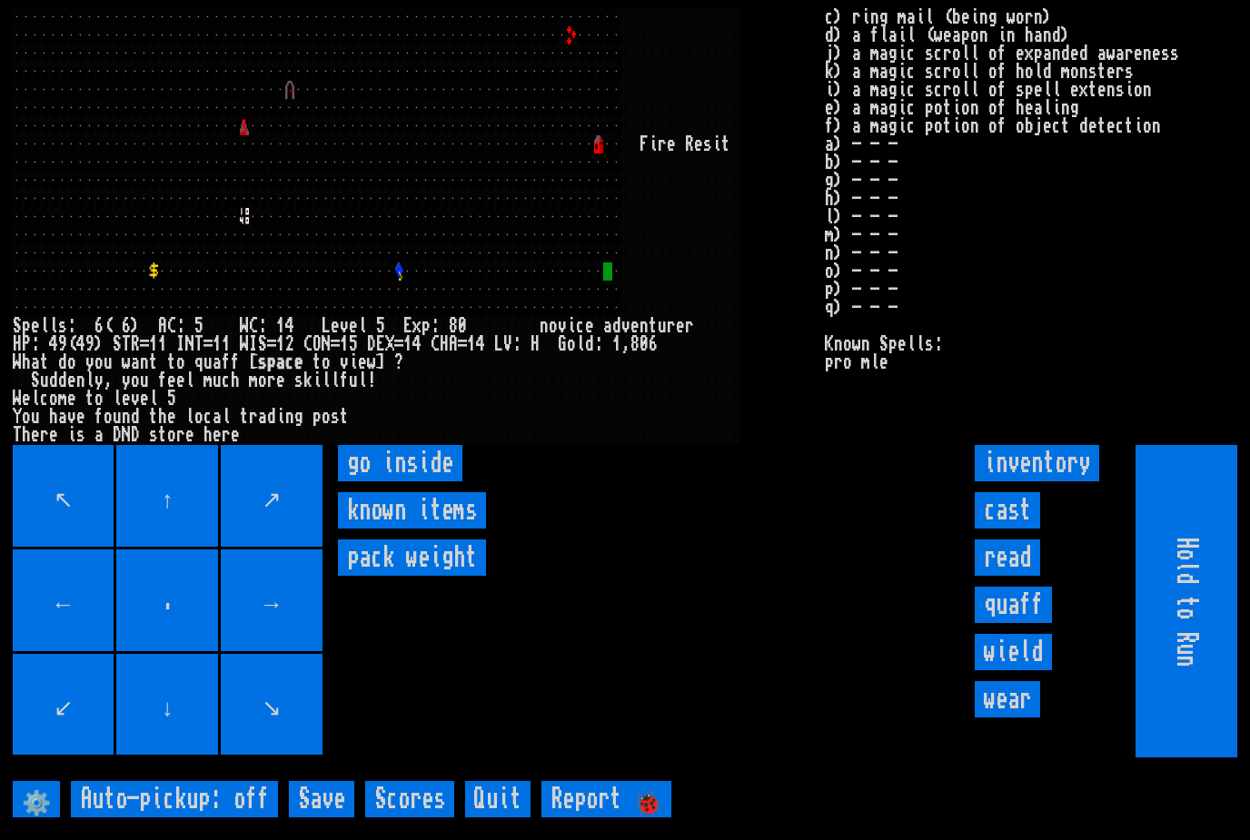
click at [379, 482] on inside "go inside" at bounding box center [400, 463] width 124 height 36
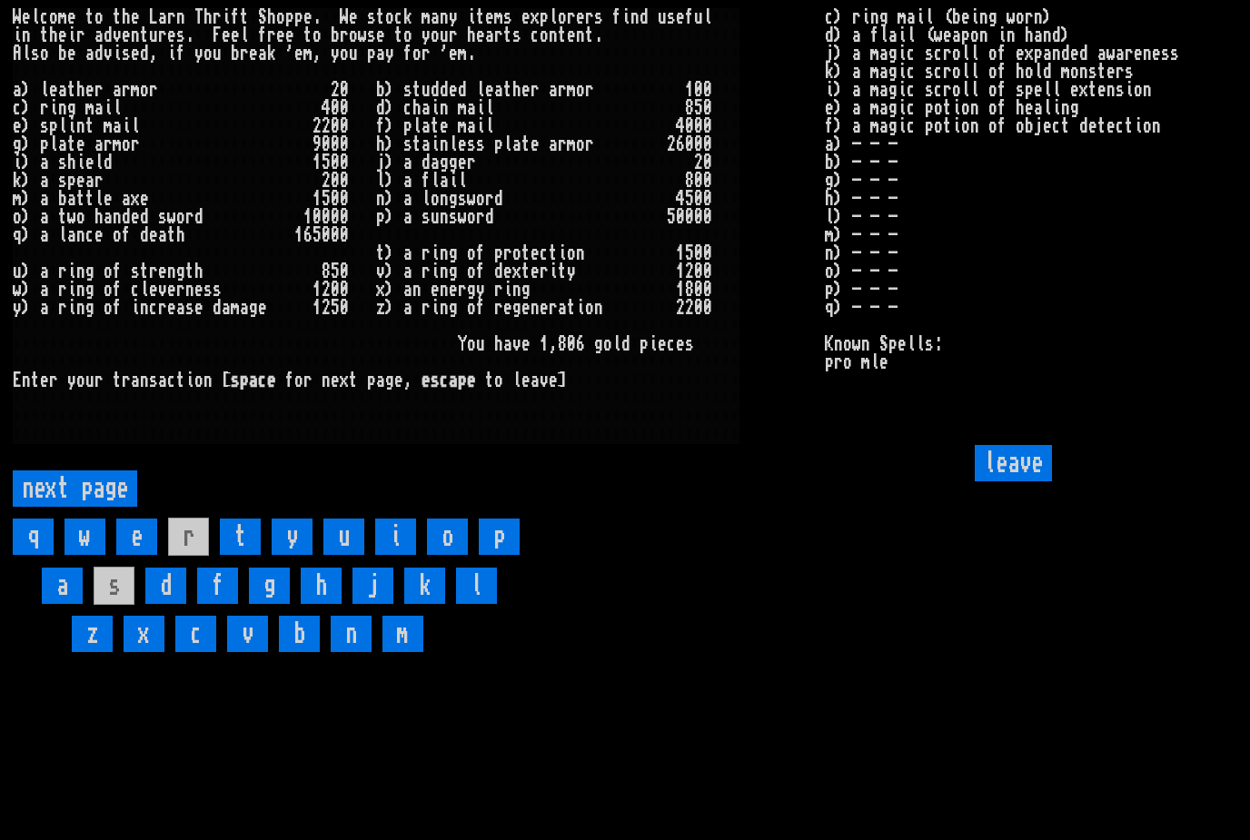
click at [1028, 482] on input "leave" at bounding box center [1013, 463] width 77 height 36
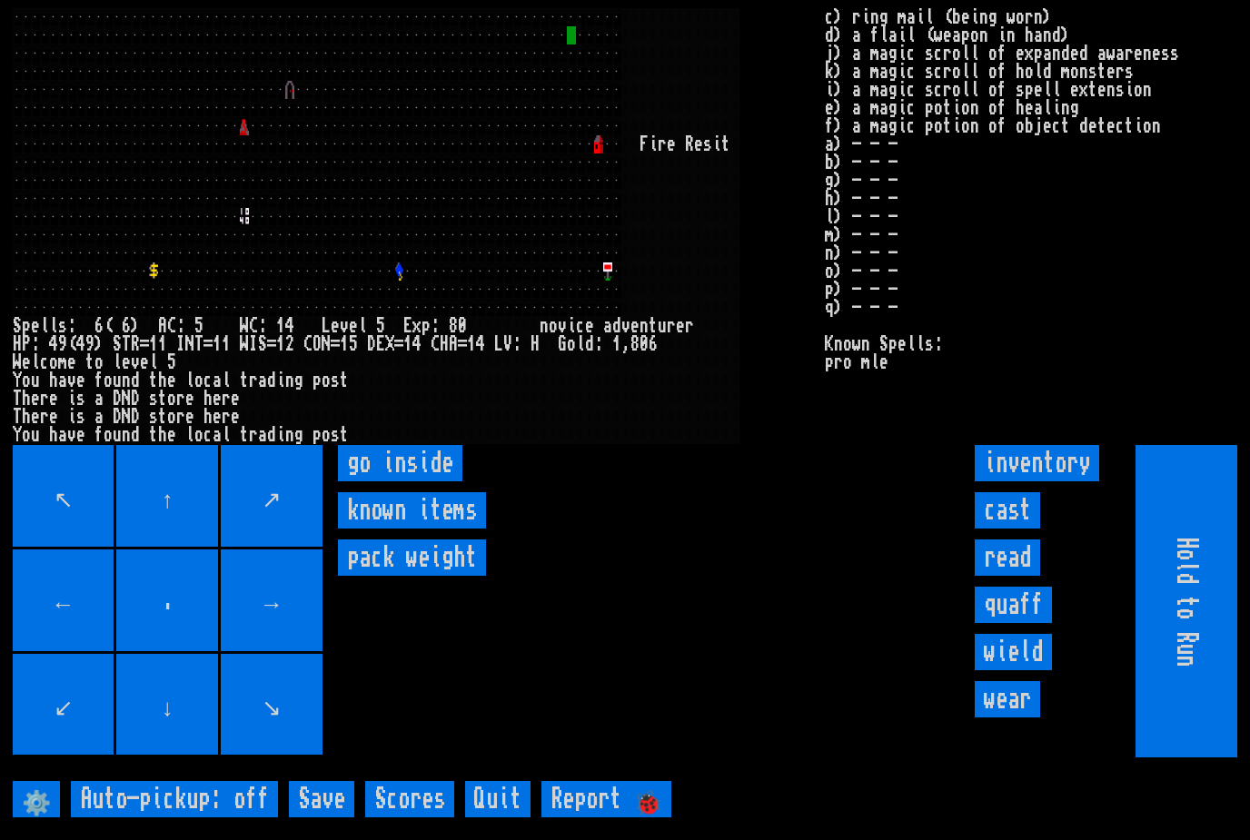
click at [376, 482] on inside "go inside" at bounding box center [400, 463] width 124 height 36
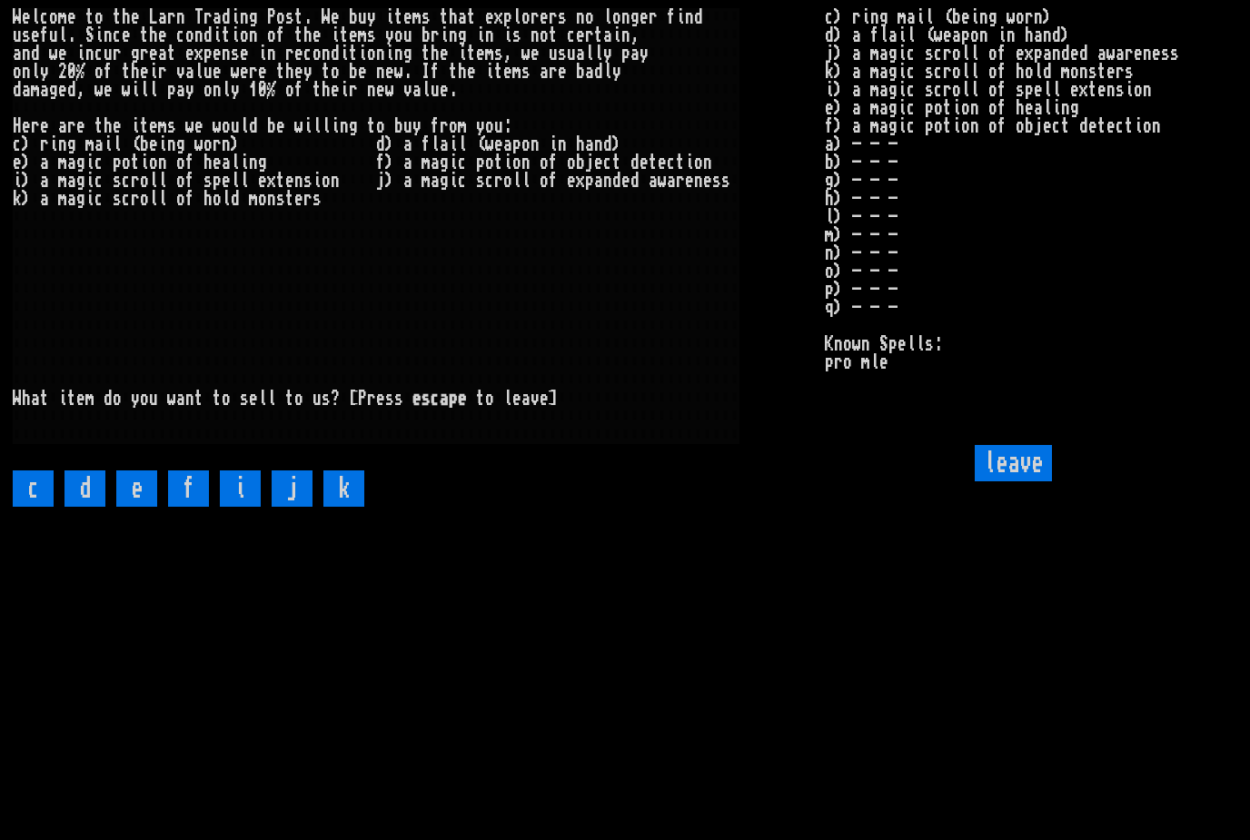
click at [350, 507] on input "k" at bounding box center [343, 489] width 41 height 36
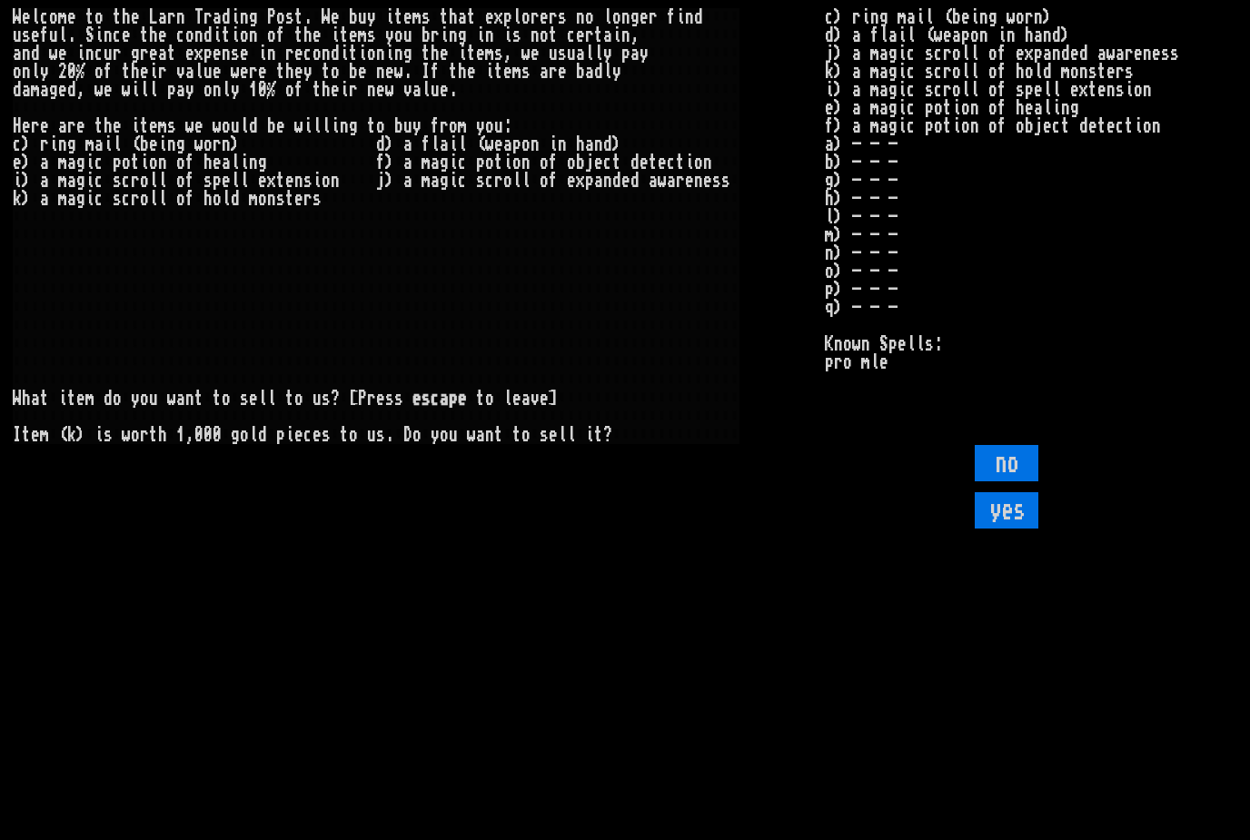
click at [1017, 529] on input "yes" at bounding box center [1007, 510] width 64 height 36
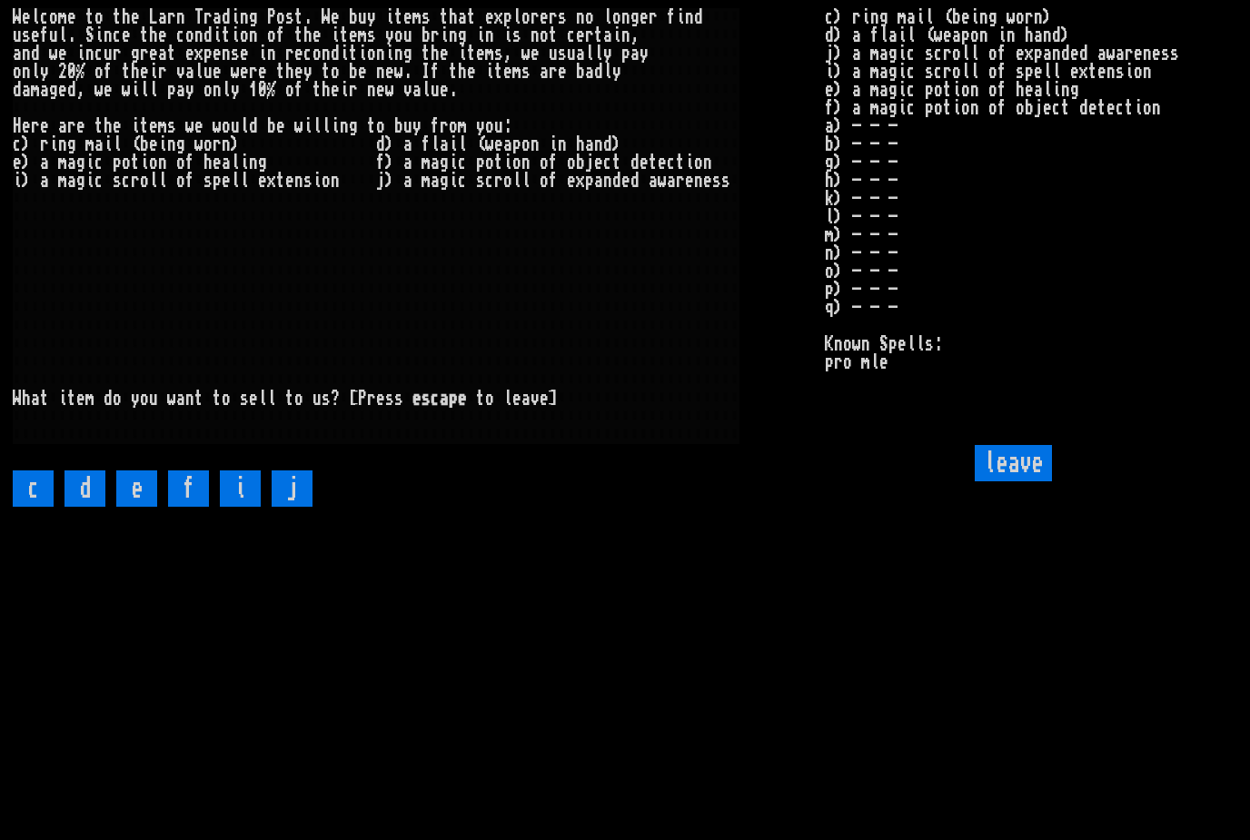
click at [1019, 482] on input "leave" at bounding box center [1013, 463] width 77 height 36
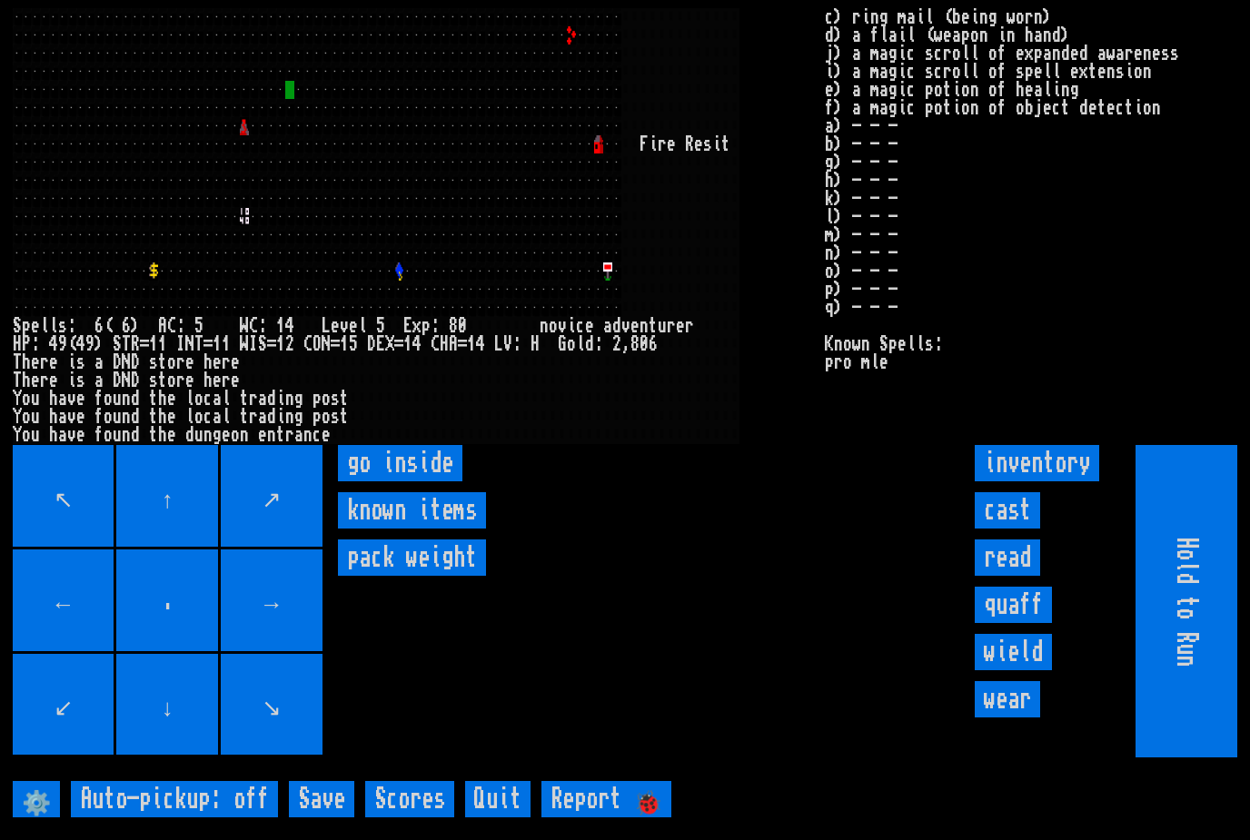
click at [431, 482] on inside "go inside" at bounding box center [400, 463] width 124 height 36
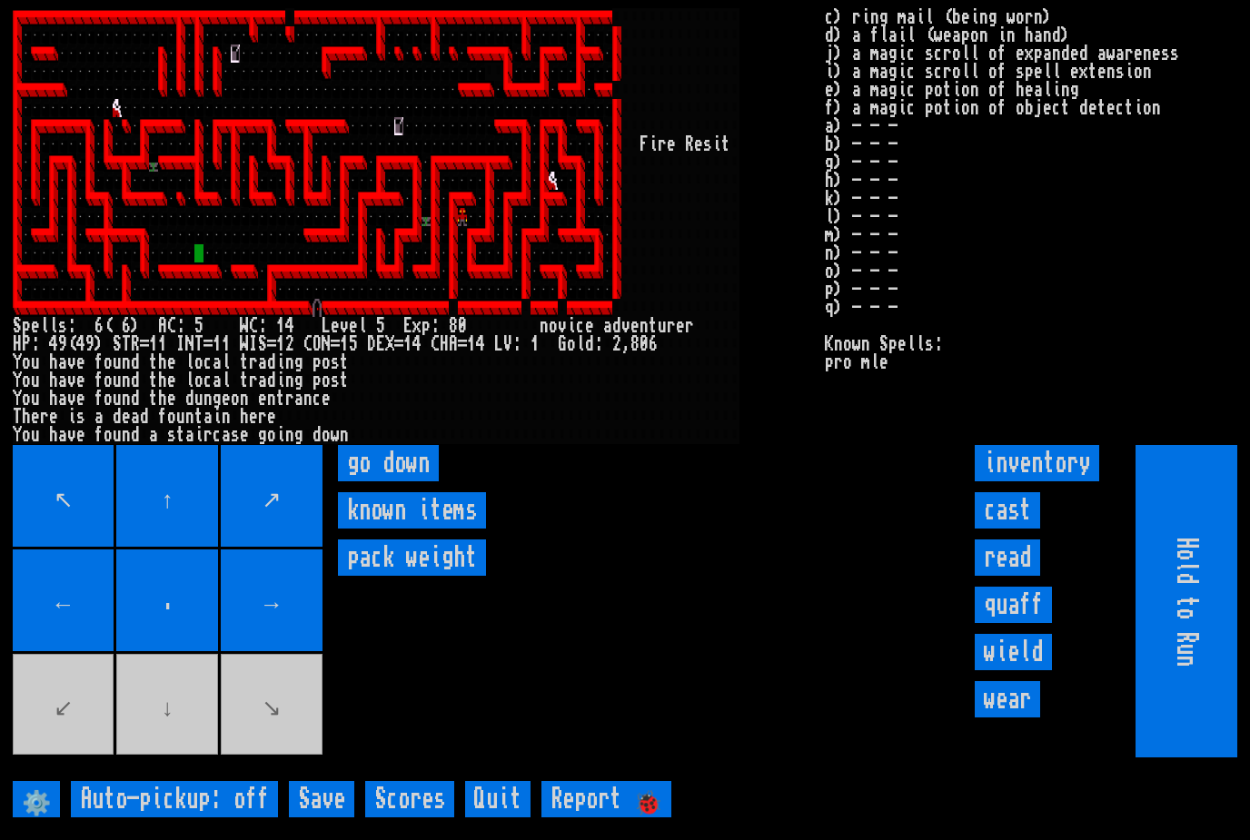
click at [414, 482] on down "go down" at bounding box center [388, 463] width 101 height 36
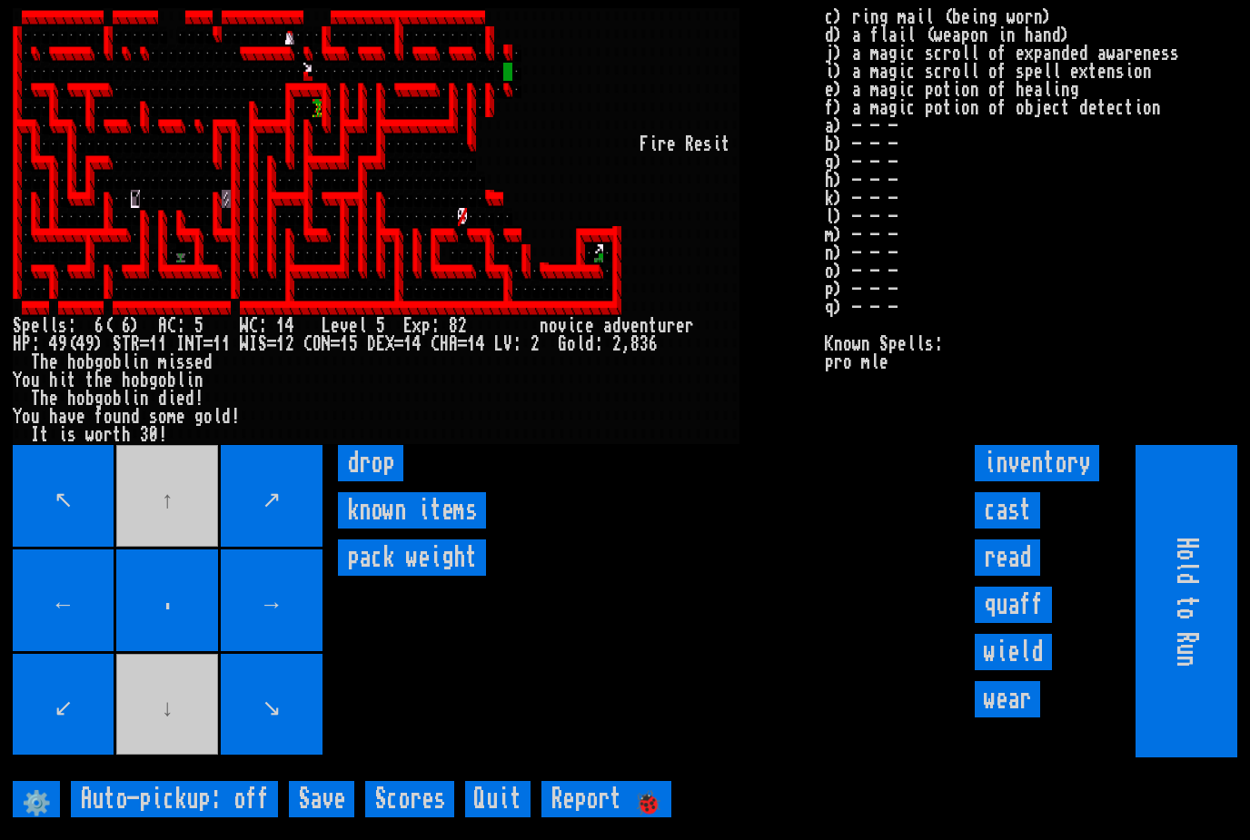
click at [1020, 529] on input "cast" at bounding box center [1007, 510] width 65 height 36
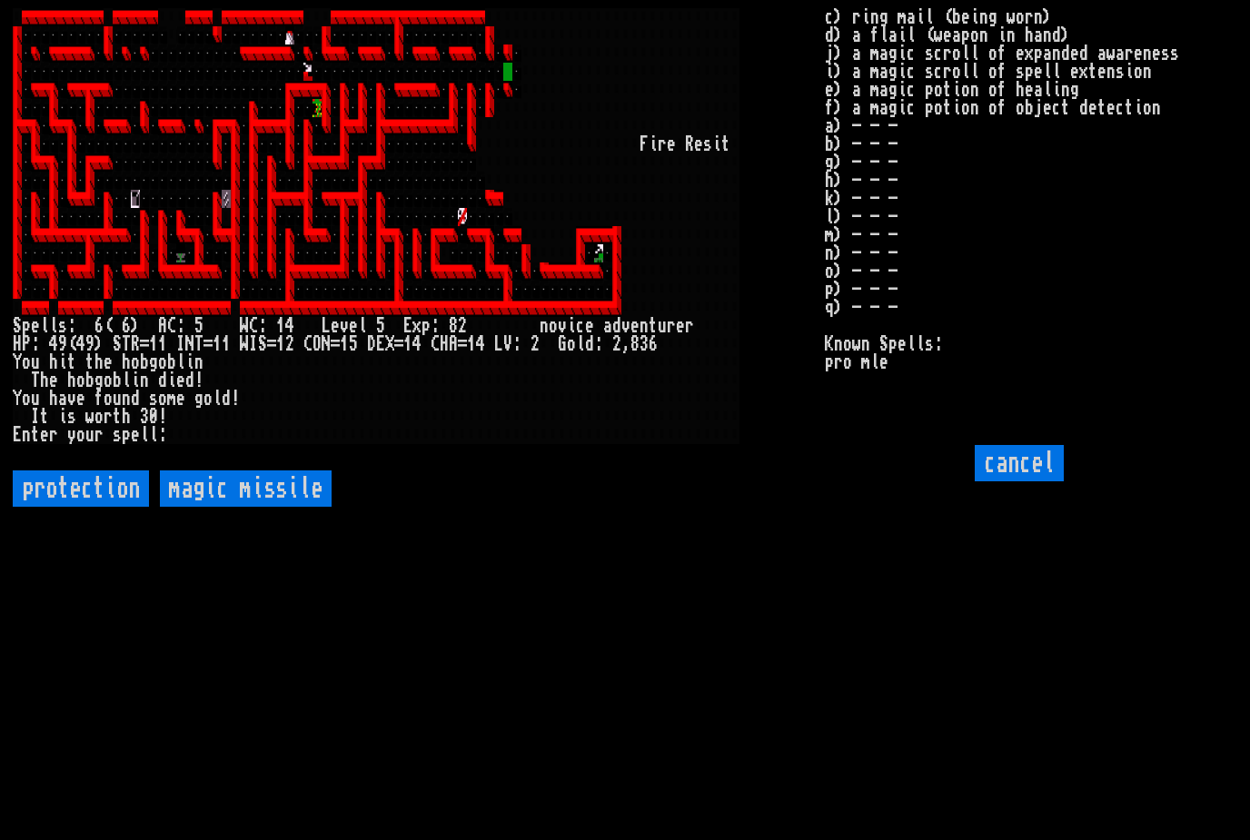
click at [1041, 482] on input "cancel" at bounding box center [1019, 463] width 89 height 36
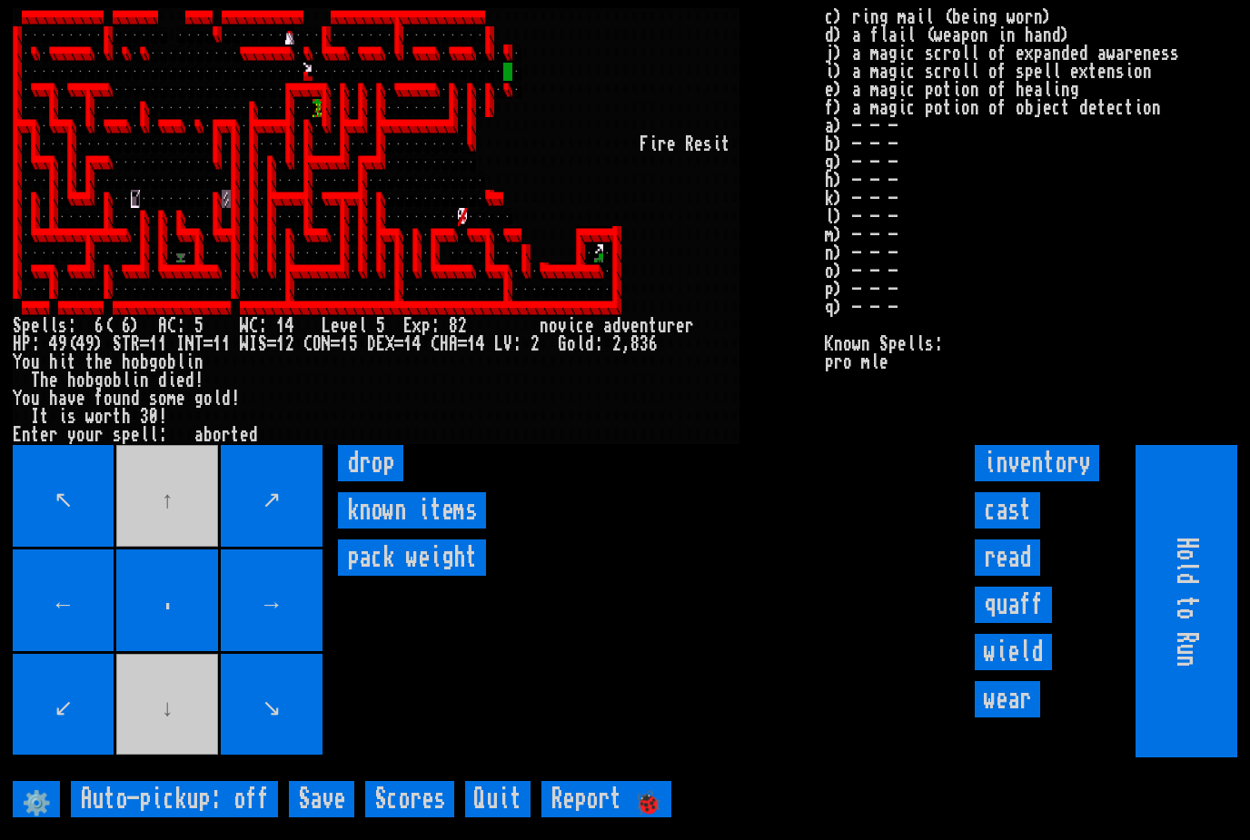
click at [1018, 576] on input "read" at bounding box center [1007, 558] width 65 height 36
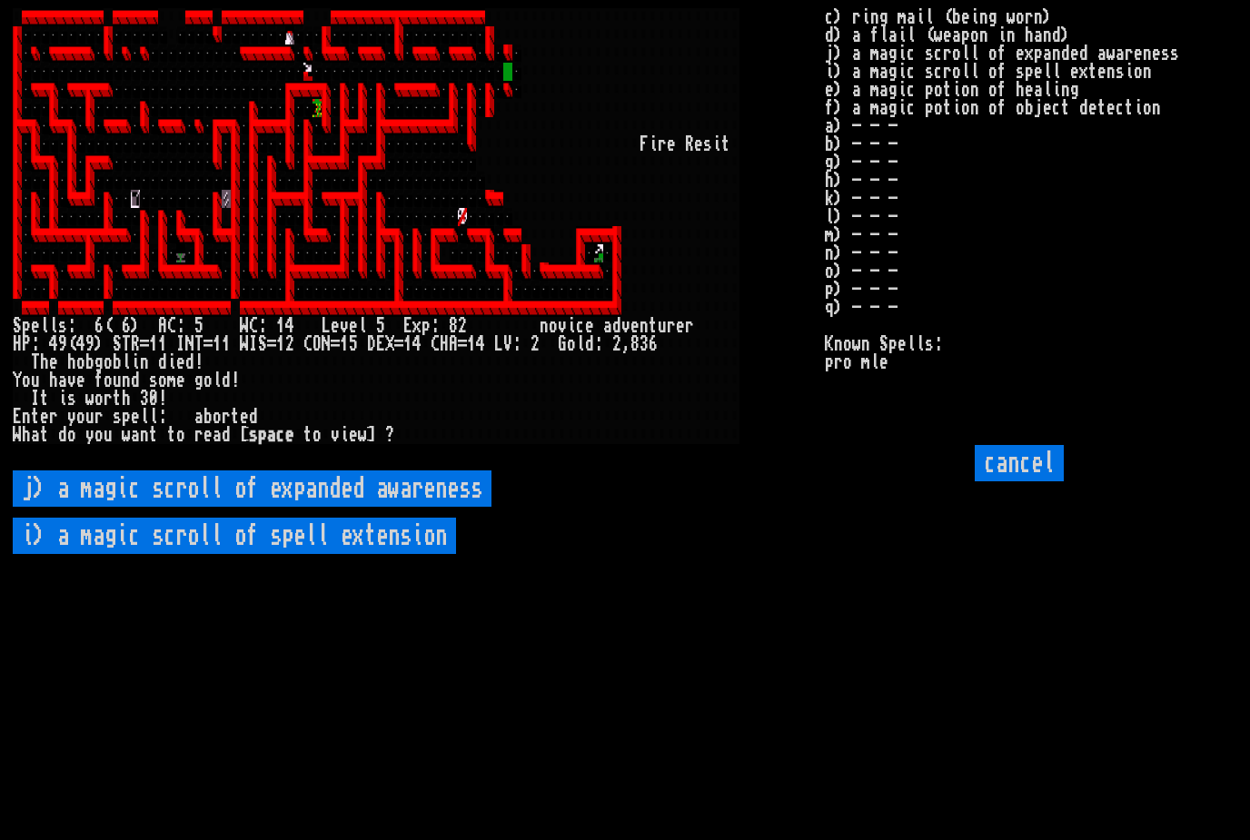
click at [151, 507] on awareness "j) a magic scroll of expanded awareness" at bounding box center [252, 489] width 479 height 36
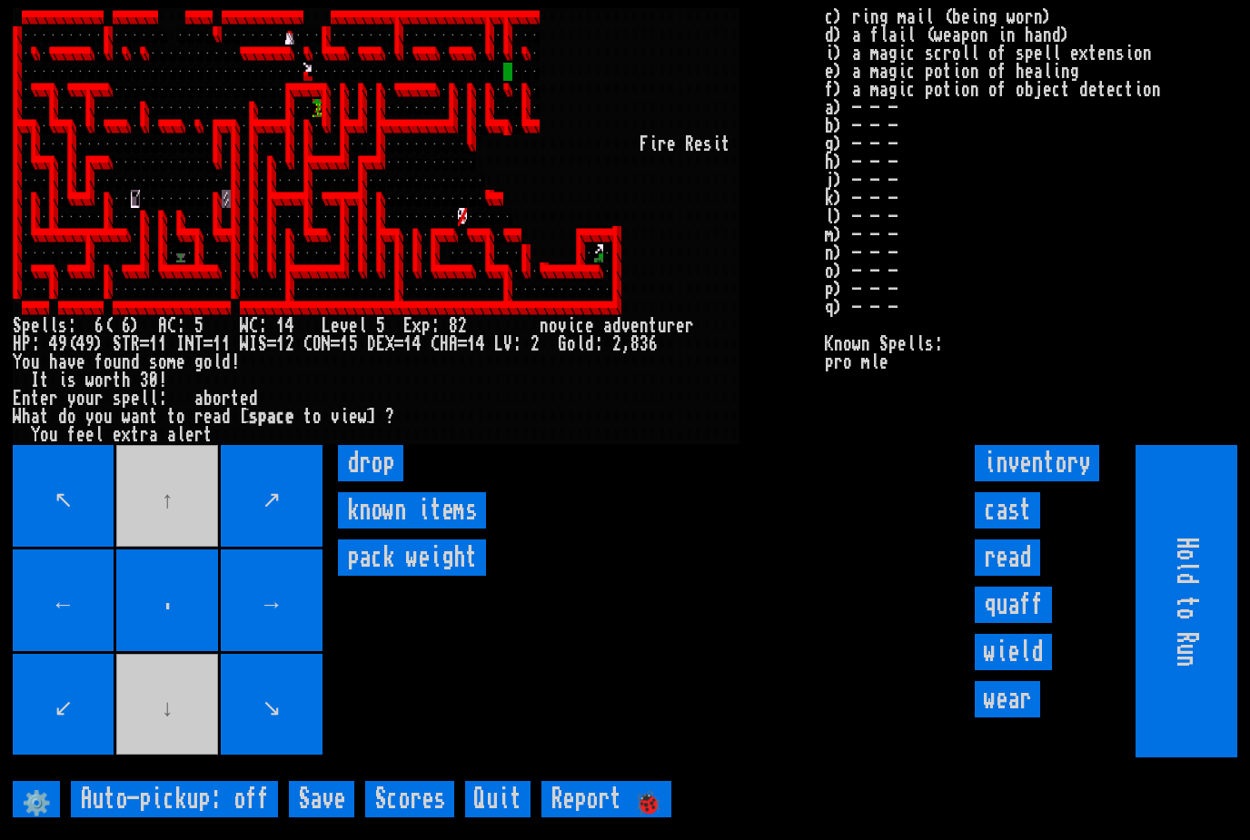
click at [1024, 529] on input "cast" at bounding box center [1007, 510] width 65 height 36
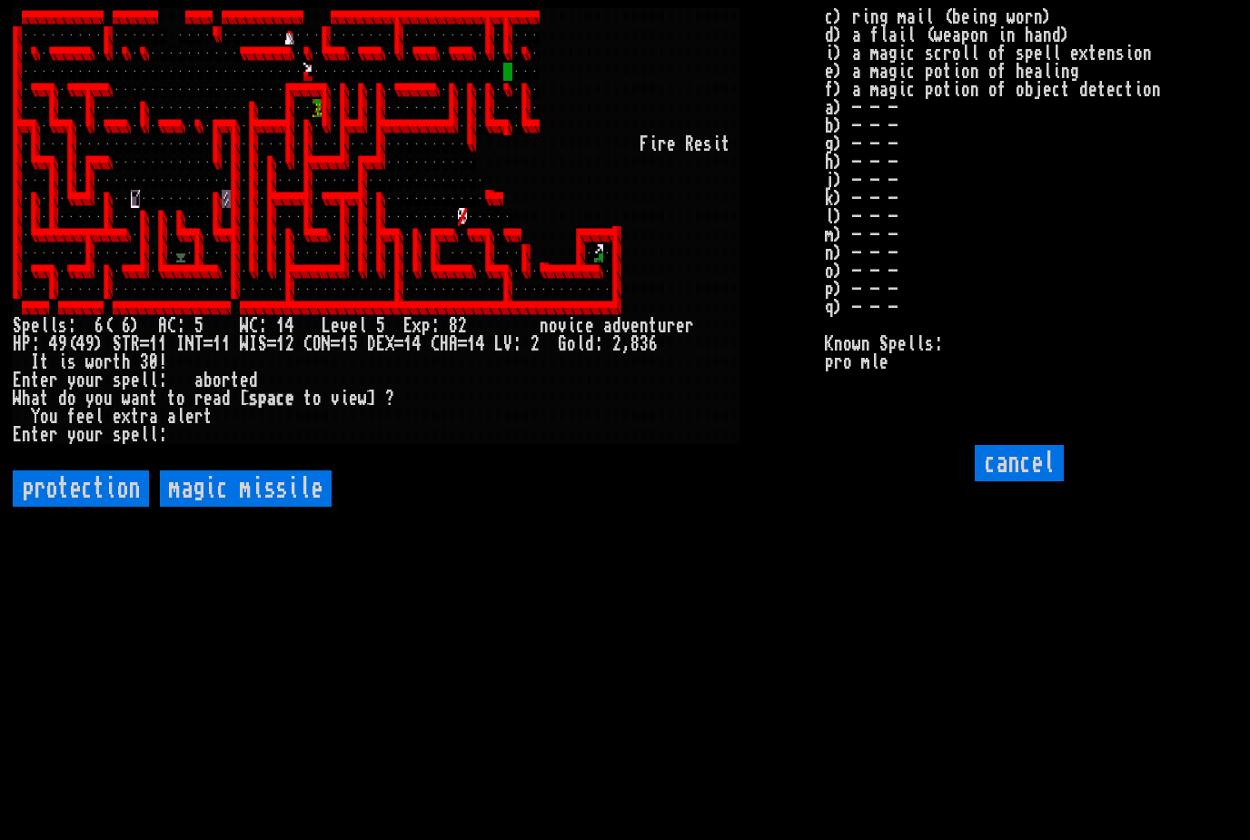
click at [1032, 482] on input "cancel" at bounding box center [1019, 463] width 89 height 36
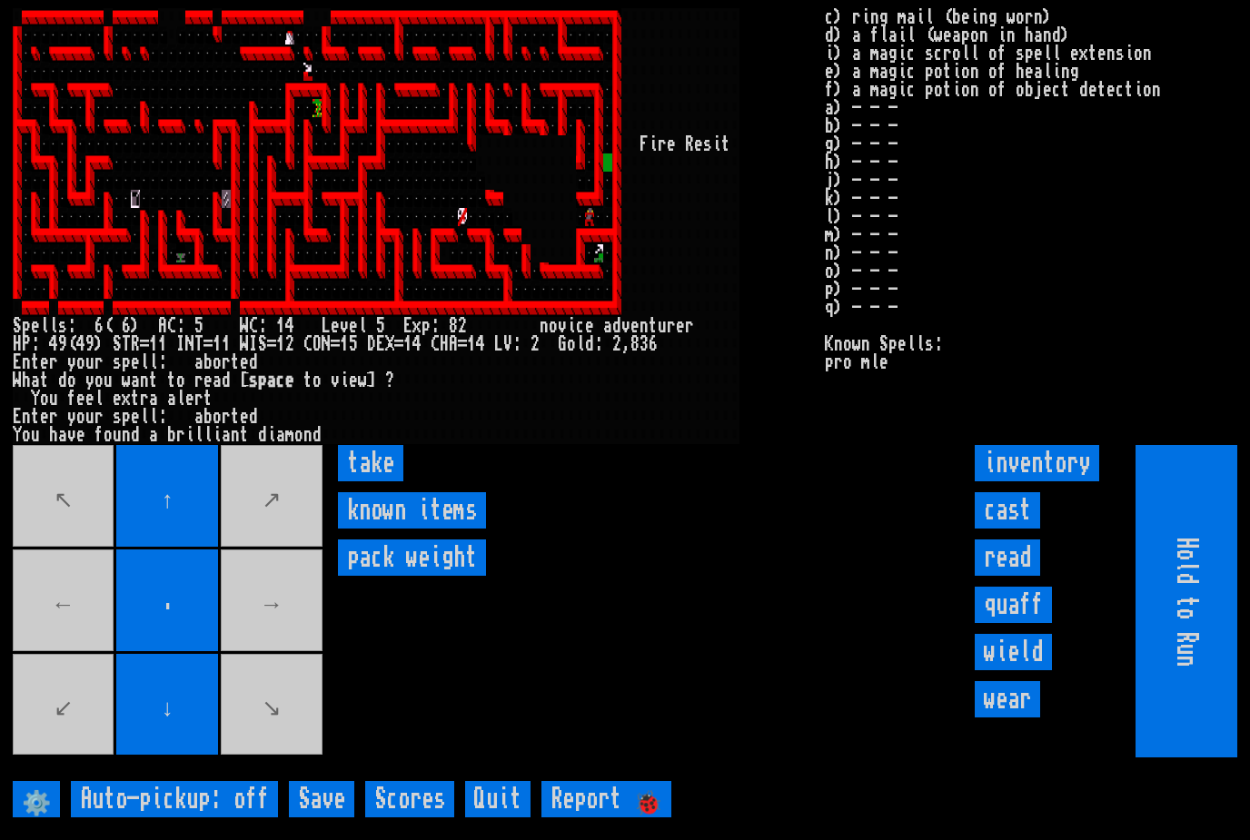
click at [365, 482] on input "take" at bounding box center [370, 463] width 65 height 36
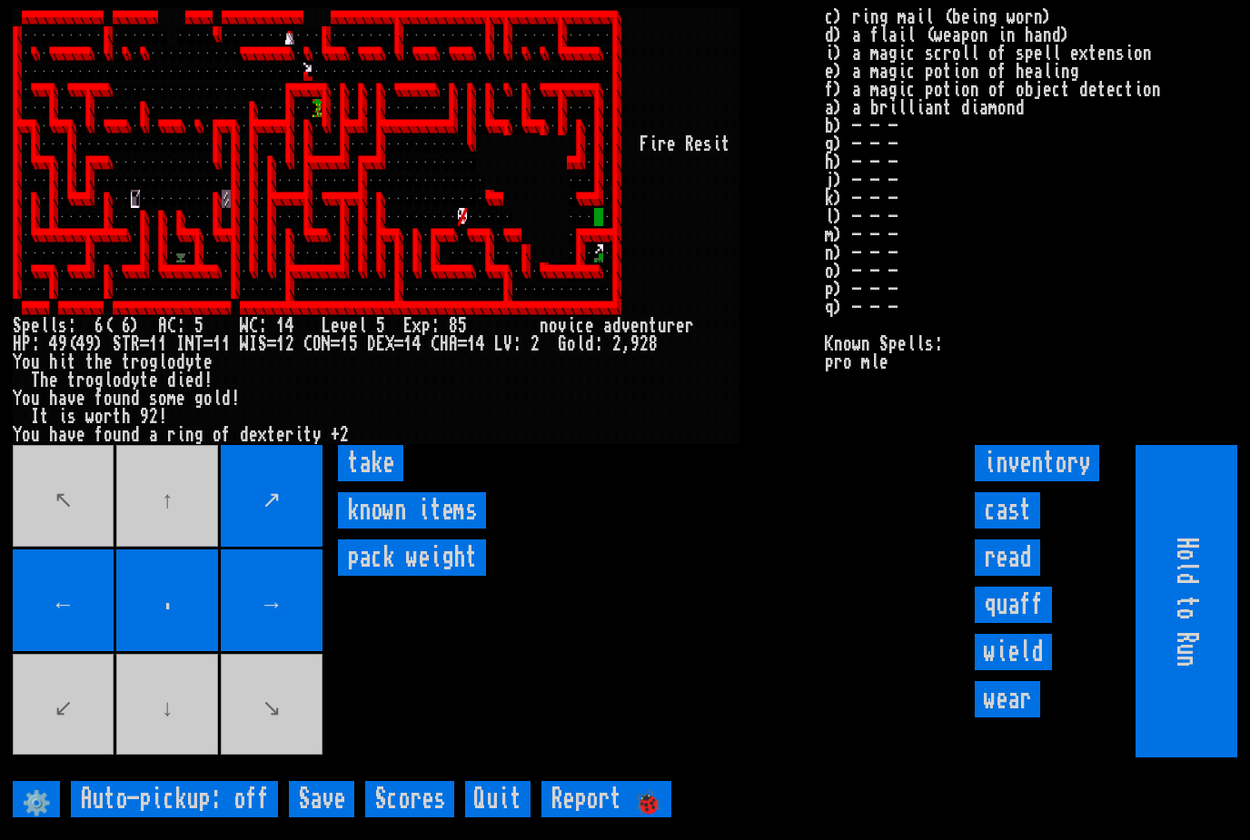
click at [368, 482] on input "take" at bounding box center [370, 463] width 65 height 36
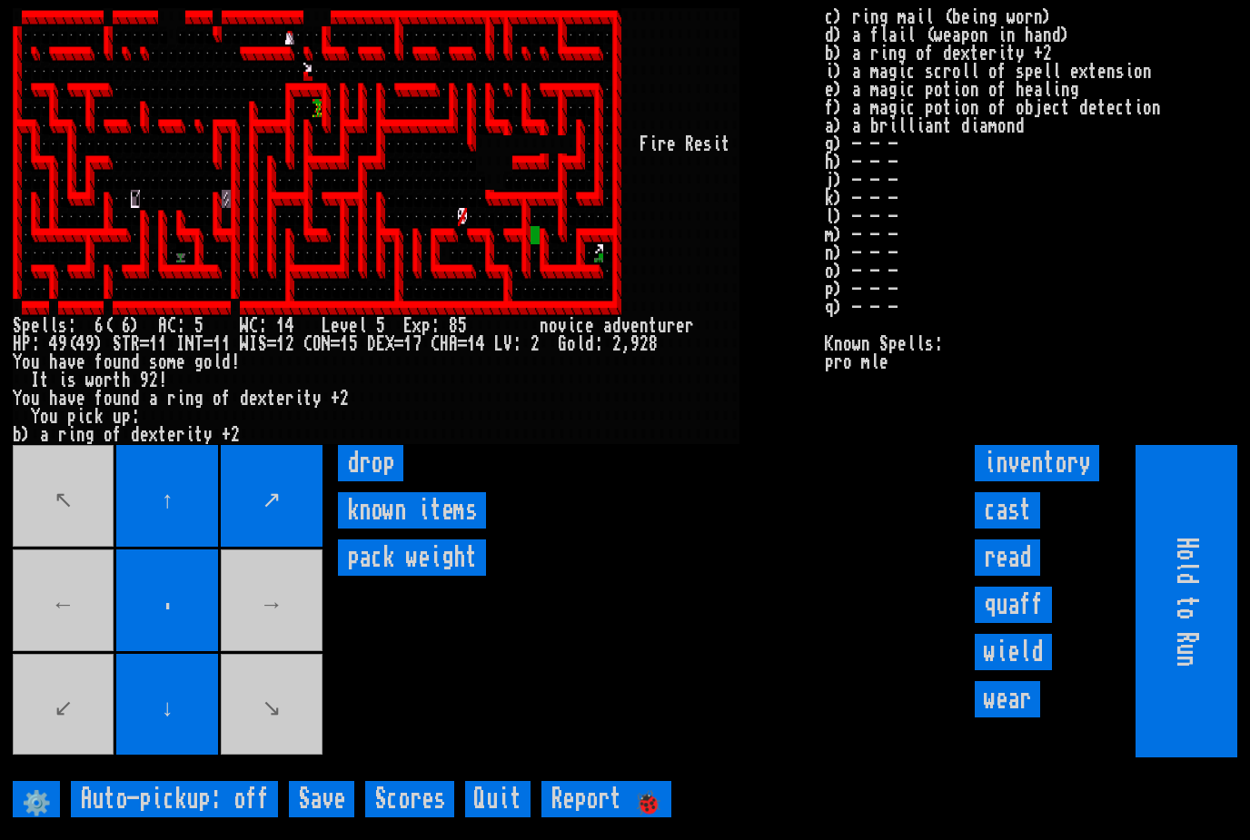
click at [55, 742] on movebuttons "↖ ↑ ↗ ← . → ↙ ↓ ↘" at bounding box center [169, 601] width 313 height 313
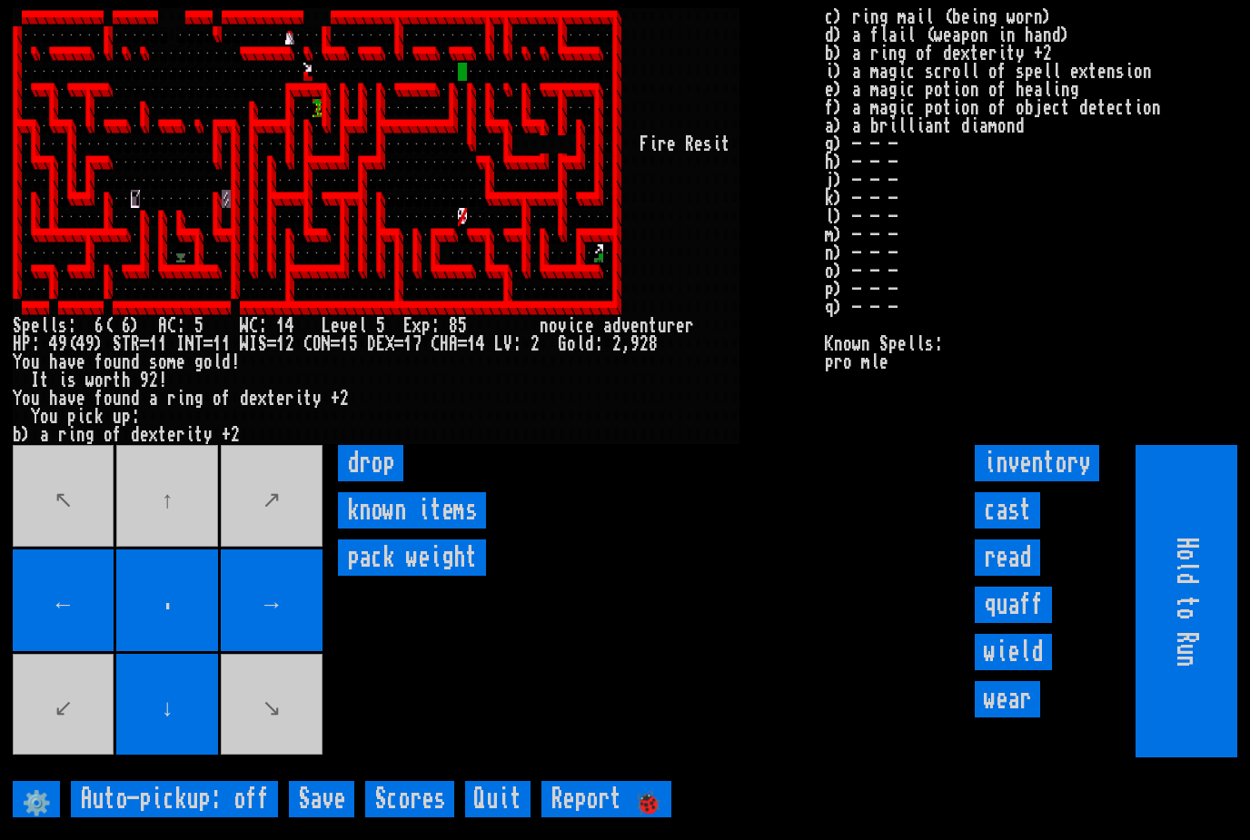
click at [172, 514] on movebuttons "↖ ↑ ↗ ← . → ↙ ↓ ↘" at bounding box center [169, 601] width 313 height 313
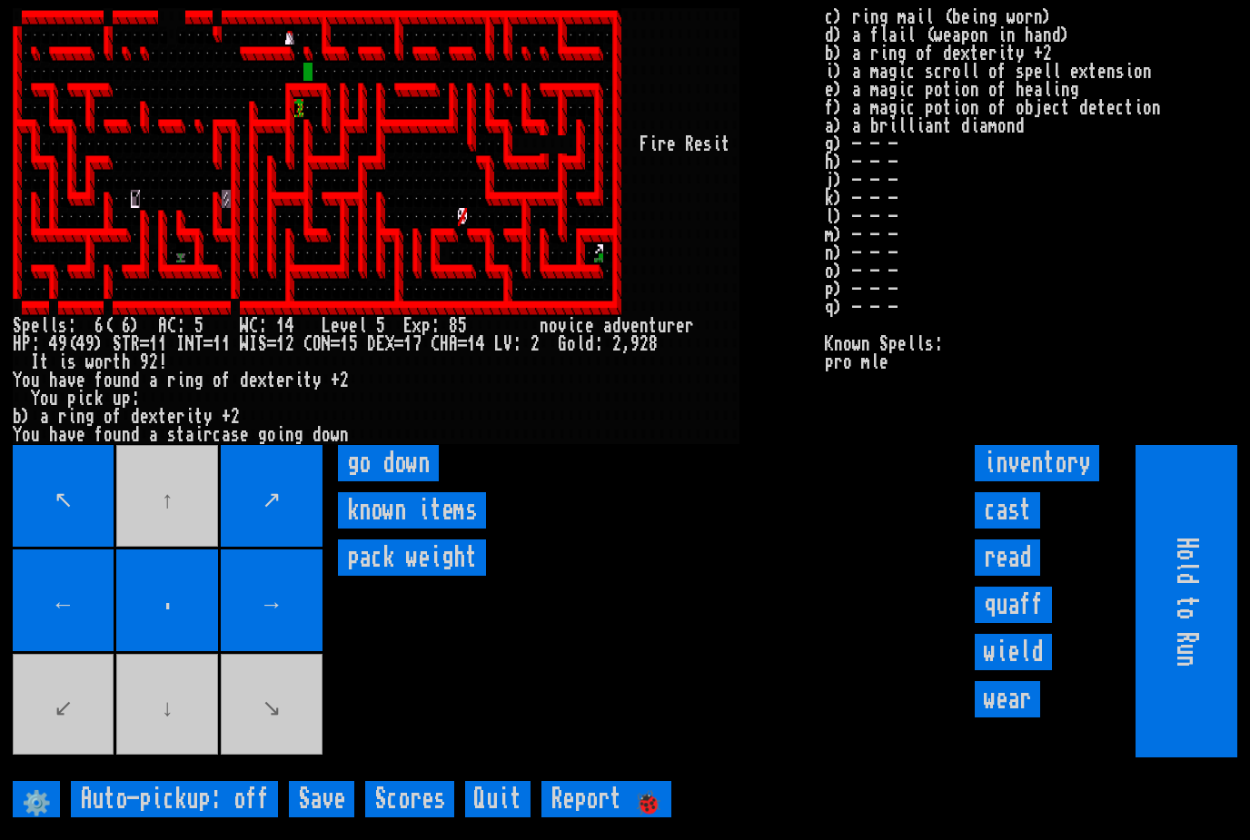
click at [377, 482] on down "go down" at bounding box center [388, 463] width 101 height 36
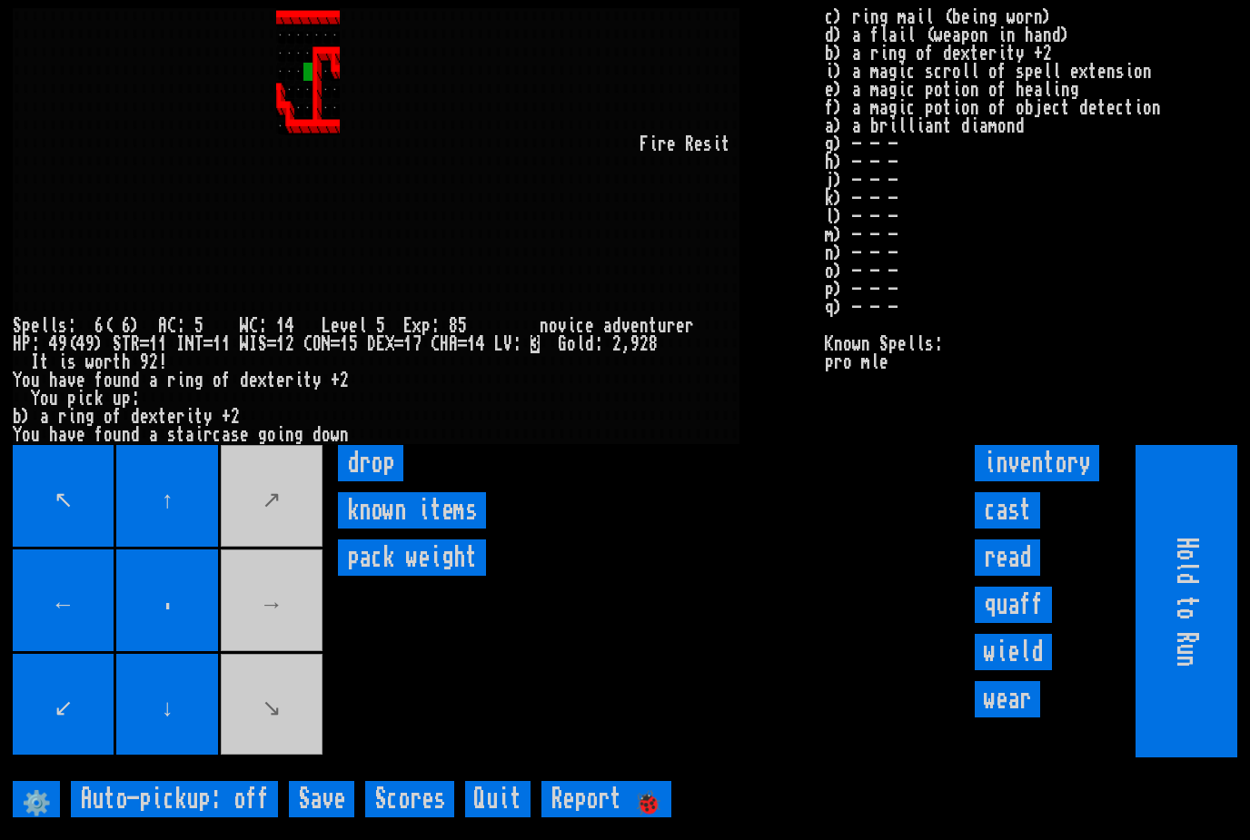
click at [1020, 576] on input "read" at bounding box center [1007, 558] width 65 height 36
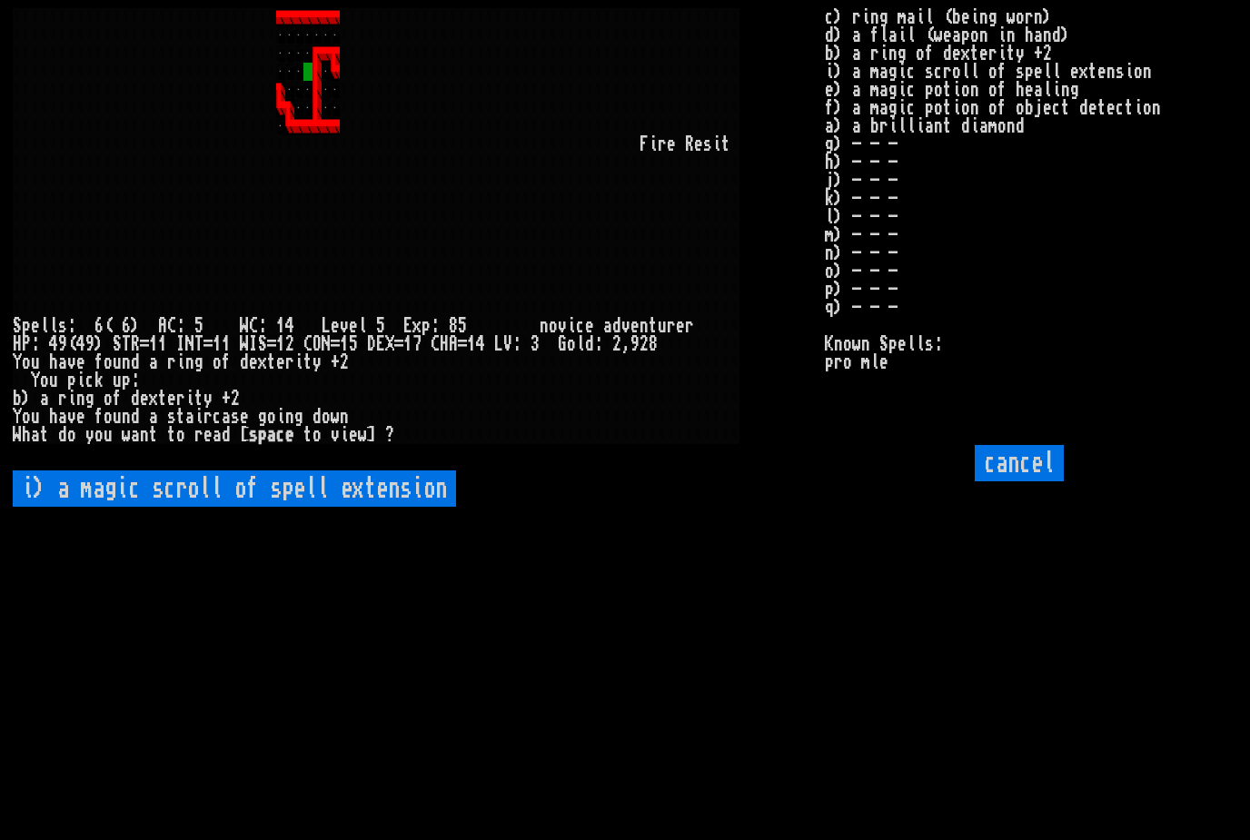
click at [1036, 482] on input "cancel" at bounding box center [1019, 463] width 89 height 36
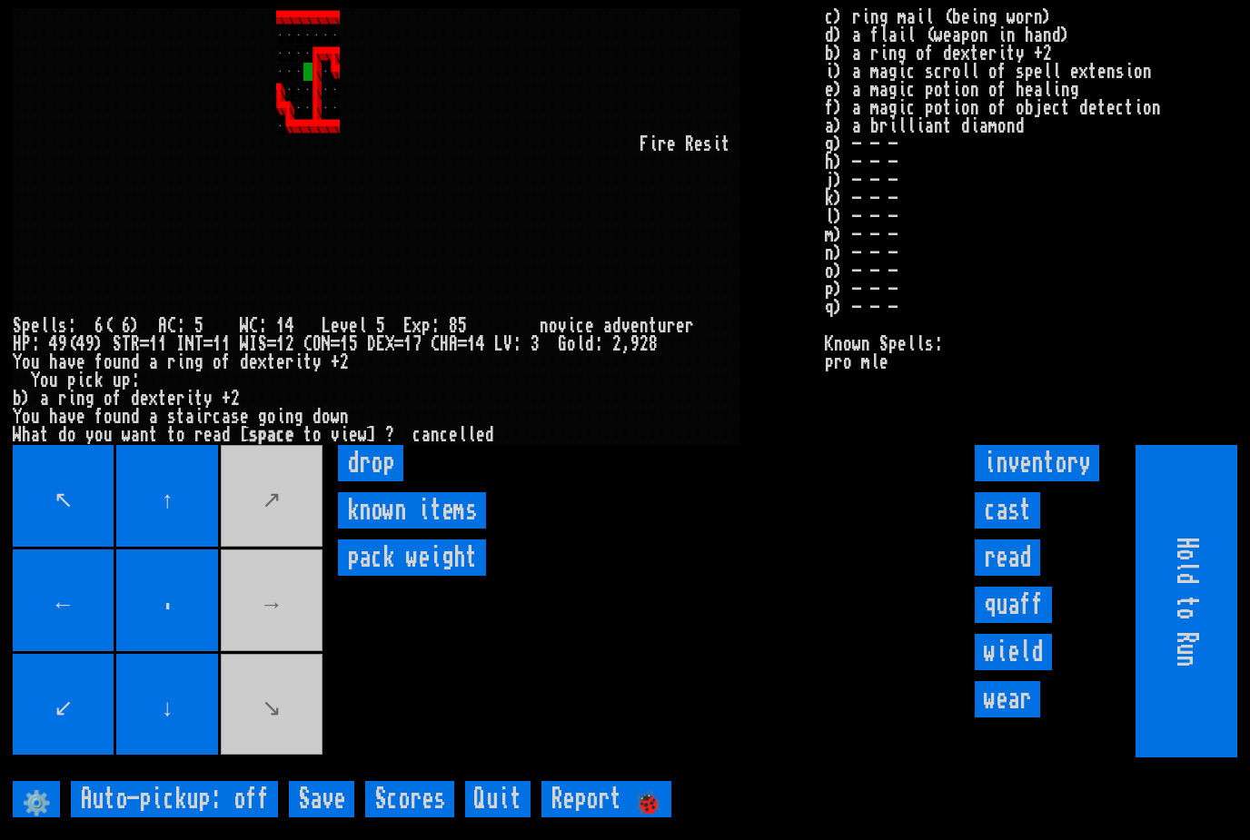
click at [1024, 623] on input "quaff" at bounding box center [1013, 605] width 77 height 36
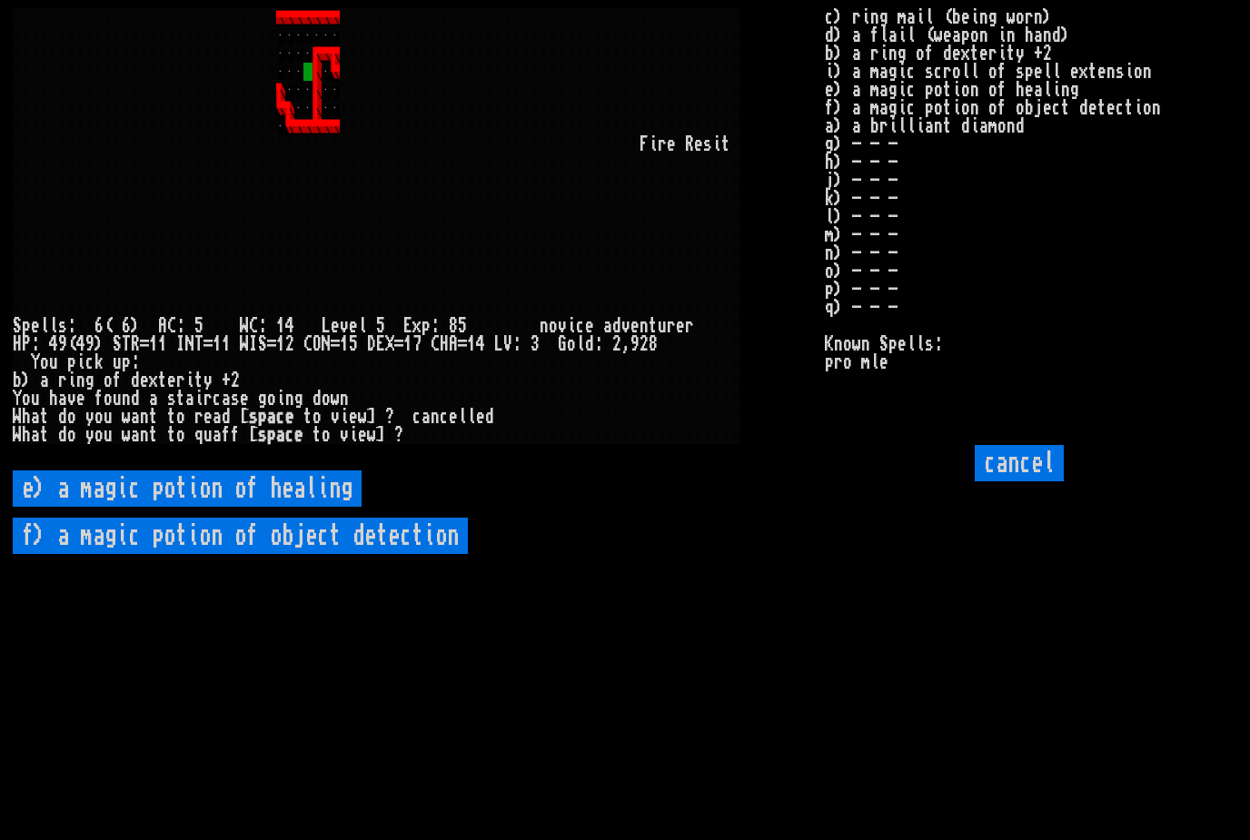
click at [164, 554] on detection "f) a magic potion of object detection" at bounding box center [240, 536] width 455 height 36
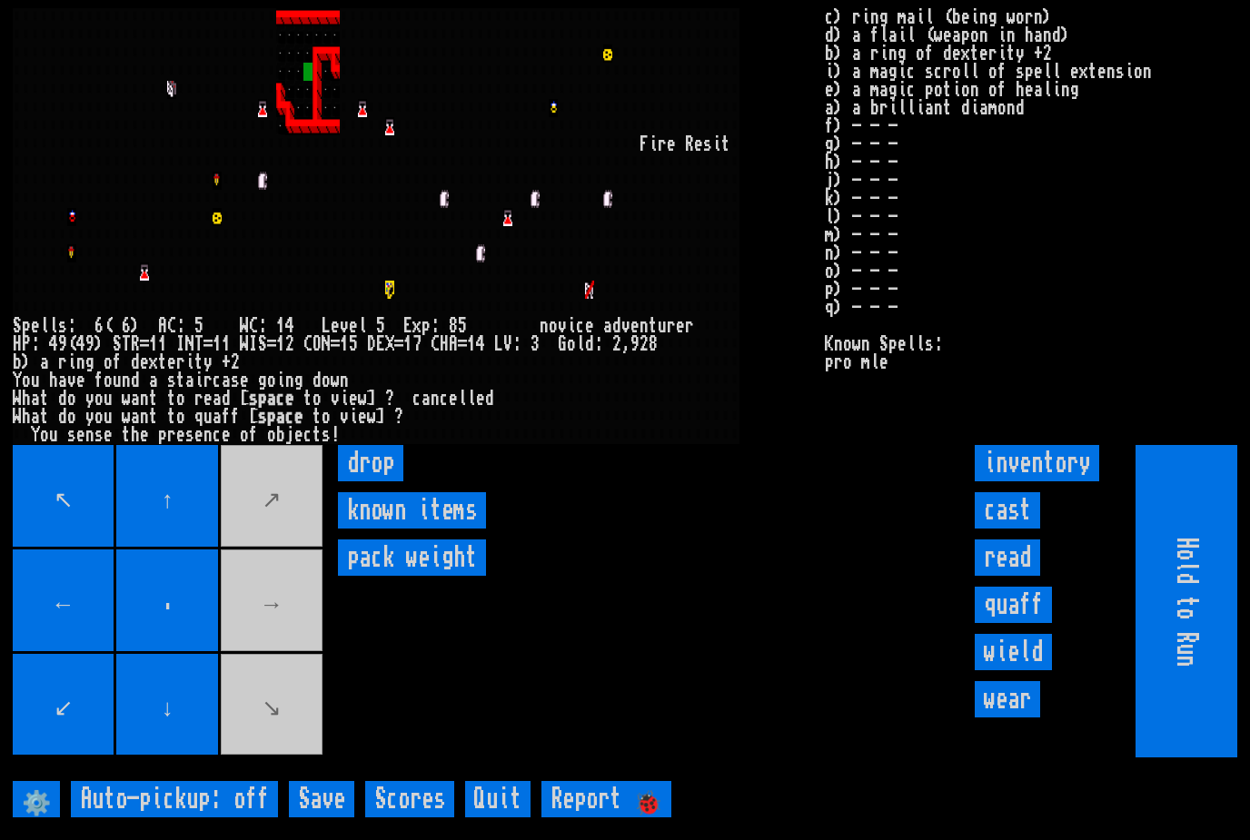
click at [1113, 375] on larngrid at bounding box center [625, 420] width 1250 height 840
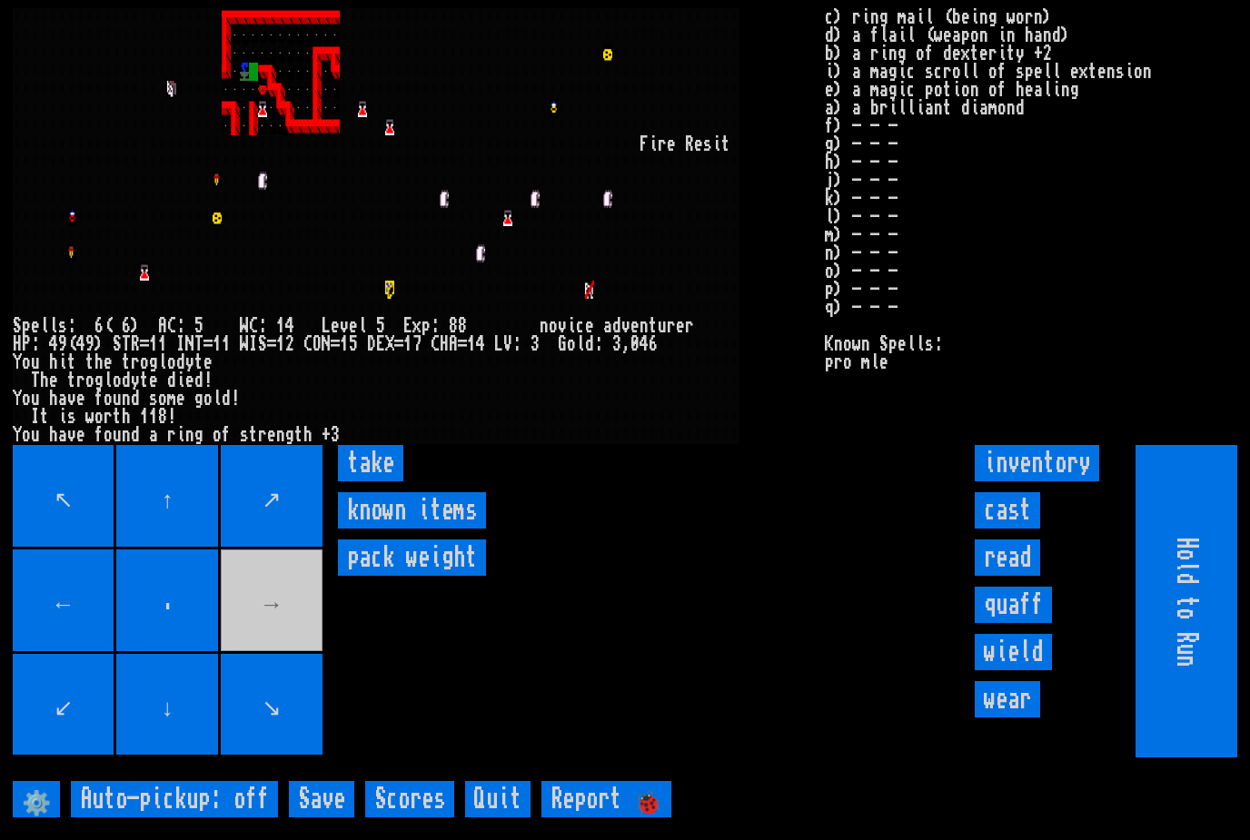
click at [379, 482] on input "take" at bounding box center [370, 463] width 65 height 36
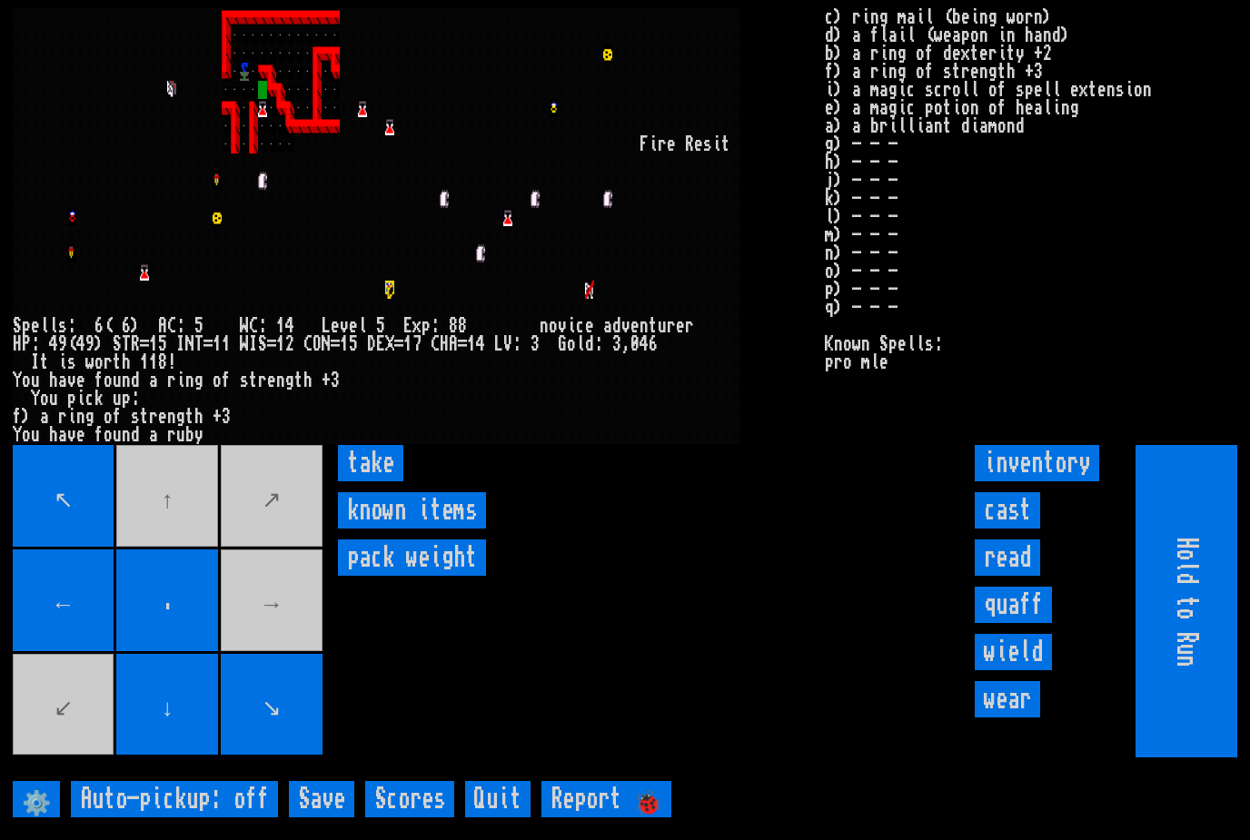
click at [373, 482] on input "take" at bounding box center [370, 463] width 65 height 36
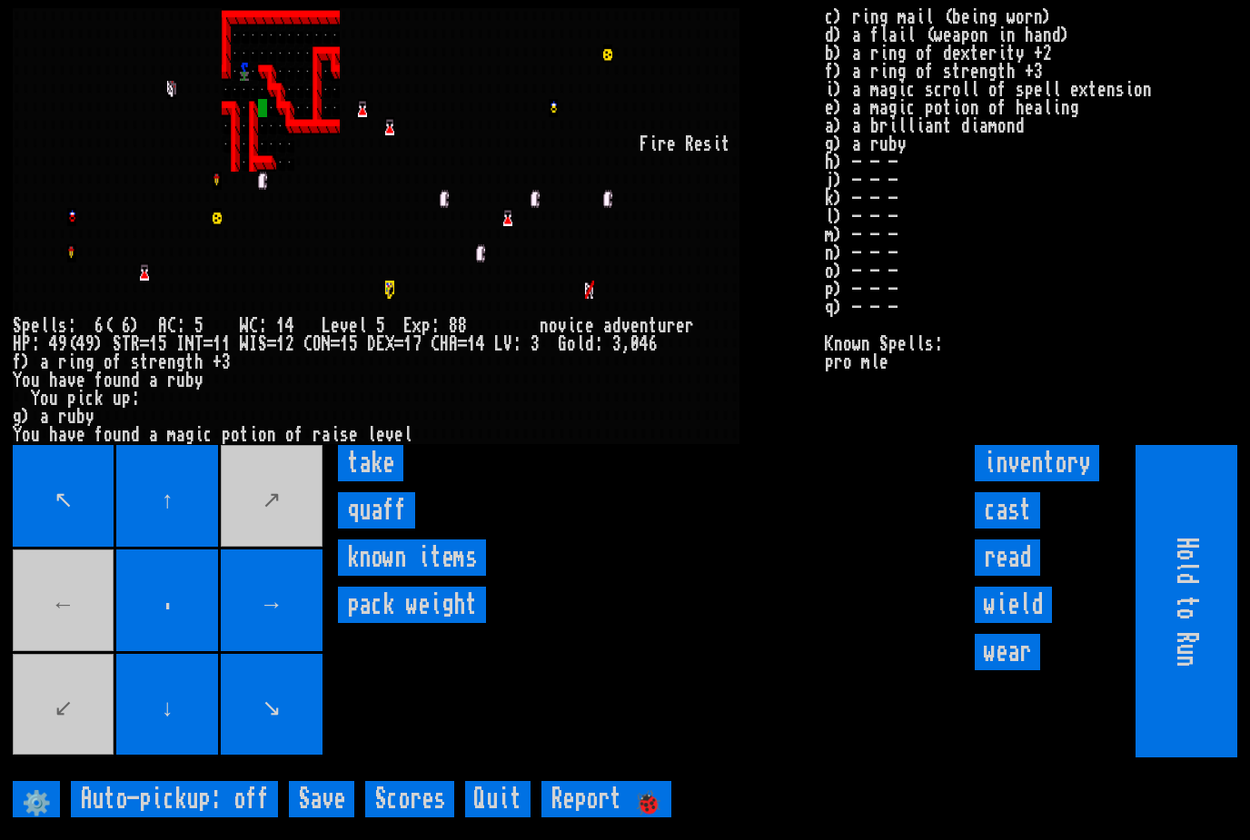
click at [372, 482] on input "take" at bounding box center [370, 463] width 65 height 36
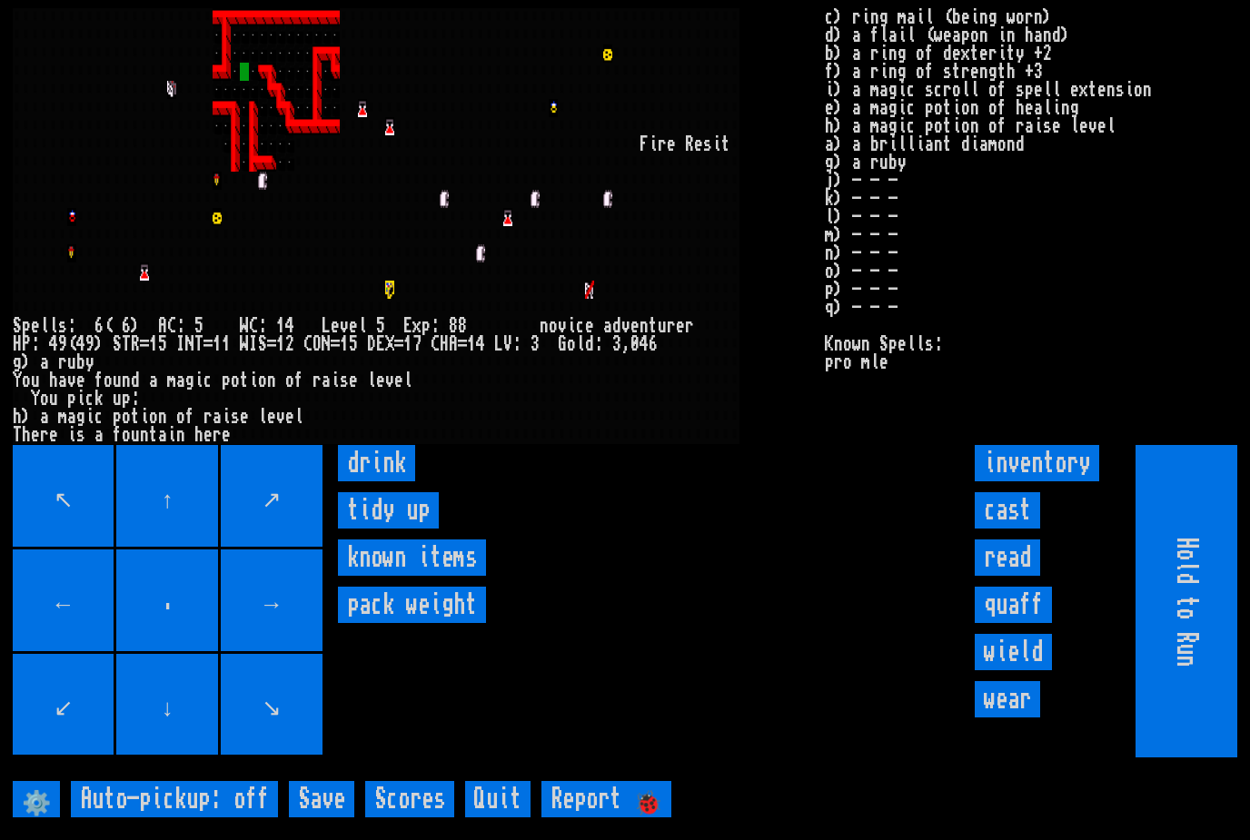
click at [371, 482] on input "drink" at bounding box center [376, 463] width 77 height 36
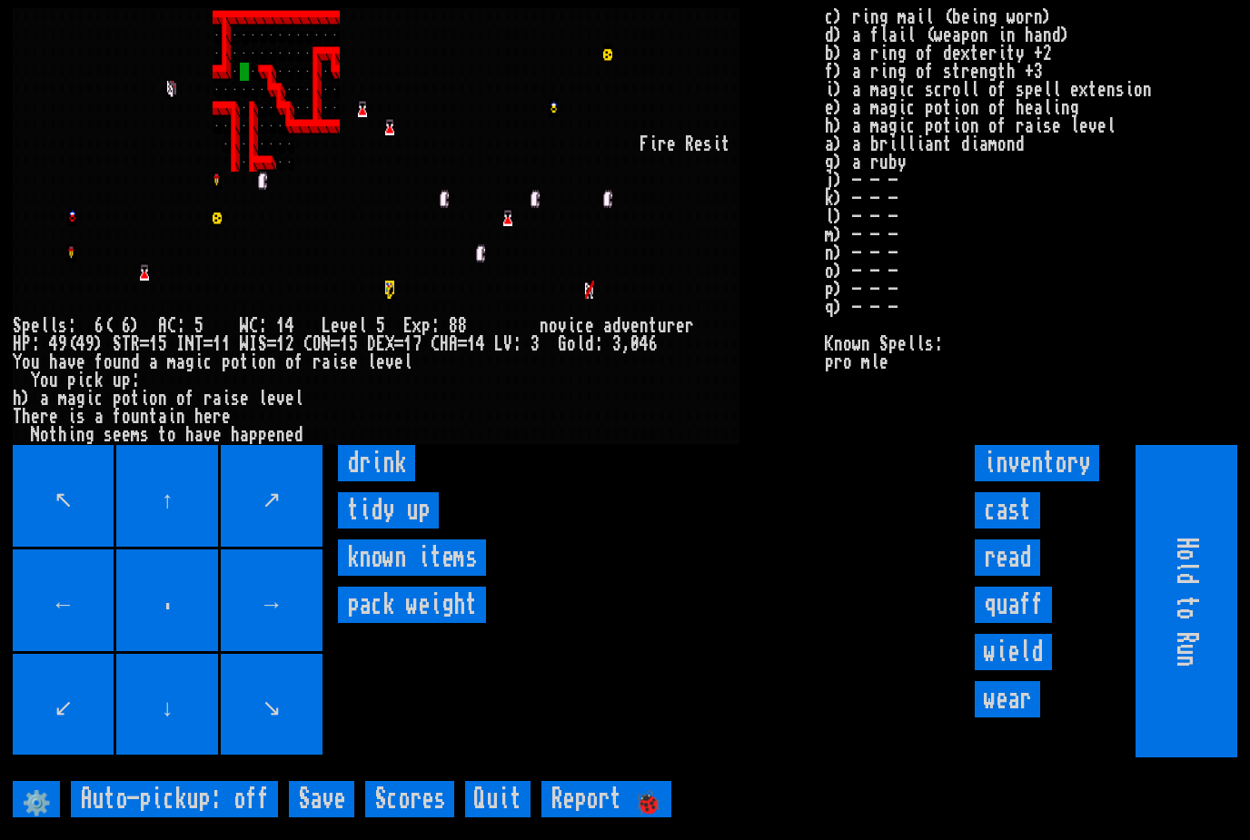
click at [377, 482] on input "drink" at bounding box center [376, 463] width 77 height 36
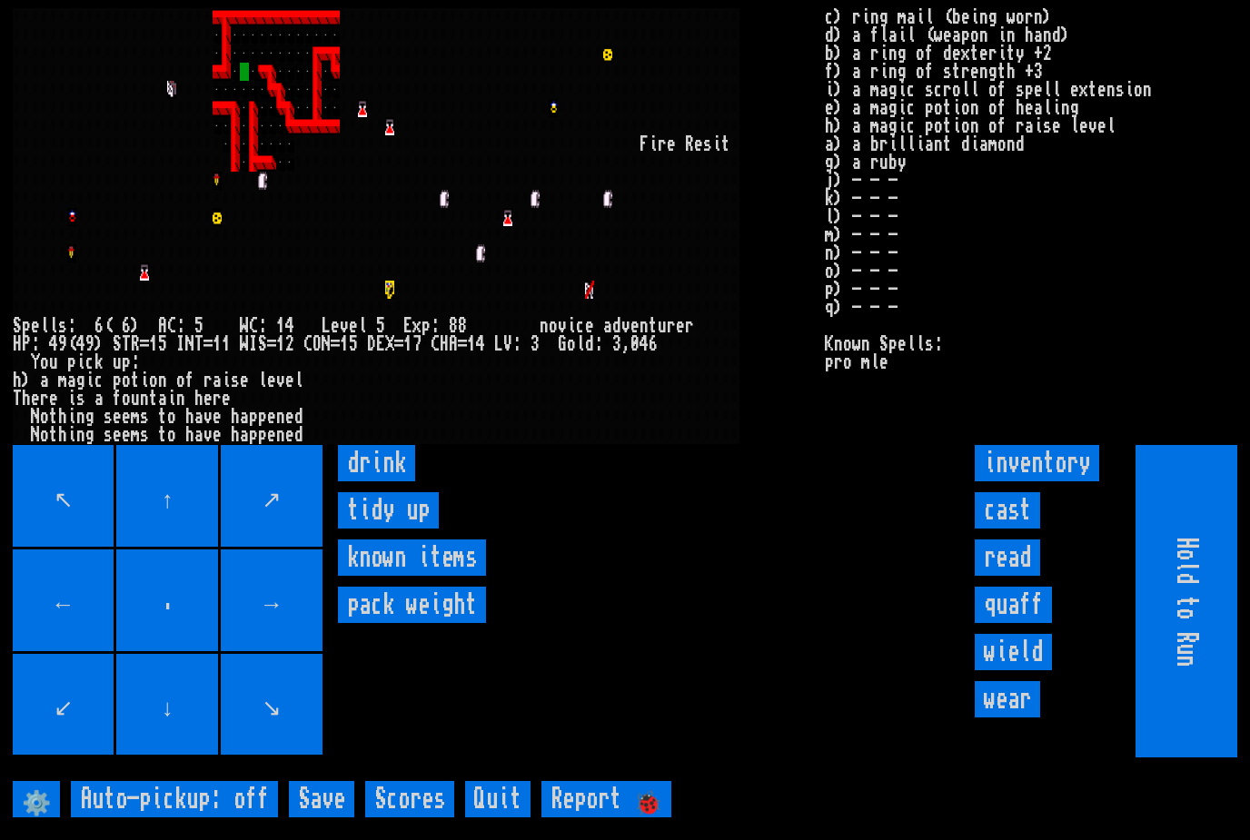
click at [380, 482] on input "drink" at bounding box center [376, 463] width 77 height 36
click at [378, 482] on input "drink" at bounding box center [376, 463] width 77 height 36
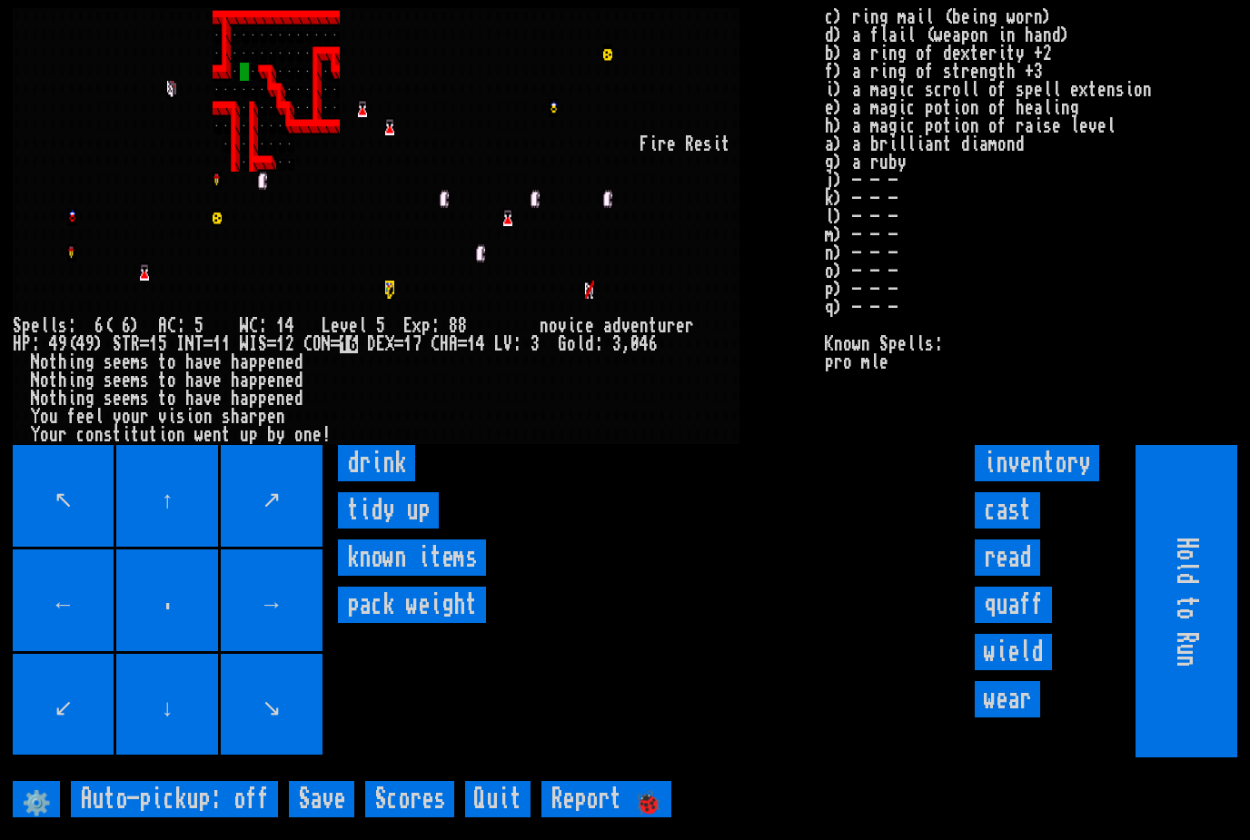
click at [380, 482] on input "drink" at bounding box center [376, 463] width 77 height 36
click at [377, 482] on input "drink" at bounding box center [376, 463] width 77 height 36
click at [378, 482] on input "drink" at bounding box center [376, 463] width 77 height 36
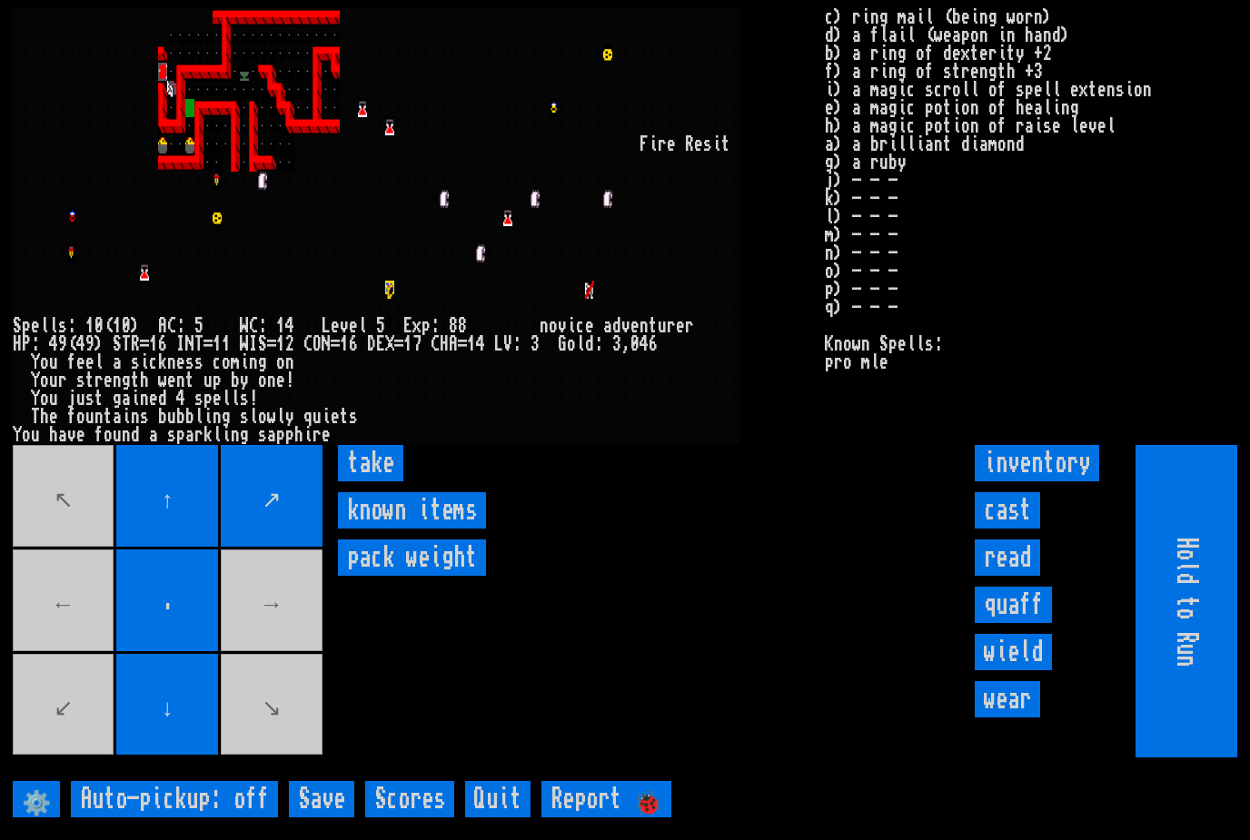
click at [374, 482] on input "take" at bounding box center [370, 463] width 65 height 36
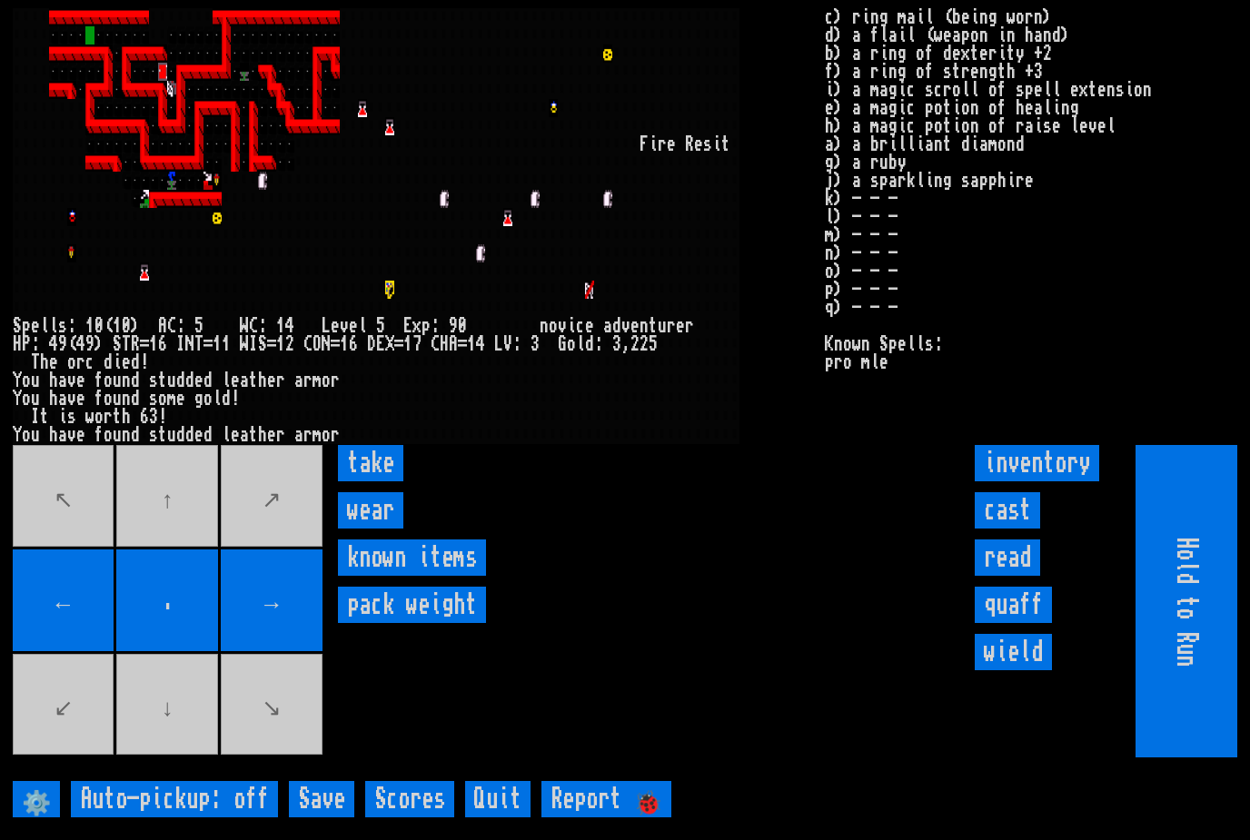
click at [363, 482] on input "take" at bounding box center [370, 463] width 65 height 36
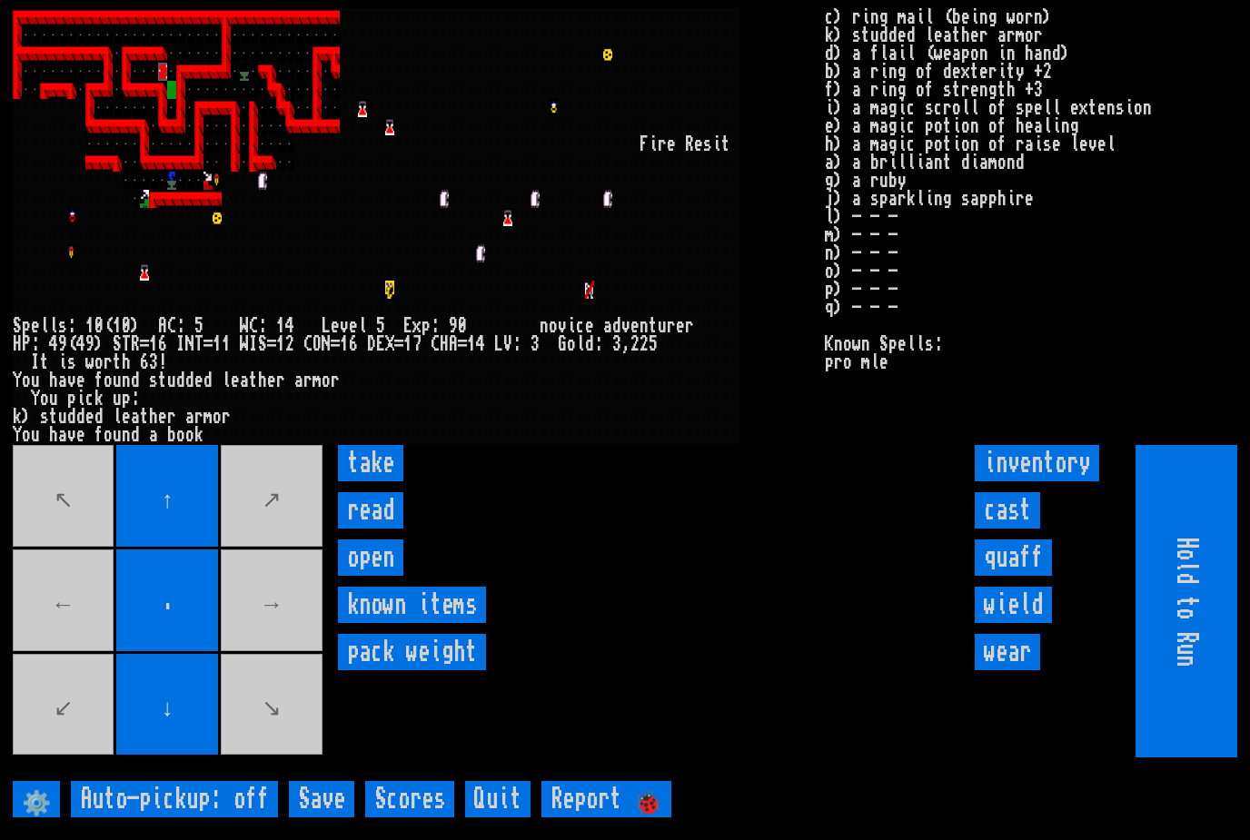
click at [372, 482] on input "take" at bounding box center [370, 463] width 65 height 36
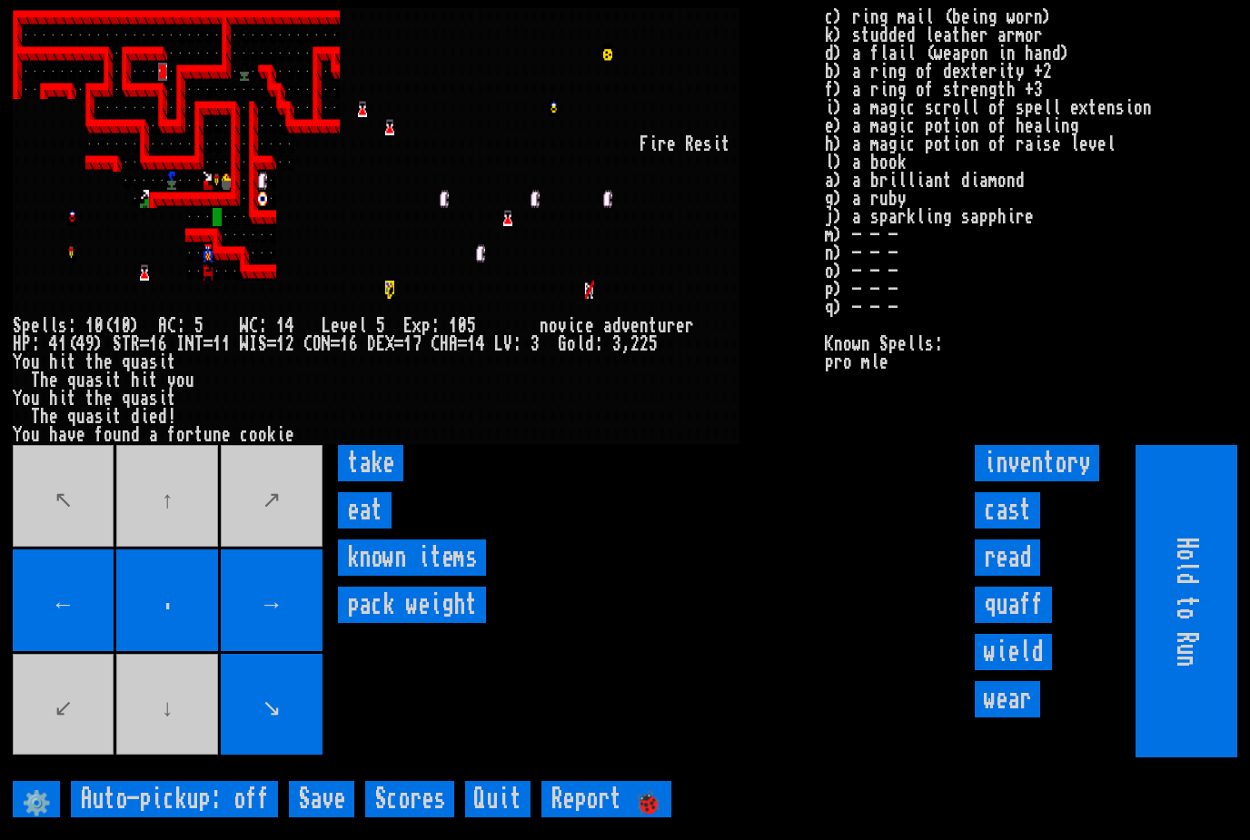
click at [363, 482] on input "take" at bounding box center [370, 463] width 65 height 36
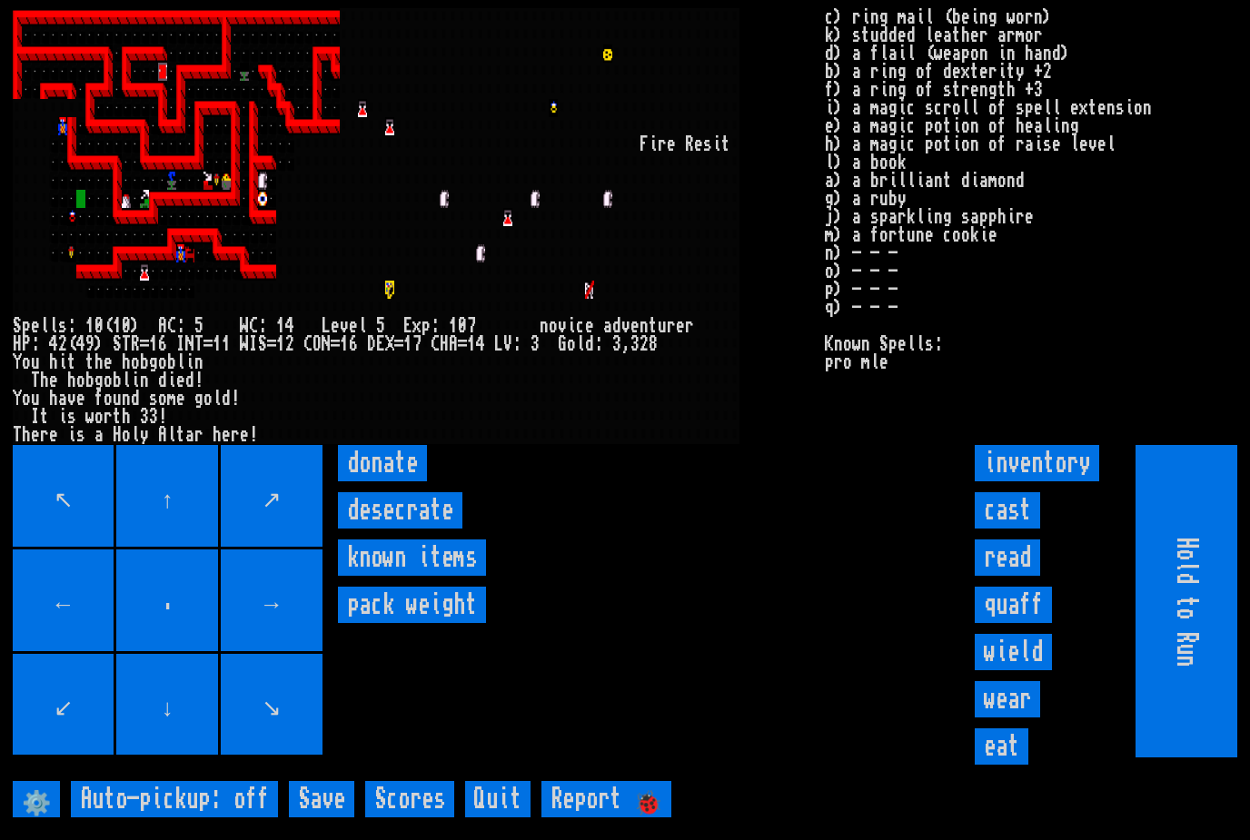
click at [366, 482] on input "donate" at bounding box center [382, 463] width 89 height 36
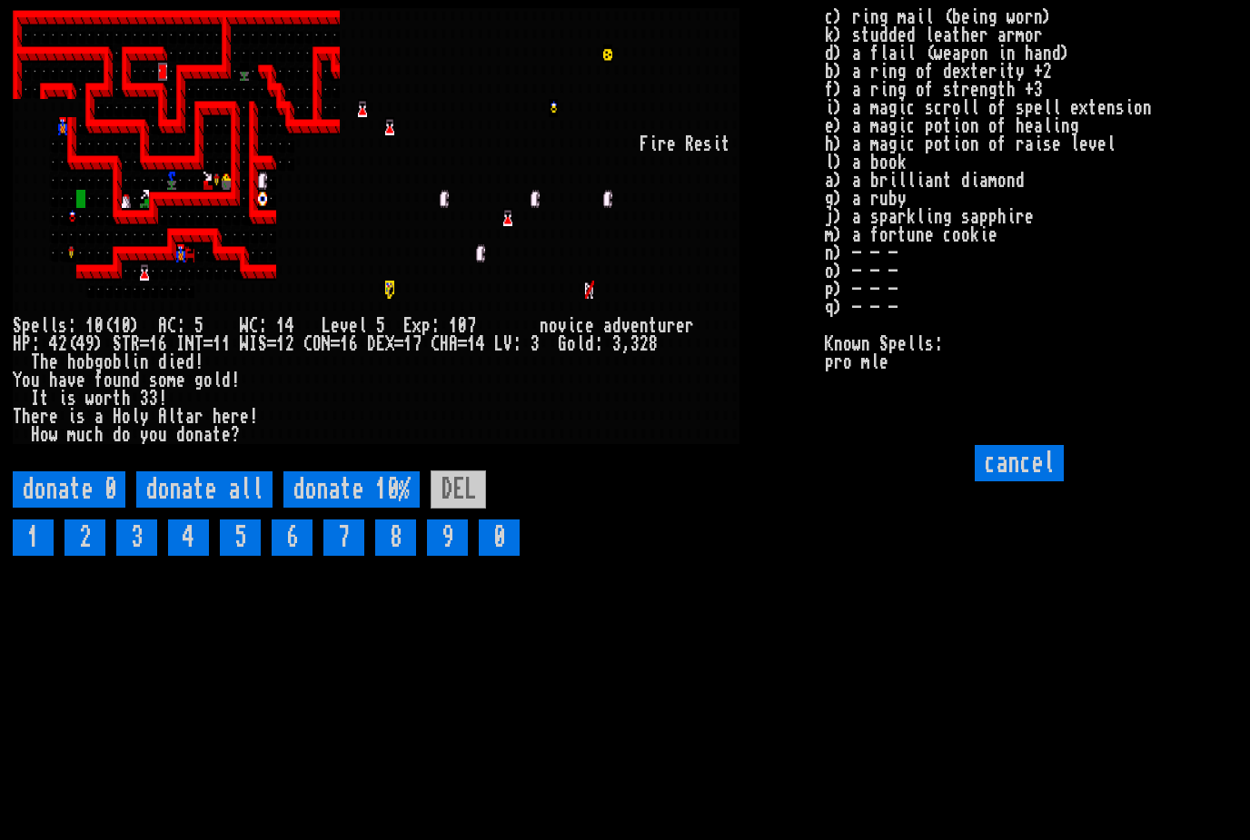
click at [347, 508] on 10\% "donate 10%" at bounding box center [351, 490] width 136 height 36
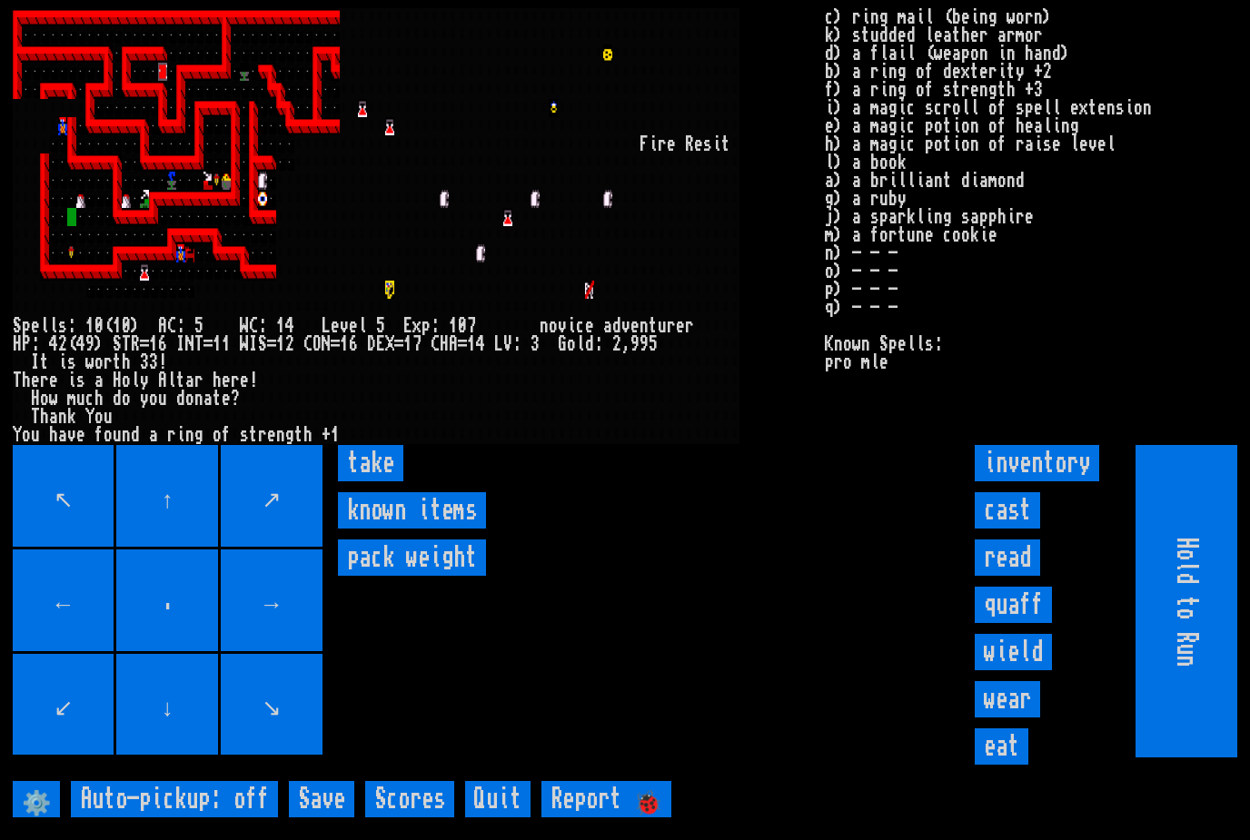
click at [368, 482] on input "take" at bounding box center [370, 463] width 65 height 36
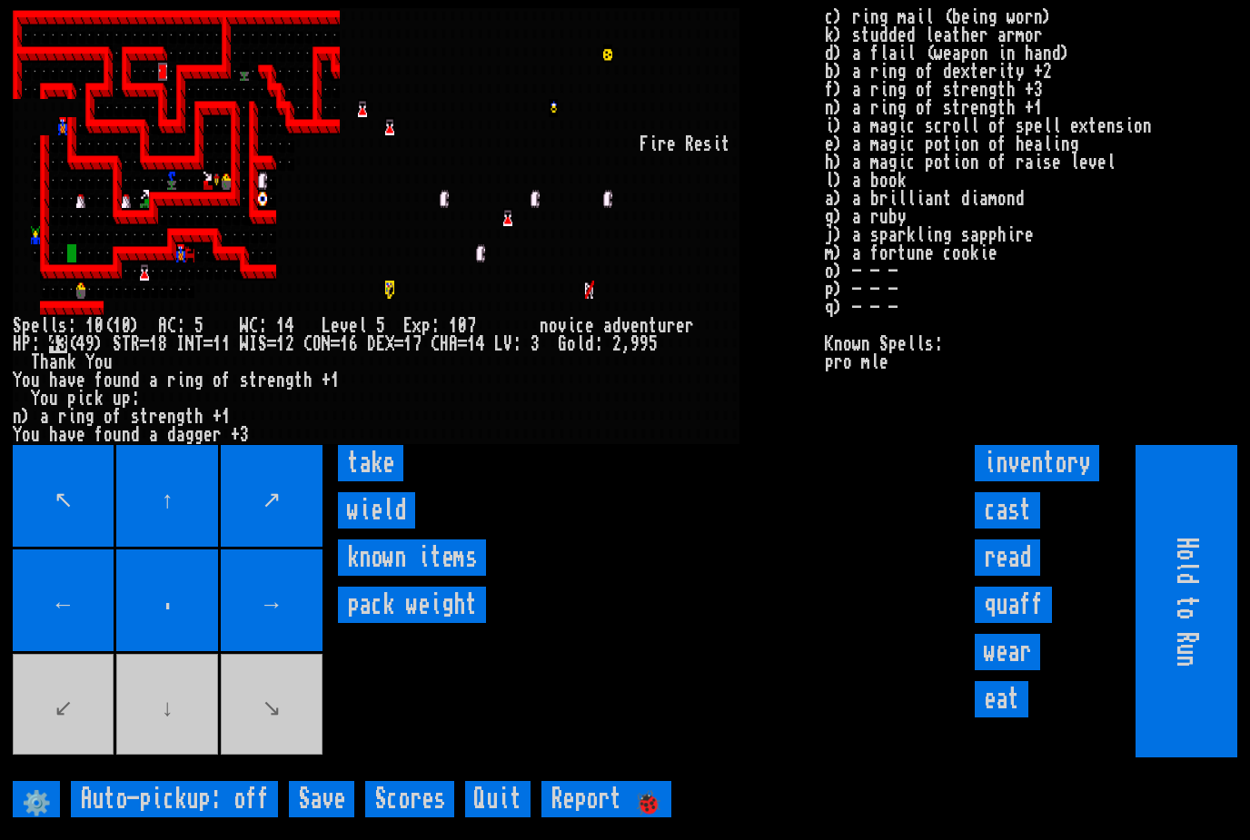
click at [371, 482] on input "take" at bounding box center [370, 463] width 65 height 36
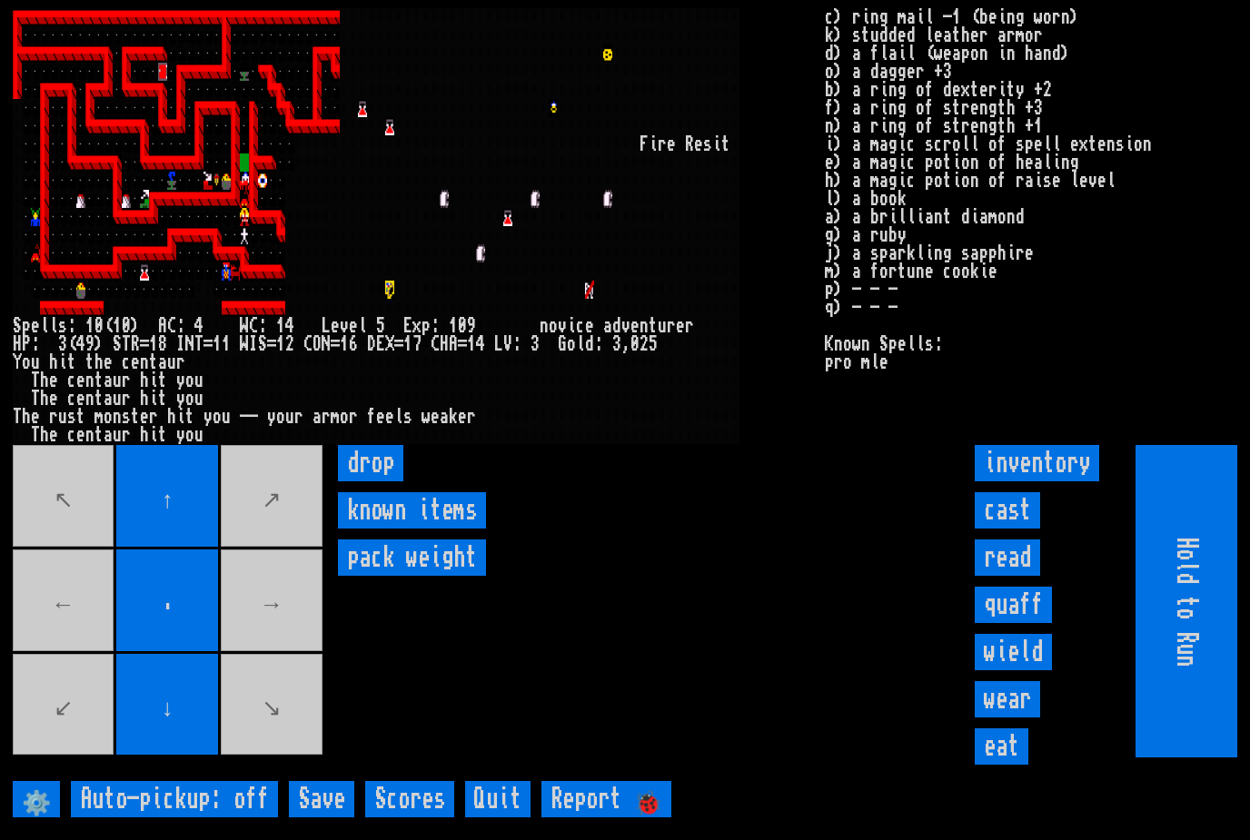
click at [1016, 529] on input "cast" at bounding box center [1007, 510] width 65 height 36
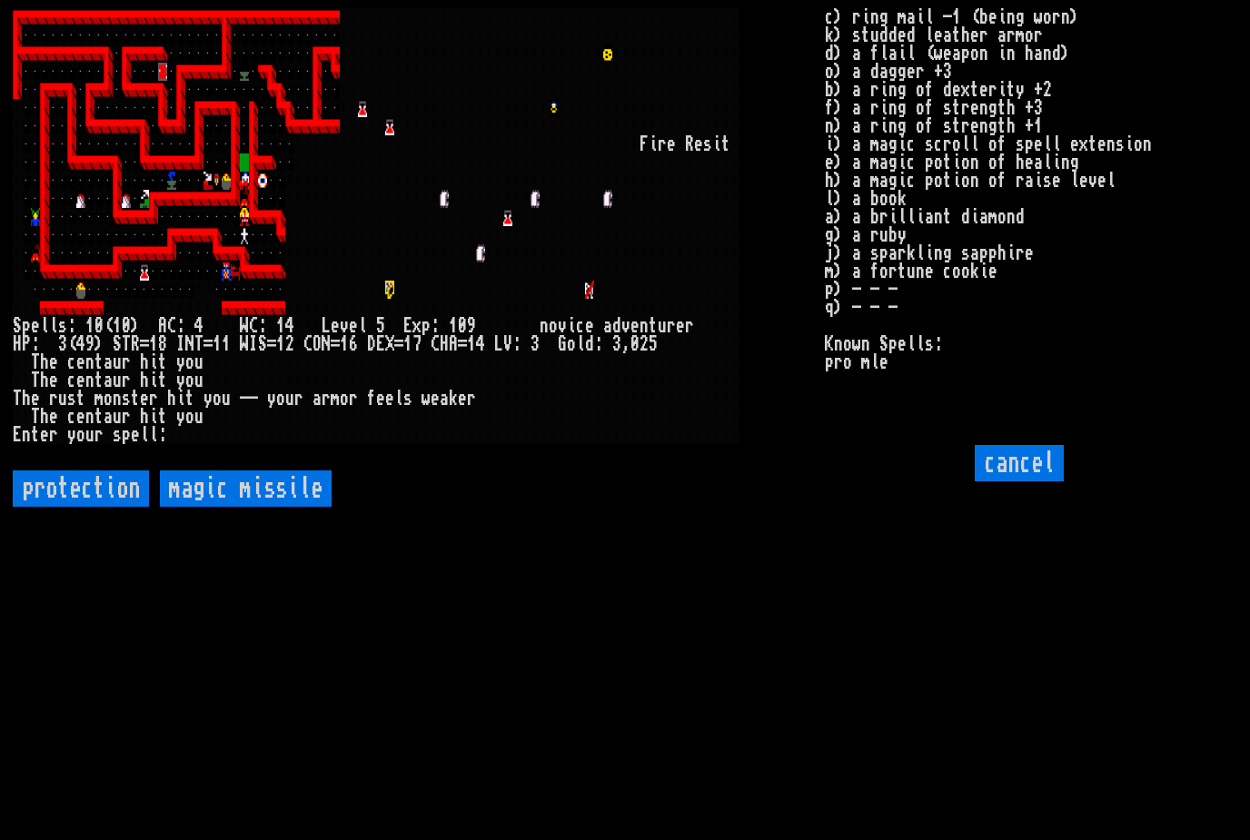
click at [84, 507] on input "protection" at bounding box center [81, 489] width 136 height 36
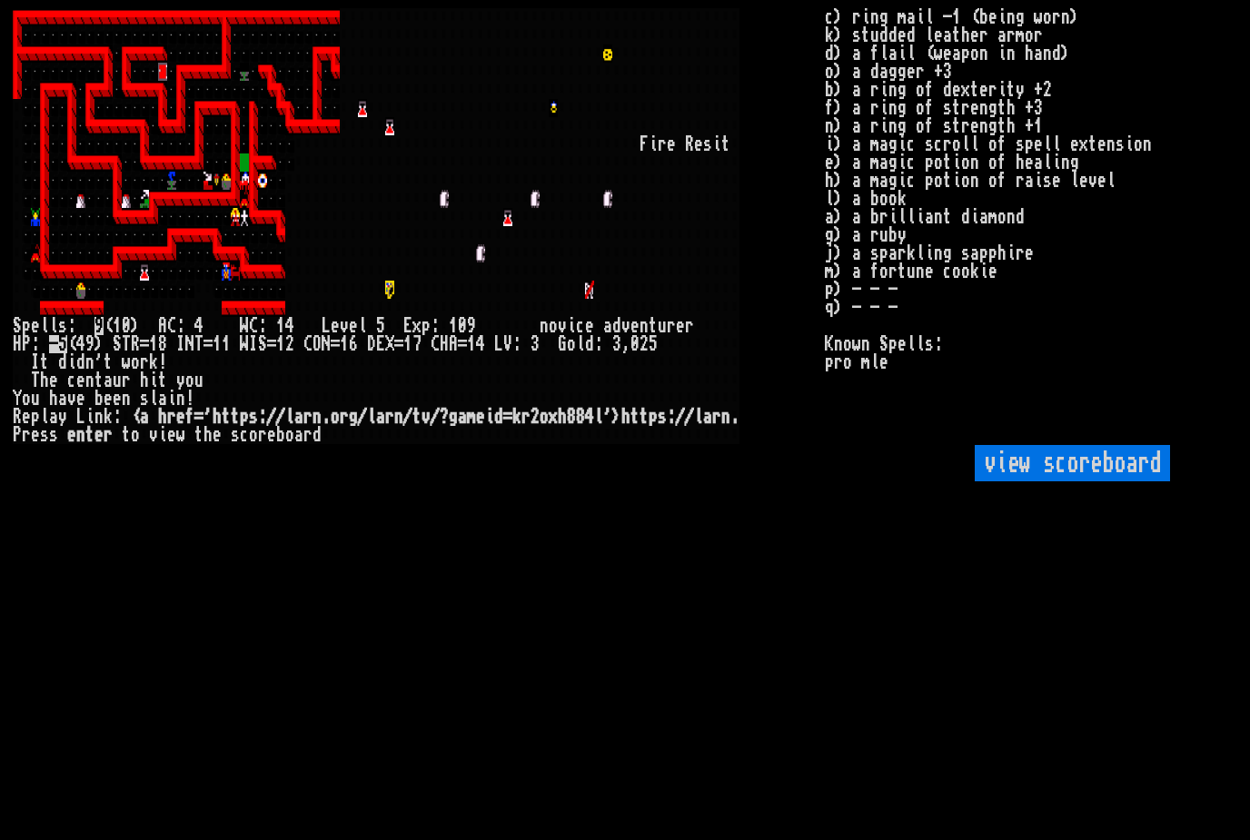
click at [1102, 482] on scoreboard "view scoreboard" at bounding box center [1072, 463] width 195 height 36
